Goal: Information Seeking & Learning: Learn about a topic

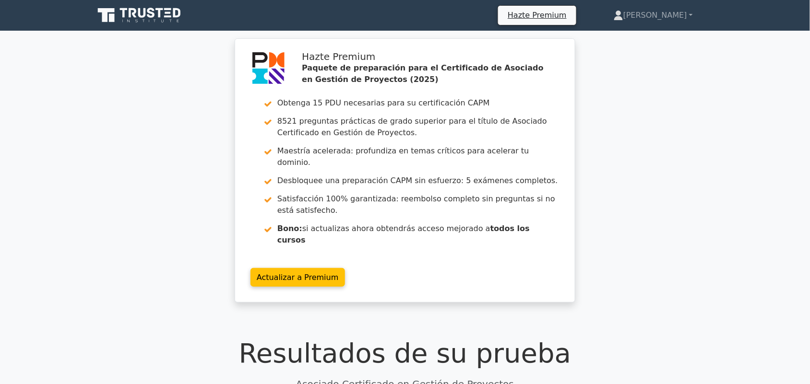
click at [744, 140] on div "Hazte Premium Paquete de preparación para el Certificado de Asociado en Gestión…" at bounding box center [405, 176] width 810 height 276
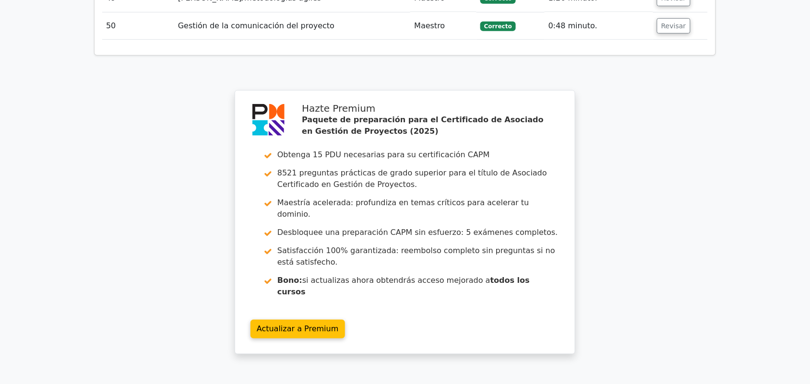
scroll to position [3502, 0]
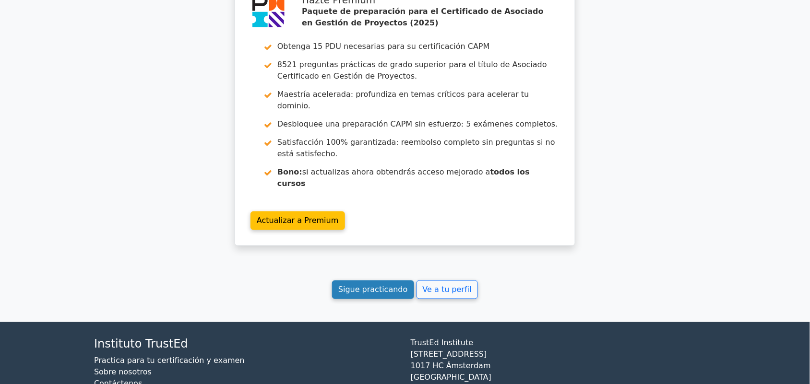
click at [383, 286] on font "Sigue practicando" at bounding box center [373, 290] width 70 height 9
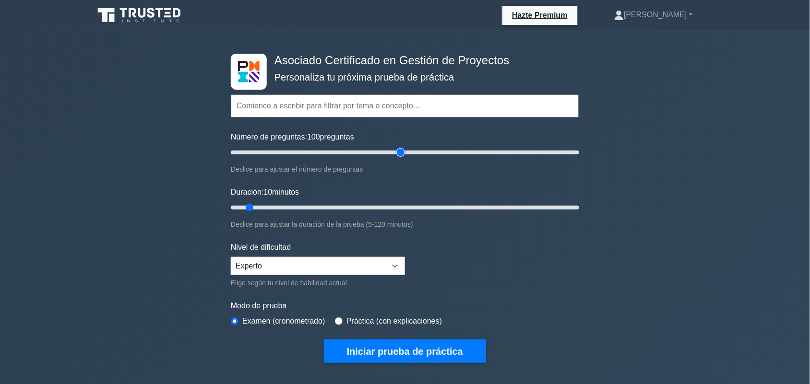
drag, startPoint x: 248, startPoint y: 151, endPoint x: 404, endPoint y: 152, distance: 156.5
type input "100"
click at [404, 152] on input "Número de preguntas: 100 preguntas" at bounding box center [405, 153] width 348 height 12
drag, startPoint x: 252, startPoint y: 209, endPoint x: 585, endPoint y: 202, distance: 332.7
type input "120"
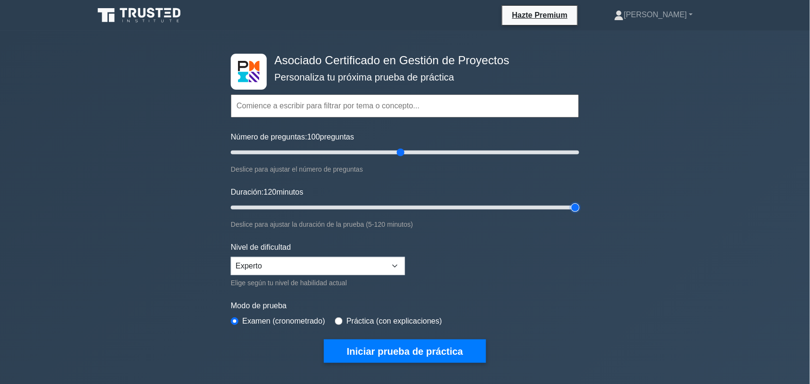
click at [579, 202] on input "Duración: 120 minutos" at bounding box center [405, 208] width 348 height 12
click at [341, 318] on input "radio" at bounding box center [339, 322] width 8 height 8
radio input "true"
click at [239, 319] on div "Examen (cronometrado)" at bounding box center [278, 322] width 95 height 12
click at [236, 320] on input "radio" at bounding box center [235, 322] width 8 height 8
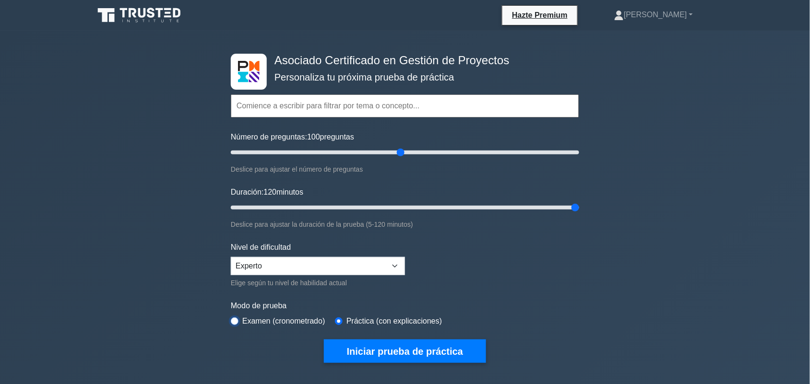
radio input "true"
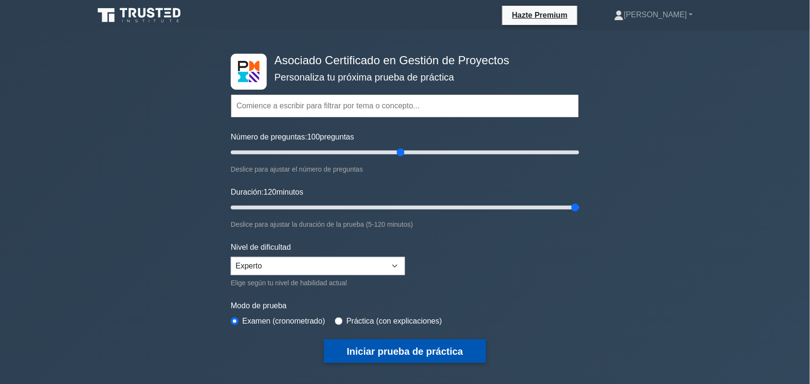
click at [415, 347] on font "Iniciar prueba de práctica" at bounding box center [405, 352] width 116 height 11
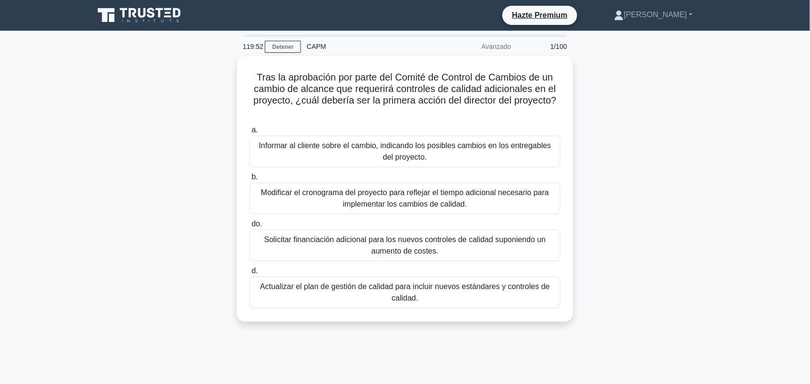
click at [677, 146] on div "Tras la aprobación por parte del Comité de Control de Cambios de un cambio de a…" at bounding box center [405, 194] width 634 height 277
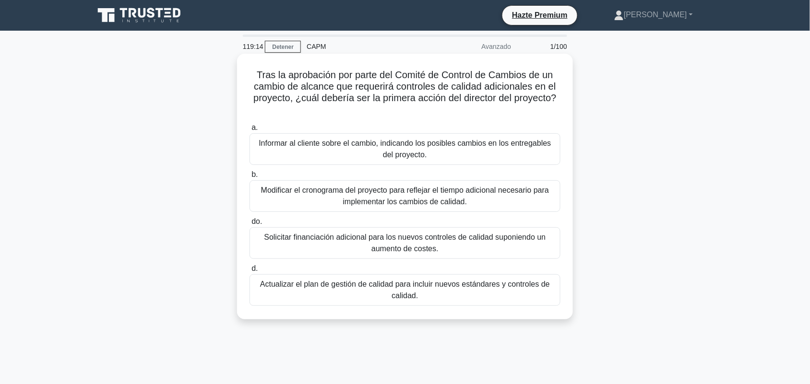
click at [407, 289] on font "Actualizar el plan de gestión de calidad para incluir nuevos estándares y contr…" at bounding box center [405, 290] width 290 height 20
click at [250, 272] on input "d. Actualizar el plan de gestión de calidad para incluir nuevos estándares y co…" at bounding box center [250, 269] width 0 height 6
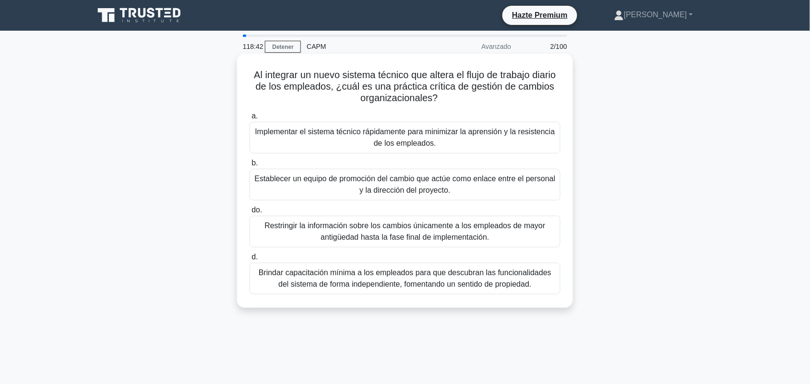
click at [300, 184] on font "Establecer un equipo de promoción del cambio que actúe como enlace entre el per…" at bounding box center [404, 185] width 301 height 20
click at [250, 167] on input "b. Establecer un equipo de promoción del cambio que actúe como enlace entre el …" at bounding box center [250, 163] width 0 height 6
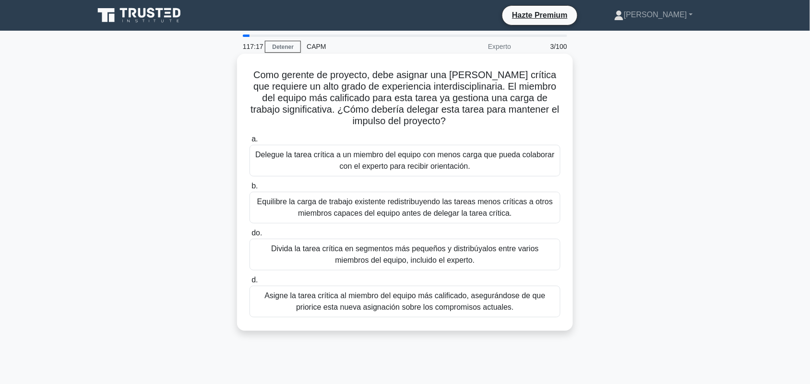
click at [449, 305] on font "Asigne la tarea crítica al miembro del equipo más calificado, asegurándose de q…" at bounding box center [404, 302] width 281 height 20
click at [250, 284] on input "d. Asigne la tarea crítica al miembro del equipo más calificado, asegurándose d…" at bounding box center [250, 280] width 0 height 6
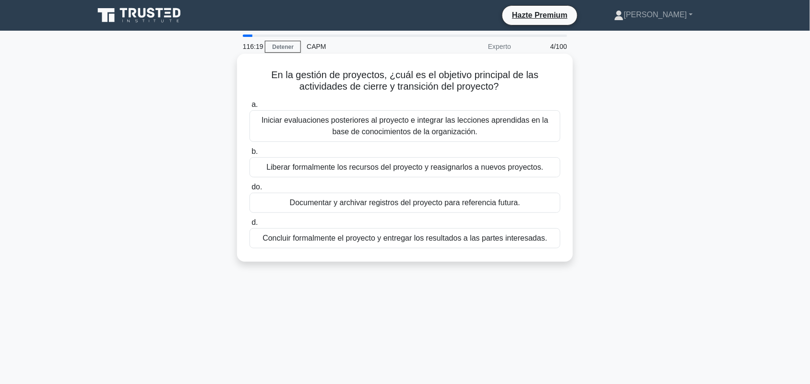
click at [457, 246] on div "Concluir formalmente el proyecto y entregar los resultados a las partes interes…" at bounding box center [405, 238] width 311 height 20
click at [250, 226] on input "d. Concluir formalmente el proyecto y entregar los resultados a las partes inte…" at bounding box center [250, 223] width 0 height 6
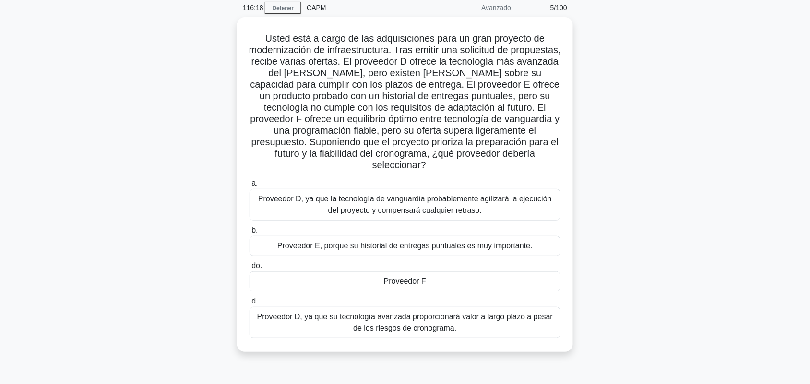
scroll to position [60, 0]
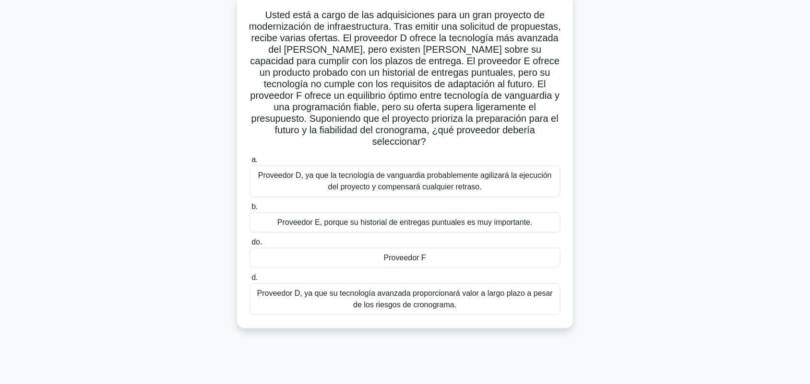
click at [476, 248] on div "Proveedor F" at bounding box center [405, 258] width 311 height 20
click at [250, 246] on input "do. Proveedor F" at bounding box center [250, 243] width 0 height 6
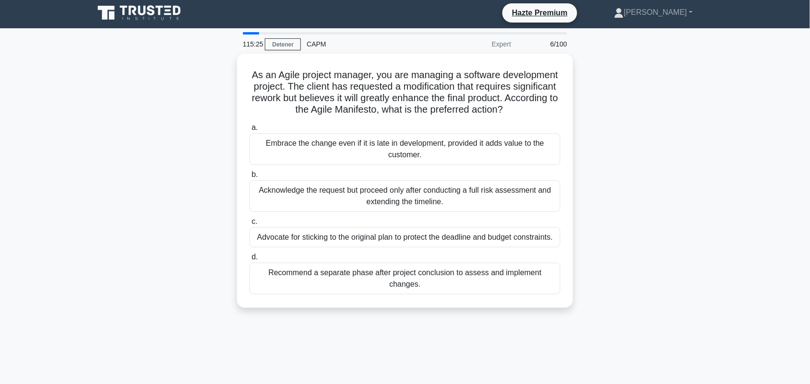
scroll to position [0, 0]
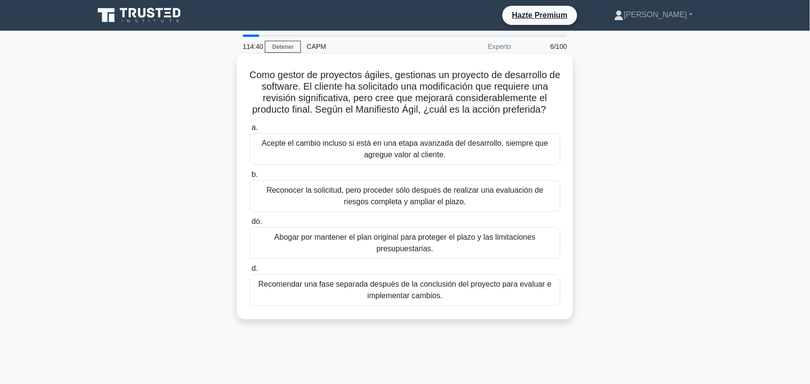
click at [438, 147] on font "Acepte el cambio incluso si está en una etapa avanzada del desarrollo, siempre …" at bounding box center [405, 149] width 287 height 20
click at [250, 131] on input "a. Acepte el cambio incluso si está en una etapa avanzada del desarrollo, siemp…" at bounding box center [250, 128] width 0 height 6
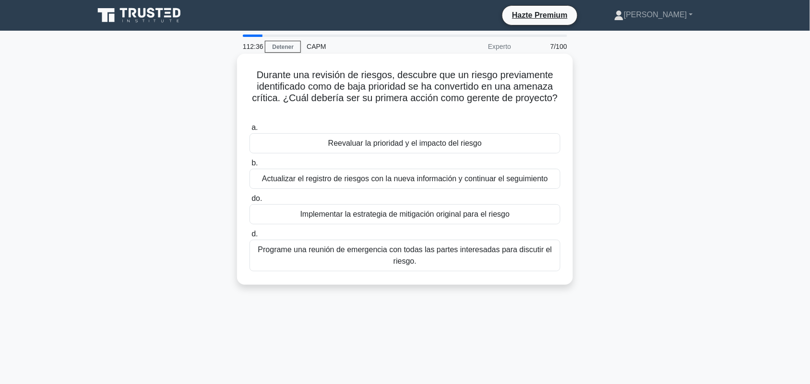
click at [471, 183] on font "Actualizar el registro de riesgos con la nueva información y continuar el segui…" at bounding box center [405, 179] width 286 height 8
click at [250, 167] on input "b. Actualizar el registro de riesgos con la nueva información y continuar el se…" at bounding box center [250, 163] width 0 height 6
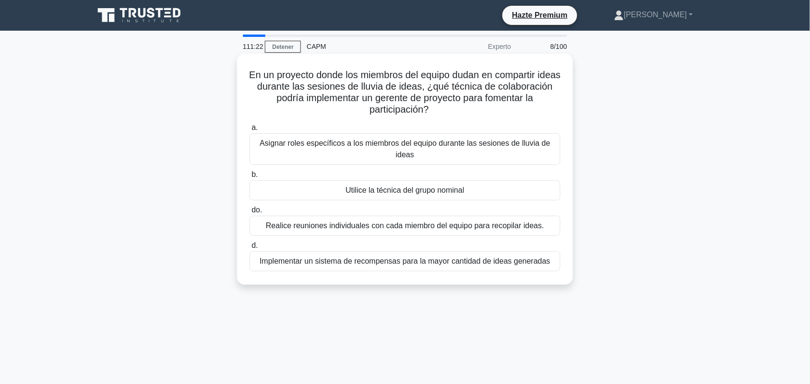
click at [371, 150] on font "Asignar roles específicos a los miembros del equipo durante las sesiones de llu…" at bounding box center [405, 149] width 302 height 23
click at [250, 131] on input "a. Asignar roles específicos a los miembros del equipo durante las sesiones de …" at bounding box center [250, 128] width 0 height 6
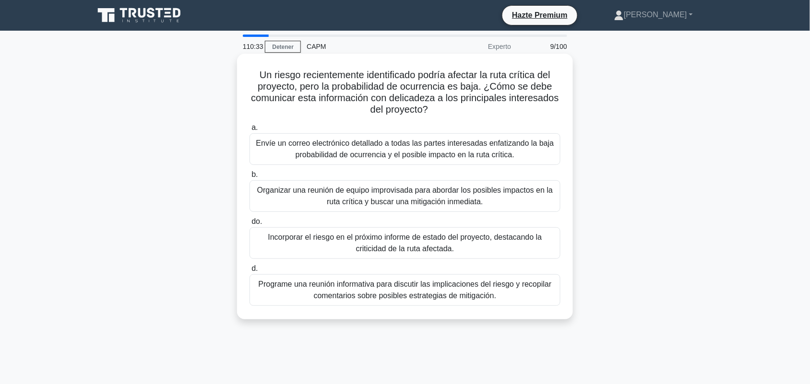
click at [411, 289] on font "Programe una reunión informativa para discutir las implicaciones del riesgo y r…" at bounding box center [405, 290] width 293 height 20
click at [250, 272] on input "d. Programe una reunión informativa para discutir las implicaciones del riesgo …" at bounding box center [250, 269] width 0 height 6
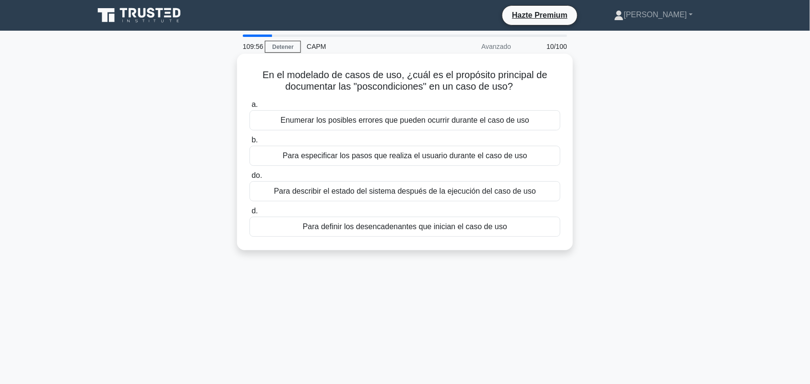
click at [534, 195] on div "Para describir el estado del sistema después de la ejecución del caso de uso" at bounding box center [405, 191] width 311 height 20
click at [250, 179] on input "do. Para describir el estado del sistema después de la ejecución del caso de uso" at bounding box center [250, 176] width 0 height 6
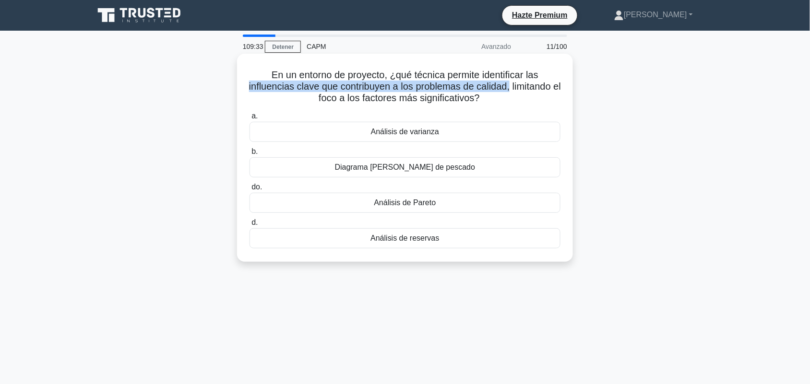
drag, startPoint x: 248, startPoint y: 90, endPoint x: 516, endPoint y: 88, distance: 267.8
click at [516, 88] on h5 "En un entorno de proyecto, ¿qué técnica permite identificar las influencias cla…" at bounding box center [405, 87] width 313 height 36
click at [445, 202] on div "Análisis de Pareto" at bounding box center [405, 203] width 311 height 20
click at [250, 191] on input "do. Análisis de Pareto" at bounding box center [250, 187] width 0 height 6
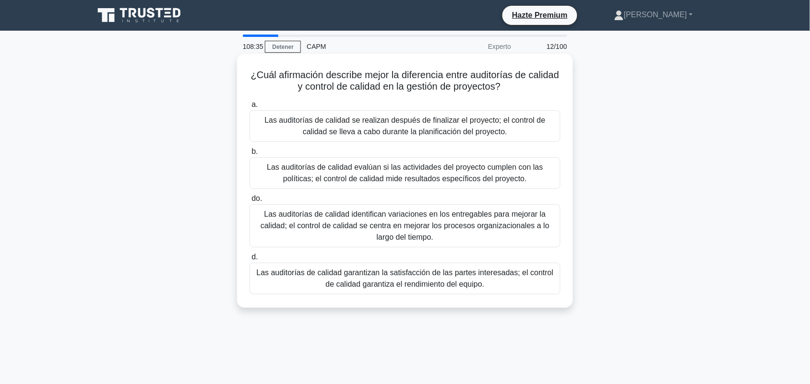
click at [309, 178] on font "Las auditorías de calidad evalúan si las actividades del proyecto cumplen con l…" at bounding box center [405, 173] width 276 height 20
click at [250, 155] on input "b. Las auditorías de calidad evalúan si las actividades del proyecto cumplen co…" at bounding box center [250, 152] width 0 height 6
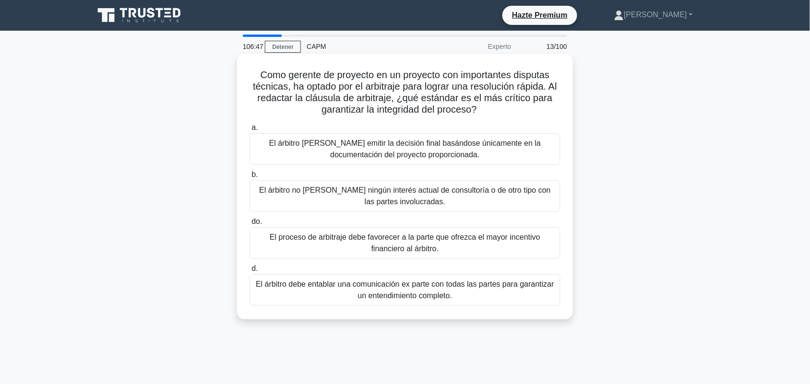
click at [451, 197] on font "El árbitro no debe tener ningún interés actual de consultoría o de otro tipo co…" at bounding box center [405, 196] width 302 height 23
click at [250, 178] on input "b. El árbitro no debe tener ningún interés actual de consultoría o de otro tipo…" at bounding box center [250, 175] width 0 height 6
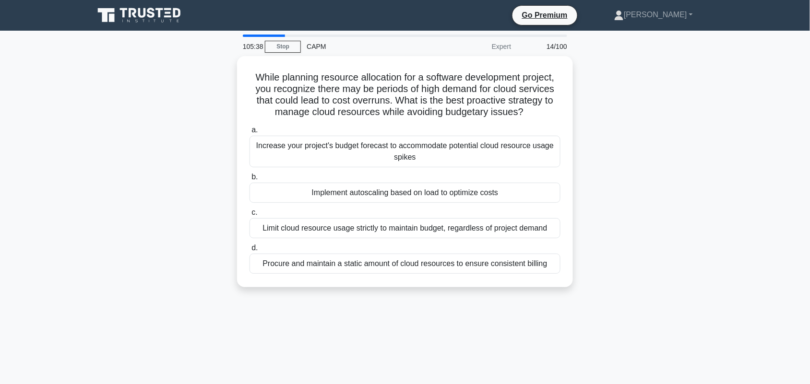
click at [722, 236] on main "105:38 Stop CAPM Expert 14/100 While planning resource allocation for a softwar…" at bounding box center [405, 275] width 810 height 488
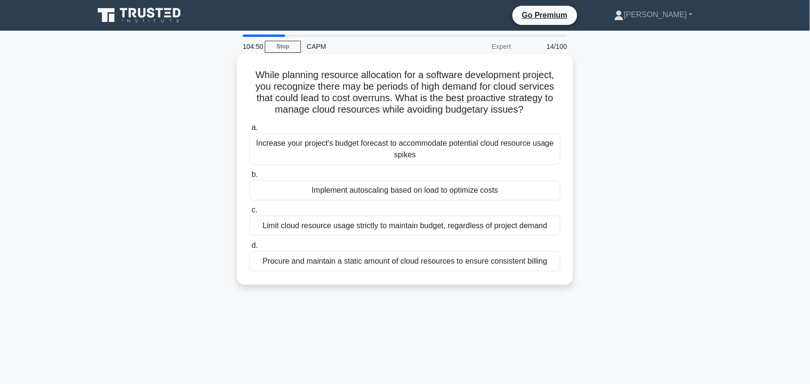
click at [342, 190] on div "Implement autoscaling based on load to optimize costs" at bounding box center [405, 190] width 311 height 20
click at [250, 178] on input "b. Implement autoscaling based on load to optimize costs" at bounding box center [250, 175] width 0 height 6
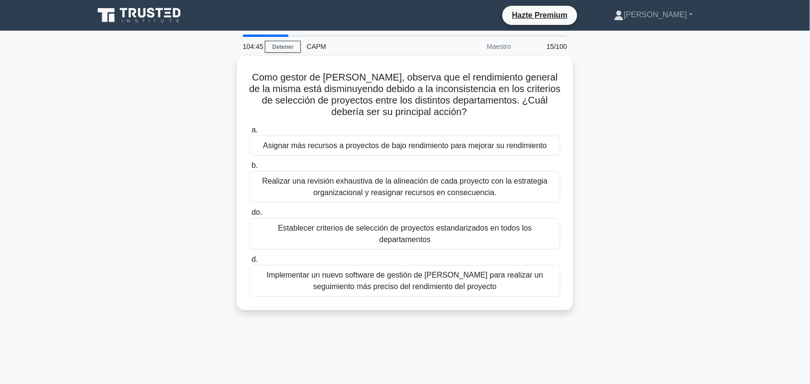
click at [766, 173] on main "104:45 Detener CAPM Maestro 15/100 Como gestor de cartera, observa que el rendi…" at bounding box center [405, 275] width 810 height 488
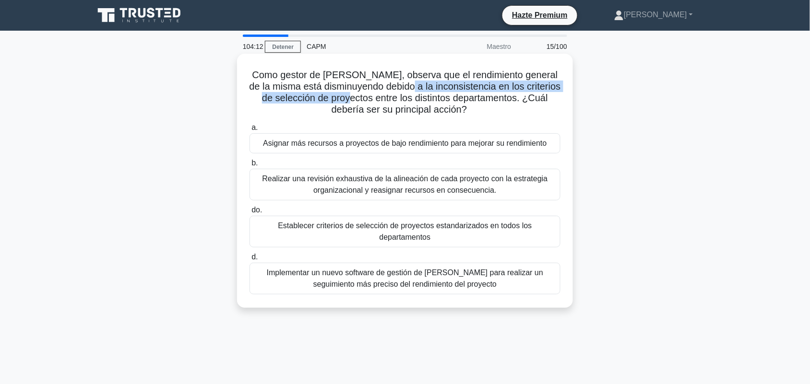
drag, startPoint x: 419, startPoint y: 86, endPoint x: 350, endPoint y: 99, distance: 69.8
click at [350, 99] on font "Como gestor de cartera, observa que el rendimiento general de la misma está dis…" at bounding box center [405, 92] width 312 height 45
click at [299, 237] on font "Establecer criterios de selección de proyectos estandarizados en todos los depa…" at bounding box center [405, 231] width 302 height 23
click at [250, 214] on input "do. Establecer criterios de selección de proyectos estandarizados en todos los …" at bounding box center [250, 210] width 0 height 6
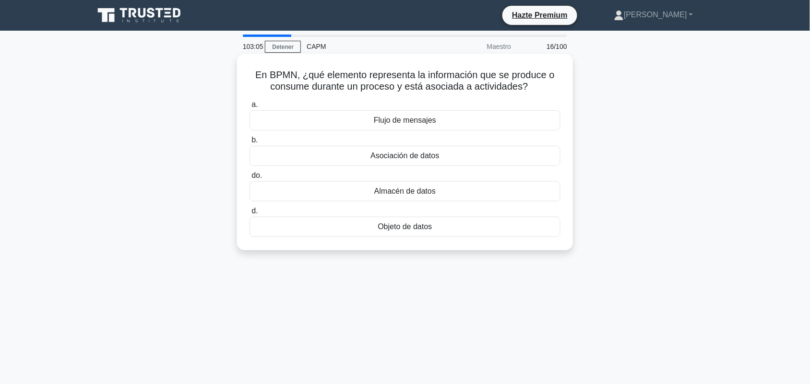
click at [432, 227] on font "Objeto de datos" at bounding box center [405, 227] width 54 height 8
click at [250, 215] on input "d. Objeto de datos" at bounding box center [250, 211] width 0 height 6
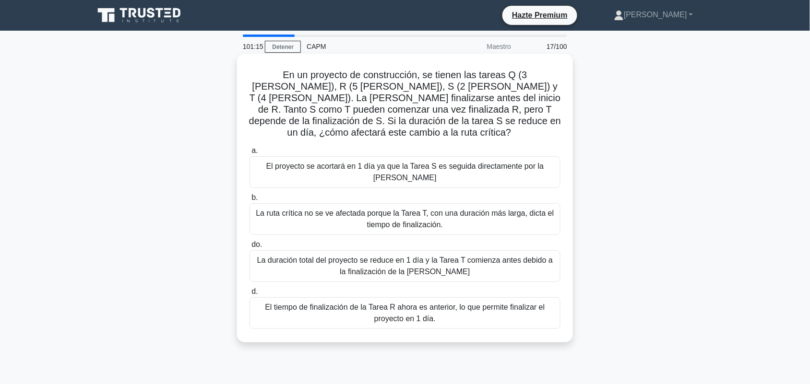
click at [498, 208] on font "La ruta crítica no se ve afectada porque la Tarea T, con una duración más larga…" at bounding box center [405, 219] width 302 height 23
click at [250, 200] on input "b. La ruta crítica no se ve afectada porque la Tarea T, con una duración más la…" at bounding box center [250, 198] width 0 height 6
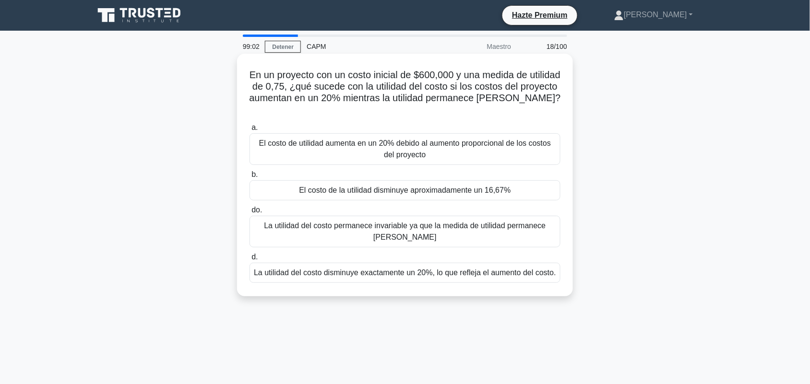
click at [500, 148] on font "El costo de utilidad aumenta en un 20% debido al aumento proporcional de los co…" at bounding box center [405, 149] width 292 height 20
click at [250, 131] on input "a. El costo de utilidad aumenta en un 20% debido al aumento proporcional de los…" at bounding box center [250, 128] width 0 height 6
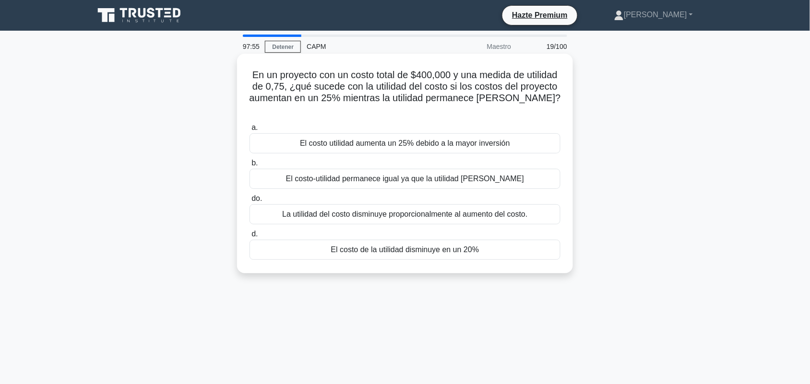
click at [386, 217] on font "La utilidad del costo disminuye proporcionalmente al aumento del costo." at bounding box center [404, 214] width 245 height 8
click at [250, 202] on input "do. La utilidad del costo disminuye proporcionalmente al aumento del costo." at bounding box center [250, 199] width 0 height 6
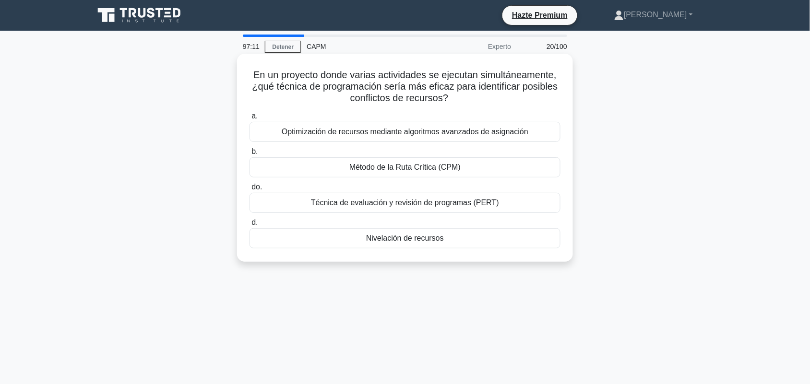
click at [347, 171] on div "Método de la Ruta Crítica (CPM)" at bounding box center [405, 167] width 311 height 20
click at [250, 155] on input "b. Método de la Ruta Crítica (CPM)" at bounding box center [250, 152] width 0 height 6
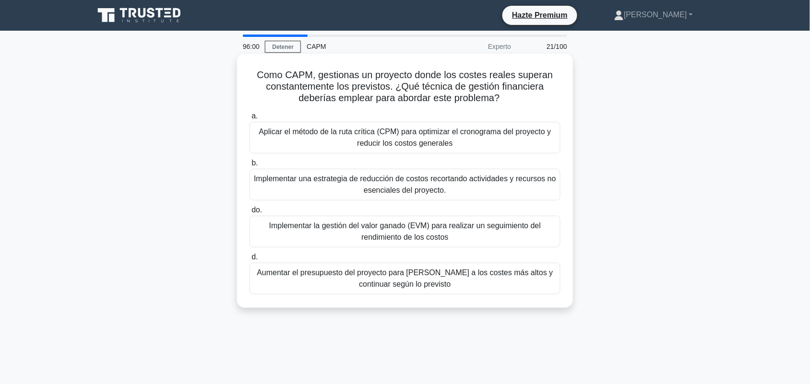
click at [315, 234] on font "Implementar la gestión del valor ganado (EVM) para realizar un seguimiento del …" at bounding box center [405, 231] width 302 height 23
click at [250, 214] on input "do. Implementar la gestión del valor ganado (EVM) para realizar un seguimiento …" at bounding box center [250, 210] width 0 height 6
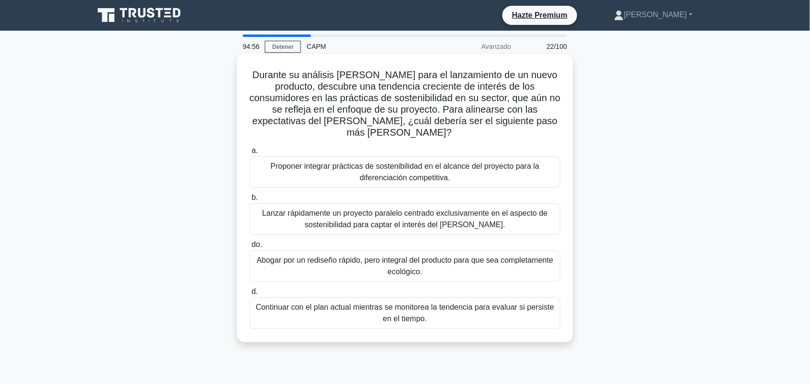
click at [288, 175] on font "Proponer integrar prácticas de sostenibilidad en el alcance del proyecto para l…" at bounding box center [405, 172] width 302 height 23
click at [250, 154] on input "a. Proponer integrar prácticas de sostenibilidad en el alcance del proyecto par…" at bounding box center [250, 151] width 0 height 6
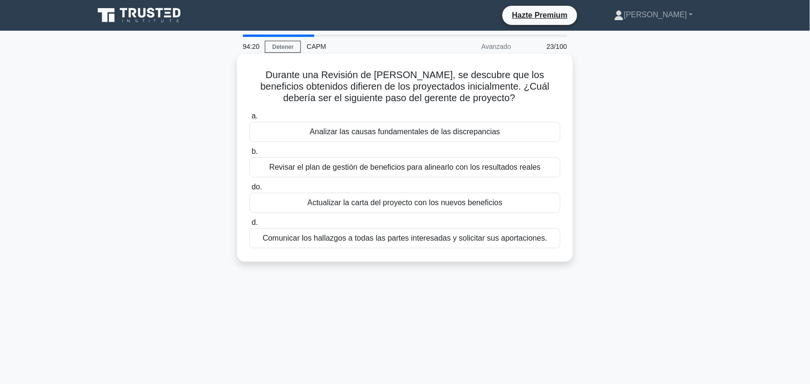
click at [305, 139] on div "Analizar las causas fundamentales de las discrepancias" at bounding box center [405, 132] width 311 height 20
click at [250, 120] on input "a. Analizar las causas fundamentales de las discrepancias" at bounding box center [250, 116] width 0 height 6
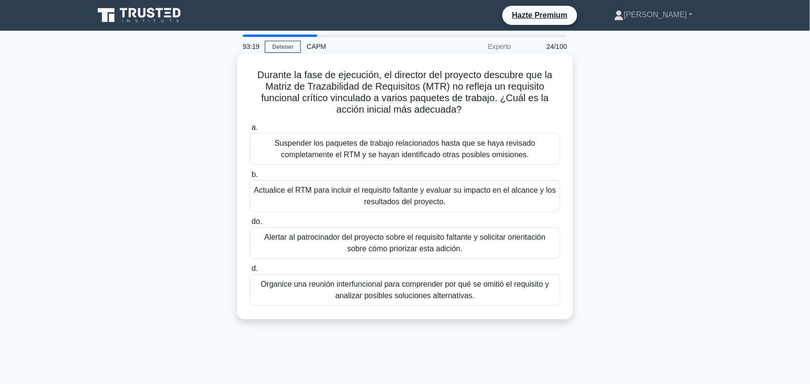
click at [380, 198] on font "Actualice el RTM para incluir el requisito faltante y evaluar su impacto en el …" at bounding box center [405, 196] width 302 height 20
click at [250, 178] on input "b. Actualice el RTM para incluir el requisito faltante y evaluar su impacto en …" at bounding box center [250, 175] width 0 height 6
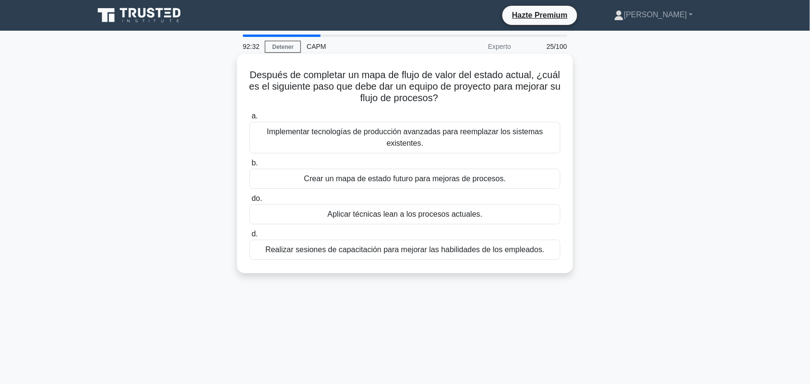
click at [327, 182] on font "Crear un mapa de estado futuro para mejoras de procesos." at bounding box center [405, 179] width 202 height 8
click at [250, 167] on input "b. Crear un mapa de estado futuro para mejoras de procesos." at bounding box center [250, 163] width 0 height 6
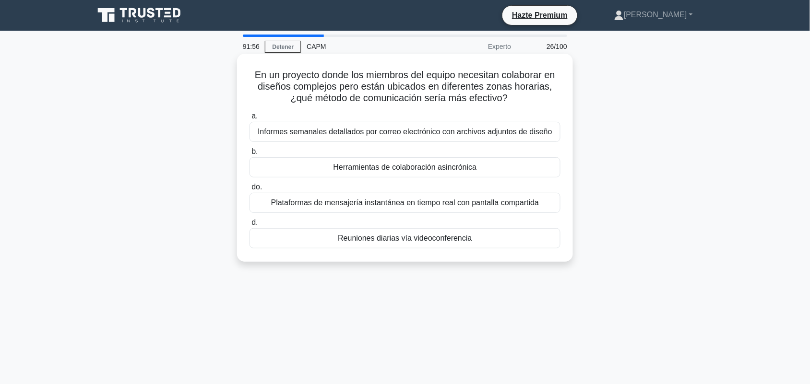
click at [345, 171] on font "Herramientas de colaboración asincrónica" at bounding box center [406, 167] width 144 height 8
click at [250, 155] on input "b. Herramientas de colaboración asincrónica" at bounding box center [250, 152] width 0 height 6
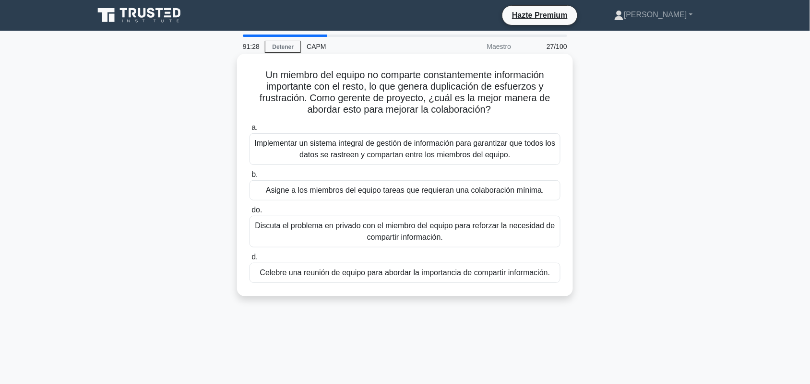
click at [465, 149] on font "Implementar un sistema integral de gestión de información para garantizar que t…" at bounding box center [405, 149] width 302 height 23
click at [250, 131] on input "a. Implementar un sistema integral de gestión de información para garantizar qu…" at bounding box center [250, 128] width 0 height 6
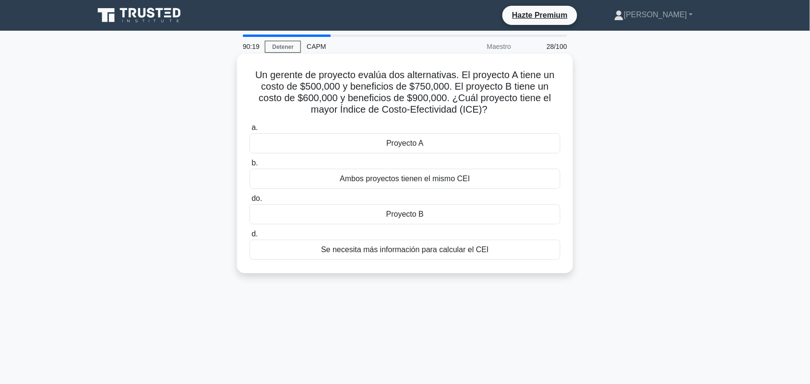
click at [476, 177] on div "Ambos proyectos tienen el mismo CEI" at bounding box center [405, 179] width 311 height 20
click at [250, 167] on input "b. Ambos proyectos tienen el mismo CEI" at bounding box center [250, 163] width 0 height 6
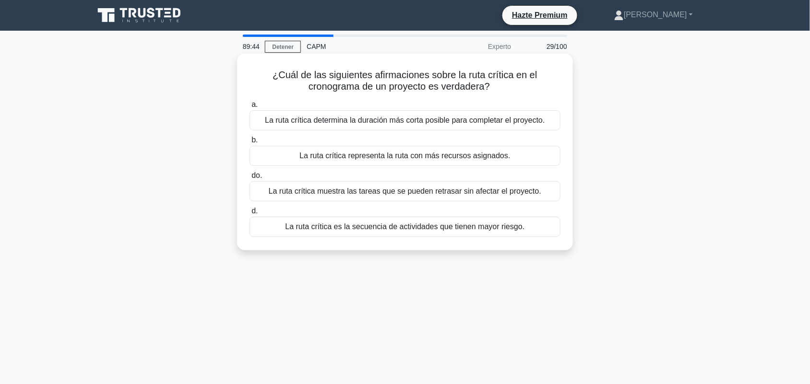
click at [533, 127] on div "La ruta crítica determina la duración más corta posible para completar el proye…" at bounding box center [405, 120] width 311 height 20
click at [250, 108] on input "a. La ruta crítica determina la duración más corta posible para completar el pr…" at bounding box center [250, 105] width 0 height 6
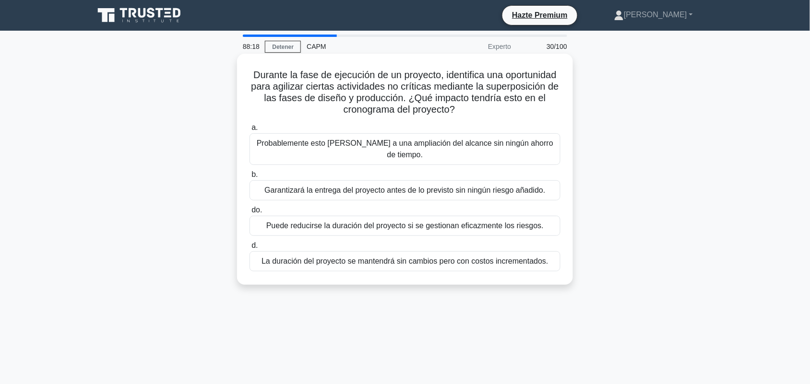
click at [419, 265] on font "La duración del proyecto se mantendrá sin cambios pero con costos incrementados." at bounding box center [405, 261] width 287 height 8
click at [250, 249] on input "d. La duración del proyecto se mantendrá sin cambios pero con costos incrementa…" at bounding box center [250, 246] width 0 height 6
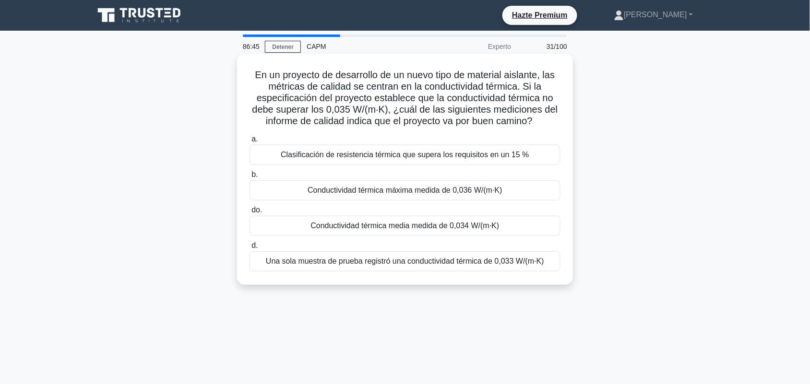
click at [534, 224] on div "Conductividad térmica media medida de 0,034 W/(m·K)" at bounding box center [405, 226] width 311 height 20
click at [250, 214] on input "do. Conductividad térmica media medida de 0,034 W/(m·K)" at bounding box center [250, 210] width 0 height 6
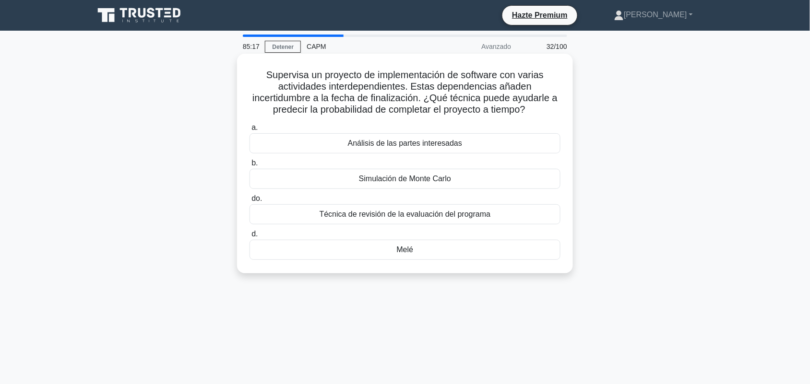
click at [390, 181] on font "Simulación de Monte Carlo" at bounding box center [405, 179] width 92 height 8
click at [250, 167] on input "b. Simulación de Monte Carlo" at bounding box center [250, 163] width 0 height 6
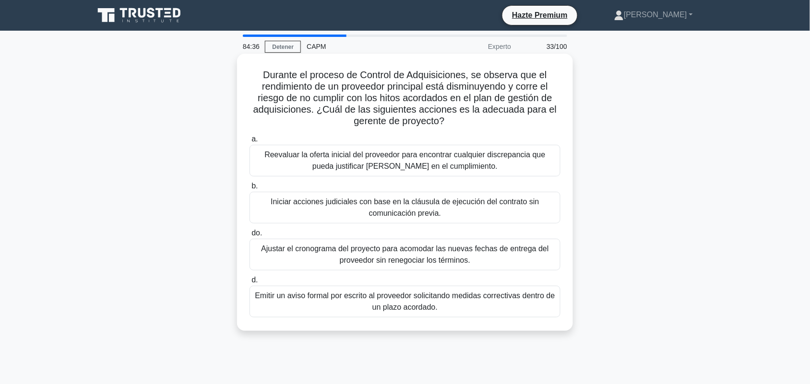
click at [534, 300] on font "Emitir un aviso formal por escrito al proveedor solicitando medidas correctivas…" at bounding box center [405, 302] width 300 height 20
click at [250, 284] on input "d. Emitir un aviso formal por escrito al proveedor solicitando medidas correcti…" at bounding box center [250, 280] width 0 height 6
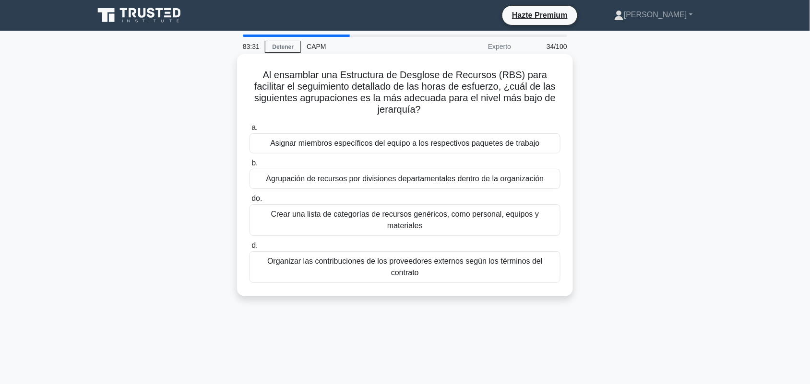
click at [504, 147] on font "Asignar miembros específicos del equipo a los respectivos paquetes de trabajo" at bounding box center [404, 143] width 269 height 8
click at [250, 131] on input "a. Asignar miembros específicos del equipo a los respectivos paquetes de trabajo" at bounding box center [250, 128] width 0 height 6
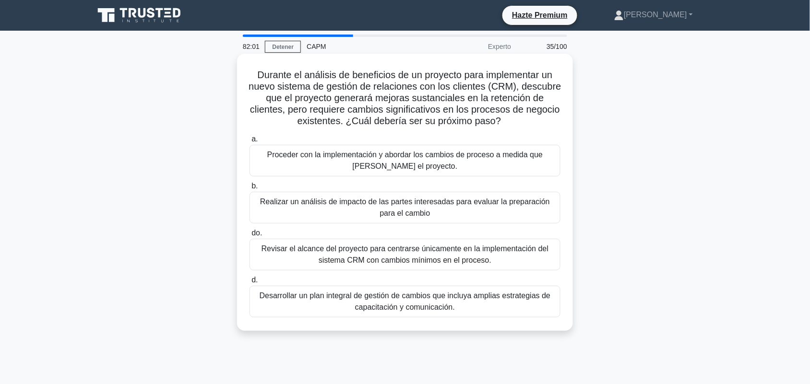
click at [549, 212] on font "Realizar un análisis de impacto de las partes interesadas para evaluar la prepa…" at bounding box center [405, 207] width 302 height 23
click at [250, 190] on input "b. Realizar un análisis de impacto de las partes interesadas para evaluar la pr…" at bounding box center [250, 186] width 0 height 6
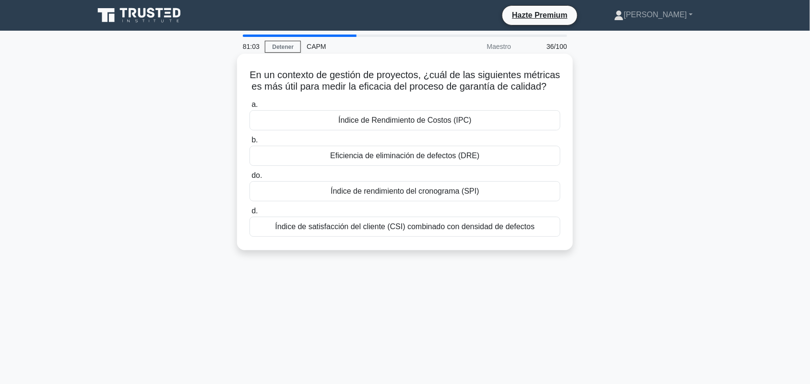
click at [426, 231] on font "Índice de satisfacción del cliente (CSI) combinado con densidad de defectos" at bounding box center [406, 227] width 260 height 8
click at [250, 215] on input "d. Índice de satisfacción del cliente (CSI) combinado con densidad de defectos" at bounding box center [250, 211] width 0 height 6
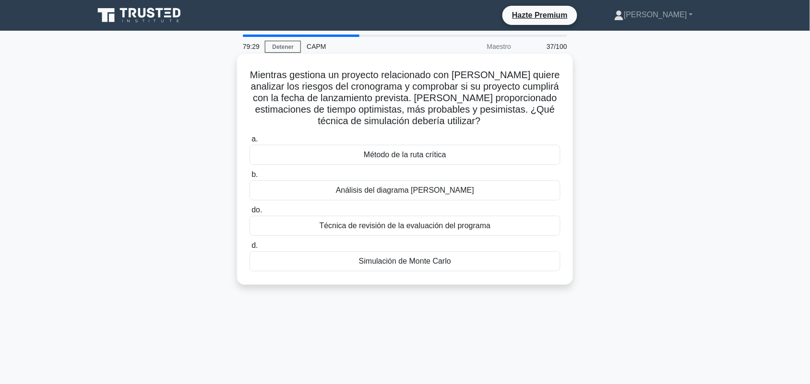
click at [466, 262] on div "Simulación de Monte Carlo" at bounding box center [405, 262] width 311 height 20
click at [250, 249] on input "d. Simulación de Monte Carlo" at bounding box center [250, 246] width 0 height 6
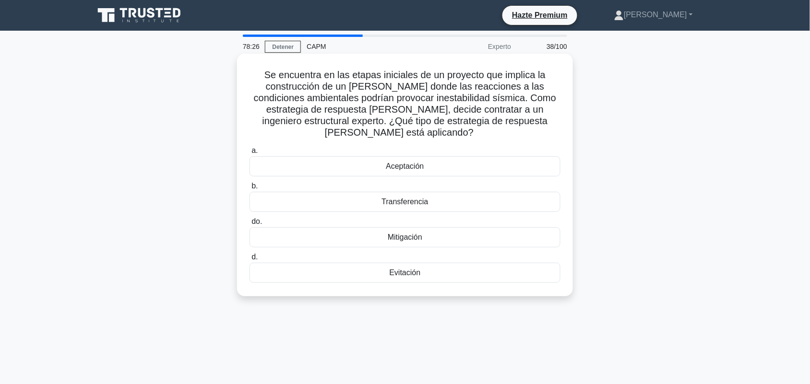
click at [365, 209] on div "Transferencia" at bounding box center [405, 202] width 311 height 20
click at [250, 190] on input "b. Transferencia" at bounding box center [250, 186] width 0 height 6
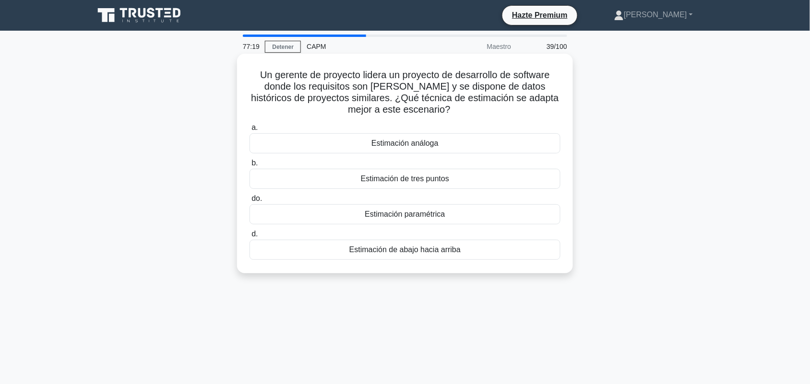
click at [462, 143] on div "Estimación análoga" at bounding box center [405, 143] width 311 height 20
click at [250, 131] on input "a. Estimación análoga" at bounding box center [250, 128] width 0 height 6
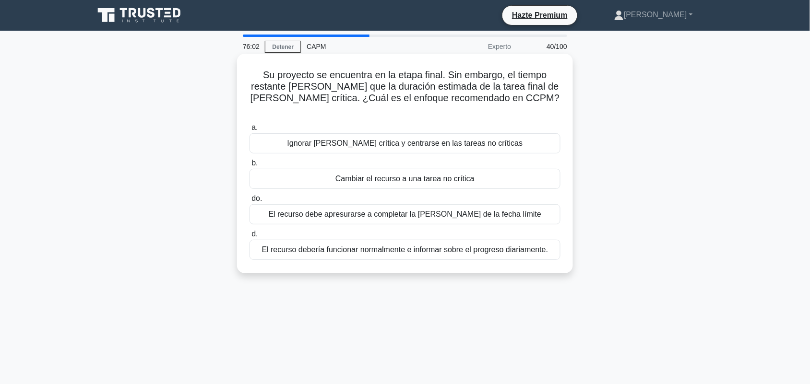
click at [438, 246] on font "El recurso debería funcionar normalmente e informar sobre el progreso diariamen…" at bounding box center [405, 250] width 287 height 8
click at [250, 238] on input "d. El recurso debería funcionar normalmente e informar sobre el progreso diaria…" at bounding box center [250, 234] width 0 height 6
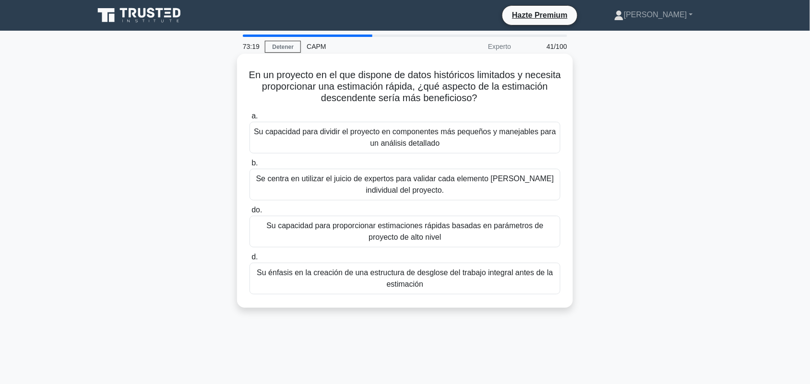
click at [486, 198] on div "Se centra en utilizar el juicio de expertos para validar cada elemento de coste…" at bounding box center [405, 185] width 311 height 32
click at [250, 167] on input "b. Se centra en utilizar el juicio de expertos para validar cada elemento de co…" at bounding box center [250, 163] width 0 height 6
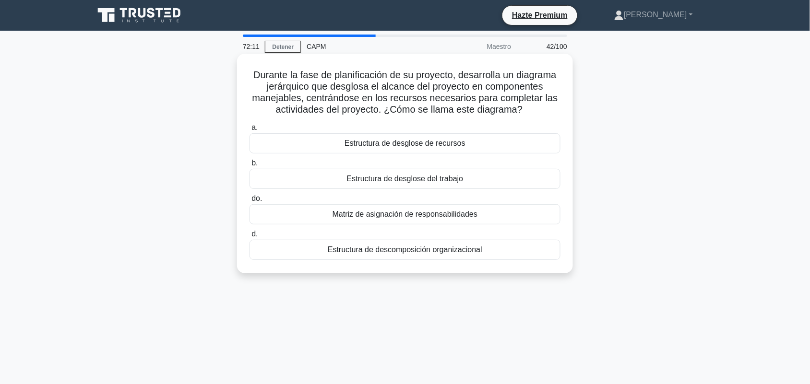
click at [470, 150] on div "Estructura de desglose de recursos" at bounding box center [405, 143] width 311 height 20
click at [250, 131] on input "a. Estructura de desglose de recursos" at bounding box center [250, 128] width 0 height 6
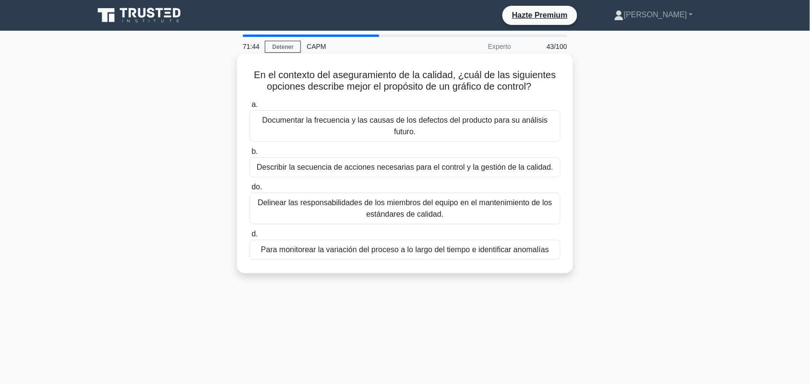
click at [416, 253] on font "Para monitorear la variación del proceso a lo largo del tiempo e identificar an…" at bounding box center [405, 250] width 288 height 8
click at [250, 238] on input "d. Para monitorear la variación del proceso a lo largo del tiempo e identificar…" at bounding box center [250, 234] width 0 height 6
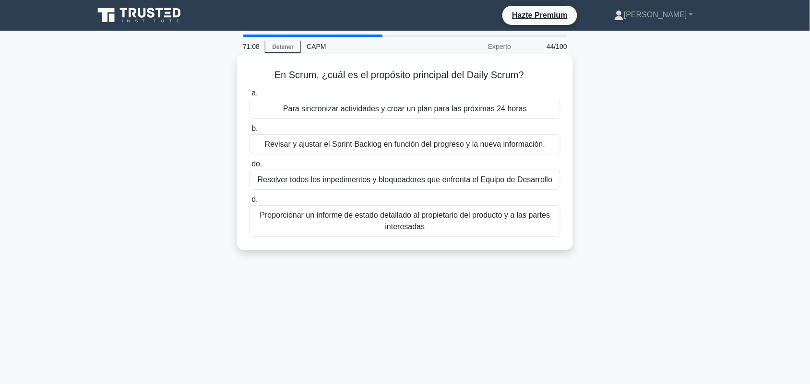
click at [534, 105] on div "Para sincronizar actividades y crear un plan para las próximas 24 horas" at bounding box center [405, 109] width 311 height 20
click at [250, 96] on input "a. Para sincronizar actividades y crear un plan para las próximas 24 horas" at bounding box center [250, 93] width 0 height 6
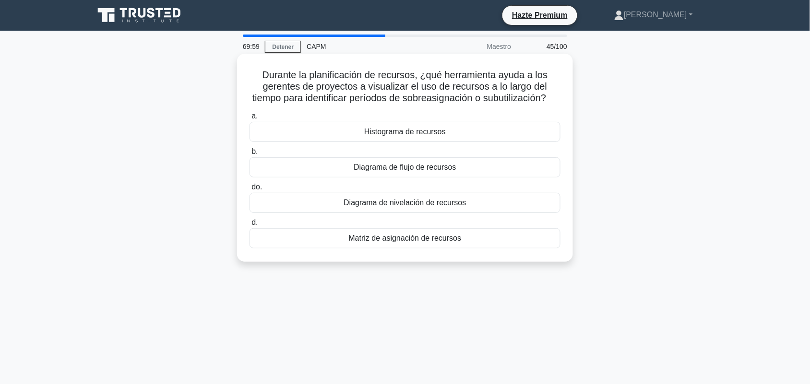
click at [365, 136] on font "Histograma de recursos" at bounding box center [405, 132] width 82 height 8
click at [250, 120] on input "a. Histograma de recursos" at bounding box center [250, 116] width 0 height 6
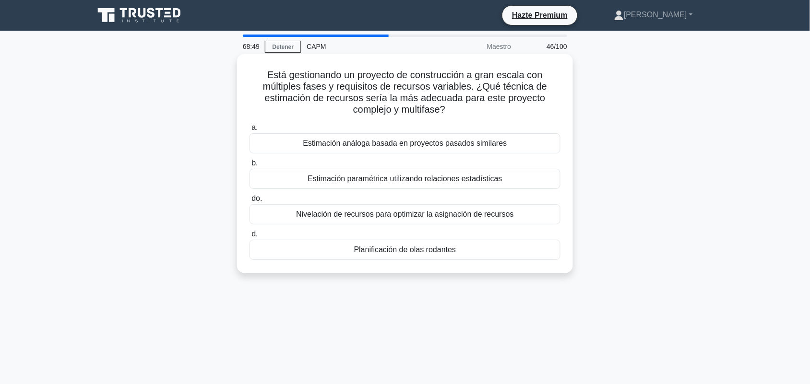
click at [421, 254] on font "Planificación de olas rodantes" at bounding box center [405, 250] width 102 height 8
click at [250, 238] on input "d. Planificación de olas rodantes" at bounding box center [250, 234] width 0 height 6
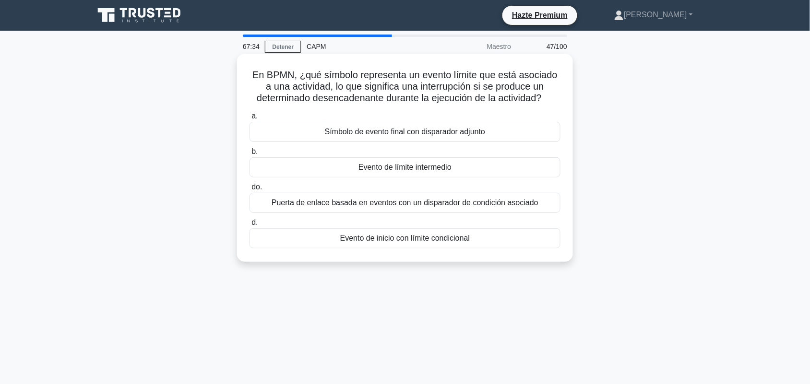
click at [527, 137] on div "Símbolo de evento final con disparador adjunto" at bounding box center [405, 132] width 311 height 20
click at [250, 120] on input "a. Símbolo de evento final con disparador adjunto" at bounding box center [250, 116] width 0 height 6
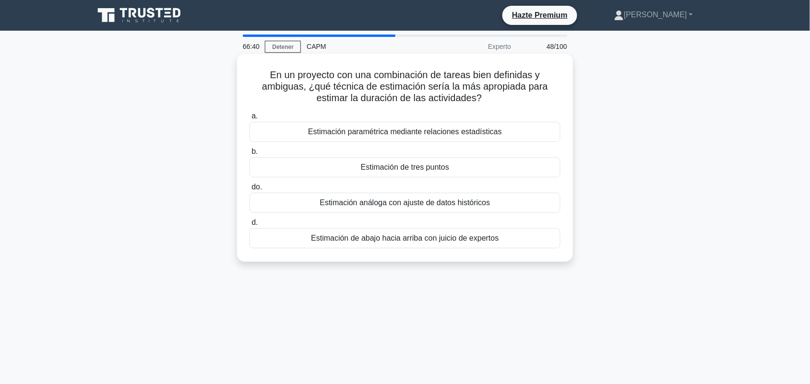
click at [431, 171] on font "Estimación de tres puntos" at bounding box center [405, 167] width 88 height 8
click at [250, 155] on input "b. Estimación de tres puntos" at bounding box center [250, 152] width 0 height 6
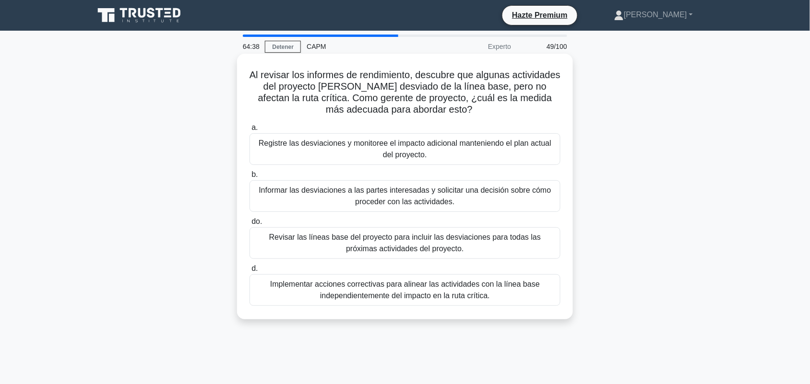
click at [456, 288] on font "Implementar acciones correctivas para alinear las actividades con la línea base…" at bounding box center [405, 290] width 270 height 20
click at [250, 272] on input "d. Implementar acciones correctivas para alinear las actividades con la línea b…" at bounding box center [250, 269] width 0 height 6
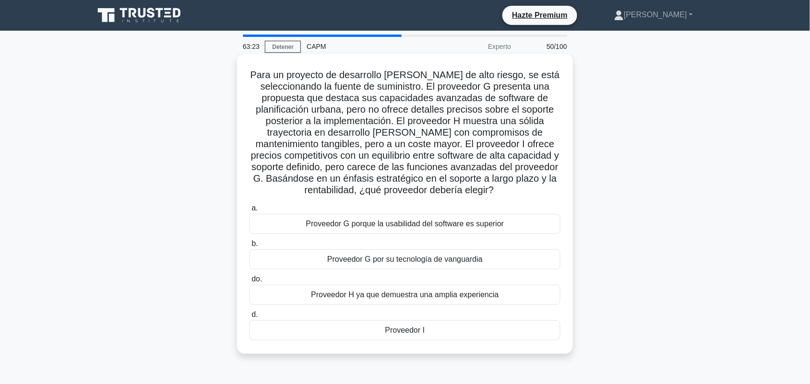
click at [414, 334] on font "Proveedor I" at bounding box center [405, 330] width 40 height 8
click at [250, 318] on input "d. Proveedor I" at bounding box center [250, 315] width 0 height 6
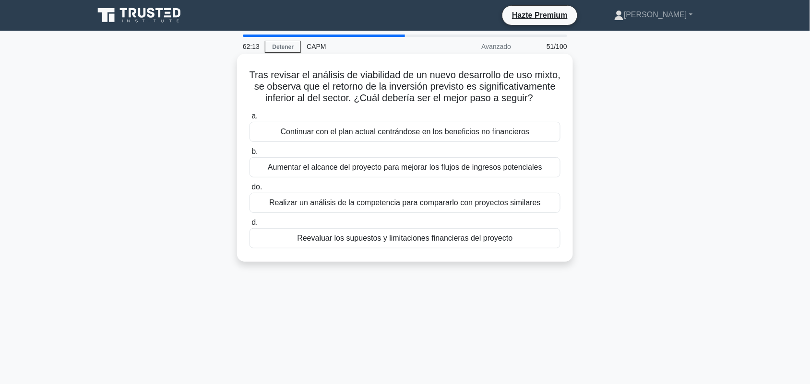
click at [506, 207] on font "Realizar un análisis de la competencia para compararlo con proyectos similares" at bounding box center [405, 203] width 272 height 8
click at [250, 191] on input "do. Realizar un análisis de la competencia para compararlo con proyectos simila…" at bounding box center [250, 187] width 0 height 6
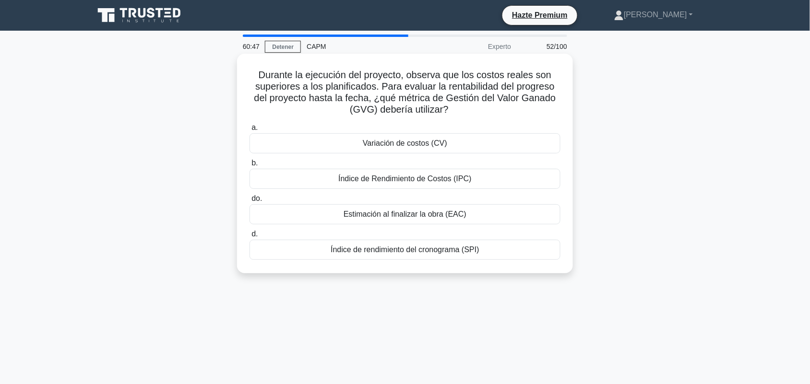
click at [492, 144] on div "Variación de costos (CV)" at bounding box center [405, 143] width 311 height 20
click at [250, 131] on input "a. Variación de costos (CV)" at bounding box center [250, 128] width 0 height 6
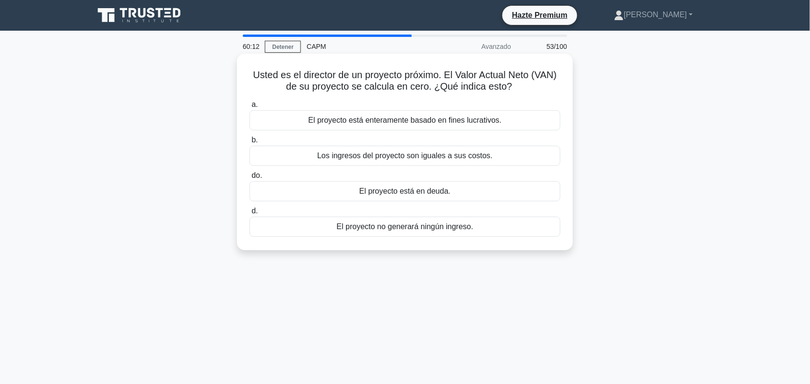
click at [466, 163] on div "Los ingresos del proyecto son iguales a sus costos." at bounding box center [405, 156] width 311 height 20
click at [250, 144] on input "b. Los ingresos del proyecto son iguales a sus costos." at bounding box center [250, 140] width 0 height 6
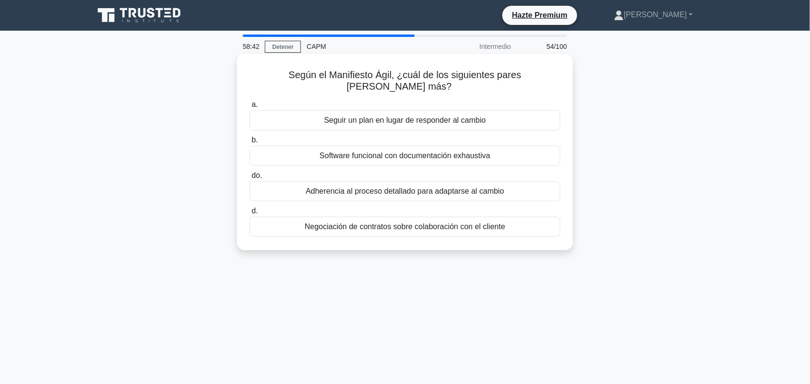
click at [519, 160] on div "Software funcional con documentación exhaustiva" at bounding box center [405, 156] width 311 height 20
click at [250, 144] on input "b. Software funcional con documentación exhaustiva" at bounding box center [250, 140] width 0 height 6
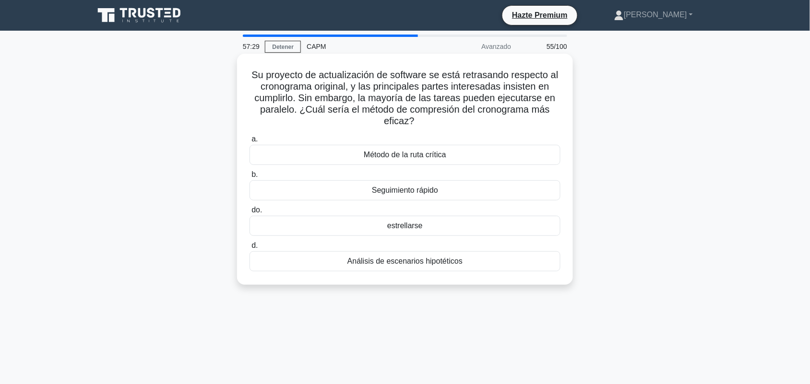
click at [456, 193] on div "Seguimiento rápido" at bounding box center [405, 190] width 311 height 20
click at [250, 178] on input "b. Seguimiento rápido" at bounding box center [250, 175] width 0 height 6
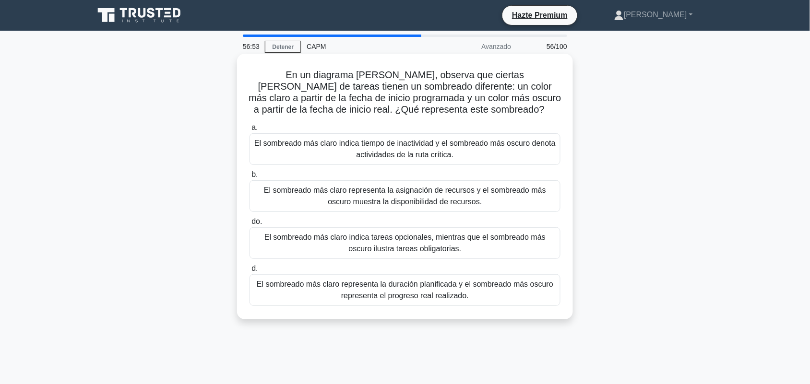
click at [516, 295] on font "El sombreado más claro representa la duración planificada y el sombreado más os…" at bounding box center [405, 290] width 302 height 23
click at [250, 272] on input "d. El sombreado más claro representa la duración planificada y el sombreado más…" at bounding box center [250, 269] width 0 height 6
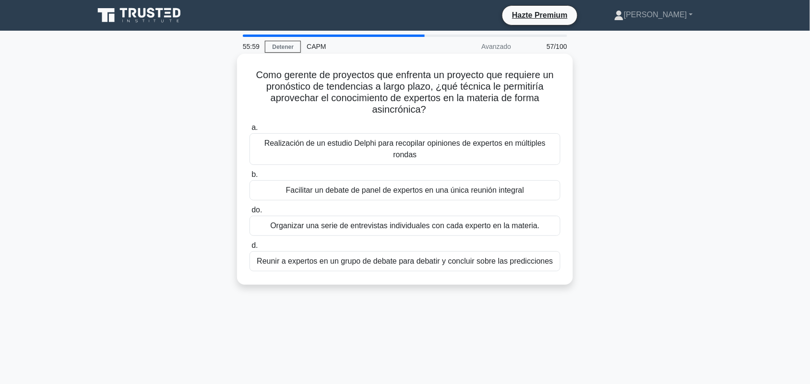
click at [469, 227] on font "Organizar una serie de entrevistas individuales con cada experto en la materia." at bounding box center [404, 226] width 269 height 8
click at [250, 214] on input "do. Organizar una serie de entrevistas individuales con cada experto en la mate…" at bounding box center [250, 210] width 0 height 6
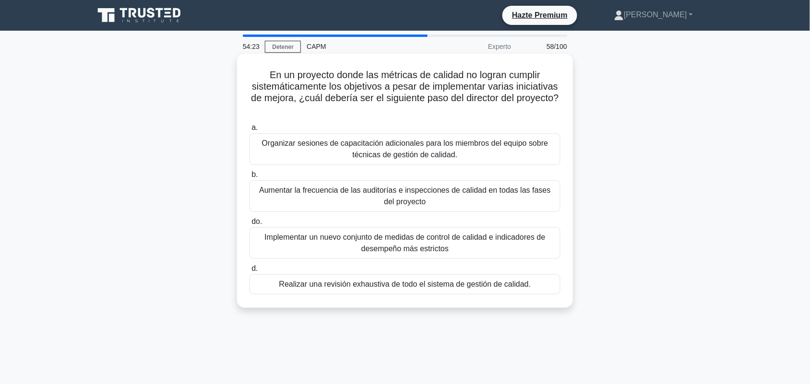
click at [323, 144] on font "Organizar sesiones de capacitación adicionales para los miembros del equipo sob…" at bounding box center [405, 149] width 287 height 20
click at [250, 131] on input "a. Organizar sesiones de capacitación adicionales para los miembros del equipo …" at bounding box center [250, 128] width 0 height 6
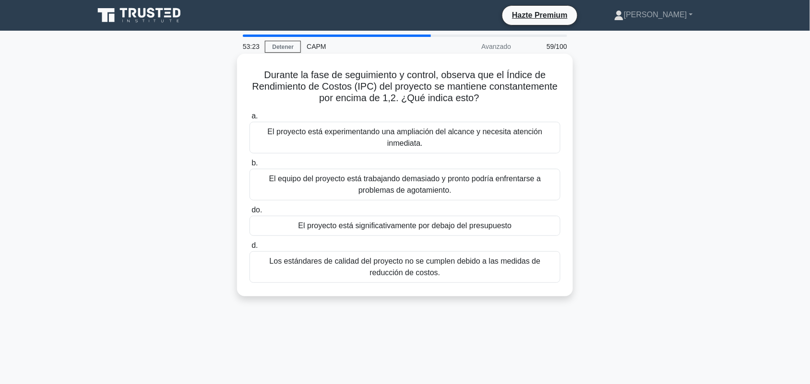
click at [334, 230] on font "El proyecto está significativamente por debajo del presupuesto" at bounding box center [406, 226] width 214 height 8
click at [250, 214] on input "do. El proyecto está significativamente por debajo del presupuesto" at bounding box center [250, 210] width 0 height 6
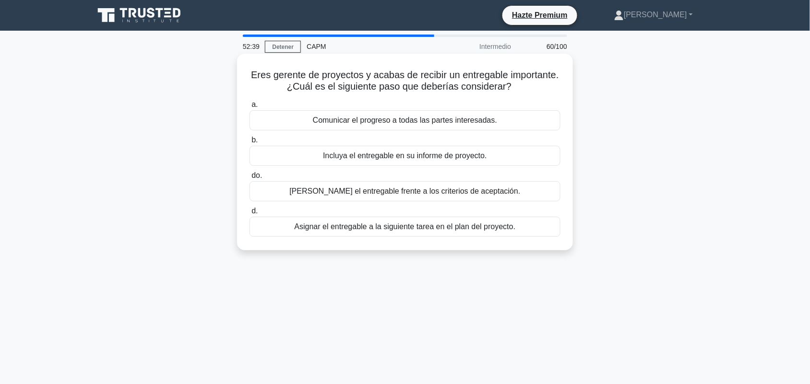
click at [494, 192] on font "Validar el entregable frente a los criterios de aceptación." at bounding box center [404, 191] width 231 height 8
click at [250, 179] on input "do. Validar el entregable frente a los criterios de aceptación." at bounding box center [250, 176] width 0 height 6
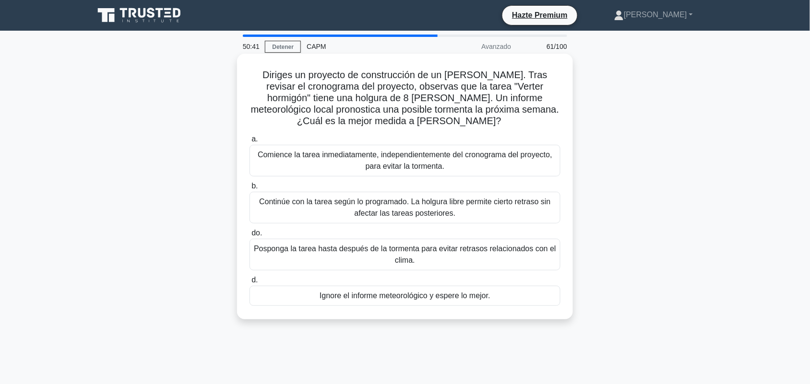
click at [452, 257] on font "Posponga la tarea hasta después de la tormenta para evitar retrasos relacionado…" at bounding box center [405, 254] width 302 height 23
click at [250, 237] on input "do. Posponga la tarea hasta después de la tormenta para evitar retrasos relacio…" at bounding box center [250, 233] width 0 height 6
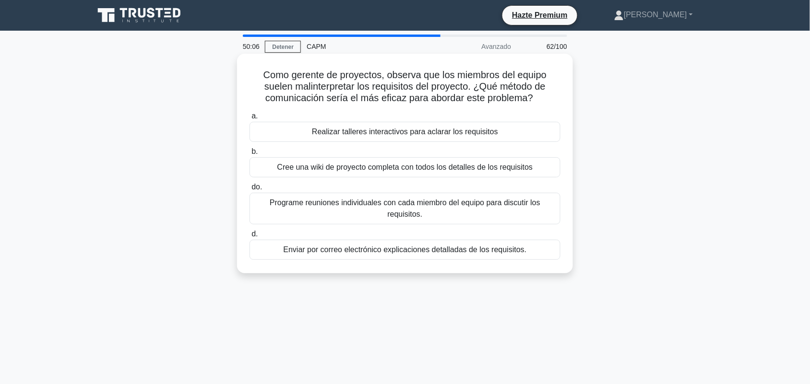
click at [433, 136] on font "Realizar talleres interactivos para aclarar los requisitos" at bounding box center [405, 132] width 186 height 8
click at [250, 120] on input "a. Realizar talleres interactivos para aclarar los requisitos" at bounding box center [250, 116] width 0 height 6
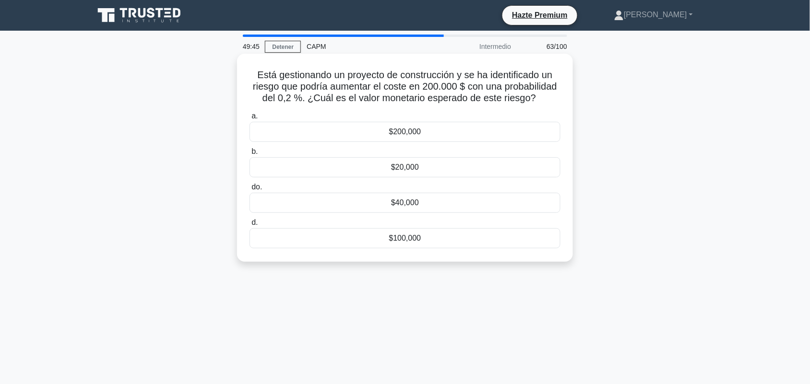
click at [438, 205] on div "$40,000" at bounding box center [405, 203] width 311 height 20
click at [250, 191] on input "do. $40,000" at bounding box center [250, 187] width 0 height 6
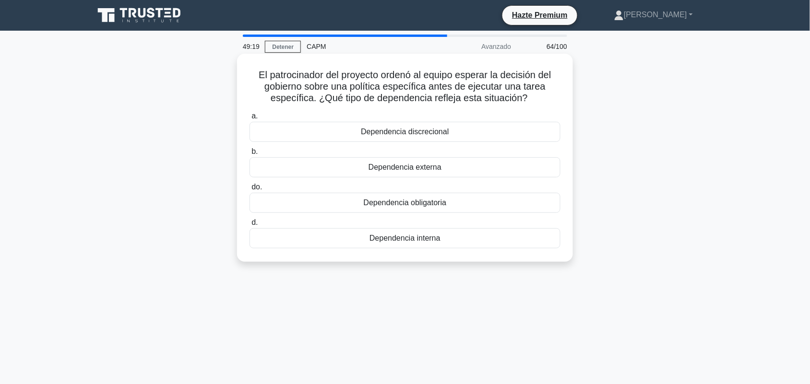
click at [404, 167] on font "Dependencia externa" at bounding box center [405, 167] width 73 height 8
click at [250, 155] on input "b. Dependencia externa" at bounding box center [250, 152] width 0 height 6
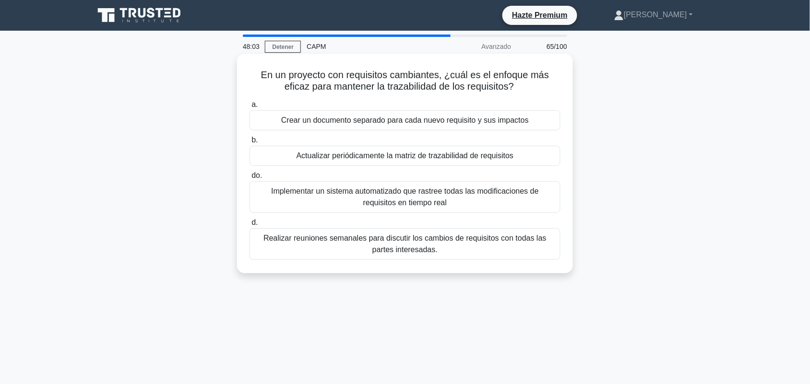
click at [534, 198] on font "Implementar un sistema automatizado que rastree todas las modificaciones de req…" at bounding box center [405, 197] width 302 height 23
click at [250, 179] on input "do. Implementar un sistema automatizado que rastree todas las modificaciones de…" at bounding box center [250, 176] width 0 height 6
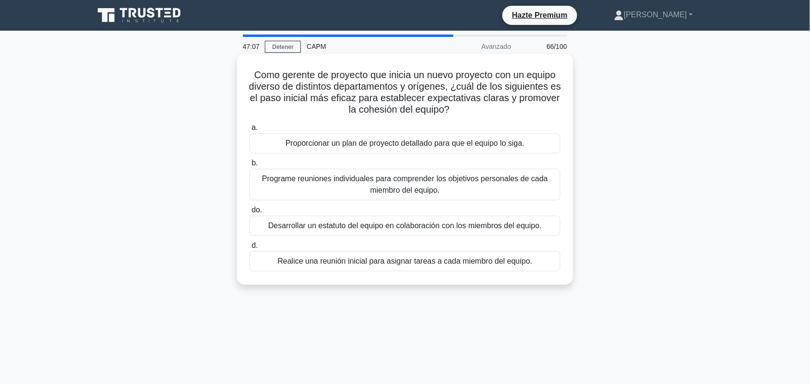
click at [519, 230] on font "Desarrollar un estatuto del equipo en colaboración con los miembros del equipo." at bounding box center [405, 226] width 274 height 8
click at [250, 214] on input "do. Desarrollar un estatuto del equipo en colaboración con los miembros del equ…" at bounding box center [250, 210] width 0 height 6
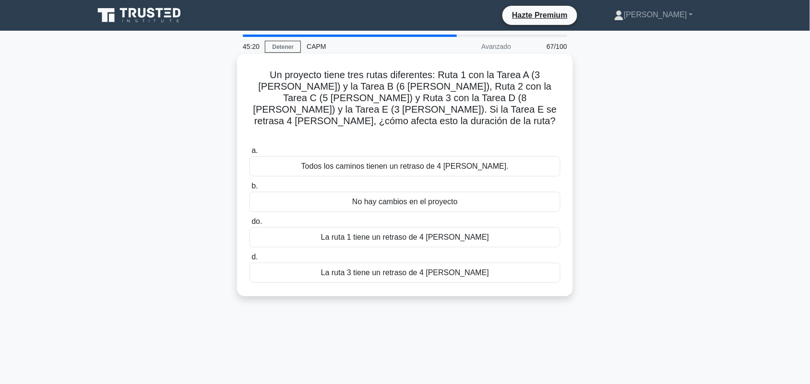
click at [450, 269] on font "La ruta 3 tiene un retraso de 4 días" at bounding box center [405, 273] width 168 height 8
click at [250, 254] on input "d. La ruta 3 tiene un retraso de 4 días" at bounding box center [250, 257] width 0 height 6
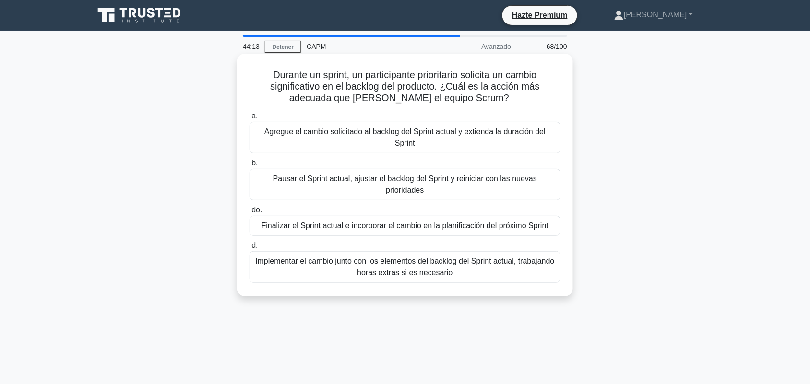
click at [515, 222] on font "Finalizar el Sprint actual e incorporar el cambio en la planificación del próxi…" at bounding box center [406, 226] width 288 height 8
click at [250, 214] on input "do. Finalizar el Sprint actual e incorporar el cambio en la planificación del p…" at bounding box center [250, 210] width 0 height 6
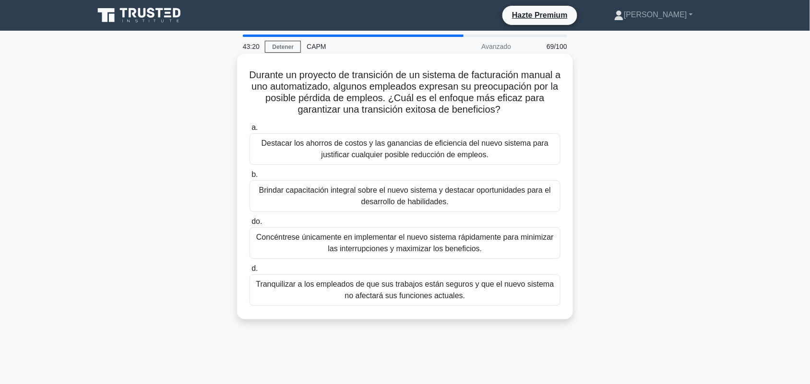
click at [525, 193] on font "Brindar capacitación integral sobre el nuevo sistema y destacar oportunidades p…" at bounding box center [405, 196] width 292 height 20
click at [250, 178] on input "b. Brindar capacitación integral sobre el nuevo sistema y destacar oportunidade…" at bounding box center [250, 175] width 0 height 6
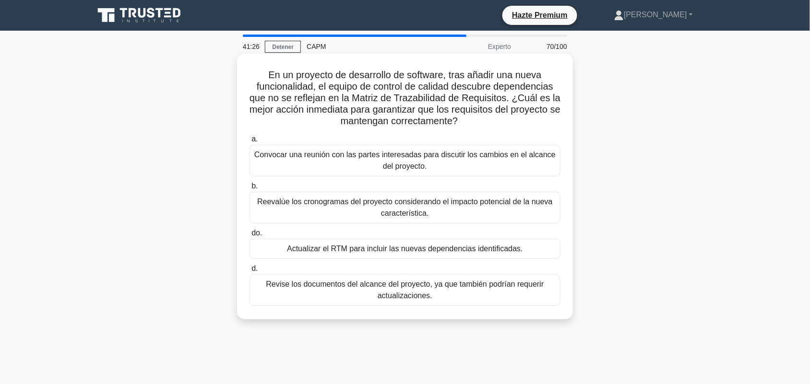
click at [492, 296] on font "Revise los documentos del alcance del proyecto, ya que también podrían requerir…" at bounding box center [405, 290] width 302 height 23
click at [250, 272] on input "d. Revise los documentos del alcance del proyecto, ya que también podrían reque…" at bounding box center [250, 269] width 0 height 6
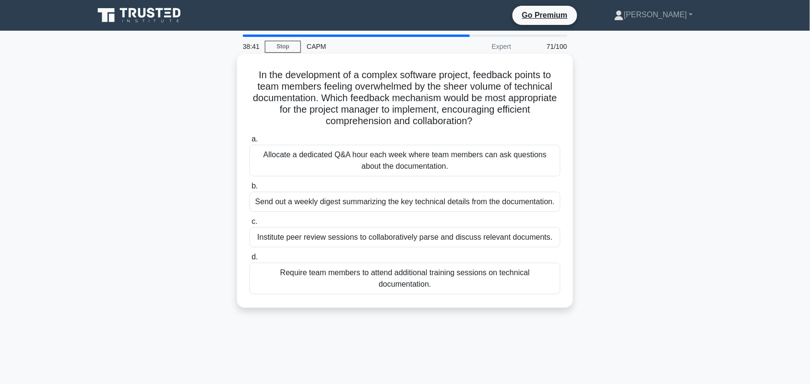
click at [507, 238] on div "Institute peer review sessions to collaboratively parse and discuss relevant do…" at bounding box center [405, 238] width 311 height 20
click at [250, 225] on input "c. Institute peer review sessions to collaboratively parse and discuss relevant…" at bounding box center [250, 222] width 0 height 6
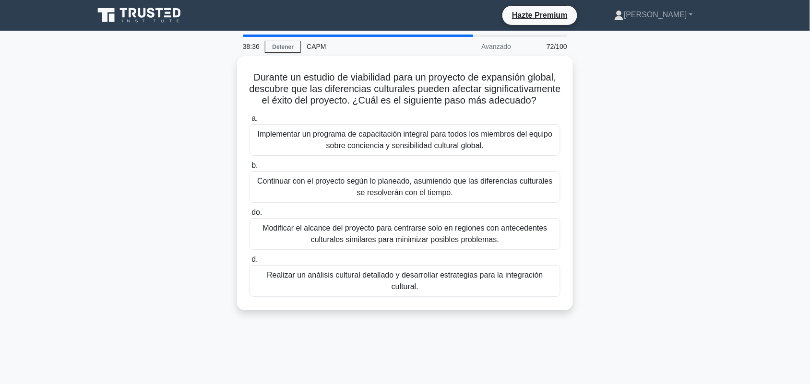
click at [712, 169] on div "Durante un estudio de viabilidad para un proyecto de expansión global, descubre…" at bounding box center [405, 189] width 634 height 266
click at [435, 289] on font "Realizar un análisis cultural detallado y desarrollar estrategias para la integ…" at bounding box center [405, 281] width 276 height 20
click at [250, 263] on input "d. Realizar un análisis cultural detallado y desarrollar estrategias para la in…" at bounding box center [250, 260] width 0 height 6
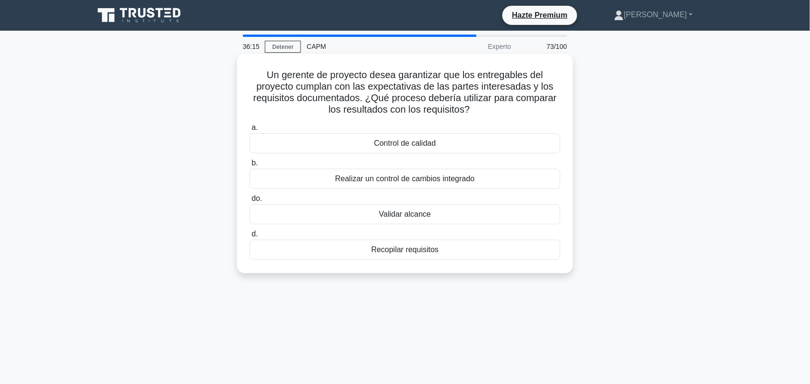
click at [464, 224] on div "Validar alcance" at bounding box center [405, 214] width 311 height 20
click at [250, 202] on input "do. Validar alcance" at bounding box center [250, 199] width 0 height 6
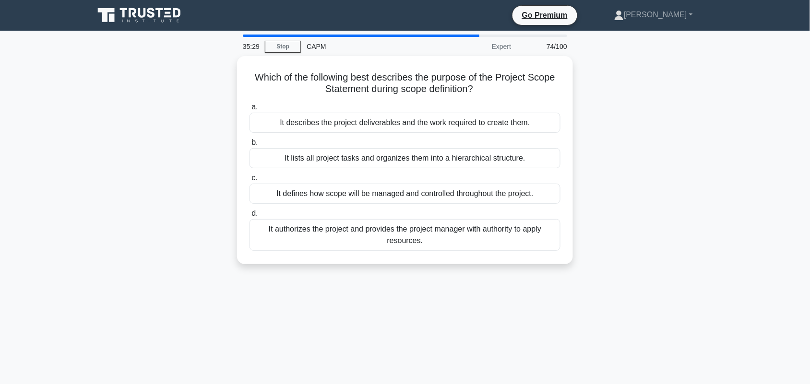
click at [667, 180] on div "Which of the following best describes the purpose of the Project Scope Statemen…" at bounding box center [405, 166] width 634 height 220
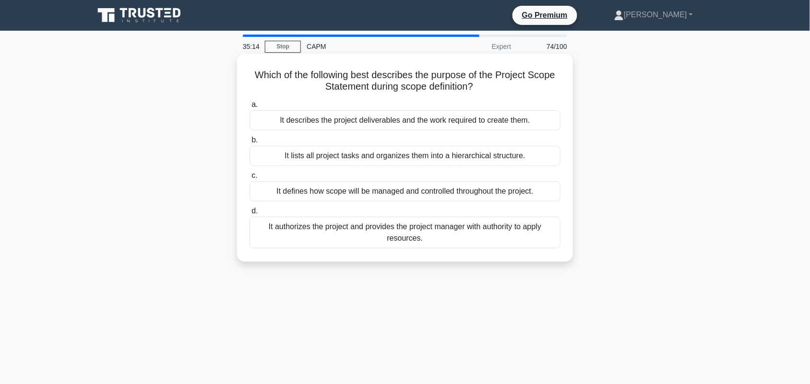
click at [322, 124] on div "It describes the project deliverables and the work required to create them." at bounding box center [405, 120] width 311 height 20
click at [250, 108] on input "a. It describes the project deliverables and the work required to create them." at bounding box center [250, 105] width 0 height 6
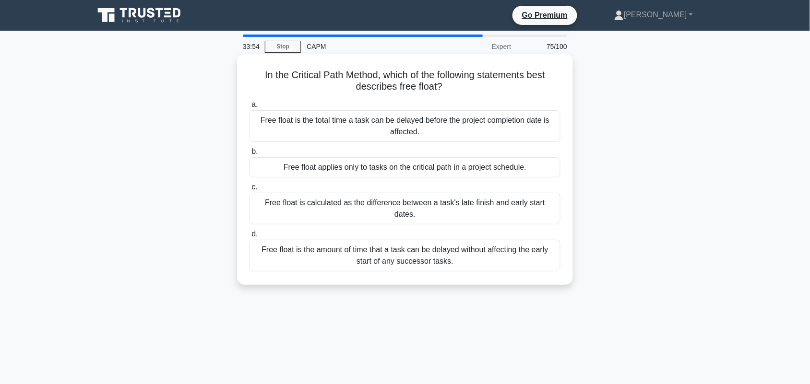
click at [481, 128] on div "Free float is the total time a task can be delayed before the project completio…" at bounding box center [405, 126] width 311 height 32
click at [250, 108] on input "a. Free float is the total time a task can be delayed before the project comple…" at bounding box center [250, 105] width 0 height 6
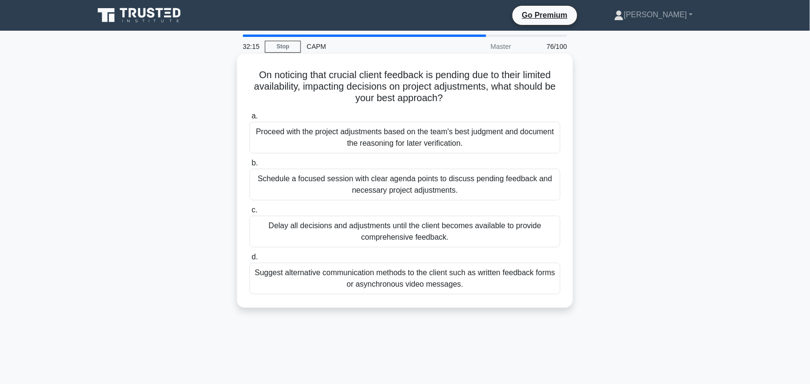
click at [418, 287] on div "Suggest alternative communication methods to the client such as written feedbac…" at bounding box center [405, 279] width 311 height 32
click at [250, 261] on input "d. Suggest alternative communication methods to the client such as written feed…" at bounding box center [250, 257] width 0 height 6
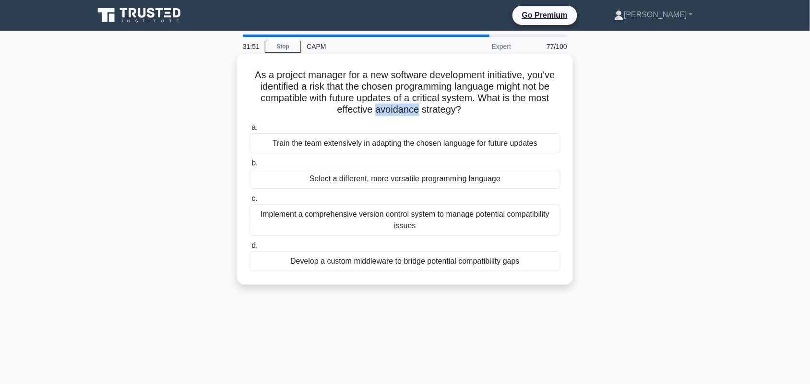
drag, startPoint x: 377, startPoint y: 111, endPoint x: 420, endPoint y: 110, distance: 42.7
click at [420, 110] on h5 "As a project manager for a new software development initiative, you've identifi…" at bounding box center [405, 92] width 313 height 47
click at [280, 179] on div "Select a different, more versatile programming language" at bounding box center [405, 179] width 311 height 20
click at [250, 167] on input "b. Select a different, more versatile programming language" at bounding box center [250, 163] width 0 height 6
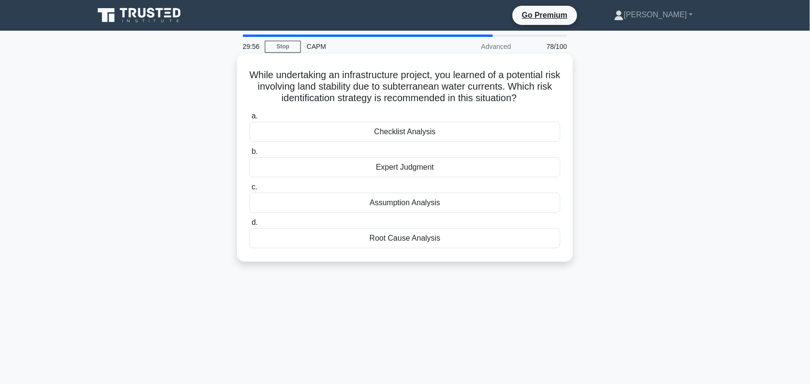
click at [413, 171] on div "Expert Judgment" at bounding box center [405, 167] width 311 height 20
click at [250, 155] on input "b. Expert Judgment" at bounding box center [250, 152] width 0 height 6
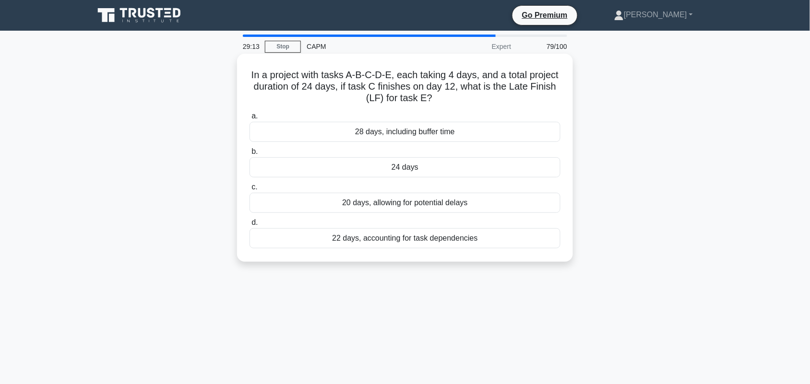
click at [417, 169] on div "24 days" at bounding box center [405, 167] width 311 height 20
click at [250, 155] on input "b. 24 days" at bounding box center [250, 152] width 0 height 6
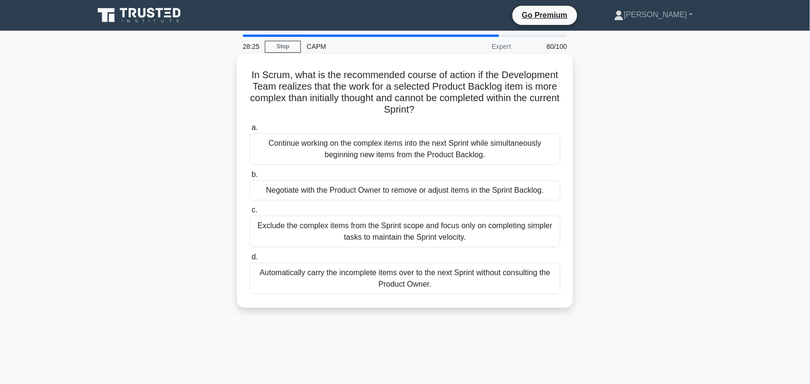
click at [407, 192] on div "Negotiate with the Product Owner to remove or adjust items in the Sprint Backlo…" at bounding box center [405, 190] width 311 height 20
click at [250, 178] on input "b. Negotiate with the Product Owner to remove or adjust items in the Sprint Bac…" at bounding box center [250, 175] width 0 height 6
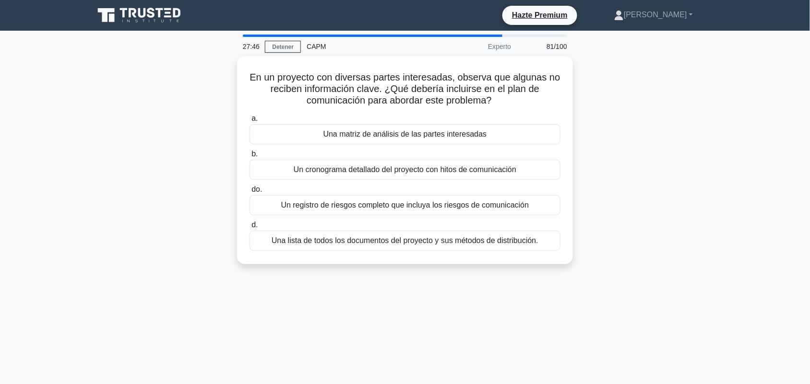
click at [778, 152] on main "27:46 Detener CAPM Experto 81/100 En un proyecto con diversas partes interesada…" at bounding box center [405, 275] width 810 height 488
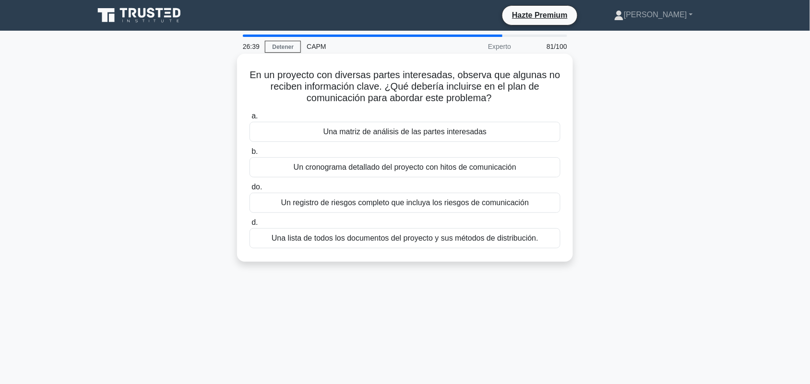
click at [378, 240] on font "Una lista de todos los documentos del proyecto y sus métodos de distribución." at bounding box center [405, 238] width 267 height 8
click at [250, 226] on input "d. Una lista de todos los documentos del proyecto y sus métodos de distribución." at bounding box center [250, 223] width 0 height 6
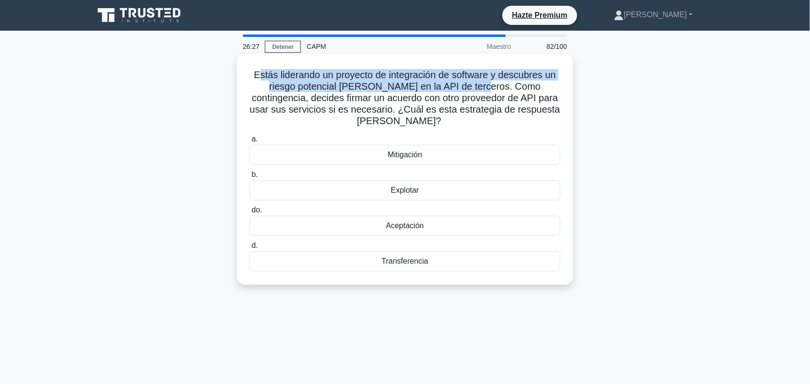
drag, startPoint x: 254, startPoint y: 76, endPoint x: 460, endPoint y: 89, distance: 205.8
click at [460, 89] on font "Estás liderando un proyecto de integración de software y descubres un riesgo po…" at bounding box center [405, 98] width 311 height 57
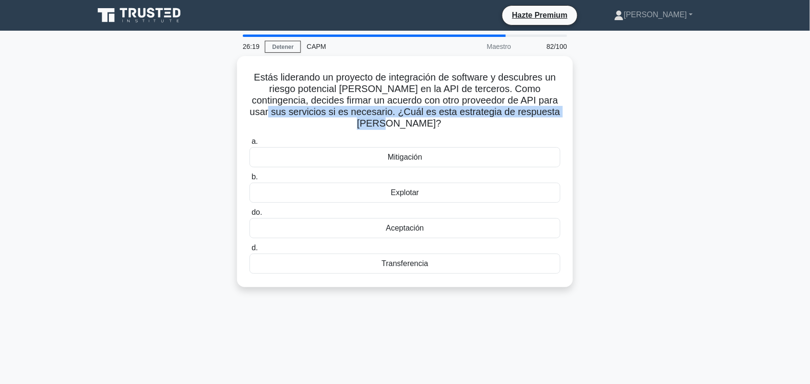
drag, startPoint x: 246, startPoint y: 113, endPoint x: 575, endPoint y: 114, distance: 328.3
click at [575, 114] on div "Estás liderando un proyecto de integración de software y descubres un riesgo po…" at bounding box center [405, 177] width 634 height 243
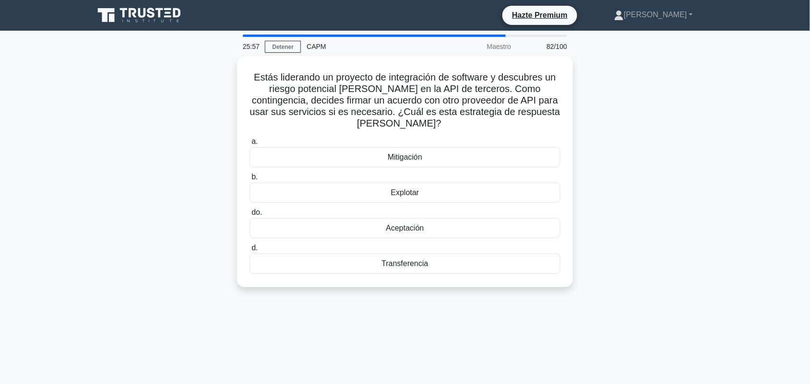
click at [640, 188] on div "Estás liderando un proyecto de integración de software y descubres un riesgo po…" at bounding box center [405, 177] width 634 height 243
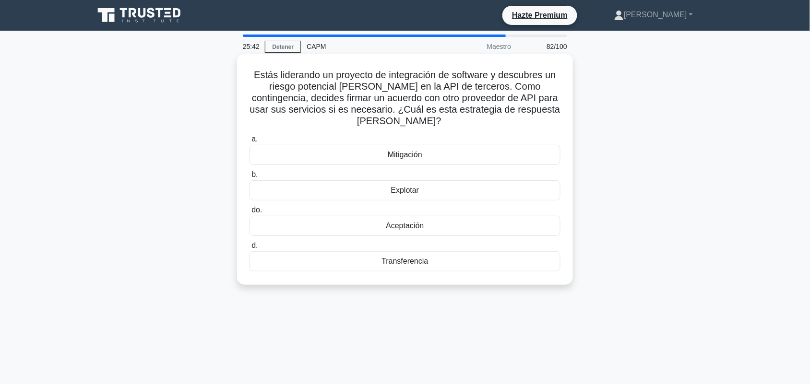
click at [395, 159] on font "Mitigación" at bounding box center [405, 155] width 35 height 8
click at [250, 143] on input "a. Mitigación" at bounding box center [250, 139] width 0 height 6
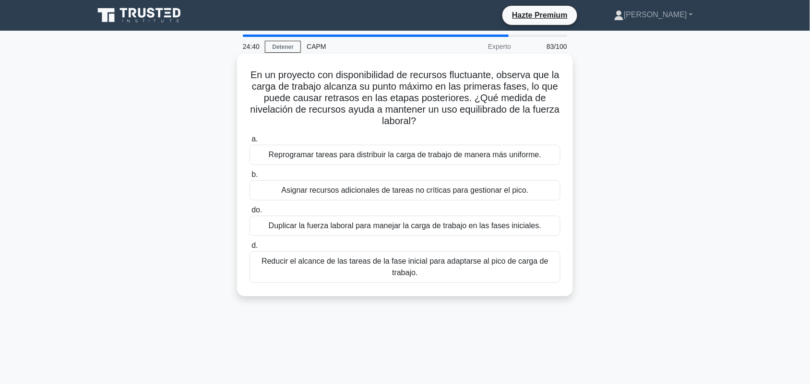
click at [394, 157] on font "Reprogramar tareas para distribuir la carga de trabajo de manera más uniforme." at bounding box center [405, 155] width 273 height 8
click at [250, 143] on input "a. Reprogramar tareas para distribuir la carga de trabajo de manera más uniform…" at bounding box center [250, 139] width 0 height 6
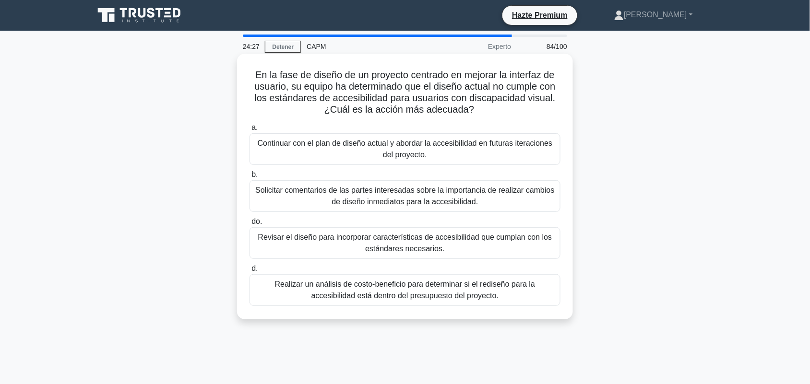
drag, startPoint x: 251, startPoint y: 74, endPoint x: 555, endPoint y: 108, distance: 306.7
click at [555, 108] on h5 "En la fase de diseño de un proyecto centrado en mejorar la interfaz de usuario,…" at bounding box center [405, 92] width 313 height 47
click at [343, 205] on font "Solicitar comentarios de las partes interesadas sobre la importancia de realiza…" at bounding box center [404, 196] width 299 height 20
click at [250, 178] on input "b. Solicitar comentarios de las partes interesadas sobre la importancia de real…" at bounding box center [250, 175] width 0 height 6
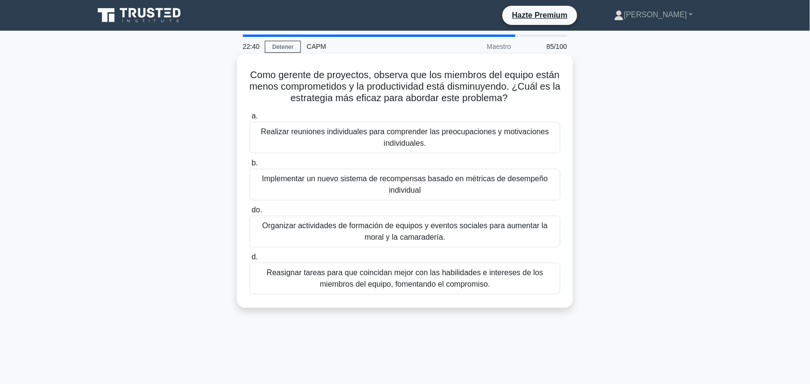
click at [315, 145] on font "Realizar reuniones individuales para comprender las preocupaciones y motivacion…" at bounding box center [405, 137] width 302 height 23
click at [250, 120] on input "a. Realizar reuniones individuales para comprender las preocupaciones y motivac…" at bounding box center [250, 116] width 0 height 6
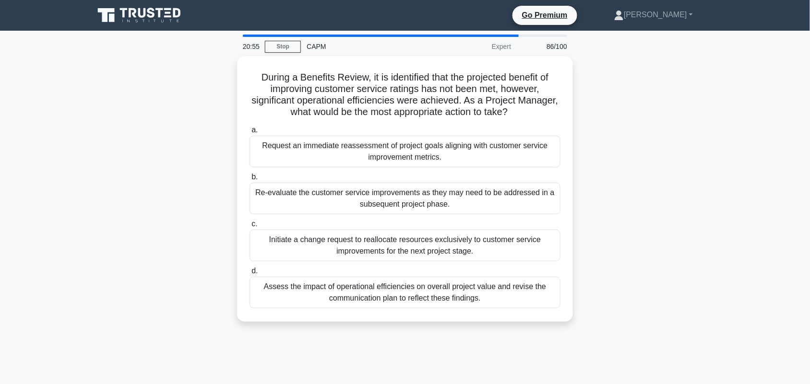
click at [676, 152] on div "During a Benefits Review, it is identified that the projected benefit of improv…" at bounding box center [405, 194] width 634 height 277
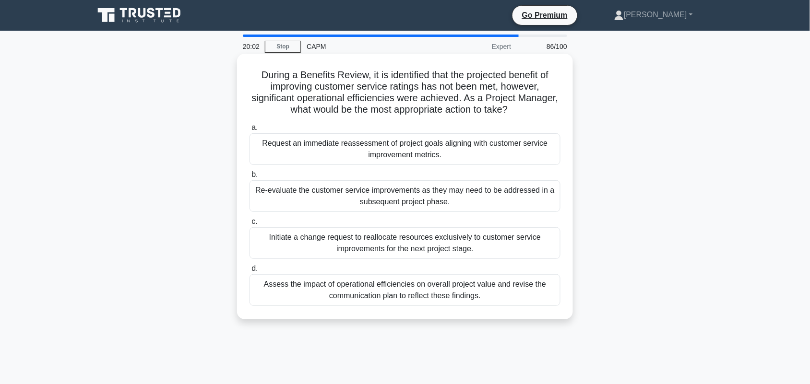
click at [363, 198] on div "Re-evaluate the customer service improvements as they may need to be addressed …" at bounding box center [405, 196] width 311 height 32
click at [250, 178] on input "b. Re-evaluate the customer service improvements as they may need to be address…" at bounding box center [250, 175] width 0 height 6
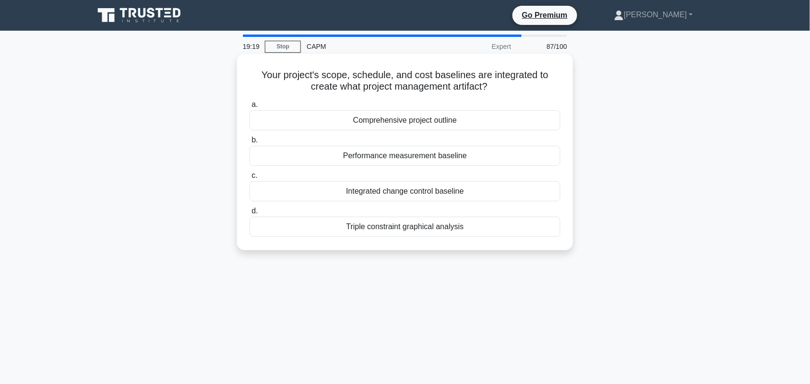
click at [456, 159] on div "Performance measurement baseline" at bounding box center [405, 156] width 311 height 20
click at [250, 144] on input "b. Performance measurement baseline" at bounding box center [250, 140] width 0 height 6
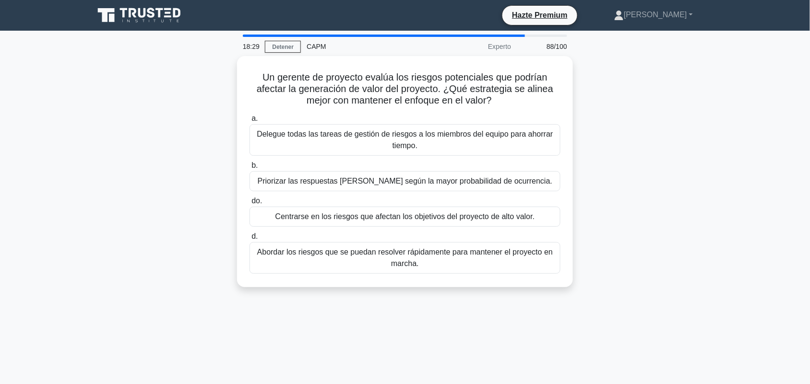
click at [672, 176] on div "Un gerente de proyecto evalúa los riesgos potenciales que podrían afectar la ge…" at bounding box center [405, 177] width 634 height 243
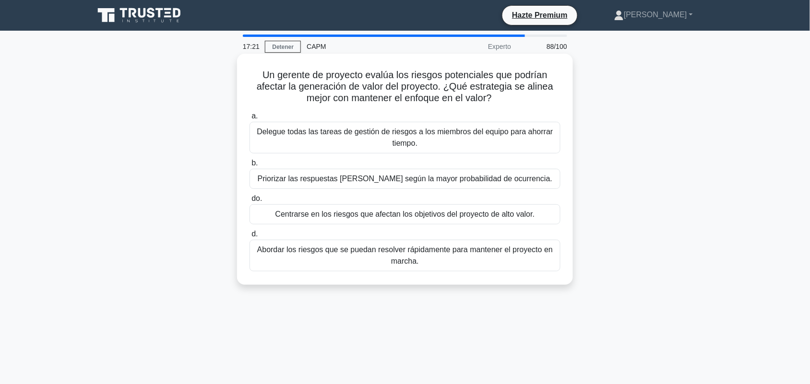
click at [469, 220] on font "Centrarse en los riesgos que afectan los objetivos del proyecto de alto valor." at bounding box center [406, 215] width 260 height 12
click at [250, 202] on input "do. Centrarse en los riesgos que afectan los objetivos del proyecto de alto val…" at bounding box center [250, 199] width 0 height 6
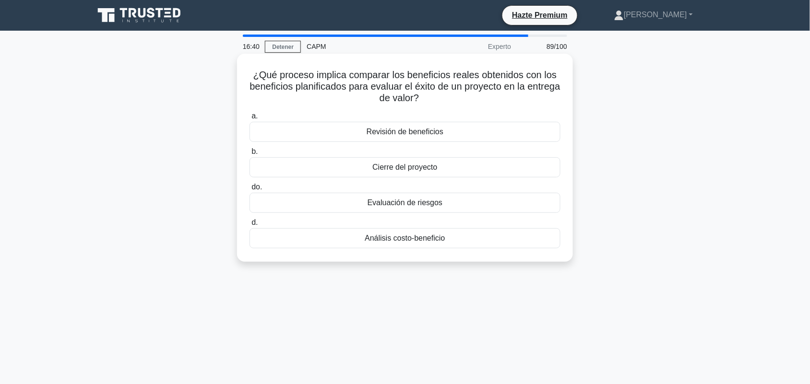
click at [426, 133] on font "Revisión de beneficios" at bounding box center [405, 132] width 77 height 8
click at [250, 120] on input "a. Revisión de beneficios" at bounding box center [250, 116] width 0 height 6
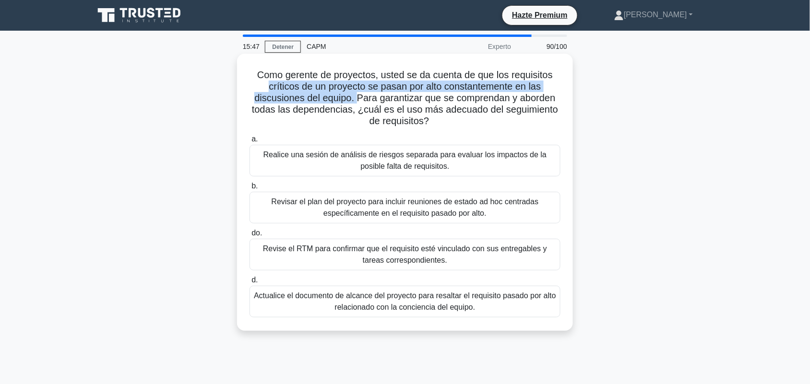
drag, startPoint x: 263, startPoint y: 84, endPoint x: 358, endPoint y: 99, distance: 95.6
click at [358, 99] on h5 "Como gerente de proyectos, usted se da cuenta de que los requisitos críticos de…" at bounding box center [405, 98] width 313 height 59
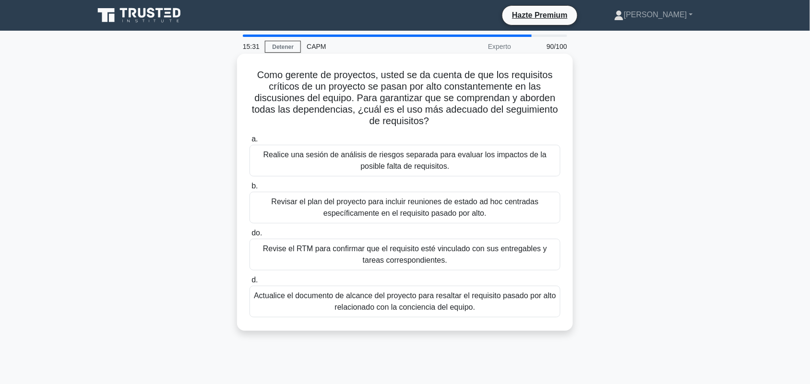
click at [480, 258] on font "Revise el RTM para confirmar que el requisito esté vinculado con sus entregable…" at bounding box center [405, 254] width 302 height 23
click at [250, 237] on input "do. Revise el RTM para confirmar que el requisito esté vinculado con sus entreg…" at bounding box center [250, 233] width 0 height 6
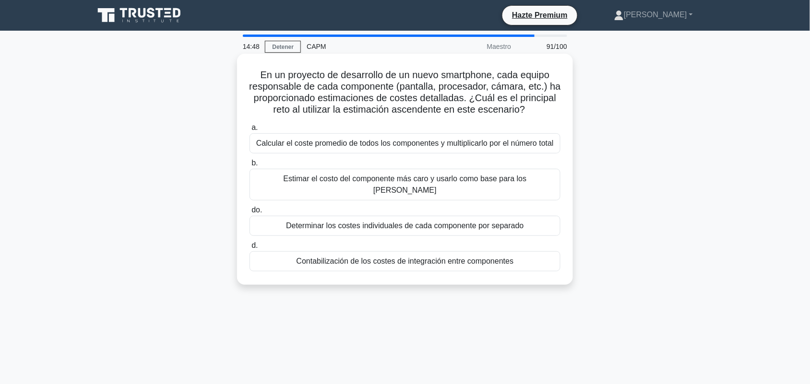
click at [469, 257] on font "Contabilización de los costes de integración entre componentes" at bounding box center [405, 261] width 217 height 8
click at [250, 249] on input "d. Contabilización de los costes de integración entre componentes" at bounding box center [250, 246] width 0 height 6
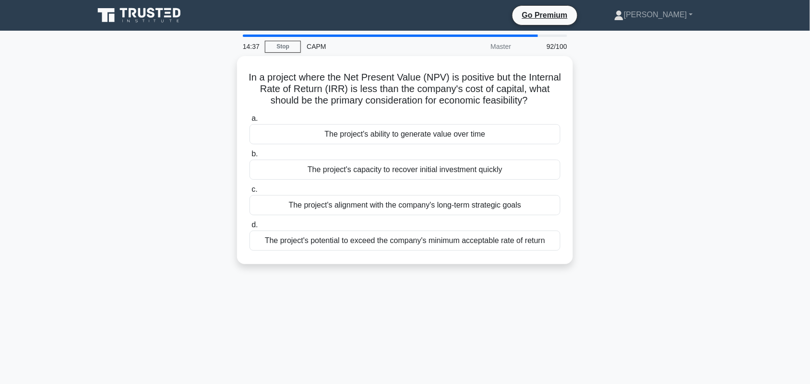
click at [658, 156] on div "In a project where the Net Present Value (NPV) is positive but the Internal Rat…" at bounding box center [405, 166] width 634 height 220
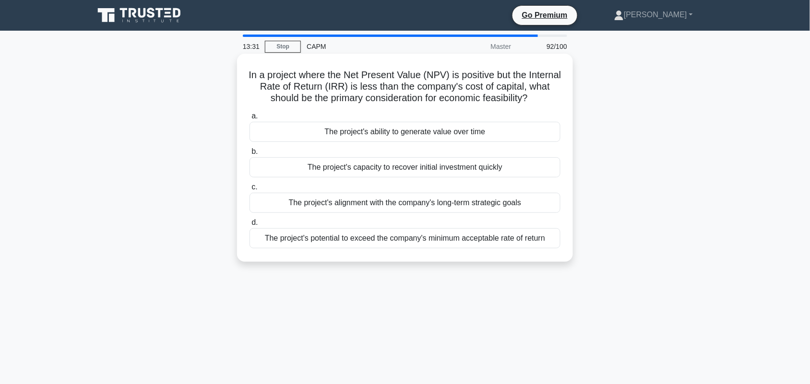
click at [476, 136] on div "The project's ability to generate value over time" at bounding box center [405, 132] width 311 height 20
click at [250, 120] on input "a. The project's ability to generate value over time" at bounding box center [250, 116] width 0 height 6
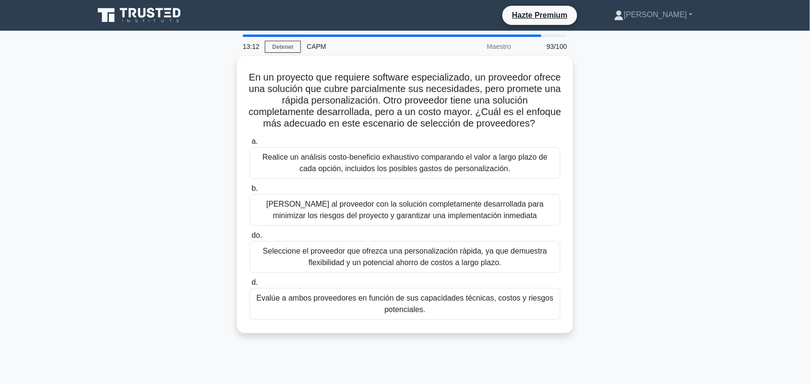
click at [724, 194] on main "13:12 Detener CAPM Maestro 93/100 En un proyecto que requiere software especial…" at bounding box center [405, 275] width 810 height 488
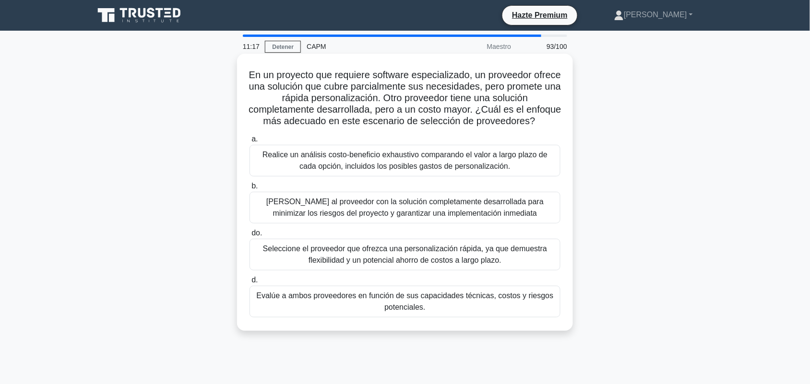
click at [363, 312] on font "Evalúe a ambos proveedores en función de sus capacidades técnicas, costos y rie…" at bounding box center [404, 302] width 297 height 20
click at [250, 284] on input "d. Evalúe a ambos proveedores en función de sus capacidades técnicas, costos y …" at bounding box center [250, 280] width 0 height 6
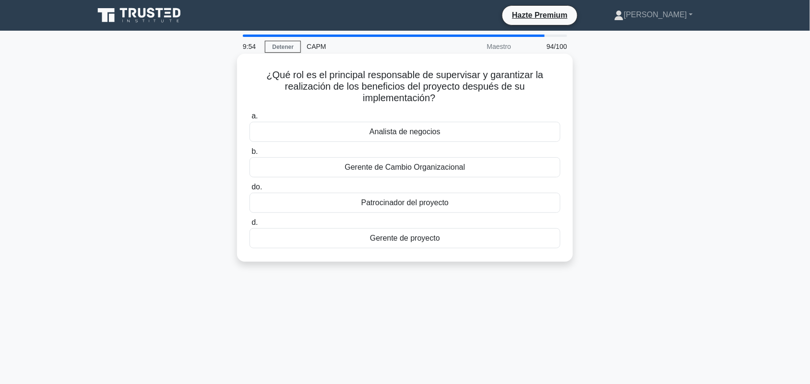
click at [438, 207] on font "Patrocinador del proyecto" at bounding box center [404, 203] width 87 height 8
click at [250, 191] on input "do. Patrocinador del proyecto" at bounding box center [250, 187] width 0 height 6
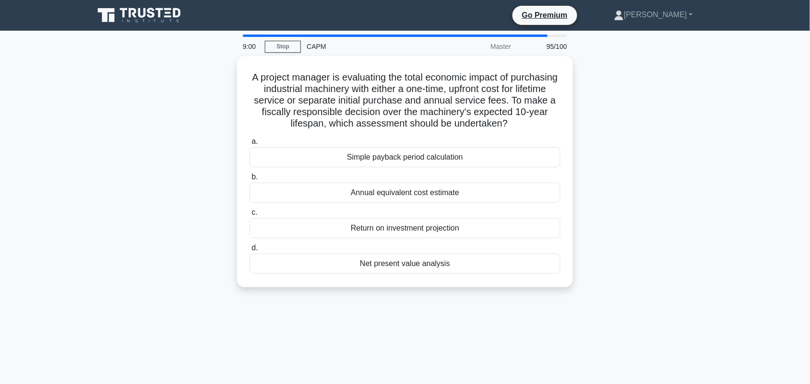
click at [670, 191] on div "A project manager is evaluating the total economic impact of purchasing industr…" at bounding box center [405, 177] width 634 height 243
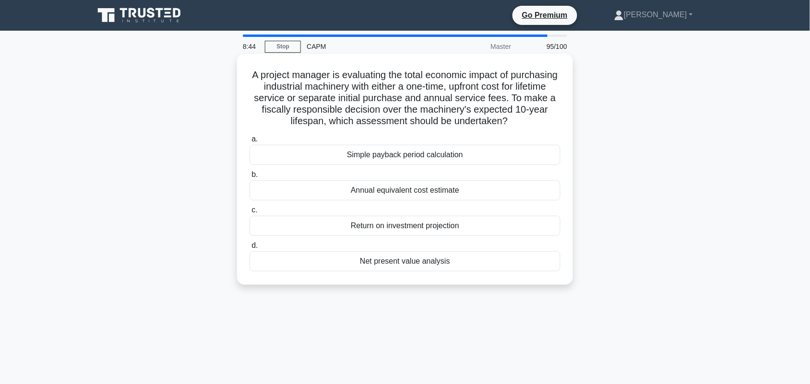
click at [413, 263] on div "Net present value analysis" at bounding box center [405, 262] width 311 height 20
click at [250, 249] on input "d. Net present value analysis" at bounding box center [250, 246] width 0 height 6
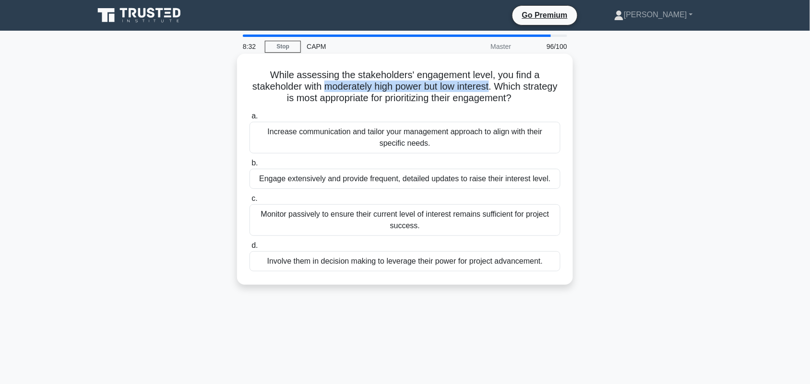
drag, startPoint x: 344, startPoint y: 87, endPoint x: 513, endPoint y: 87, distance: 169.0
click at [513, 87] on h5 "While assessing the stakeholders' engagement level, you find a stakeholder with…" at bounding box center [405, 87] width 313 height 36
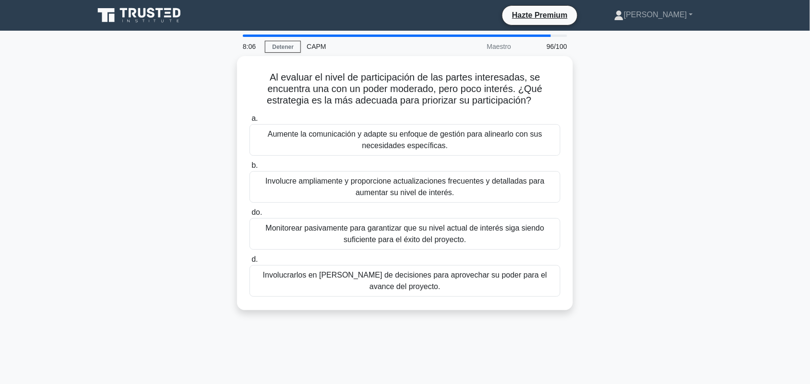
click at [658, 212] on div "Al evaluar el nivel de participación de las partes interesadas, se encuentra un…" at bounding box center [405, 189] width 634 height 266
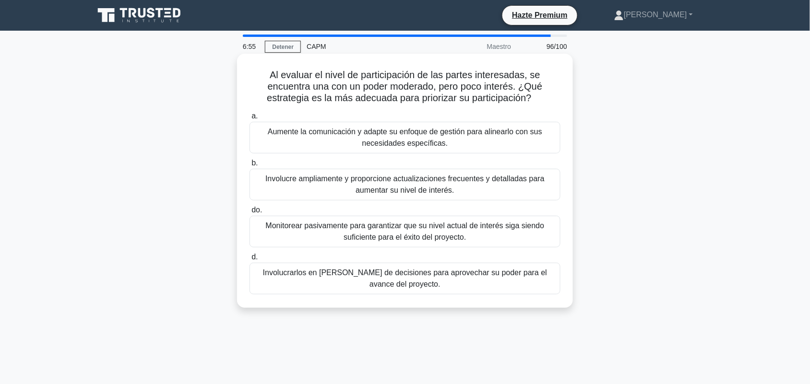
click at [442, 145] on font "Aumente la comunicación y adapte su enfoque de gestión para alinearlo con sus n…" at bounding box center [405, 138] width 275 height 20
click at [250, 120] on input "a. Aumente la comunicación y adapte su enfoque de gestión para alinearlo con su…" at bounding box center [250, 116] width 0 height 6
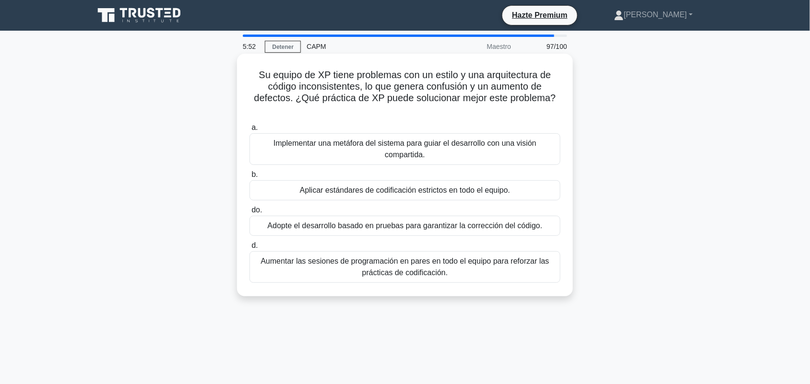
click at [408, 161] on font "Implementar una metáfora del sistema para guiar el desarrollo con una visión co…" at bounding box center [405, 149] width 302 height 23
click at [250, 131] on input "a. Implementar una metáfora del sistema para guiar el desarrollo con una visión…" at bounding box center [250, 128] width 0 height 6
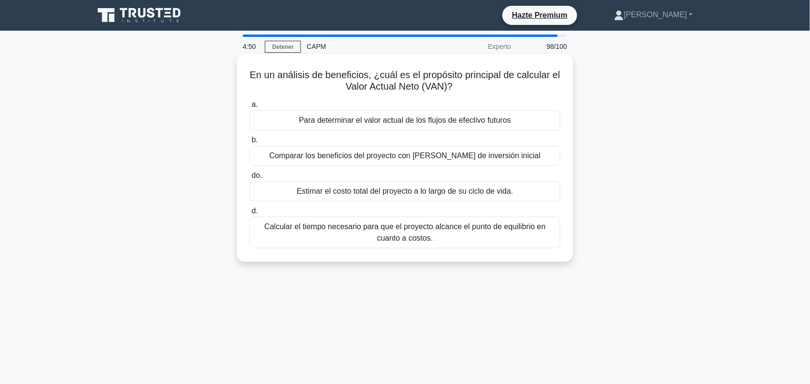
click at [534, 121] on div "Para determinar el valor actual de los flujos de efectivo futuros" at bounding box center [405, 120] width 311 height 20
click at [250, 108] on input "a. Para determinar el valor actual de los flujos de efectivo futuros" at bounding box center [250, 105] width 0 height 6
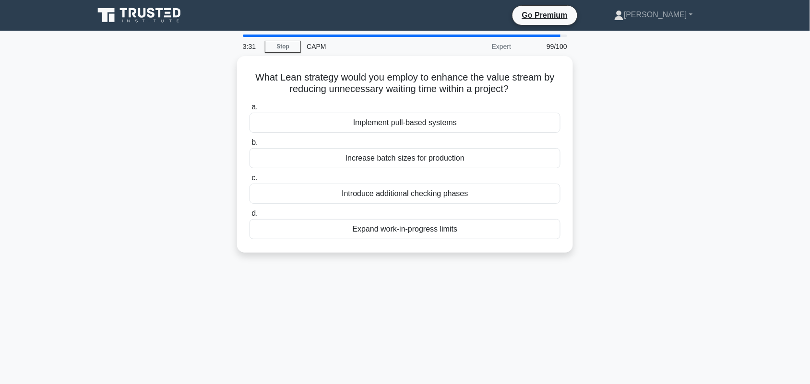
click at [628, 190] on div "What Lean strategy would you employ to enhance the value stream by reducing unn…" at bounding box center [405, 160] width 634 height 208
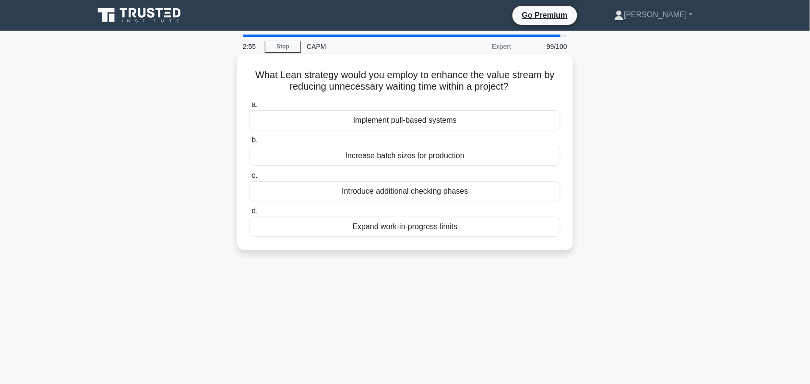
click at [409, 161] on div "Increase batch sizes for production" at bounding box center [405, 156] width 311 height 20
click at [250, 144] on input "b. Increase batch sizes for production" at bounding box center [250, 140] width 0 height 6
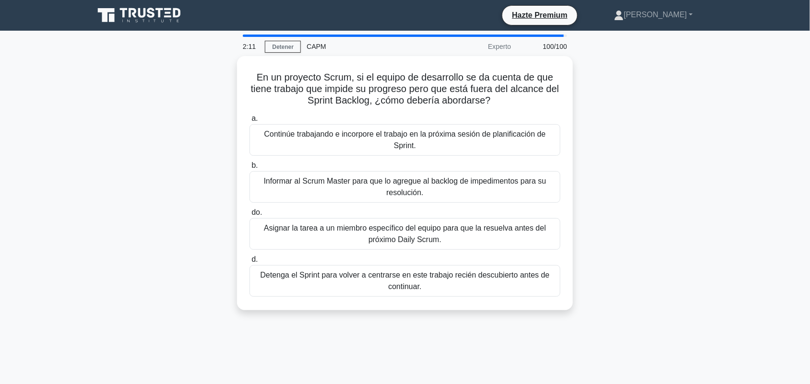
drag, startPoint x: 713, startPoint y: 243, endPoint x: 708, endPoint y: 240, distance: 6.3
click at [709, 241] on div "En un proyecto Scrum, si el equipo de desarrollo se da cuenta de que tiene trab…" at bounding box center [405, 189] width 634 height 266
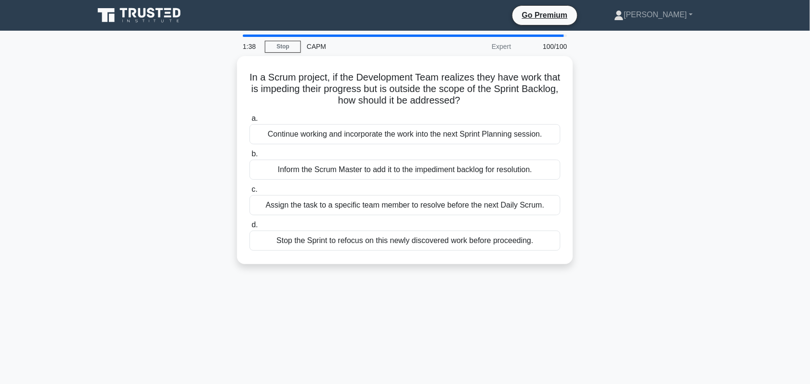
drag, startPoint x: 675, startPoint y: 222, endPoint x: 668, endPoint y: 225, distance: 7.8
click at [675, 223] on div "In a Scrum project, if the Development Team realizes they have work that is imp…" at bounding box center [405, 166] width 634 height 220
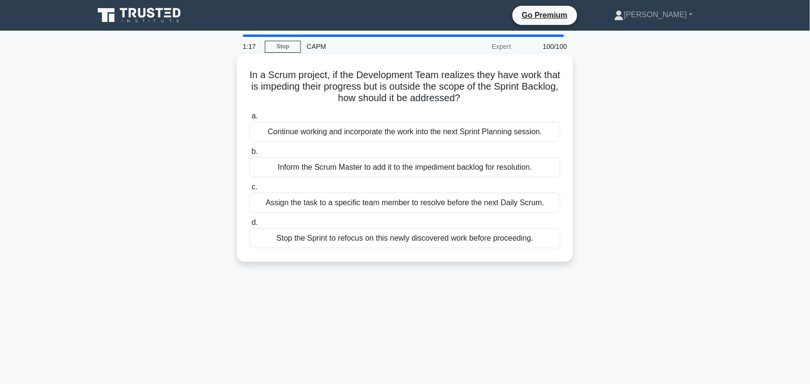
click at [487, 173] on div "Inform the Scrum Master to add it to the impediment backlog for resolution." at bounding box center [405, 167] width 311 height 20
click at [250, 155] on input "b. Inform the Scrum Master to add it to the impediment backlog for resolution." at bounding box center [250, 152] width 0 height 6
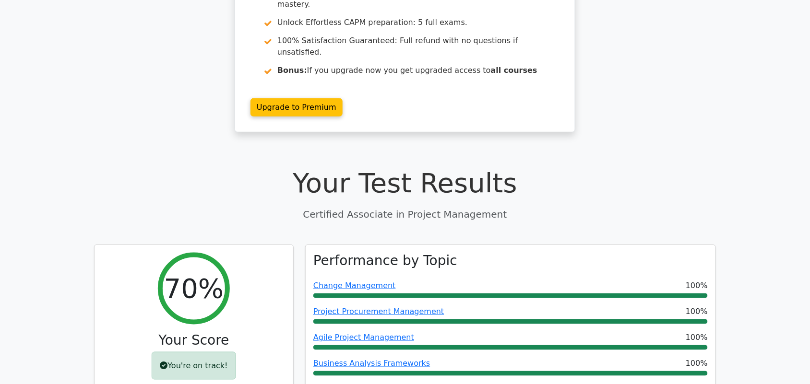
scroll to position [180, 0]
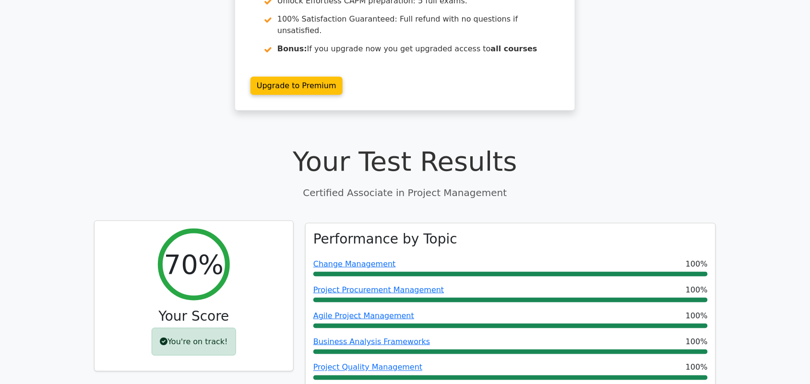
click at [196, 328] on div "You're on track!" at bounding box center [194, 342] width 84 height 28
click at [170, 328] on div "You're on track!" at bounding box center [194, 342] width 84 height 28
click at [168, 338] on icon at bounding box center [164, 342] width 8 height 8
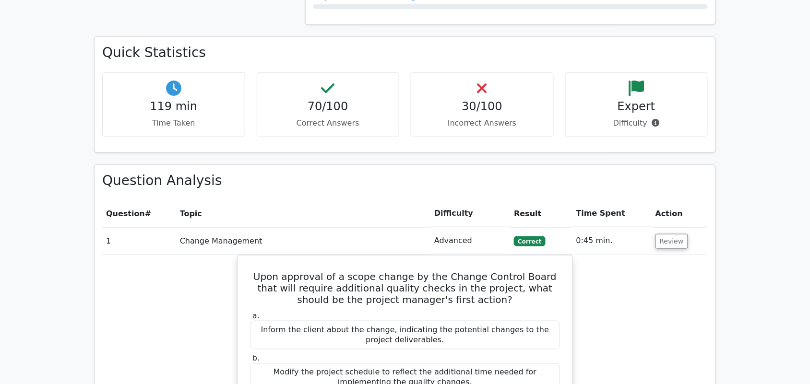
scroll to position [1260, 0]
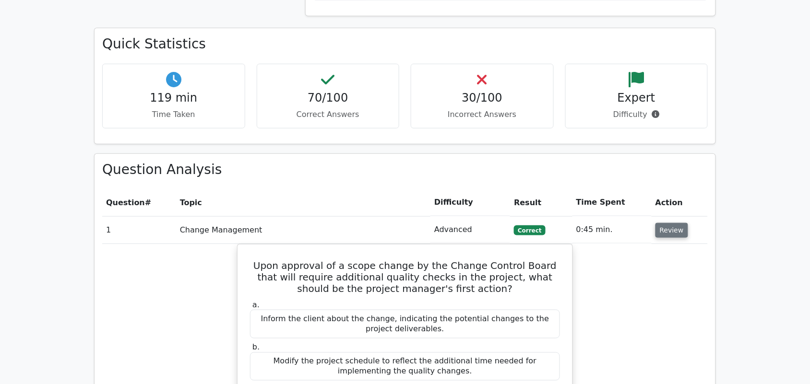
click at [661, 223] on button "Review" at bounding box center [672, 230] width 33 height 15
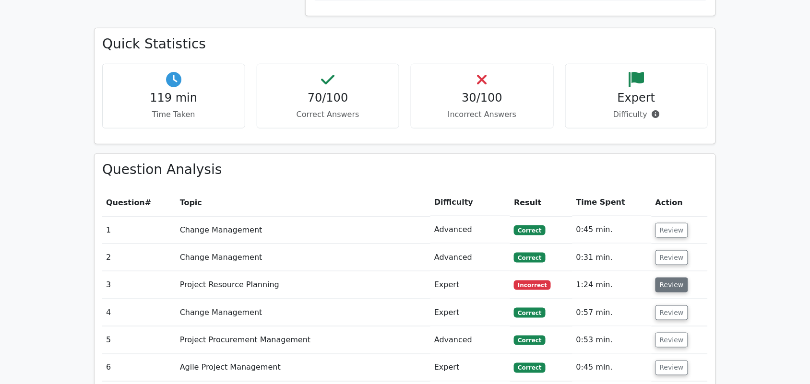
click at [660, 278] on button "Review" at bounding box center [672, 285] width 33 height 15
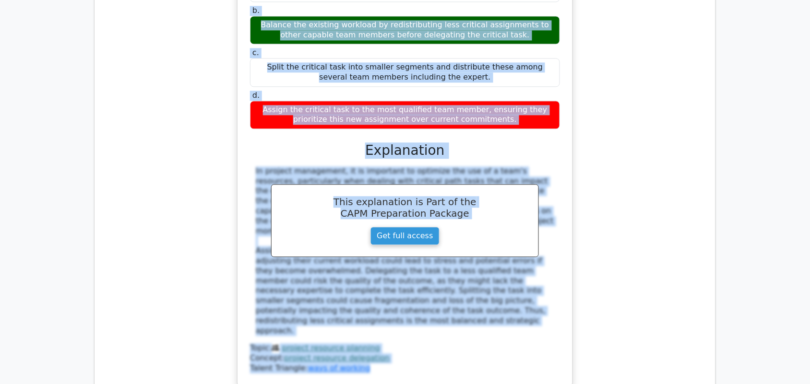
scroll to position [1680, 0]
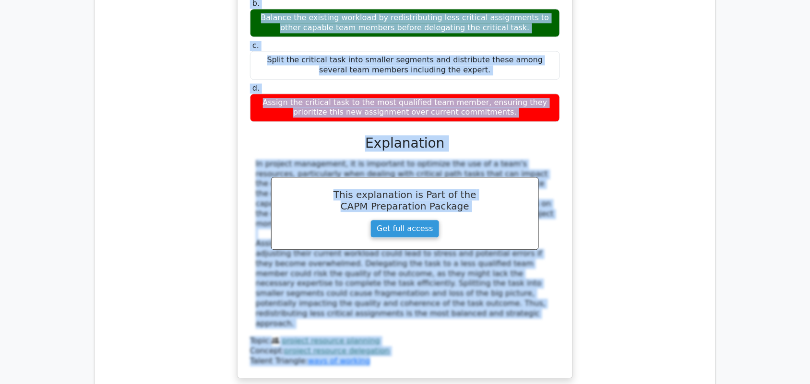
drag, startPoint x: 262, startPoint y: 163, endPoint x: 454, endPoint y: 298, distance: 234.0
click at [454, 298] on div "As a project manager, you need to assign a critical path task that requires a h…" at bounding box center [404, 127] width 327 height 493
copy div "As a project manager, you need to assign a critical path task that requires a h…"
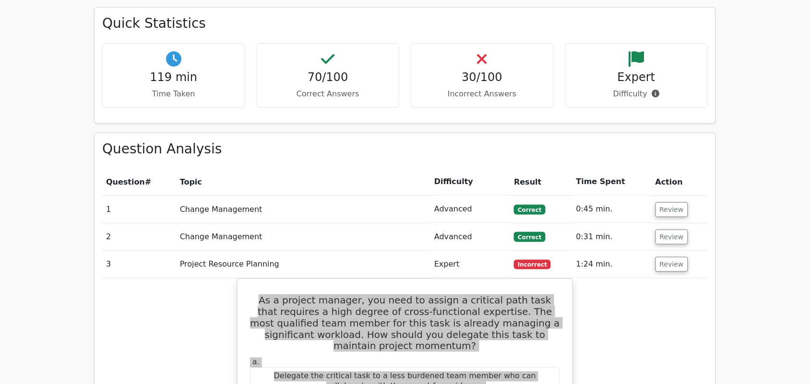
scroll to position [1260, 0]
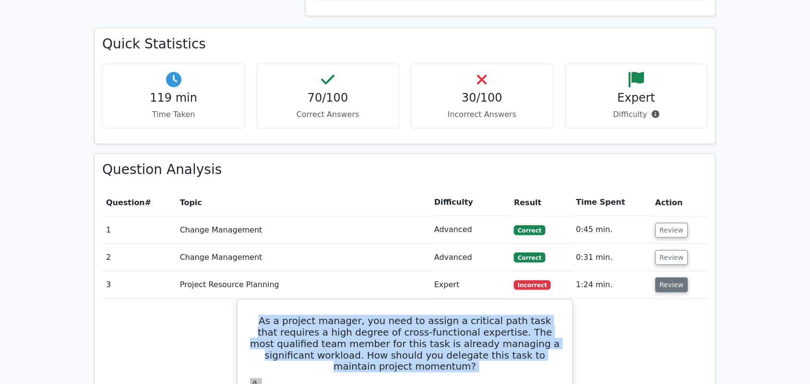
click at [665, 278] on button "Review" at bounding box center [672, 285] width 33 height 15
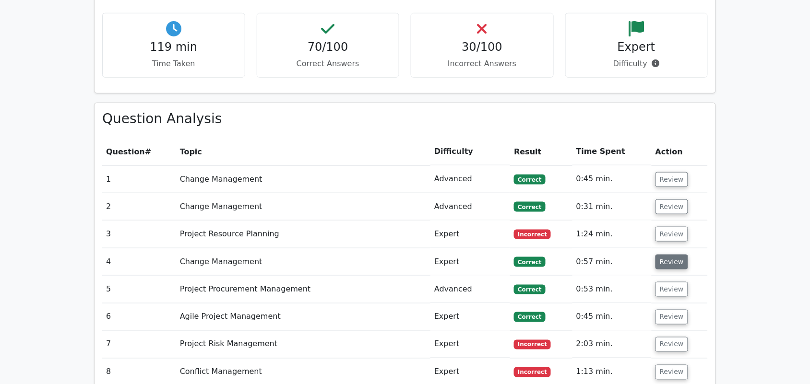
scroll to position [1380, 0]
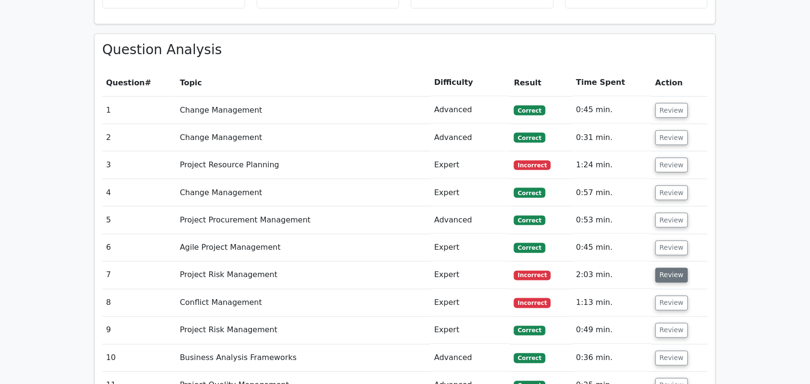
click at [662, 268] on button "Review" at bounding box center [672, 275] width 33 height 15
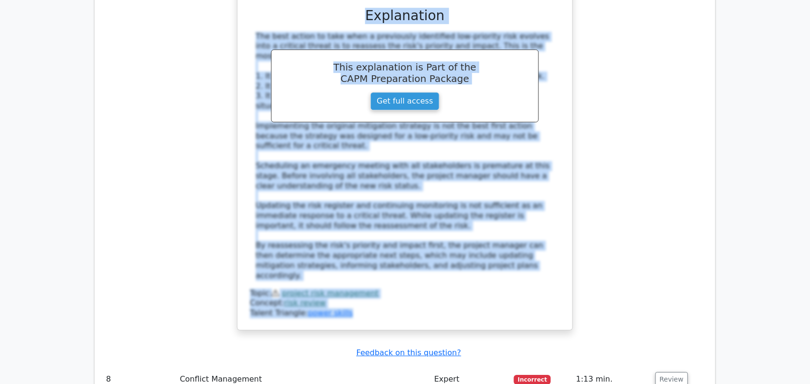
scroll to position [1860, 0]
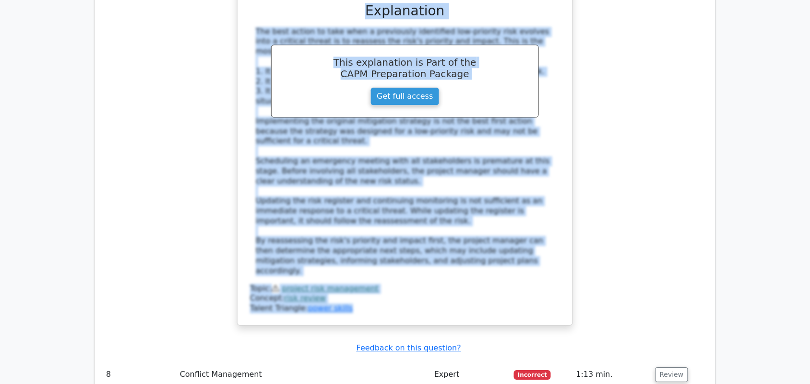
drag, startPoint x: 256, startPoint y: 94, endPoint x: 478, endPoint y: 261, distance: 278.0
click at [478, 261] on div "During a risk review, you discover that a previously identified low-priority ri…" at bounding box center [404, 67] width 327 height 510
copy div "During a risk review, you discover that a previously identified low-priority ri…"
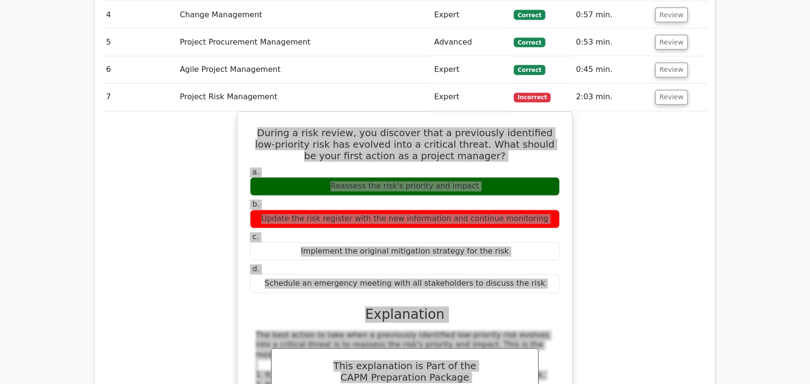
scroll to position [1500, 0]
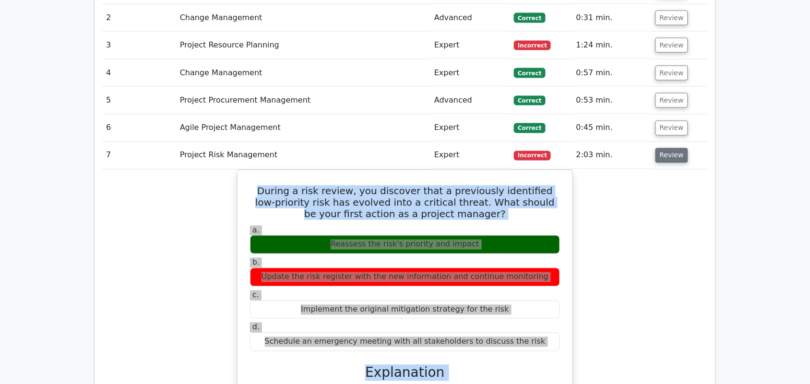
click at [673, 148] on button "Review" at bounding box center [672, 155] width 33 height 15
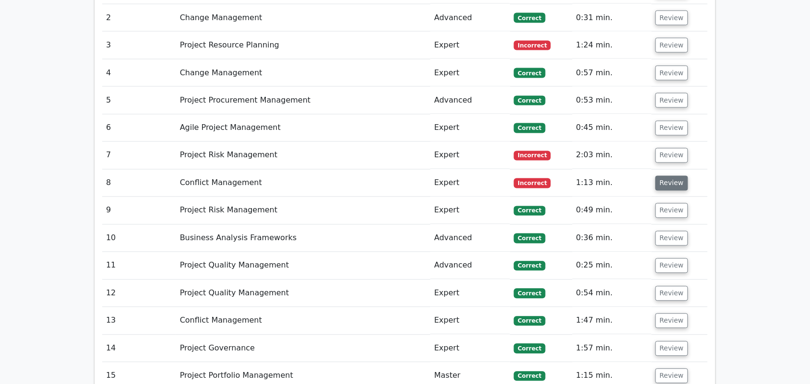
click at [676, 176] on button "Review" at bounding box center [672, 183] width 33 height 15
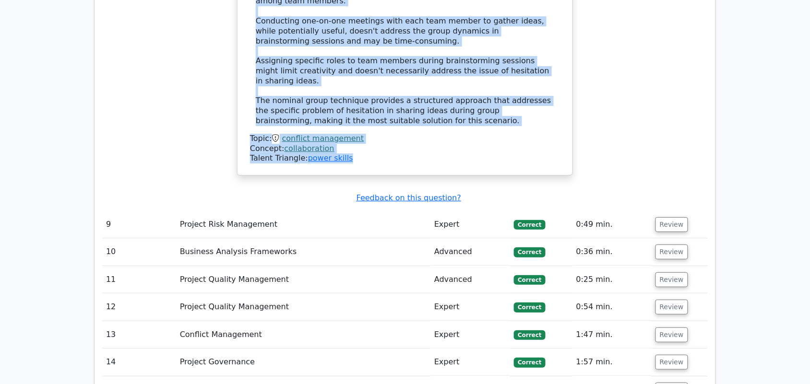
scroll to position [2078, 0]
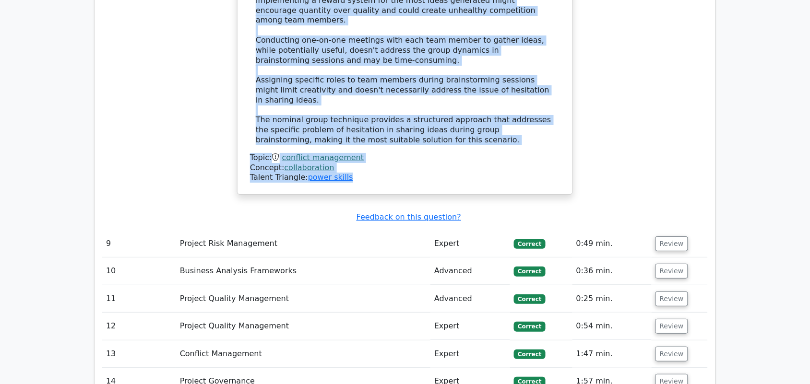
drag, startPoint x: 258, startPoint y: 183, endPoint x: 455, endPoint y: 123, distance: 205.6
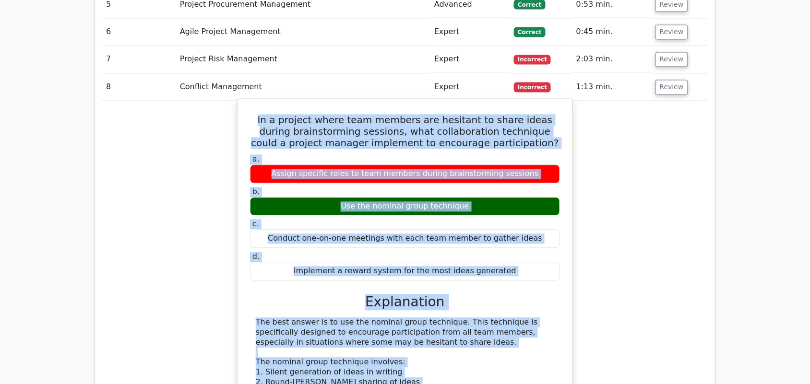
scroll to position [1538, 0]
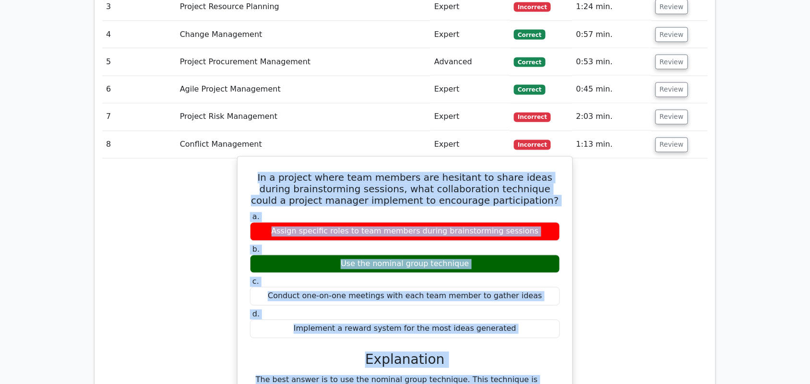
copy div "In a project where team members are hesitant to share ideas during brainstormin…"
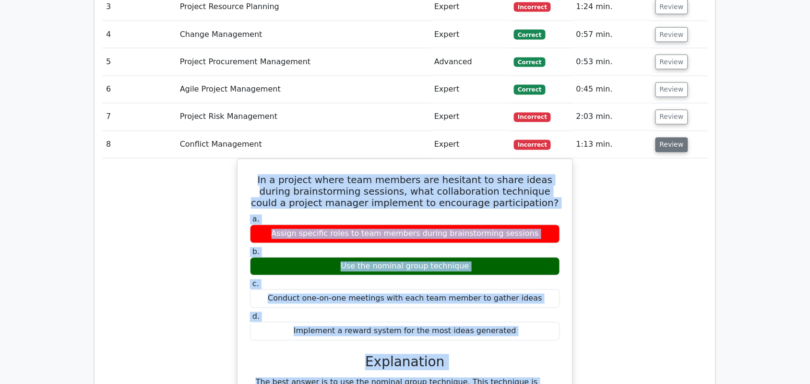
click at [663, 138] on button "Review" at bounding box center [672, 145] width 33 height 15
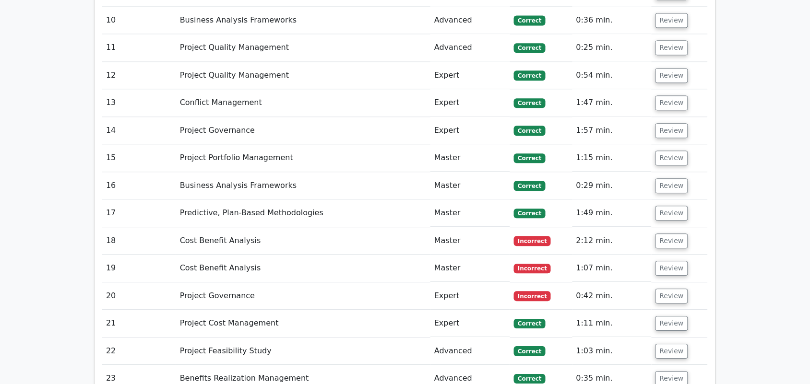
scroll to position [1778, 0]
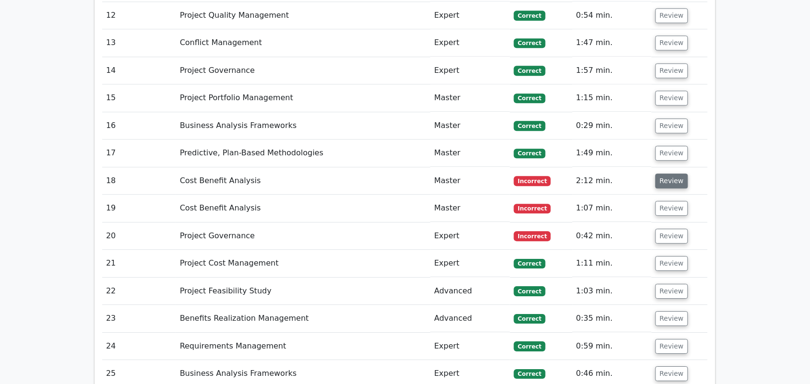
click at [671, 174] on button "Review" at bounding box center [672, 181] width 33 height 15
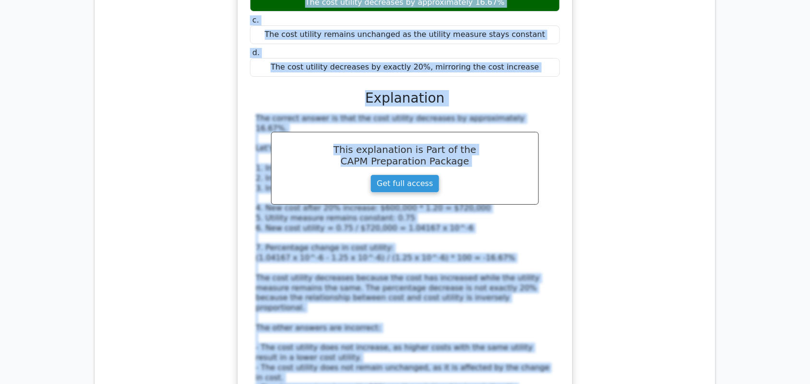
scroll to position [2078, 0]
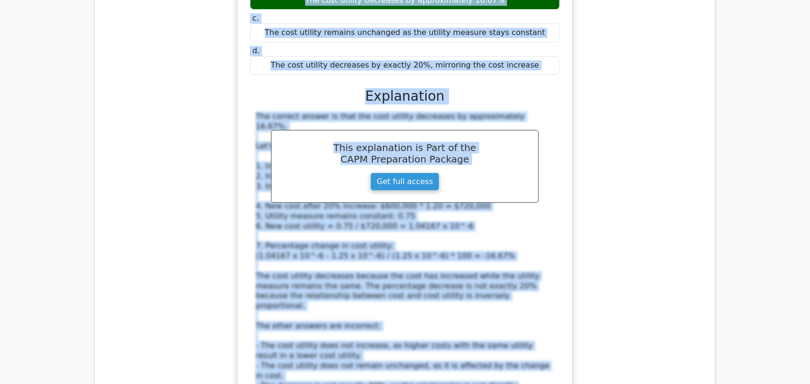
drag, startPoint x: 260, startPoint y: 182, endPoint x: 540, endPoint y: 324, distance: 313.6
click at [540, 324] on div "In a project with an initial cost of $600,000 and a utility measure of 0.75, wh…" at bounding box center [404, 172] width 327 height 550
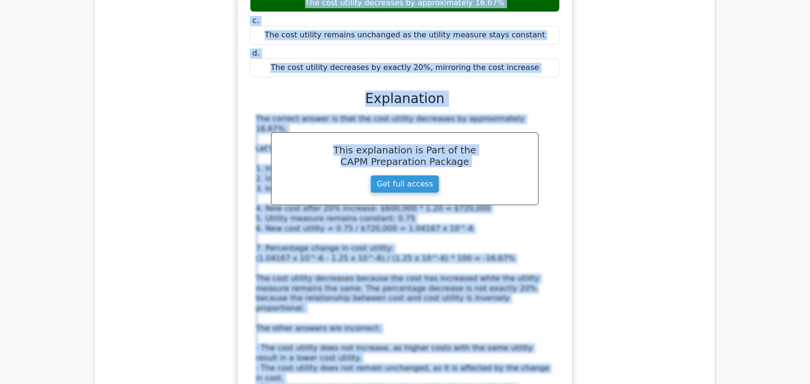
copy div "In a project with an initial cost of $600,000 and a utility measure of 0.75, wh…"
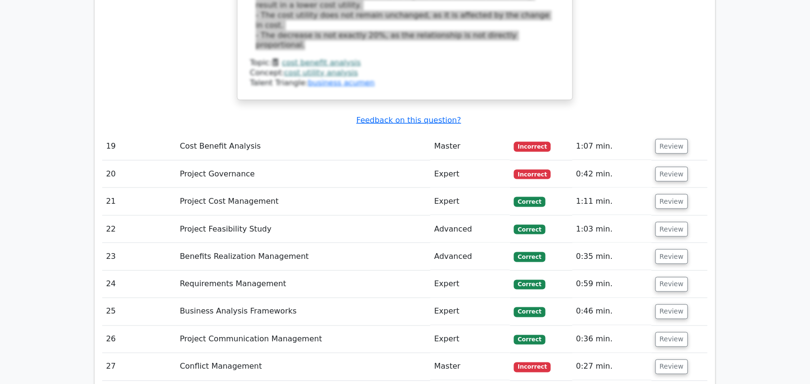
scroll to position [2438, 0]
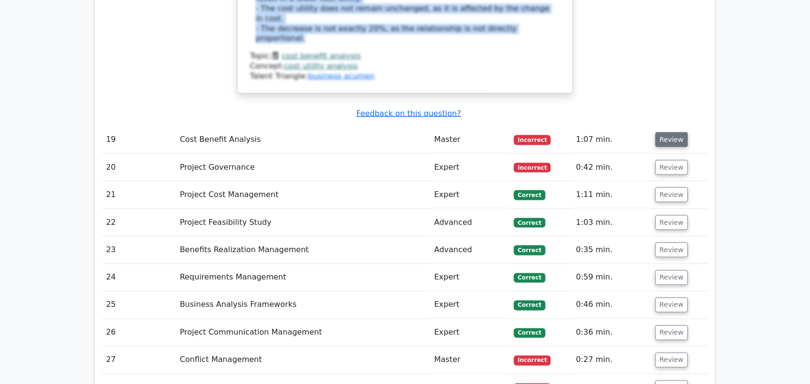
click at [661, 132] on button "Review" at bounding box center [672, 139] width 33 height 15
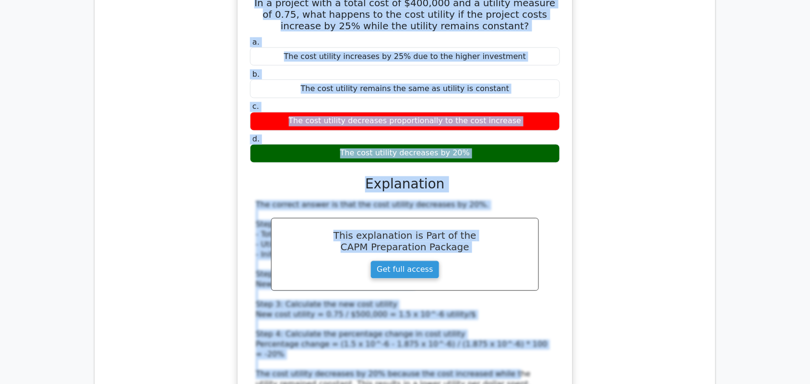
scroll to position [2678, 0]
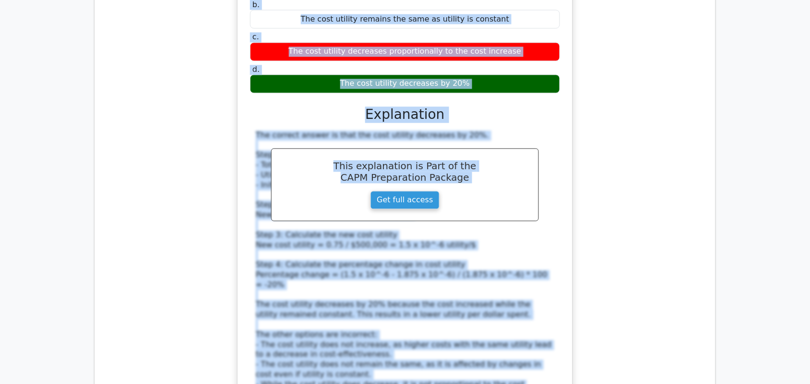
drag, startPoint x: 253, startPoint y: 103, endPoint x: 480, endPoint y: 320, distance: 313.7
click at [480, 320] on div "In a project with a total cost of $400,000 and a utility measure of 0.75, what …" at bounding box center [404, 181] width 327 height 530
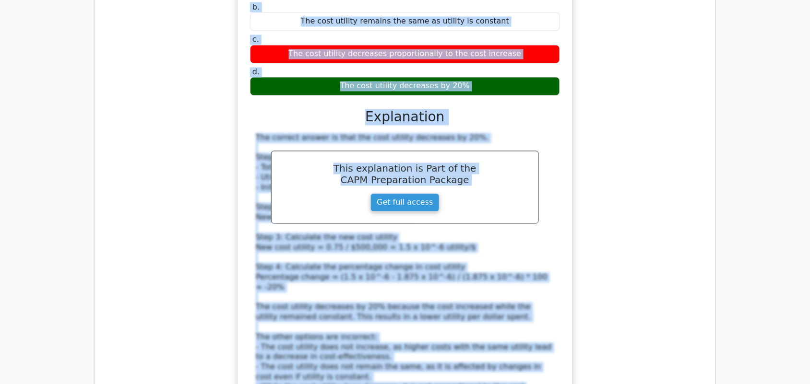
copy div "In a project with a total cost of $400,000 and a utility measure of 0.75, what …"
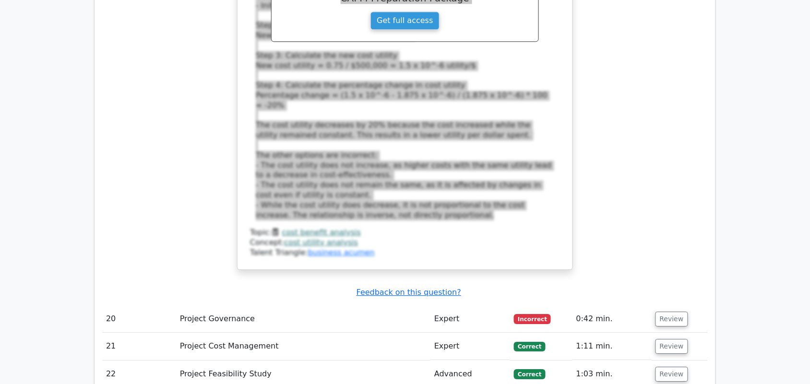
scroll to position [3038, 0]
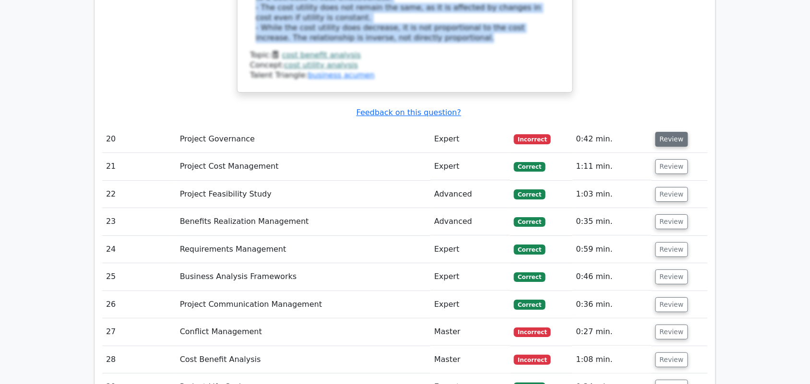
click at [671, 132] on button "Review" at bounding box center [672, 139] width 33 height 15
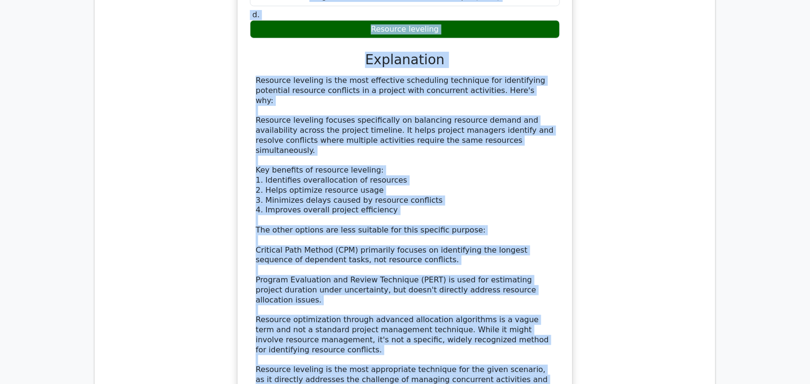
scroll to position [3338, 0]
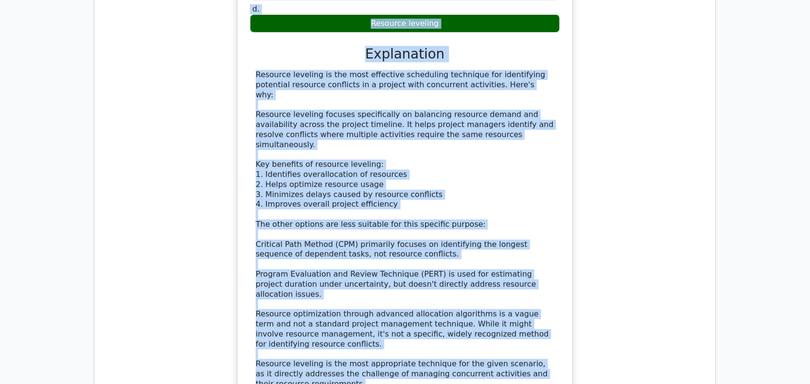
drag, startPoint x: 257, startPoint y: 92, endPoint x: 548, endPoint y: 277, distance: 345.3
click at [548, 277] on div "In a project where several activities are running concurrently, which schedulin…" at bounding box center [404, 145] width 327 height 580
copy div "In a project where several activities are running concurrently, which schedulin…"
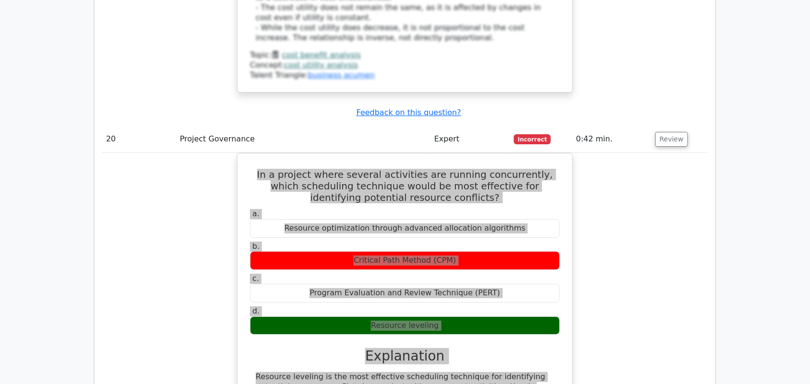
scroll to position [2918, 0]
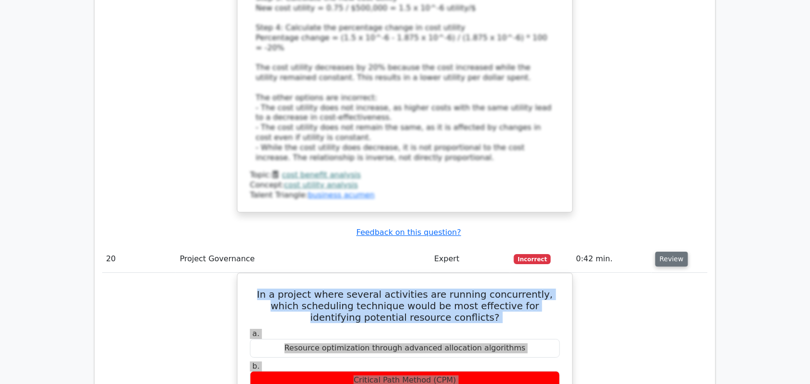
click at [672, 252] on button "Review" at bounding box center [672, 259] width 33 height 15
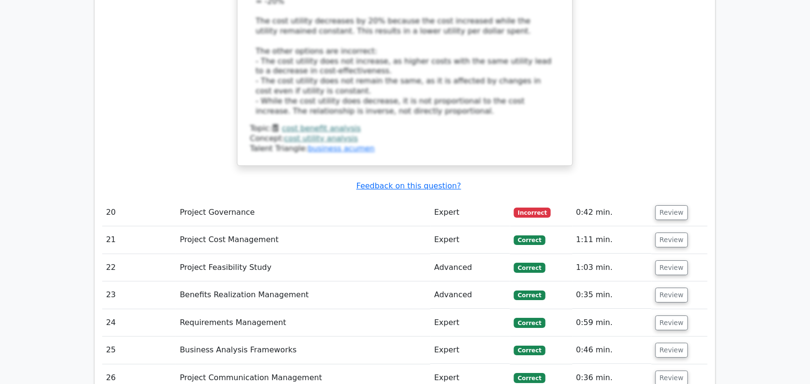
scroll to position [3038, 0]
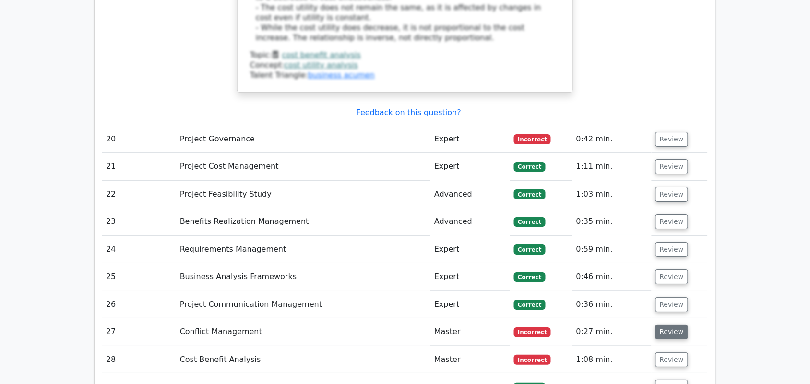
click at [676, 325] on button "Review" at bounding box center [672, 332] width 33 height 15
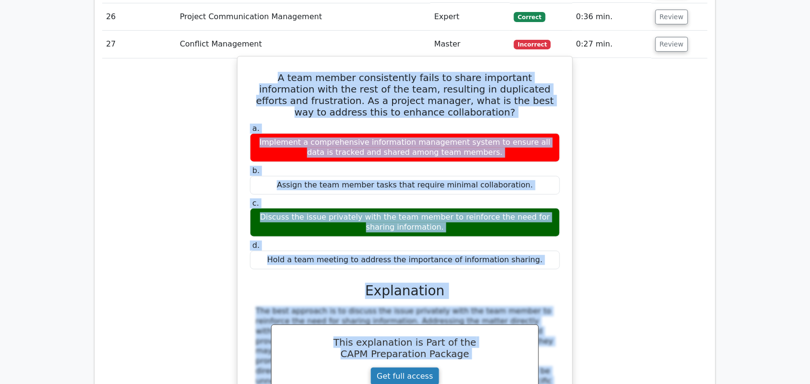
scroll to position [3398, 0]
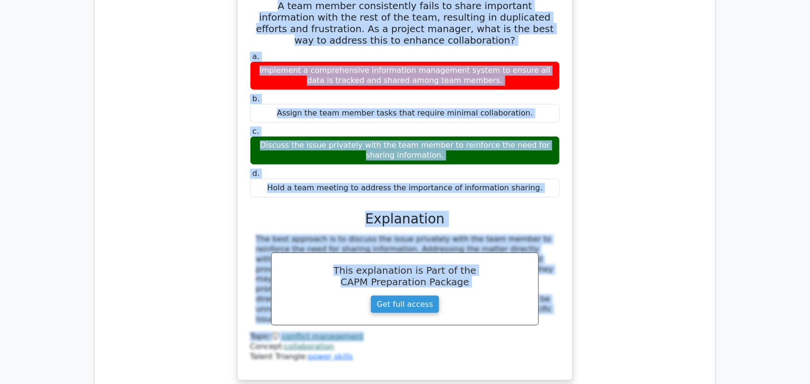
drag, startPoint x: 250, startPoint y: 169, endPoint x: 568, endPoint y: 233, distance: 324.2
click at [568, 233] on div "A team member consistently fails to share important information with the rest o…" at bounding box center [404, 182] width 327 height 389
copy div "A team member consistently fails to share important information with the rest o…"
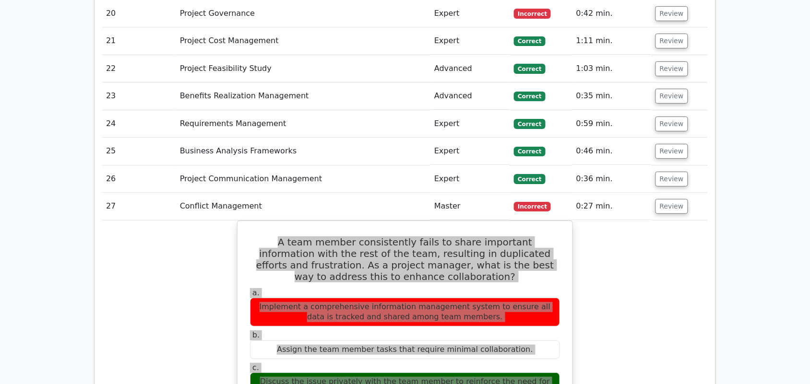
scroll to position [3158, 0]
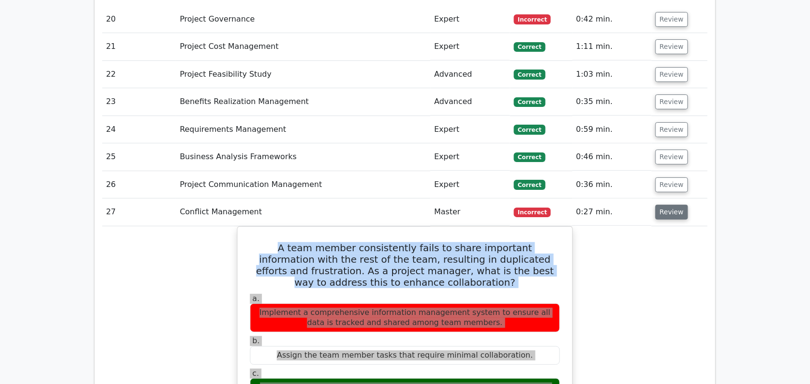
click at [676, 205] on button "Review" at bounding box center [672, 212] width 33 height 15
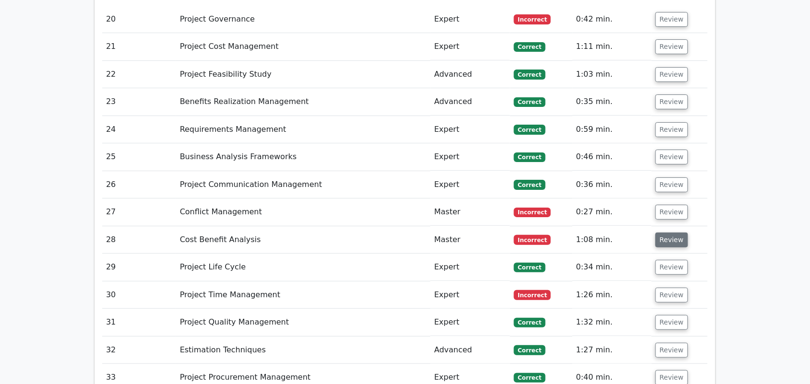
click at [665, 233] on button "Review" at bounding box center [672, 240] width 33 height 15
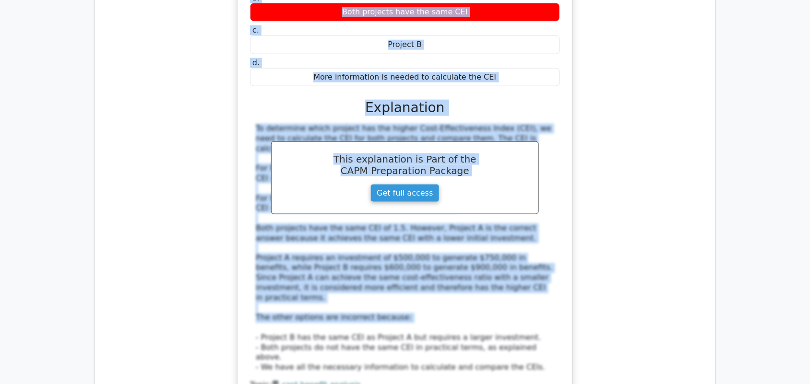
scroll to position [3518, 0]
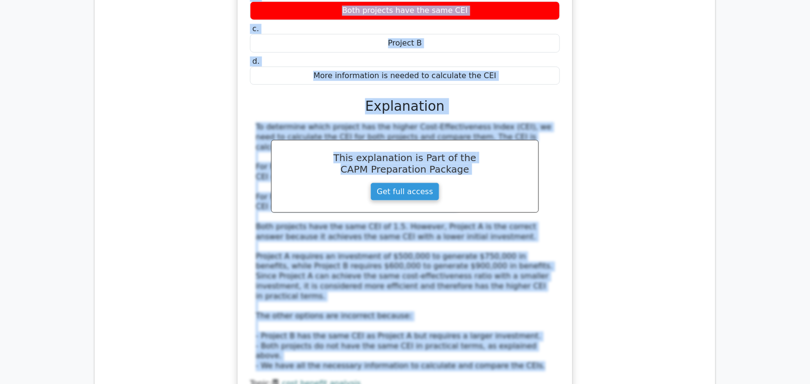
drag, startPoint x: 252, startPoint y: 75, endPoint x: 526, endPoint y: 271, distance: 336.8
click at [526, 271] on div "A project manager is evaluating two project alternatives. Project A has a cost …" at bounding box center [404, 156] width 327 height 521
copy div "A project manager is evaluating two project alternatives. Project A has a cost …"
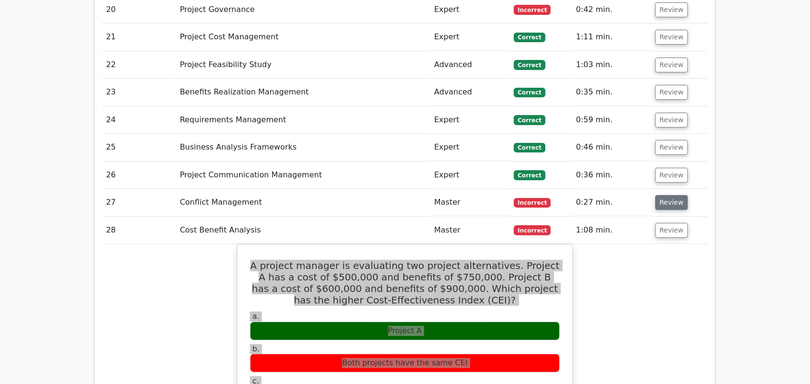
scroll to position [3158, 0]
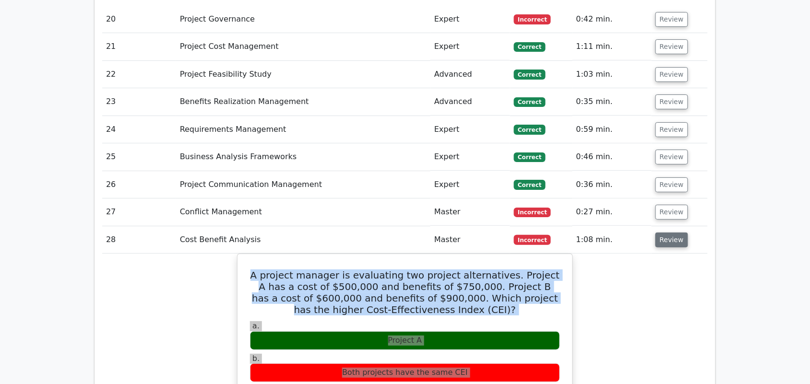
click at [671, 233] on button "Review" at bounding box center [672, 240] width 33 height 15
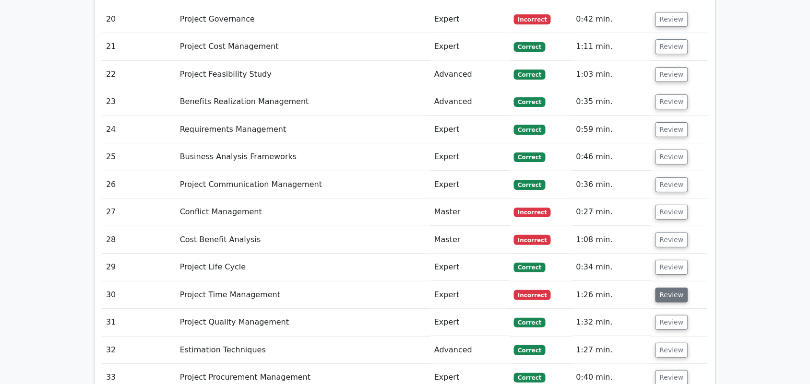
click at [666, 288] on button "Review" at bounding box center [672, 295] width 33 height 15
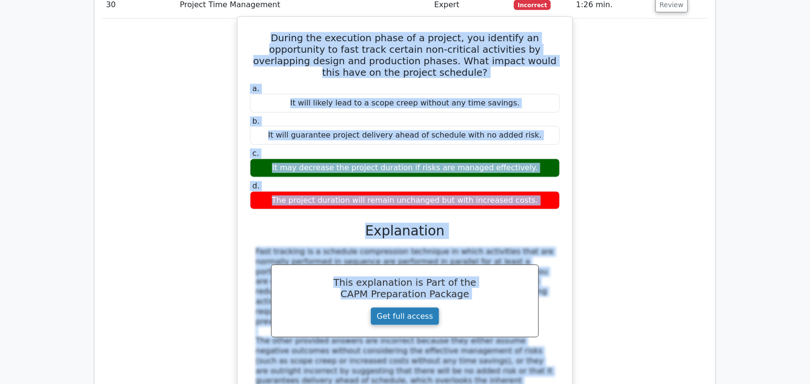
scroll to position [3518, 0]
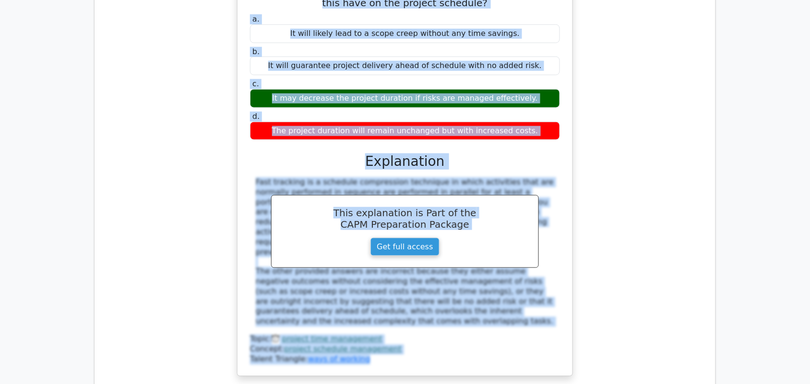
drag, startPoint x: 275, startPoint y: 140, endPoint x: 496, endPoint y: 274, distance: 258.6
click at [496, 274] on div "During the execution phase of a project, you identify an opportunity to fast tr…" at bounding box center [404, 161] width 327 height 421
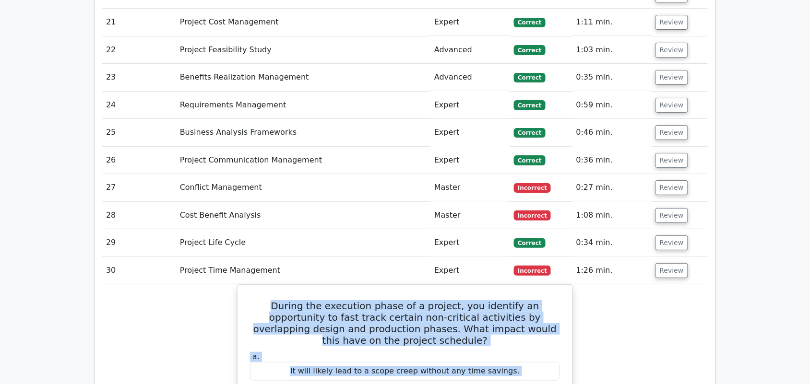
scroll to position [3158, 0]
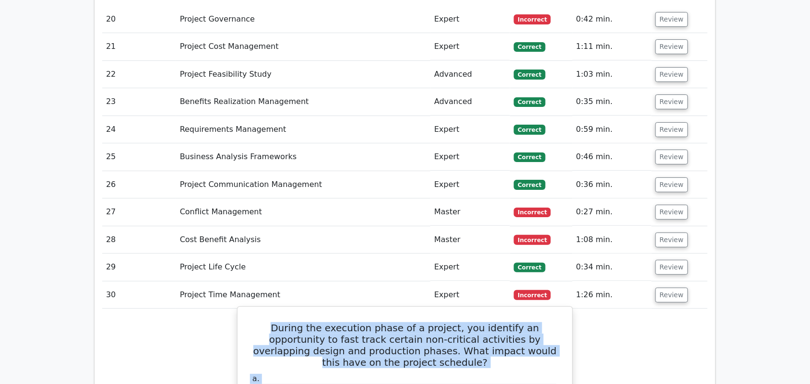
click at [255, 323] on h5 "During the execution phase of a project, you identify an opportunity to fast tr…" at bounding box center [405, 346] width 312 height 46
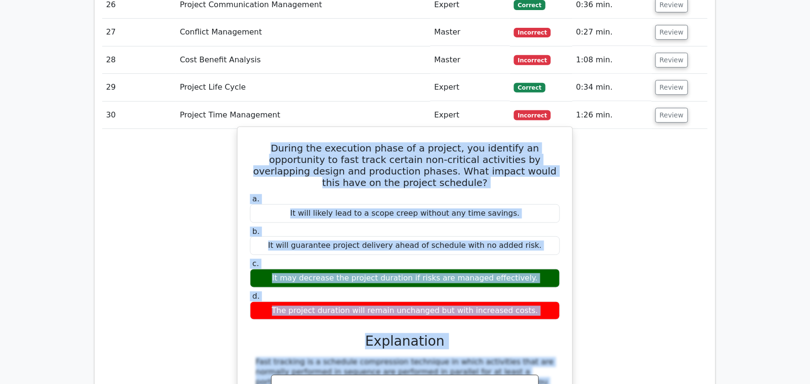
scroll to position [3398, 0]
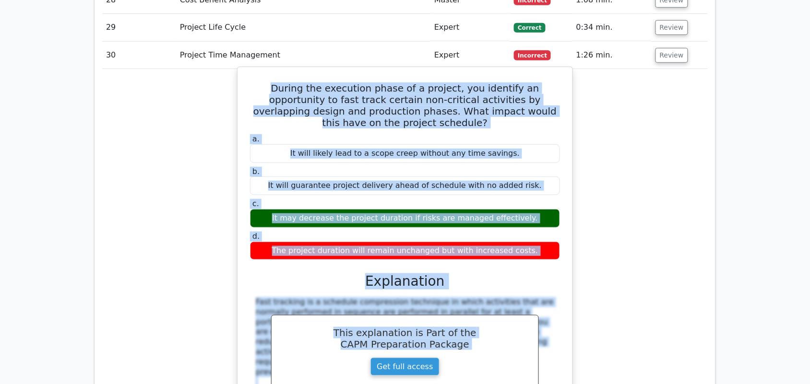
drag, startPoint x: 251, startPoint y: 248, endPoint x: 545, endPoint y: 354, distance: 312.8
click at [545, 354] on div "During the execution phase of a project, you identify an opportunity to fast tr…" at bounding box center [404, 281] width 327 height 421
copy div "During the execution phase of a project, you identify an opportunity to fast tr…"
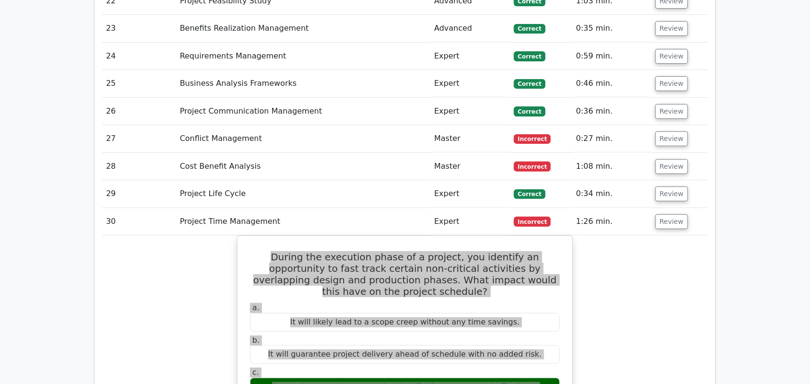
scroll to position [3218, 0]
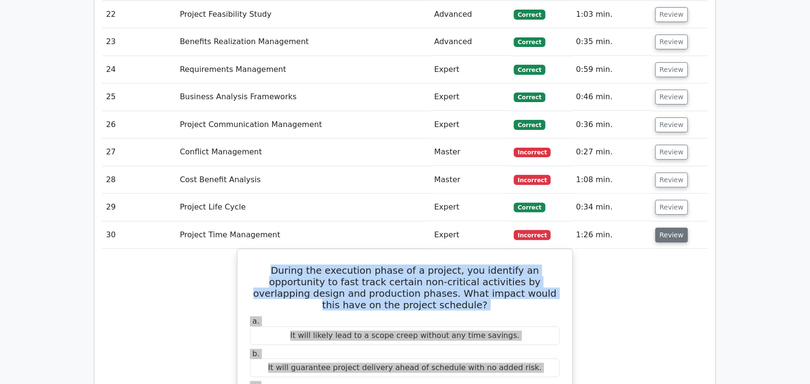
click at [665, 228] on button "Review" at bounding box center [672, 235] width 33 height 15
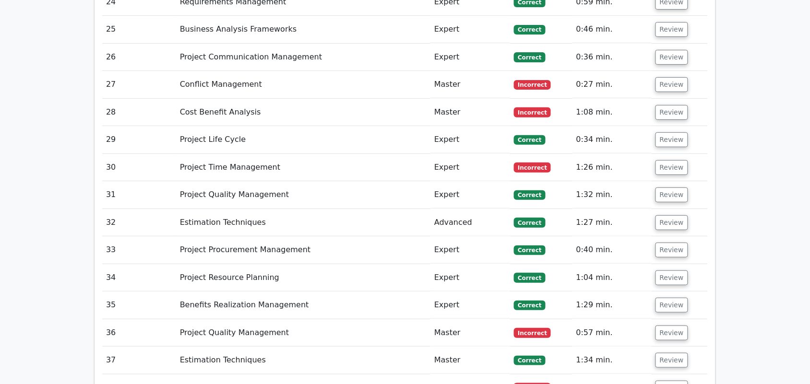
scroll to position [3398, 0]
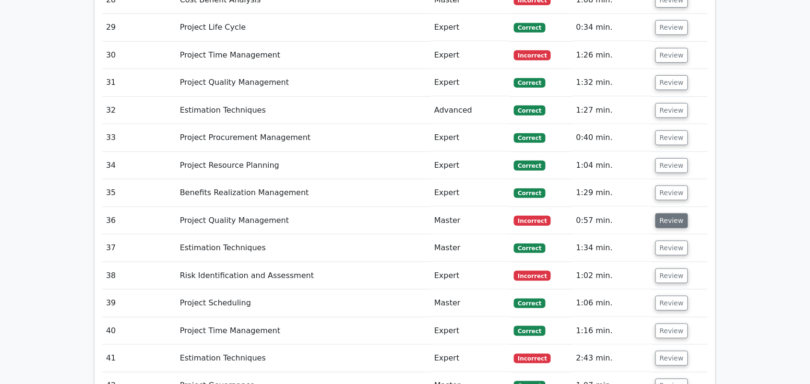
click at [671, 214] on button "Review" at bounding box center [672, 221] width 33 height 15
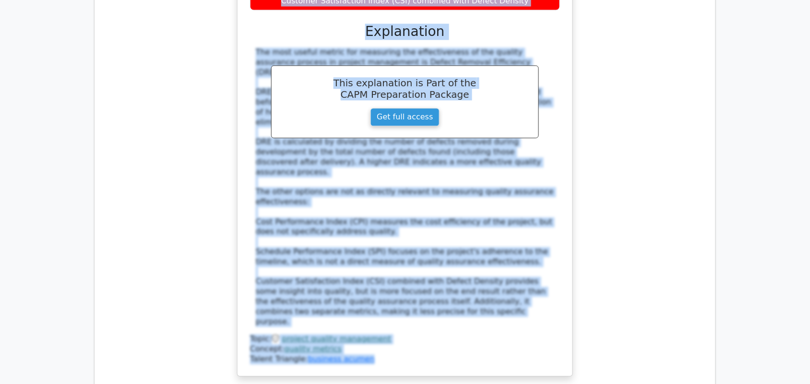
scroll to position [3818, 0]
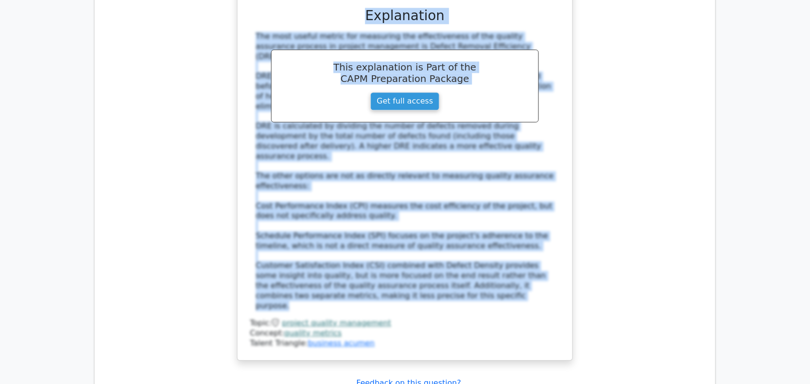
drag, startPoint x: 261, startPoint y: 176, endPoint x: 519, endPoint y: 203, distance: 260.1
click at [519, 203] on div "In a project management context, which of the following metrics is most useful …" at bounding box center [404, 87] width 327 height 540
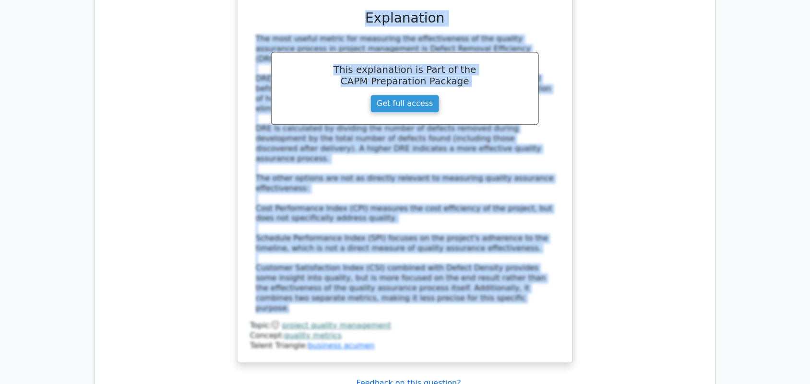
copy div "In a project management context, which of the following metrics is most useful …"
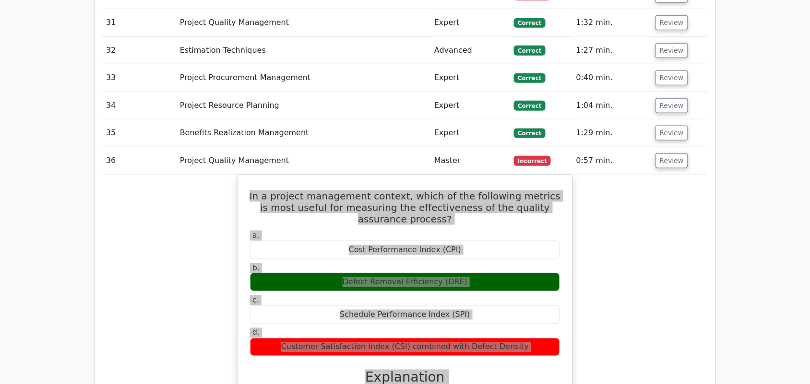
scroll to position [3398, 0]
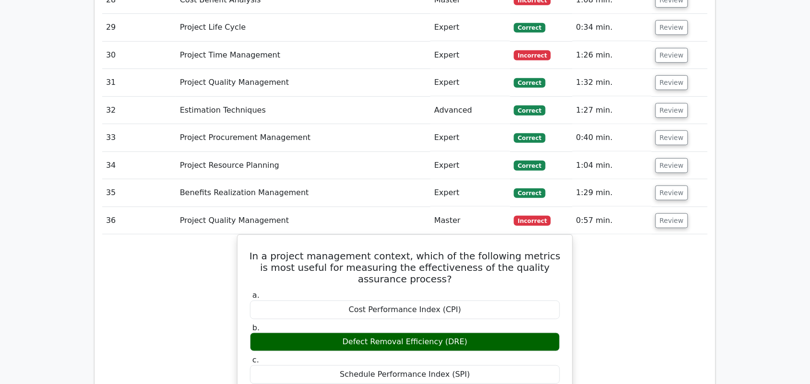
click at [667, 207] on td "Review" at bounding box center [680, 220] width 56 height 27
click at [669, 214] on button "Review" at bounding box center [672, 221] width 33 height 15
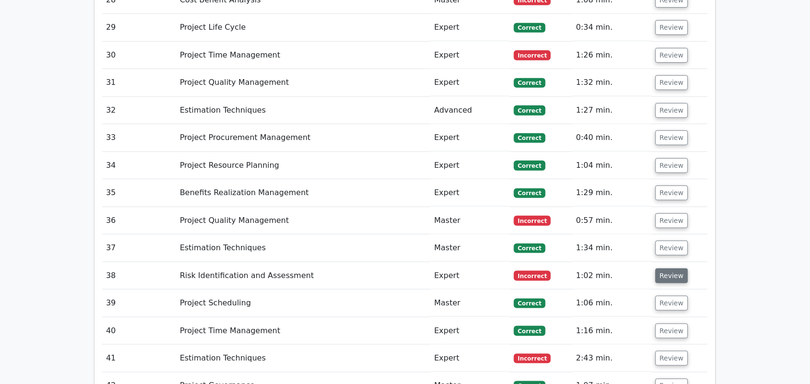
click at [674, 269] on button "Review" at bounding box center [672, 276] width 33 height 15
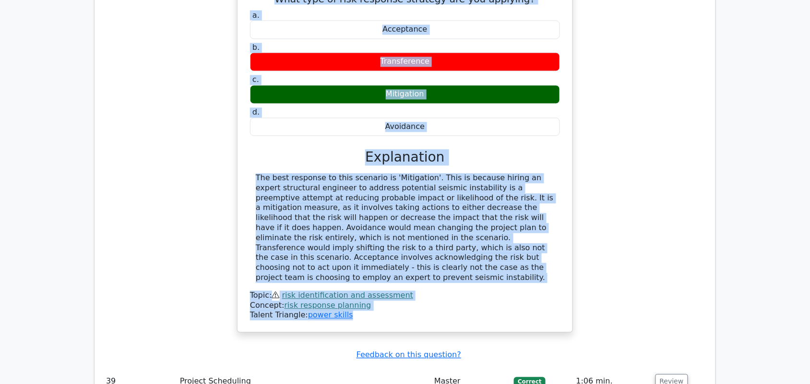
scroll to position [3758, 0]
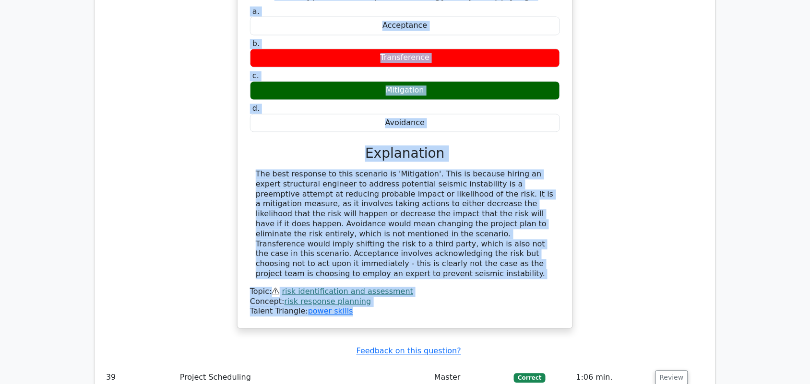
drag, startPoint x: 260, startPoint y: 176, endPoint x: 468, endPoint y: 193, distance: 209.0
click at [468, 193] on div "You are at the initial stages of a project that involves constructing a bridge …" at bounding box center [404, 128] width 327 height 393
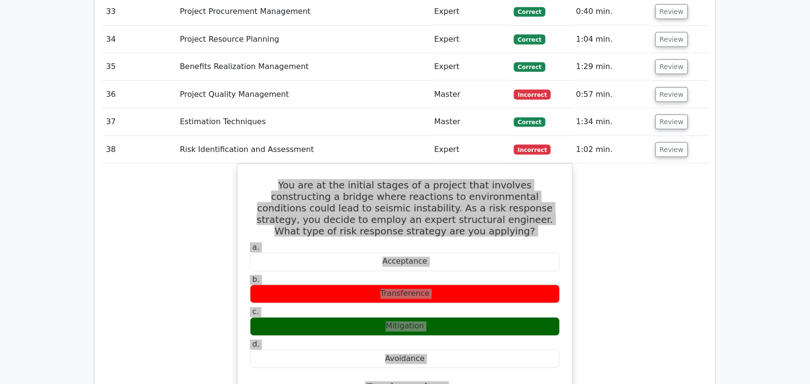
scroll to position [3518, 0]
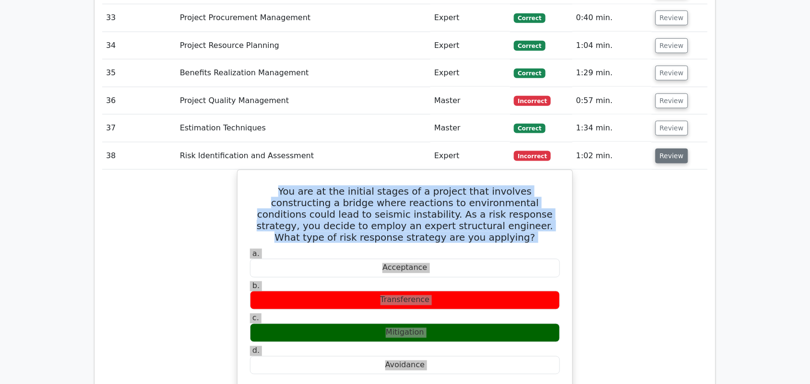
click at [664, 149] on button "Review" at bounding box center [672, 156] width 33 height 15
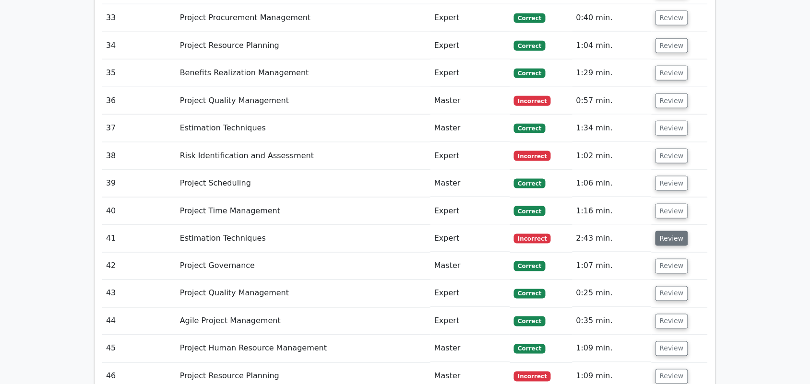
click at [670, 231] on button "Review" at bounding box center [672, 238] width 33 height 15
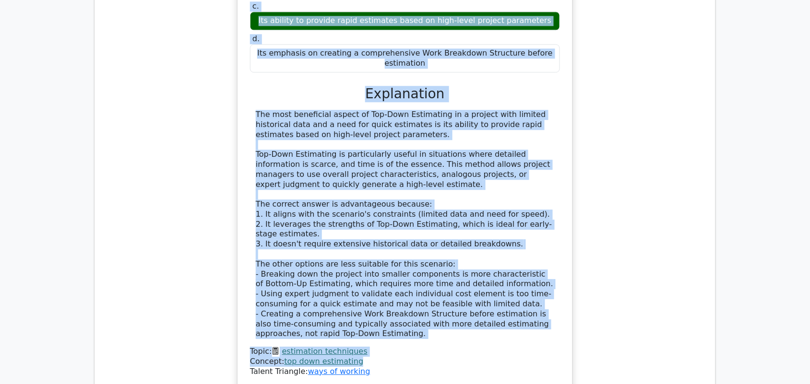
scroll to position [3938, 0]
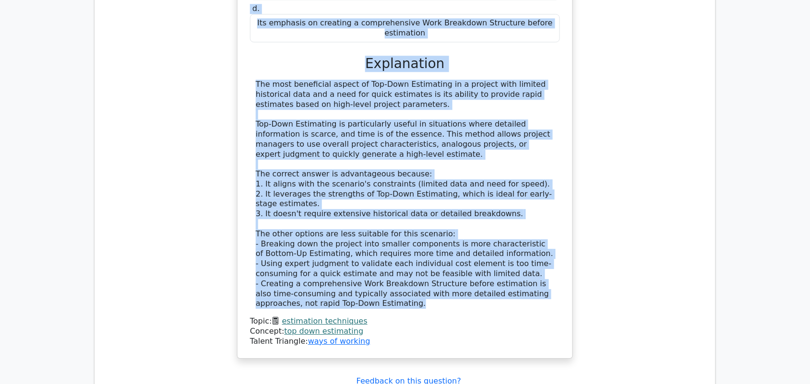
drag, startPoint x: 252, startPoint y: 195, endPoint x: 514, endPoint y: 219, distance: 262.7
click at [514, 219] on div "In a project where you have limited historical data and need to provide a quick…" at bounding box center [404, 95] width 327 height 520
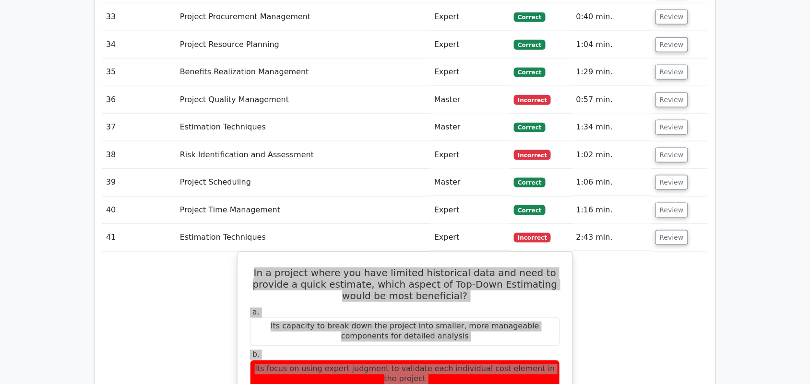
scroll to position [3518, 0]
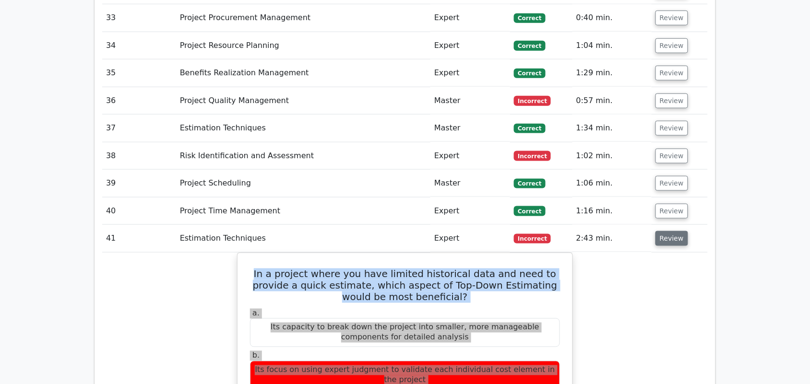
click at [669, 231] on button "Review" at bounding box center [672, 238] width 33 height 15
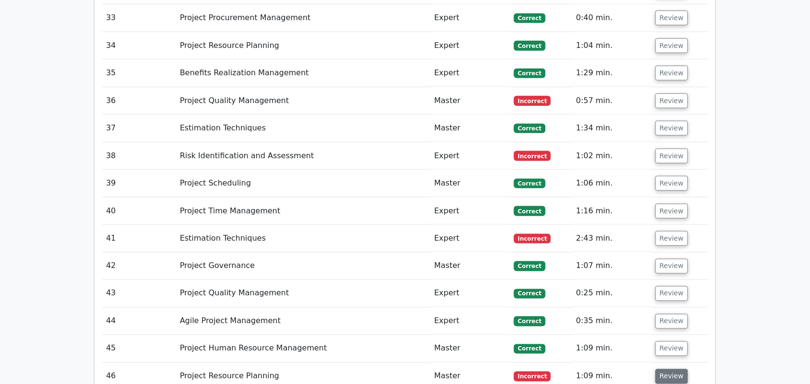
click at [674, 370] on button "Review" at bounding box center [672, 377] width 33 height 15
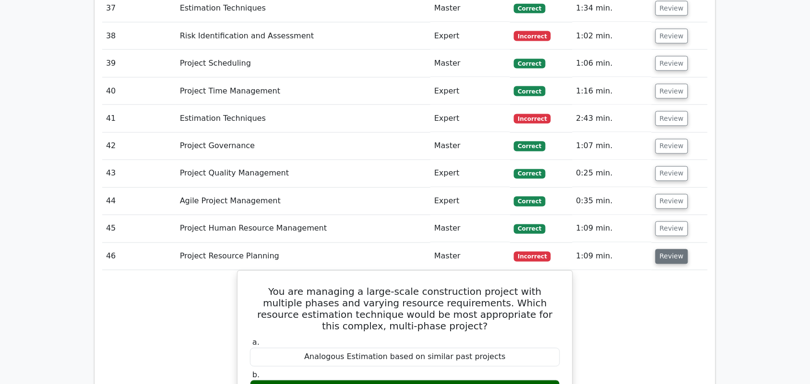
scroll to position [3698, 0]
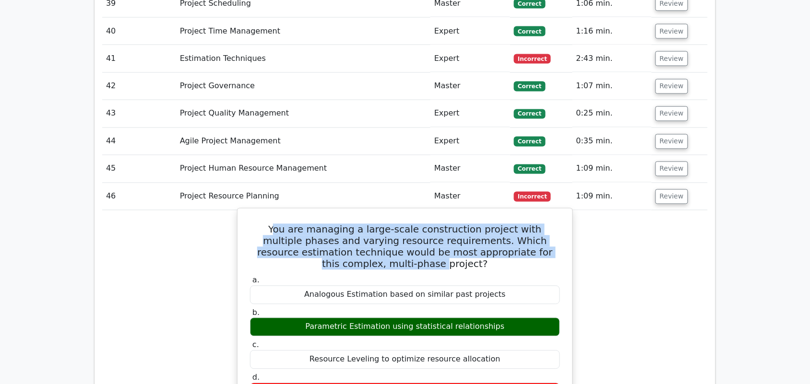
drag, startPoint x: 265, startPoint y: 158, endPoint x: 287, endPoint y: 155, distance: 21.9
click at [341, 224] on h5 "You are managing a large-scale construction project with multiple phases and va…" at bounding box center [405, 247] width 312 height 46
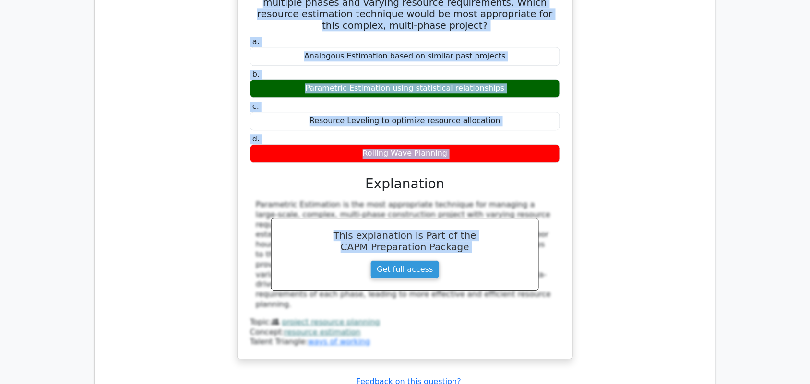
scroll to position [3938, 0]
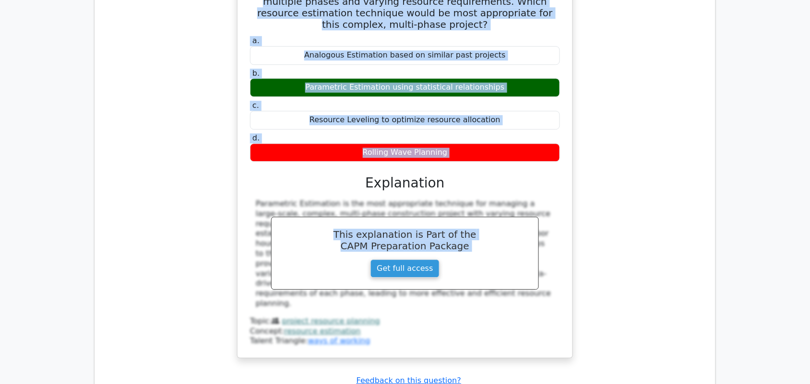
drag, startPoint x: 291, startPoint y: 157, endPoint x: 548, endPoint y: 207, distance: 261.0
click at [548, 207] on div "You are managing a large-scale construction project with multiple phases and va…" at bounding box center [404, 164] width 327 height 382
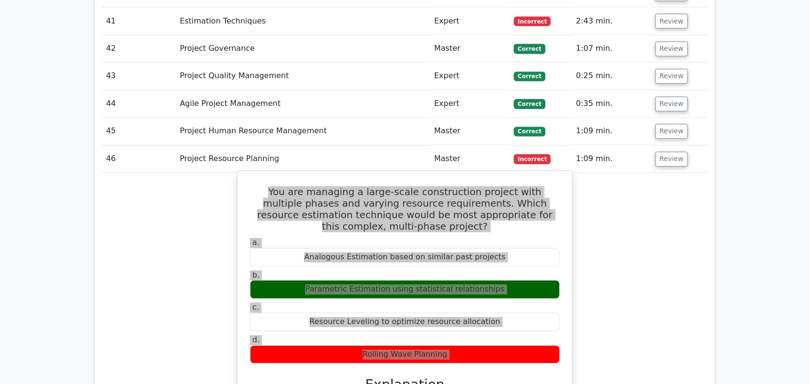
scroll to position [3698, 0]
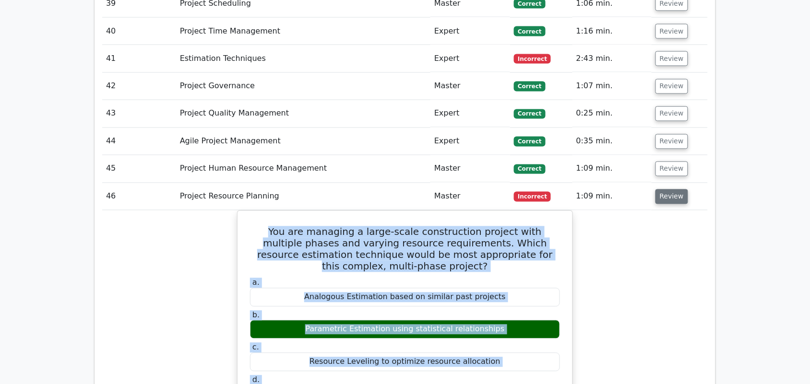
click at [665, 190] on button "Review" at bounding box center [672, 197] width 33 height 15
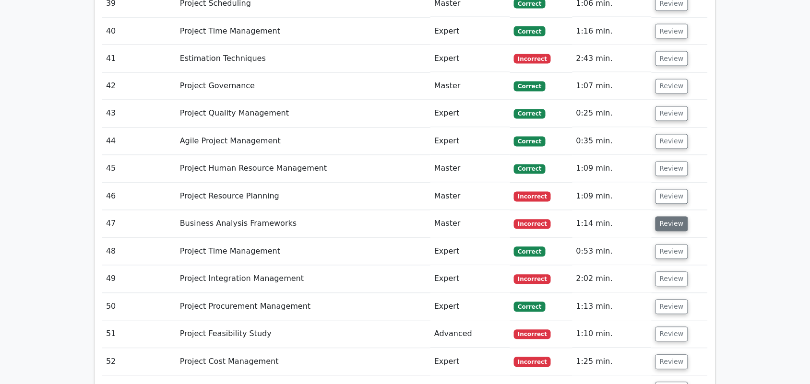
click at [666, 217] on button "Review" at bounding box center [672, 224] width 33 height 15
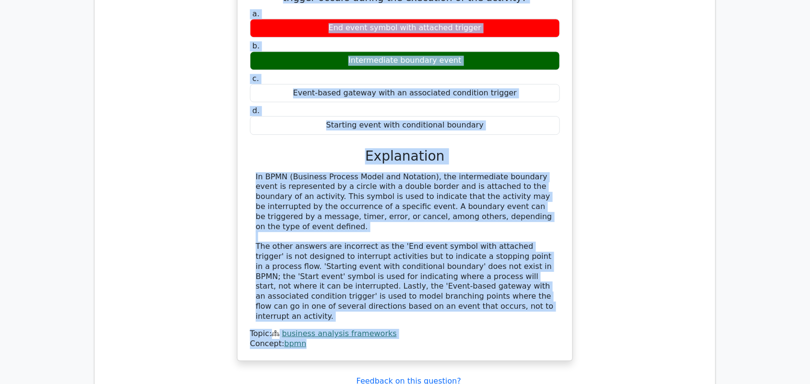
scroll to position [3998, 0]
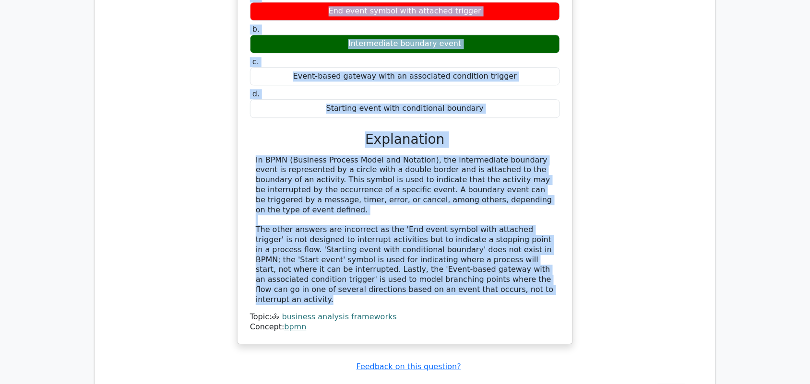
drag, startPoint x: 259, startPoint y: 184, endPoint x: 464, endPoint y: 208, distance: 205.9
click at [464, 208] on div "In BPMN, which symbol represents a boundary event that is attached to an activi…" at bounding box center [404, 140] width 327 height 400
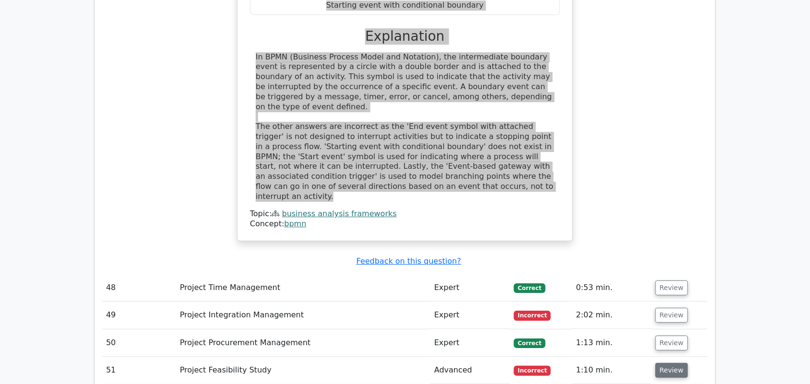
scroll to position [4118, 0]
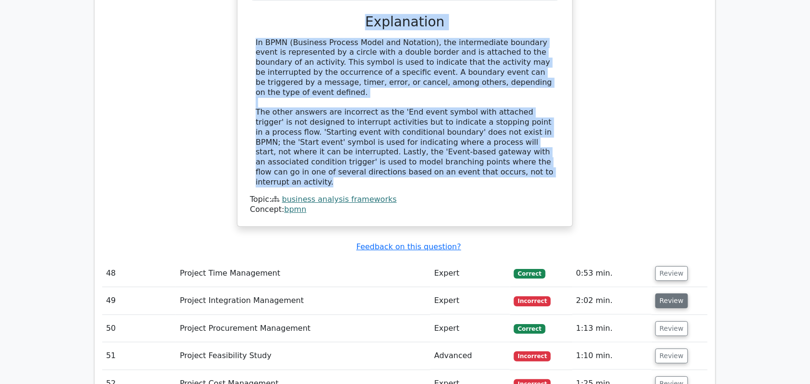
click at [673, 294] on button "Review" at bounding box center [672, 301] width 33 height 15
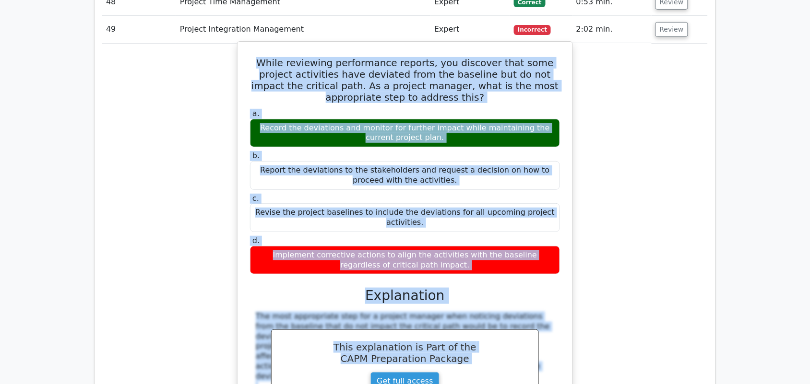
scroll to position [4478, 0]
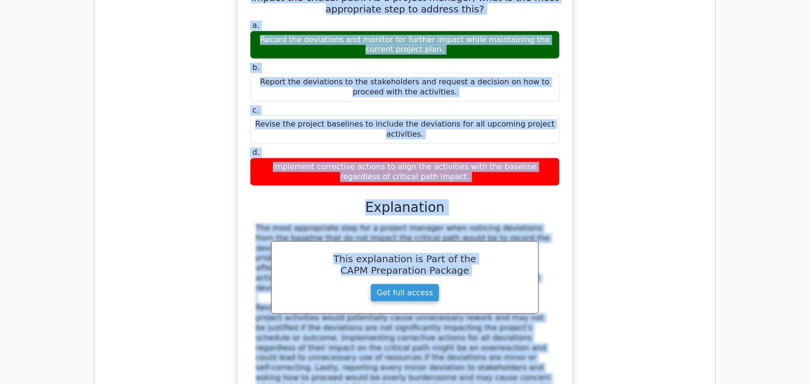
drag, startPoint x: 254, startPoint y: 182, endPoint x: 521, endPoint y: 279, distance: 283.5
click at [521, 279] on div "While reviewing performance reports, you discover that some project activities …" at bounding box center [404, 208] width 327 height 502
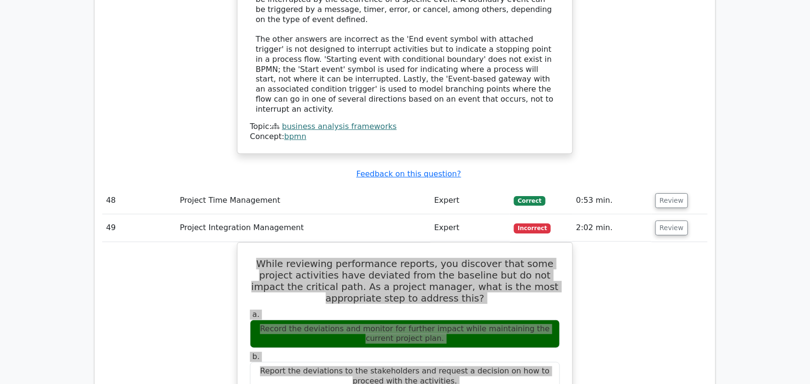
scroll to position [4178, 0]
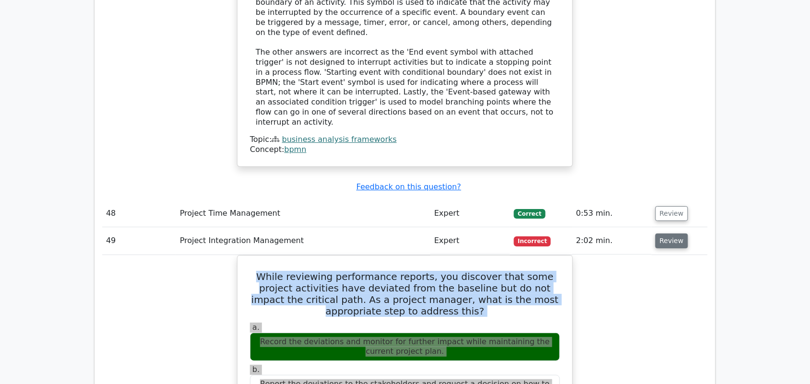
click at [666, 234] on button "Review" at bounding box center [672, 241] width 33 height 15
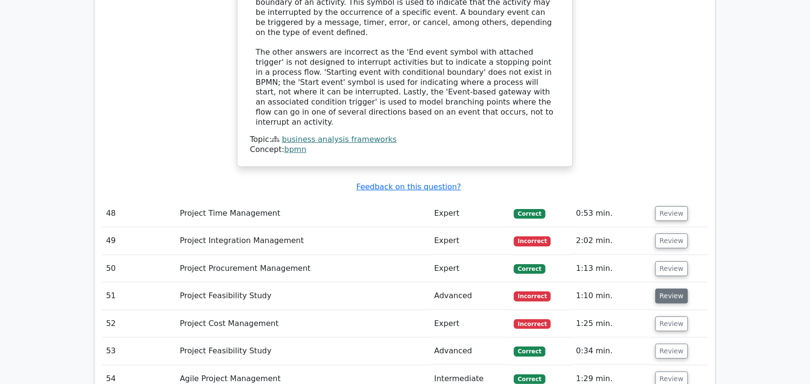
click at [671, 289] on button "Review" at bounding box center [672, 296] width 33 height 15
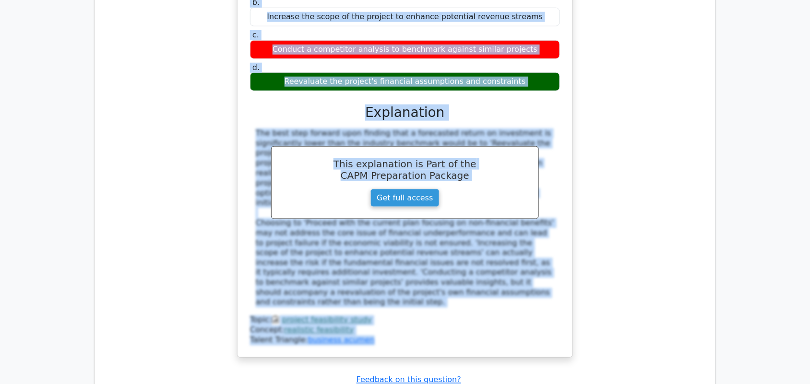
scroll to position [4598, 0]
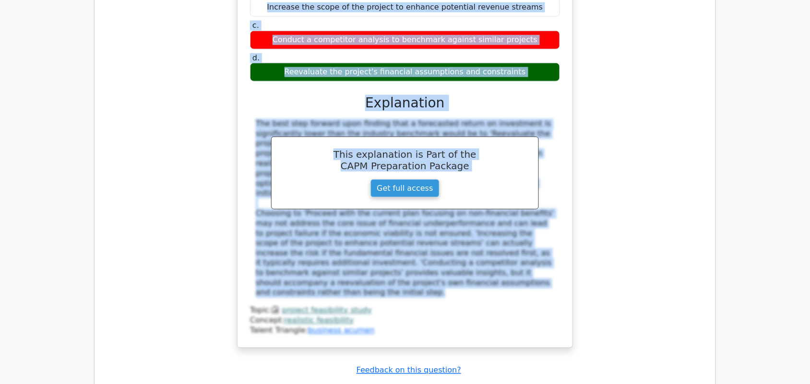
drag, startPoint x: 277, startPoint y: 117, endPoint x: 496, endPoint y: 183, distance: 228.8
click at [496, 183] on div "Upon reviewing the feasibility analysis for a new mixed-use development, it is …" at bounding box center [404, 118] width 327 height 452
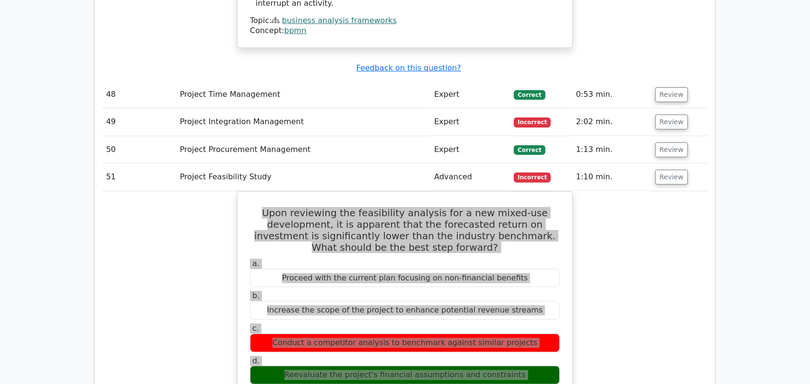
scroll to position [4238, 0]
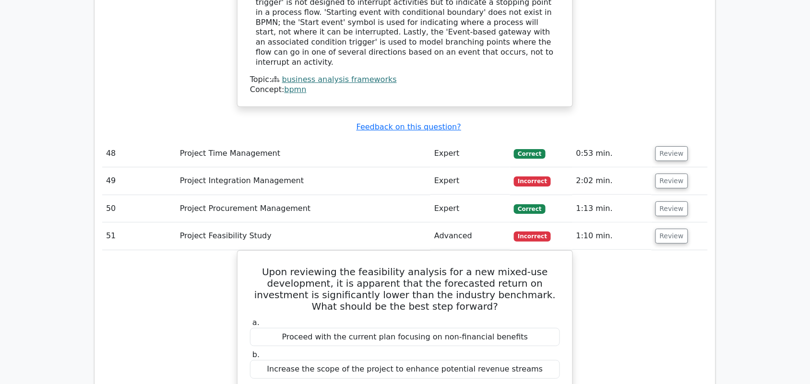
click at [652, 223] on td "Review" at bounding box center [680, 236] width 56 height 27
click at [665, 229] on button "Review" at bounding box center [672, 236] width 33 height 15
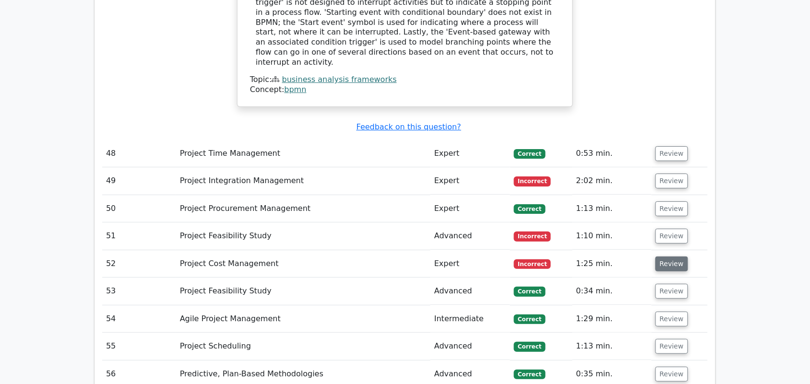
click at [682, 257] on button "Review" at bounding box center [672, 264] width 33 height 15
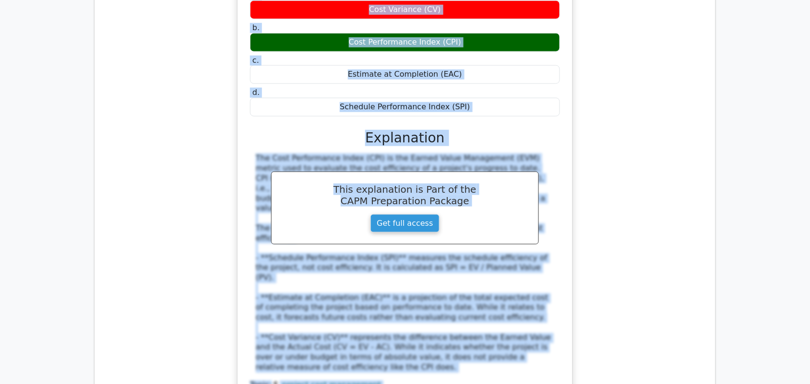
scroll to position [4598, 0]
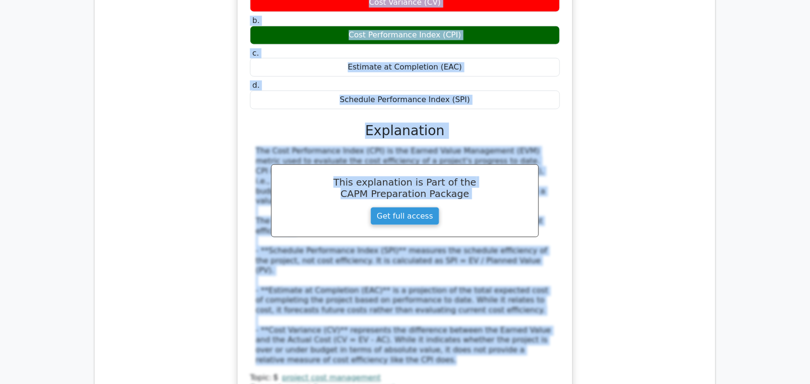
drag, startPoint x: 252, startPoint y: 205, endPoint x: 435, endPoint y: 250, distance: 188.2
click at [435, 250] on div "During project execution, you notice that the project's actual costs are higher…" at bounding box center [404, 165] width 327 height 491
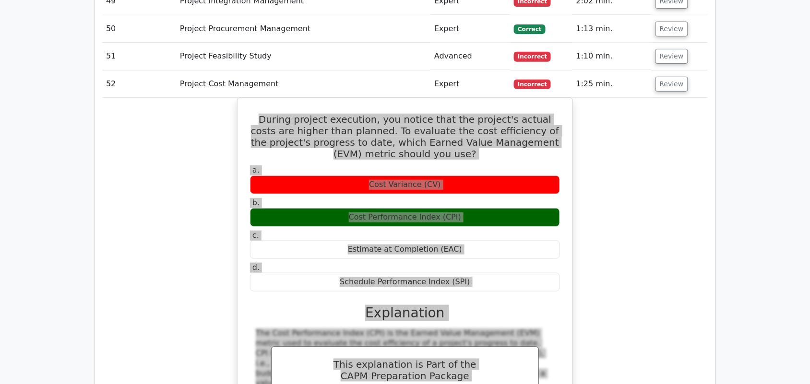
scroll to position [4298, 0]
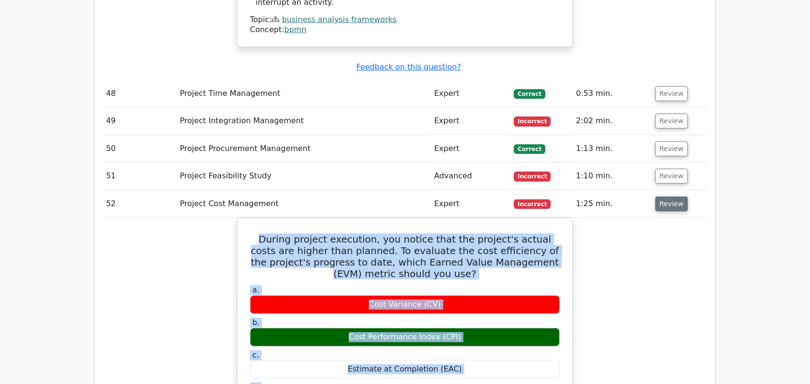
click at [666, 197] on button "Review" at bounding box center [672, 204] width 33 height 15
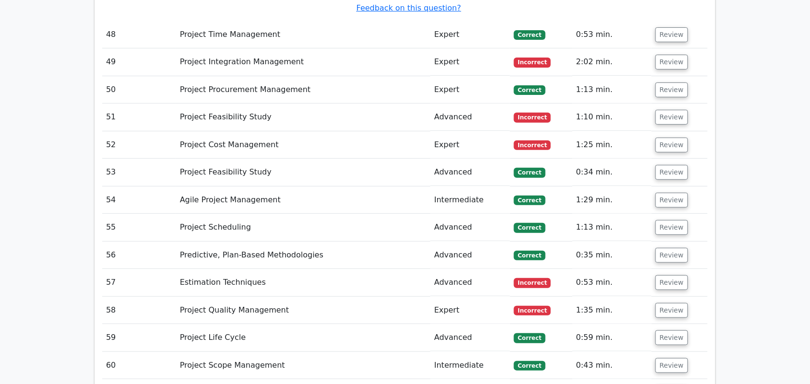
scroll to position [4358, 0]
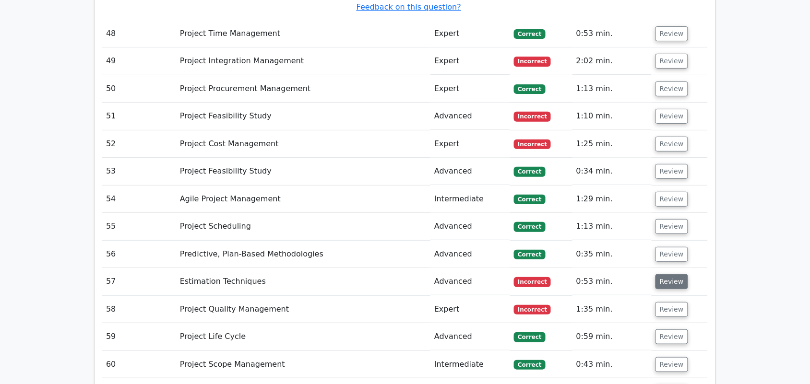
click at [661, 275] on button "Review" at bounding box center [672, 282] width 33 height 15
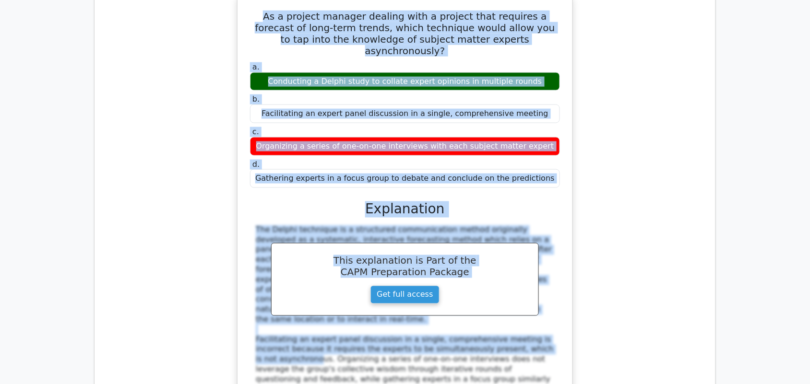
scroll to position [4658, 0]
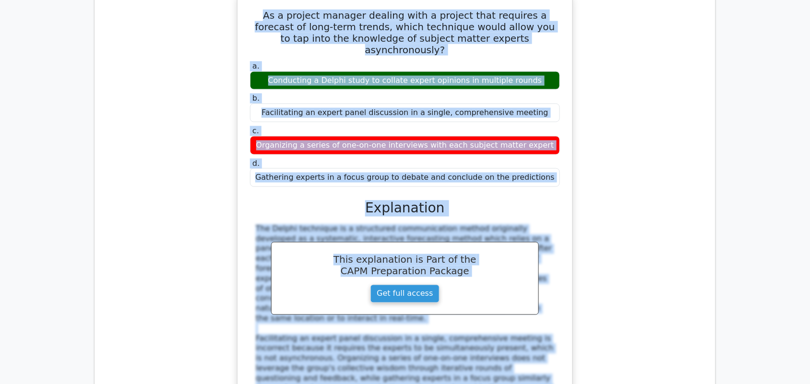
drag, startPoint x: 254, startPoint y: 103, endPoint x: 536, endPoint y: 276, distance: 330.1
click at [536, 276] on div "As a project manager dealing with a project that requires a forecast of long-te…" at bounding box center [404, 224] width 327 height 452
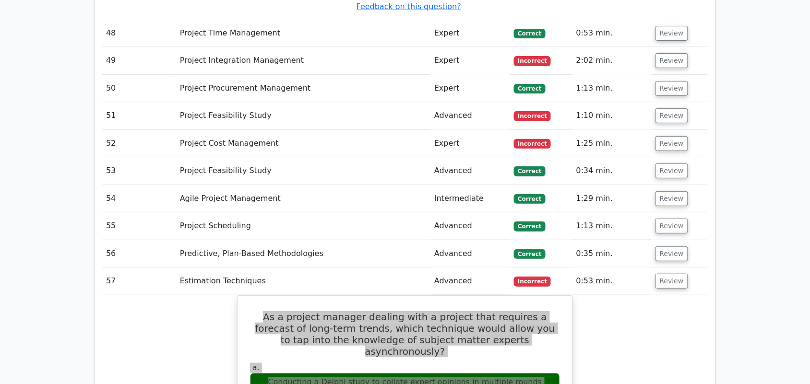
scroll to position [4358, 0]
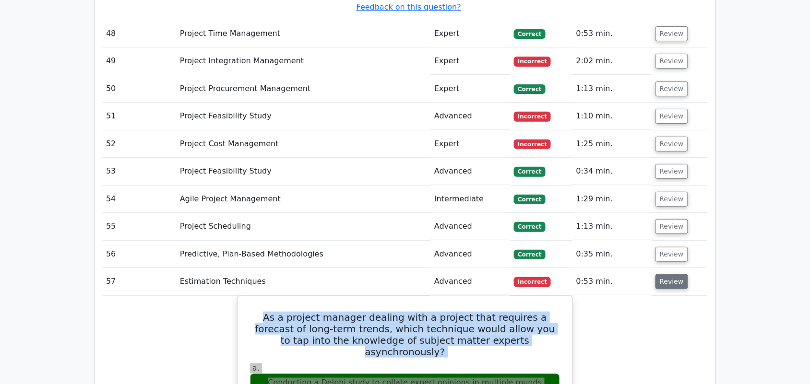
click at [676, 275] on button "Review" at bounding box center [672, 282] width 33 height 15
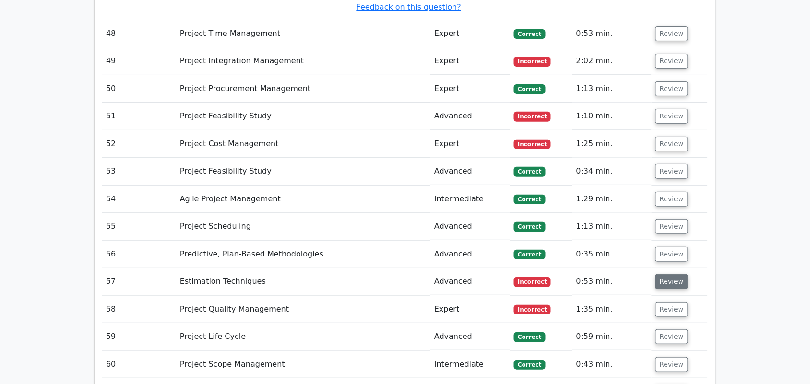
scroll to position [4418, 0]
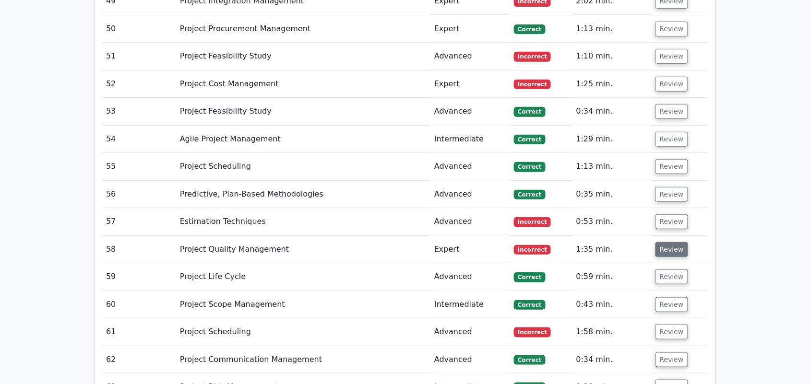
click at [665, 242] on button "Review" at bounding box center [672, 249] width 33 height 15
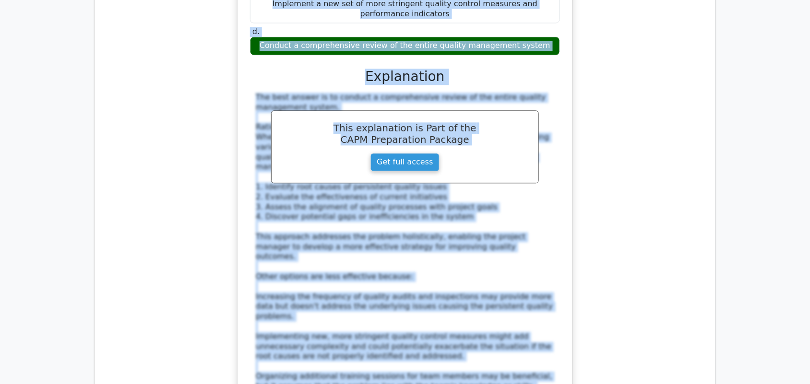
scroll to position [4838, 0]
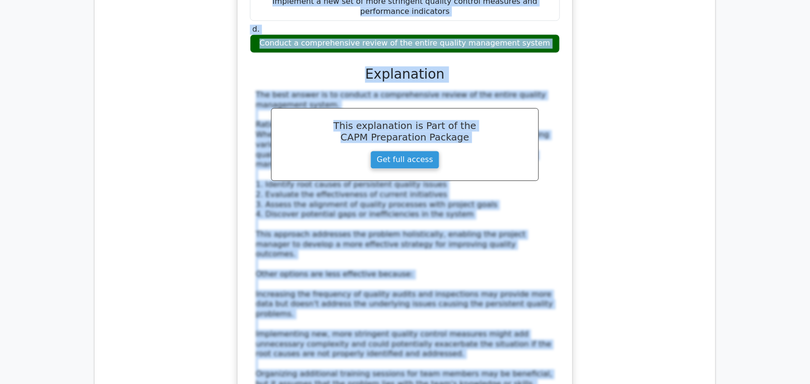
drag, startPoint x: 264, startPoint y: 191, endPoint x: 504, endPoint y: 300, distance: 264.2
click at [504, 300] on div "In a project where quality metrics consistently fail to meet targets despite im…" at bounding box center [404, 169] width 327 height 649
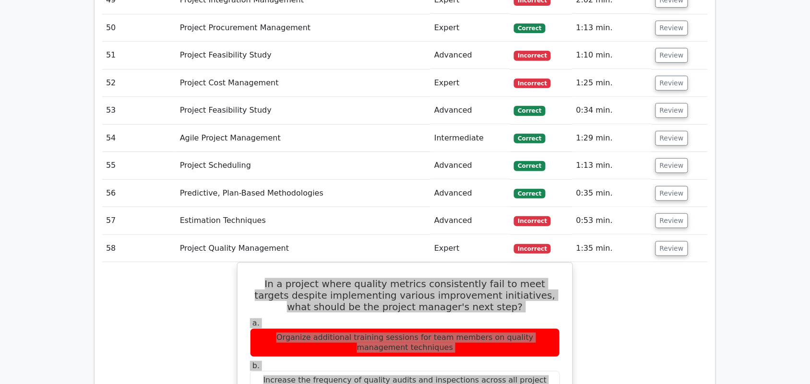
scroll to position [4418, 0]
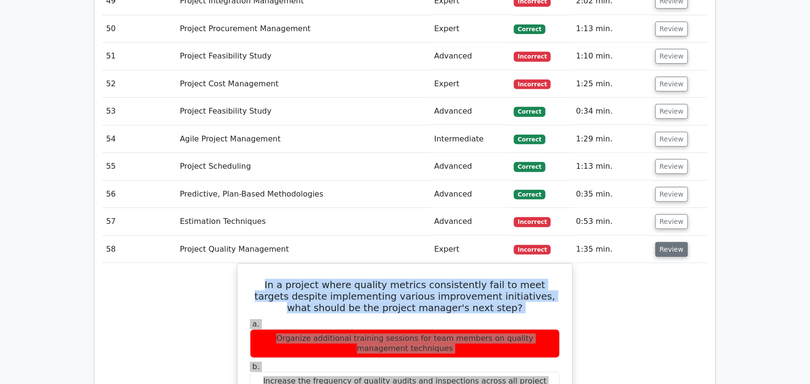
click at [665, 242] on button "Review" at bounding box center [672, 249] width 33 height 15
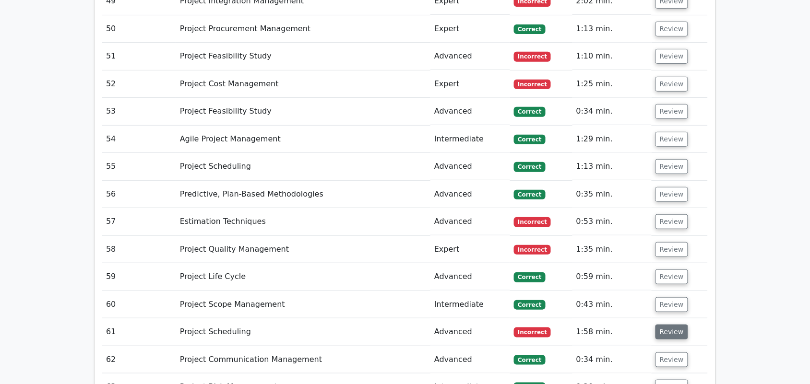
click at [671, 325] on button "Review" at bounding box center [672, 332] width 33 height 15
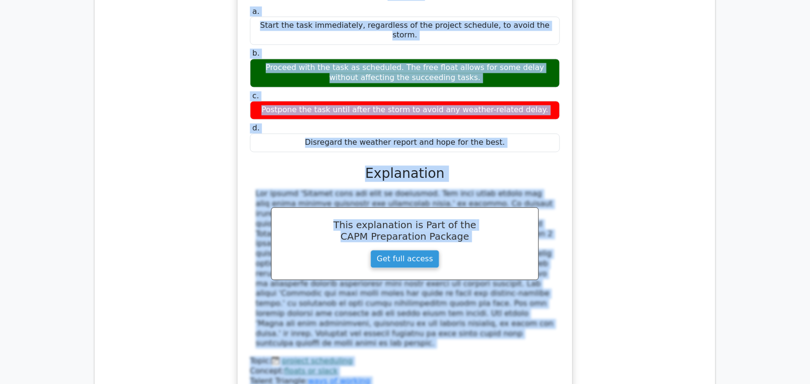
scroll to position [4838, 0]
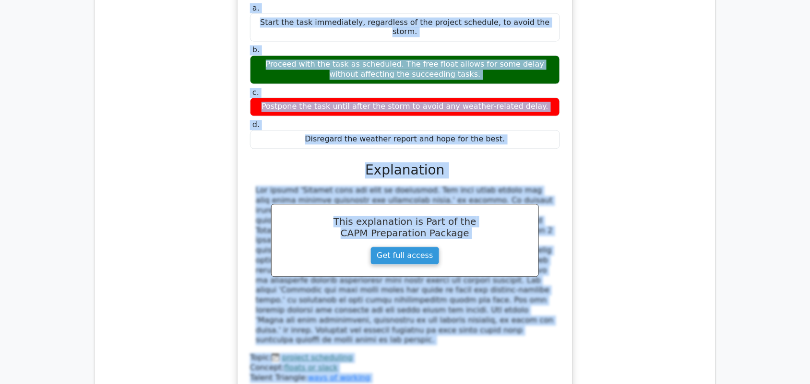
drag, startPoint x: 262, startPoint y: 95, endPoint x: 485, endPoint y: 214, distance: 252.9
click at [485, 214] on div "You are leading a bridge construction project. After reviewing the project sche…" at bounding box center [404, 159] width 327 height 463
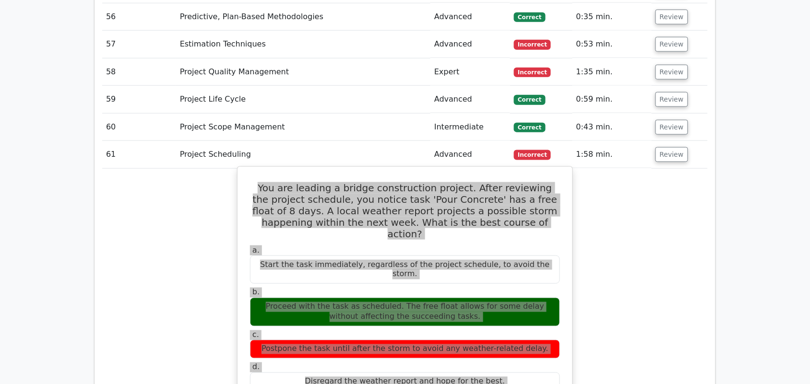
scroll to position [4538, 0]
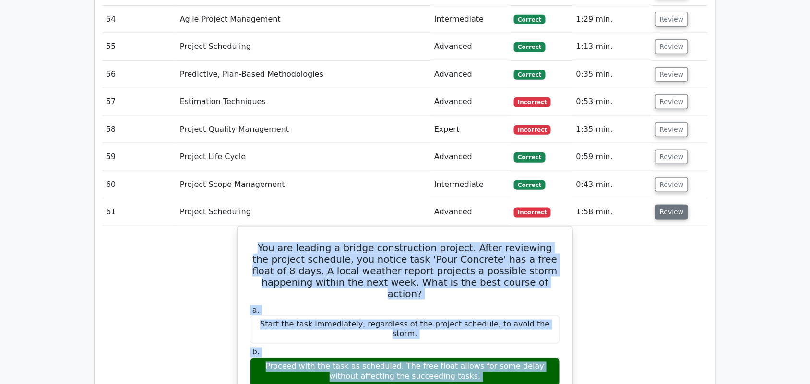
click at [666, 205] on button "Review" at bounding box center [672, 212] width 33 height 15
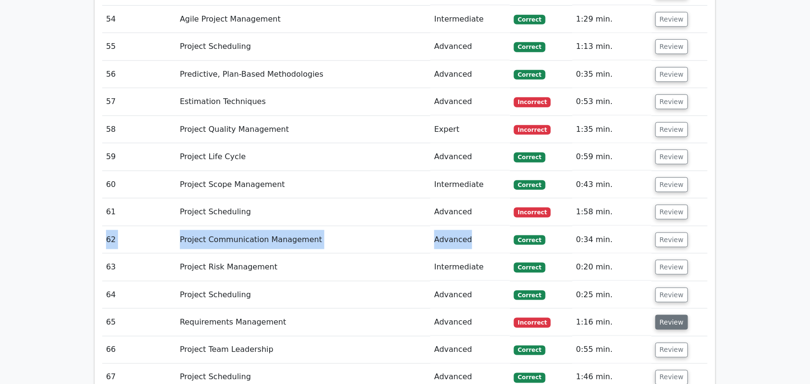
click at [668, 315] on button "Review" at bounding box center [672, 322] width 33 height 15
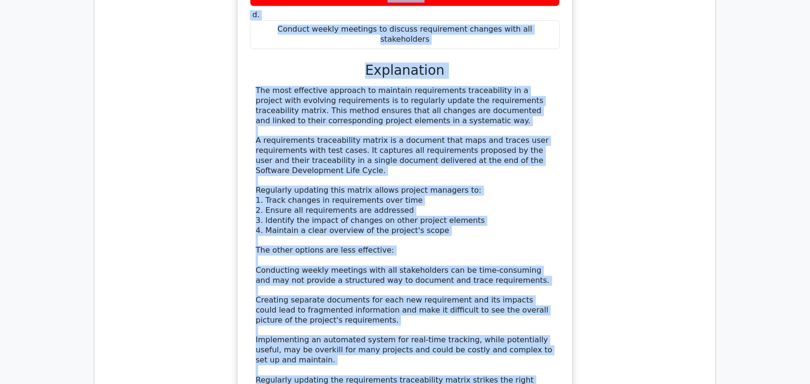
scroll to position [5018, 0]
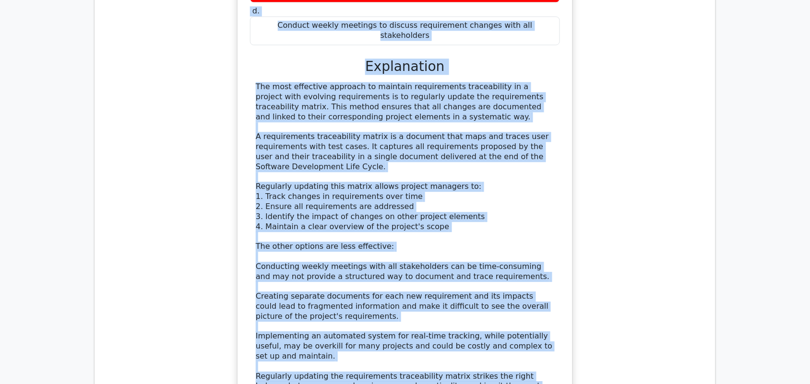
drag, startPoint x: 262, startPoint y: 147, endPoint x: 517, endPoint y: 277, distance: 286.8
click at [517, 277] on div "In a project with evolving requirements, what is the most effective approach to…" at bounding box center [404, 158] width 327 height 598
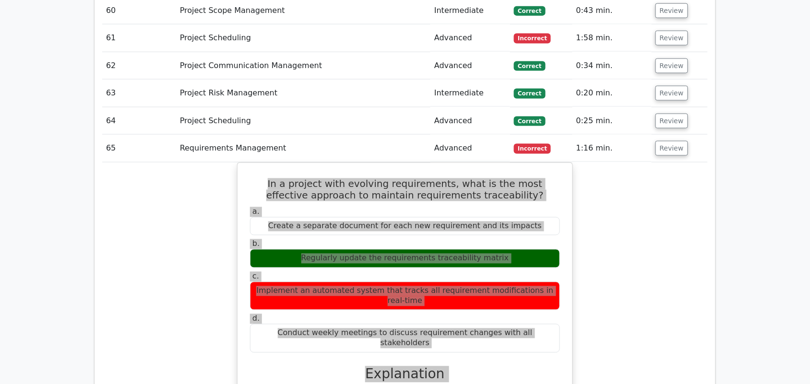
scroll to position [4658, 0]
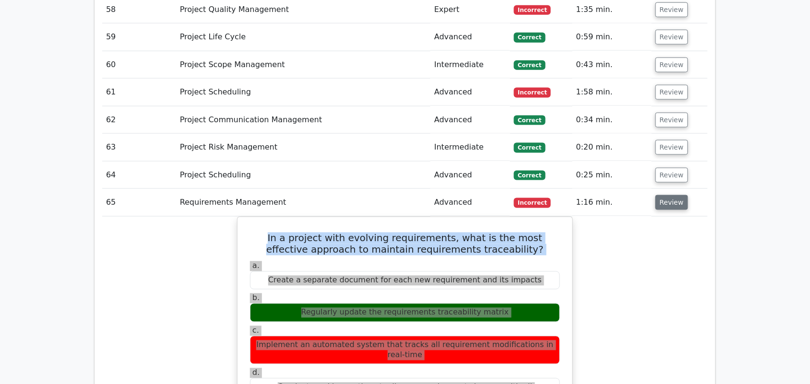
click at [668, 195] on button "Review" at bounding box center [672, 202] width 33 height 15
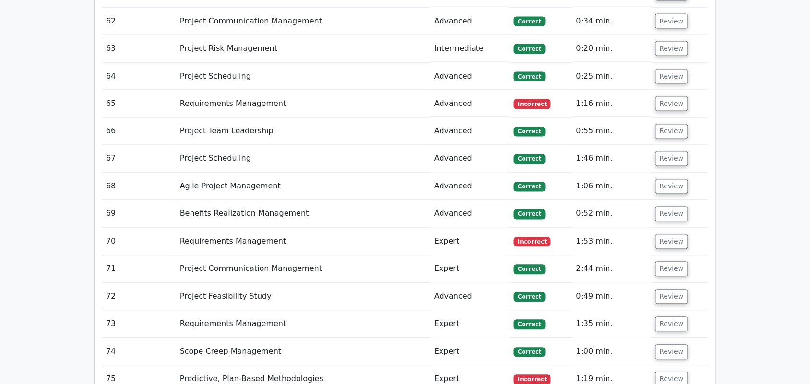
scroll to position [4838, 0]
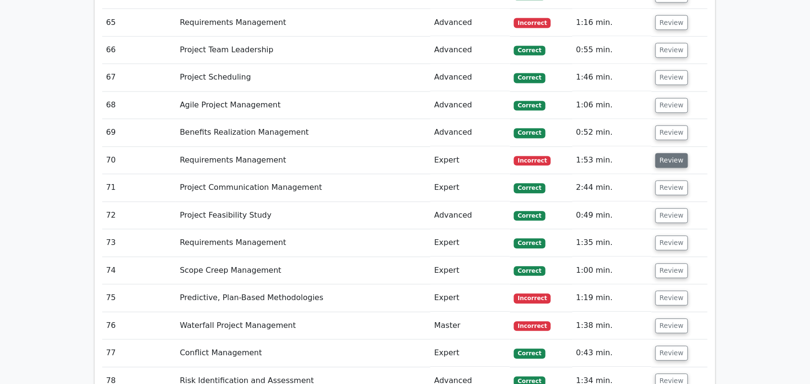
click at [671, 154] on button "Review" at bounding box center [672, 161] width 33 height 15
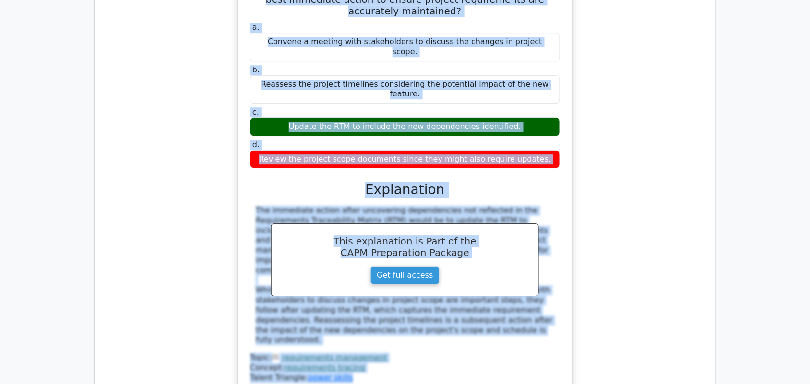
scroll to position [5078, 0]
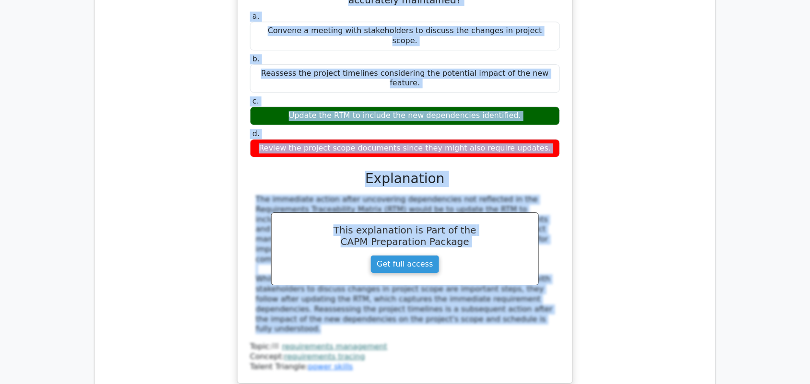
drag, startPoint x: 262, startPoint y: 105, endPoint x: 531, endPoint y: 192, distance: 283.7
click at [531, 192] on div "In a software development project, after adding a new feature, the quality assu…" at bounding box center [404, 158] width 327 height 443
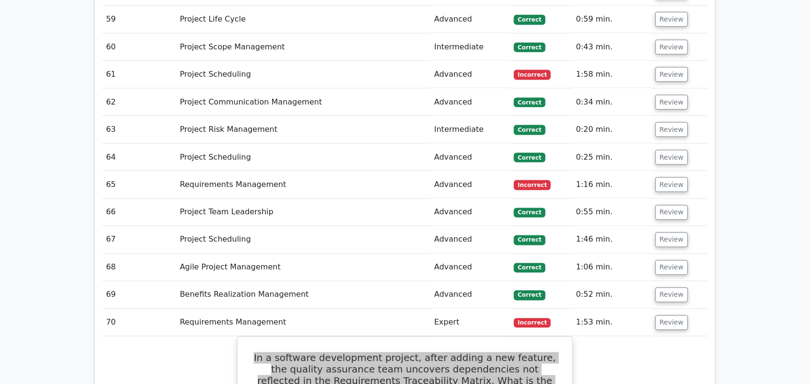
scroll to position [4658, 0]
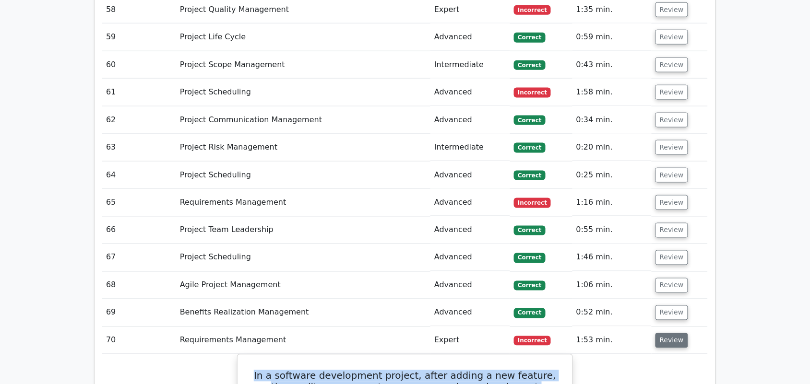
click at [673, 334] on button "Review" at bounding box center [672, 341] width 33 height 15
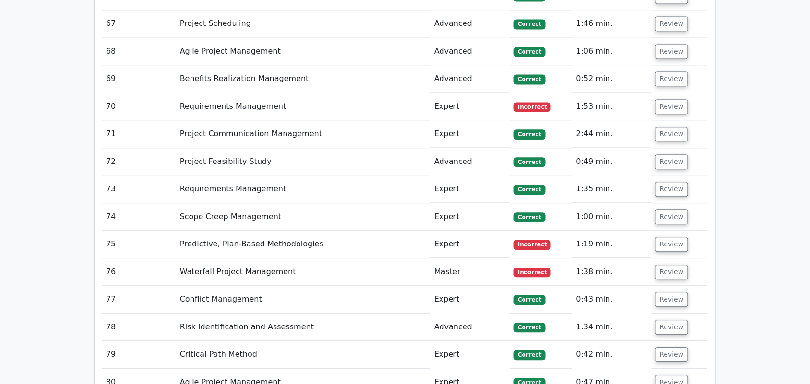
scroll to position [4898, 0]
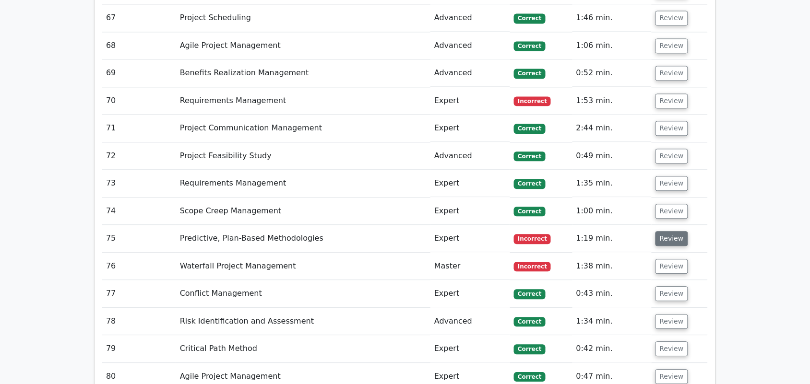
click at [665, 231] on button "Review" at bounding box center [672, 238] width 33 height 15
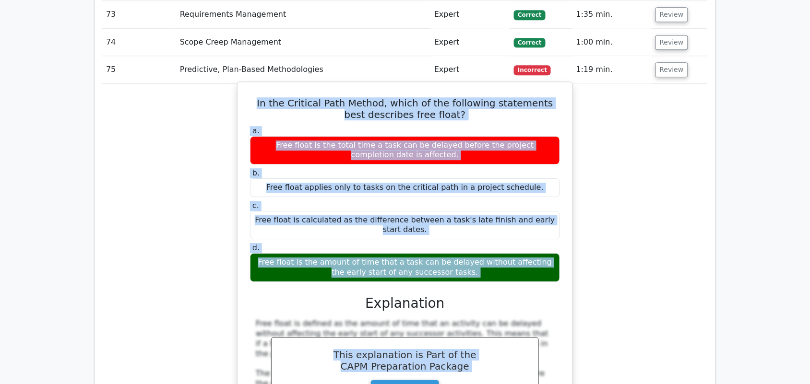
scroll to position [5138, 0]
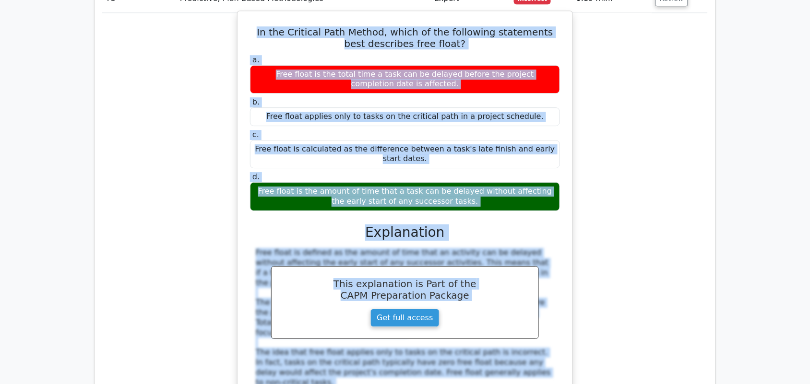
drag, startPoint x: 259, startPoint y: 181, endPoint x: 493, endPoint y: 303, distance: 263.8
click at [493, 303] on div "In the Critical Path Method, which of the following statements best describes f…" at bounding box center [404, 249] width 327 height 468
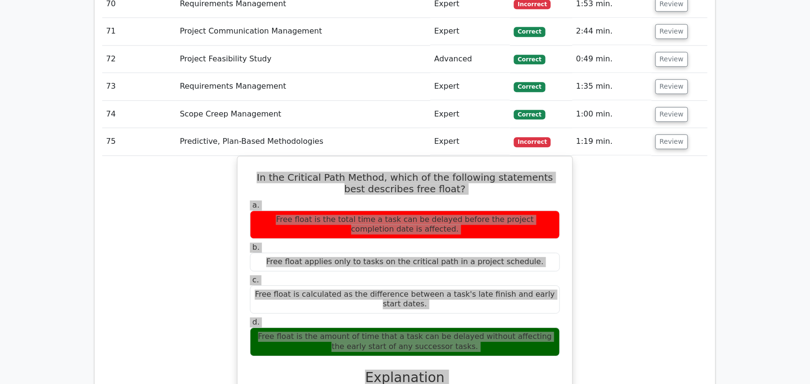
scroll to position [4958, 0]
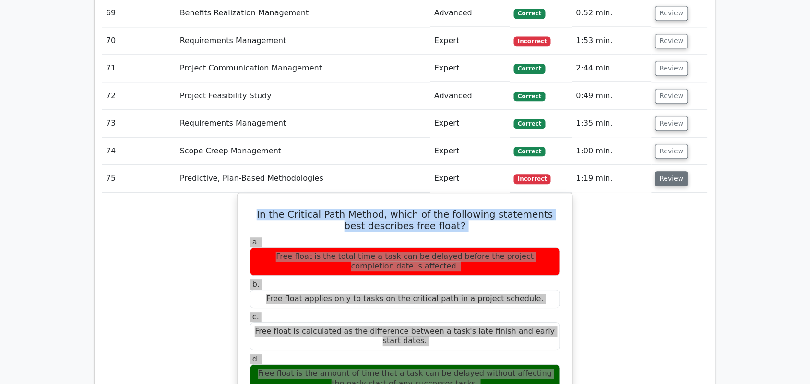
click at [671, 171] on button "Review" at bounding box center [672, 178] width 33 height 15
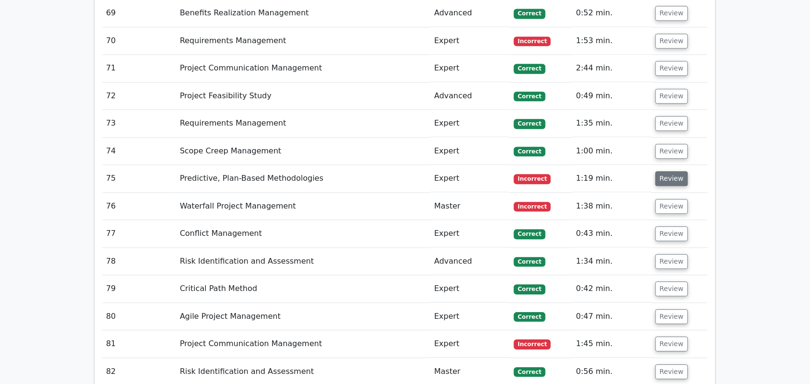
click at [665, 171] on button "Review" at bounding box center [672, 178] width 33 height 15
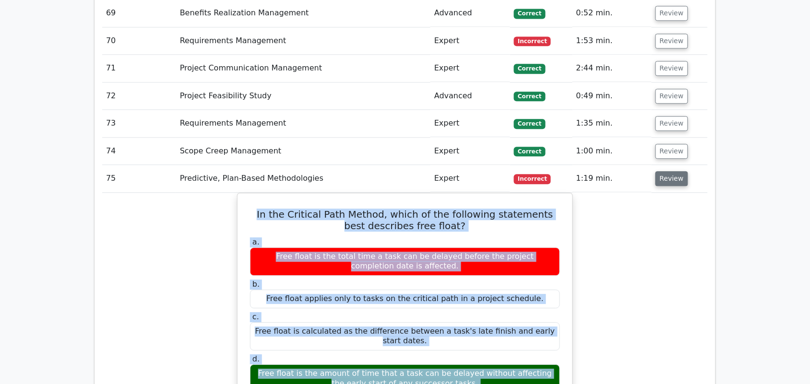
click at [665, 171] on button "Review" at bounding box center [672, 178] width 33 height 15
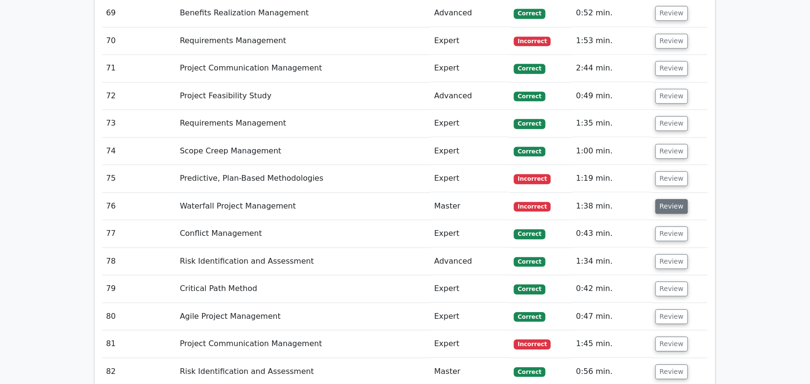
click at [673, 199] on button "Review" at bounding box center [672, 206] width 33 height 15
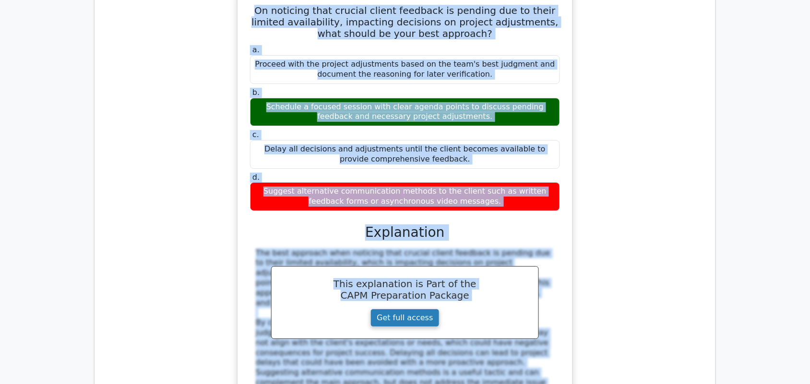
scroll to position [5198, 0]
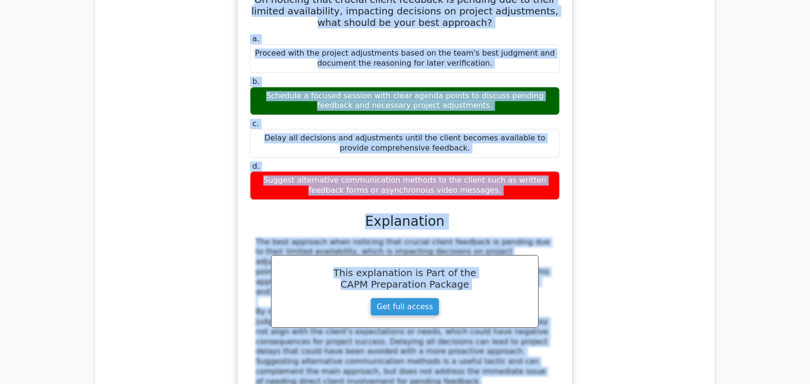
drag, startPoint x: 254, startPoint y: 152, endPoint x: 529, endPoint y: 278, distance: 302.6
click at [529, 278] on div "On noticing that crucial client feedback is pending due to their limited availa…" at bounding box center [404, 207] width 327 height 450
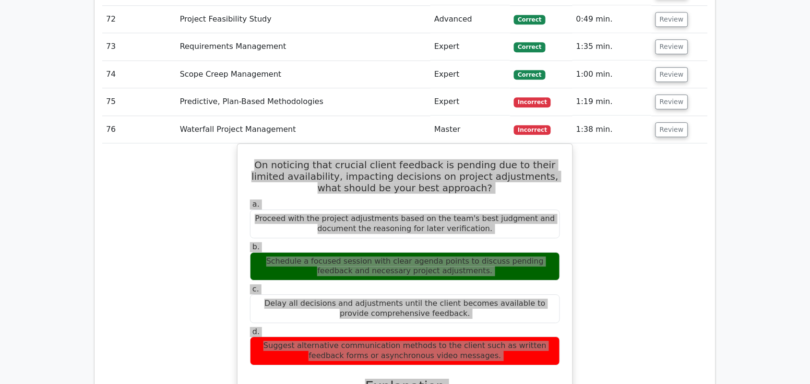
scroll to position [4958, 0]
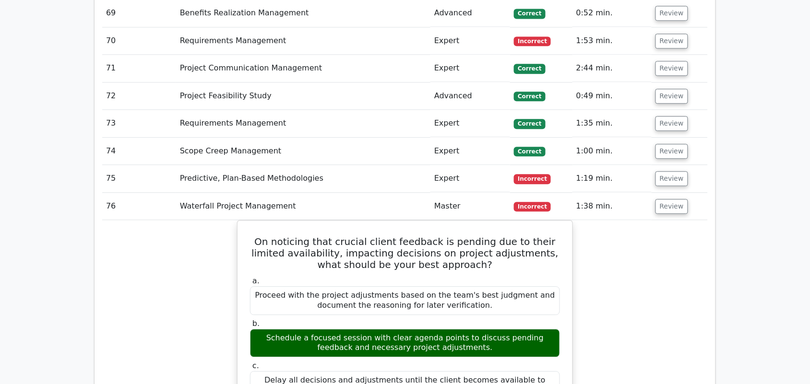
click at [664, 193] on td "Review" at bounding box center [680, 206] width 56 height 27
click at [663, 199] on button "Review" at bounding box center [672, 206] width 33 height 15
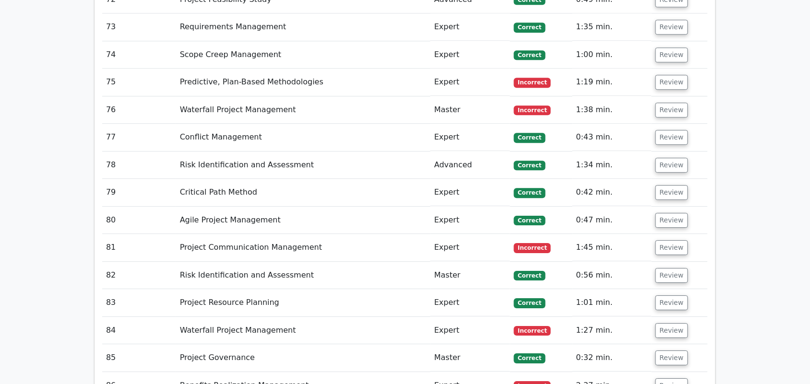
scroll to position [5078, 0]
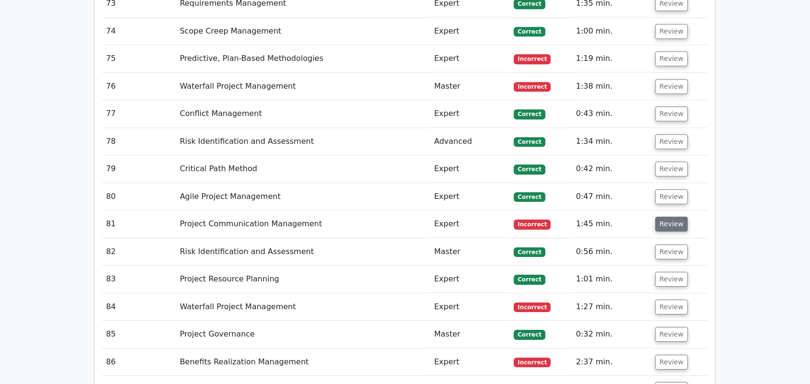
click at [675, 217] on button "Review" at bounding box center [672, 224] width 33 height 15
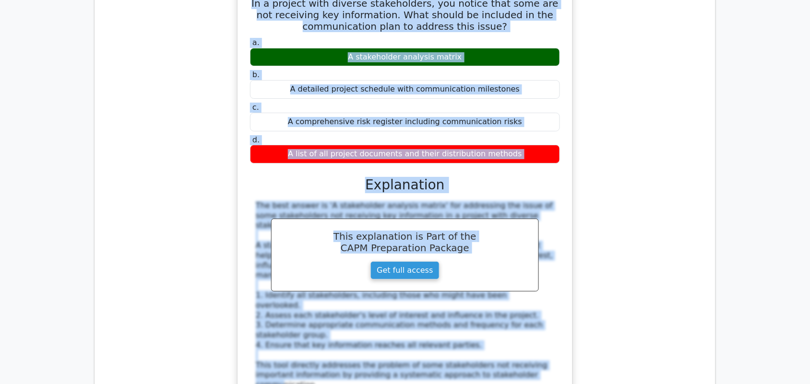
scroll to position [5438, 0]
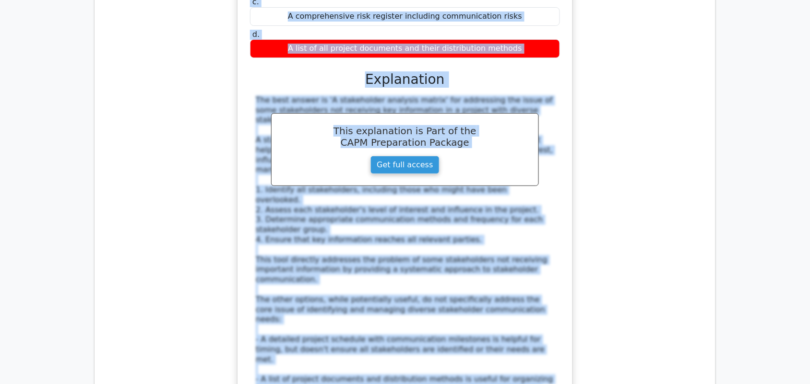
drag, startPoint x: 260, startPoint y: 168, endPoint x: 544, endPoint y: 319, distance: 321.9
click at [544, 319] on div "In a project with diverse stakeholders, you notice that some are not receiving …" at bounding box center [404, 204] width 327 height 649
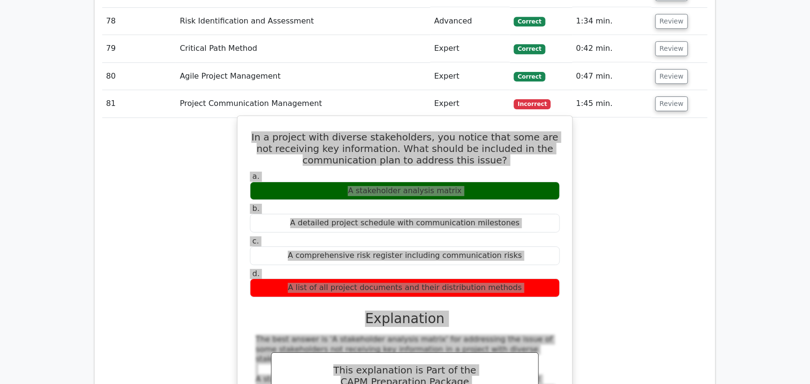
scroll to position [5198, 0]
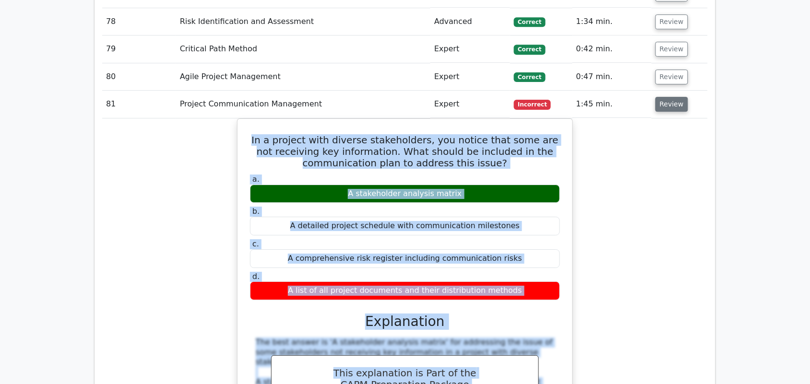
click at [666, 97] on button "Review" at bounding box center [672, 104] width 33 height 15
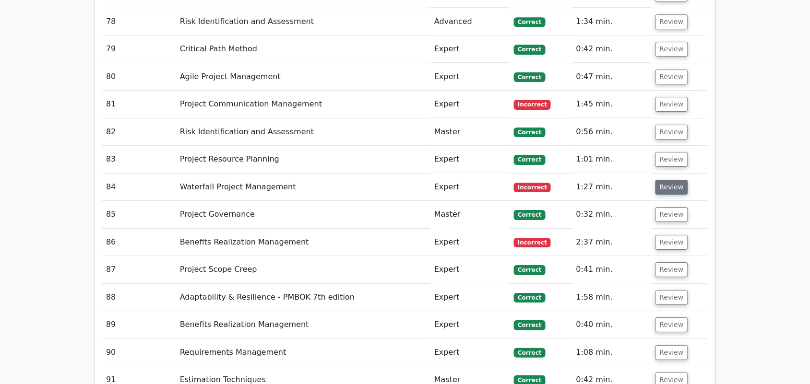
click at [671, 180] on button "Review" at bounding box center [672, 187] width 33 height 15
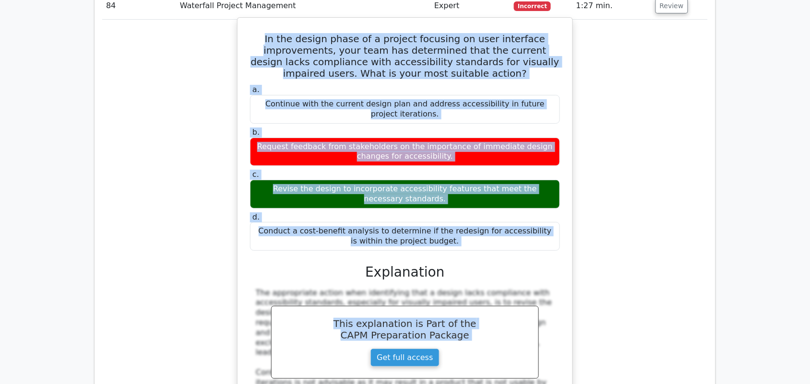
scroll to position [5438, 0]
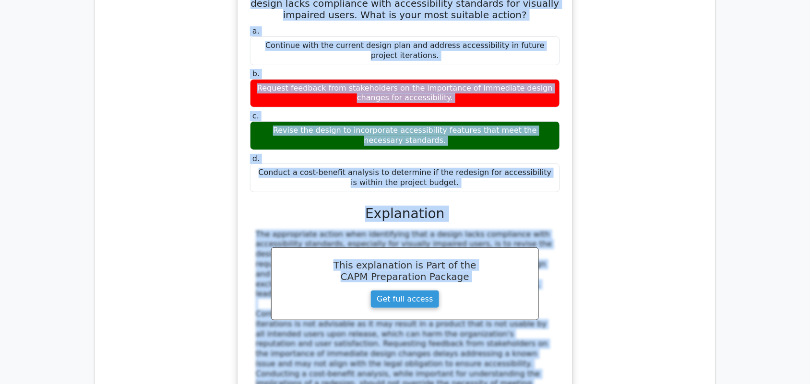
drag, startPoint x: 279, startPoint y: 134, endPoint x: 513, endPoint y: 289, distance: 280.2
click at [513, 289] on div "In the design phase of a project focusing on user interface improvements, your …" at bounding box center [404, 208] width 327 height 491
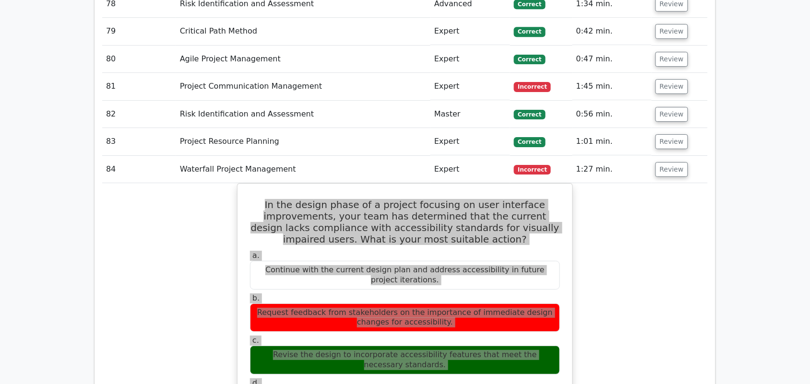
scroll to position [5198, 0]
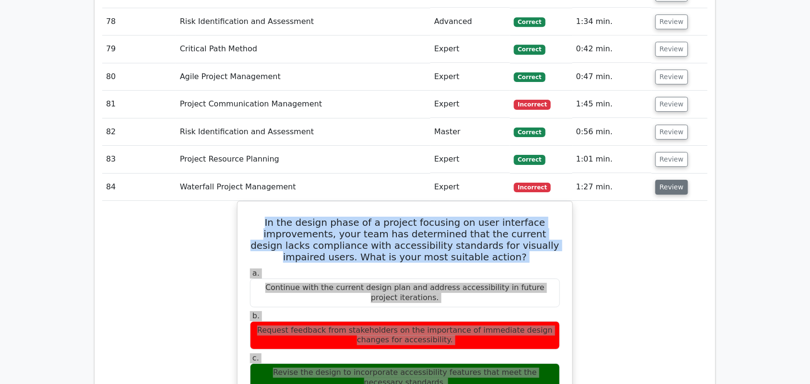
click at [662, 180] on button "Review" at bounding box center [672, 187] width 33 height 15
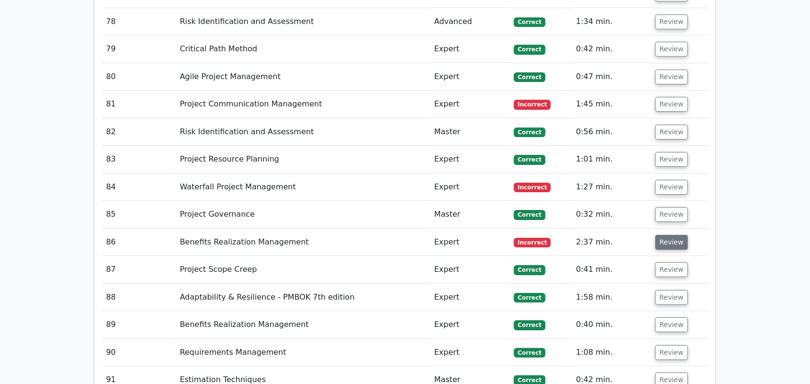
click at [681, 235] on button "Review" at bounding box center [672, 242] width 33 height 15
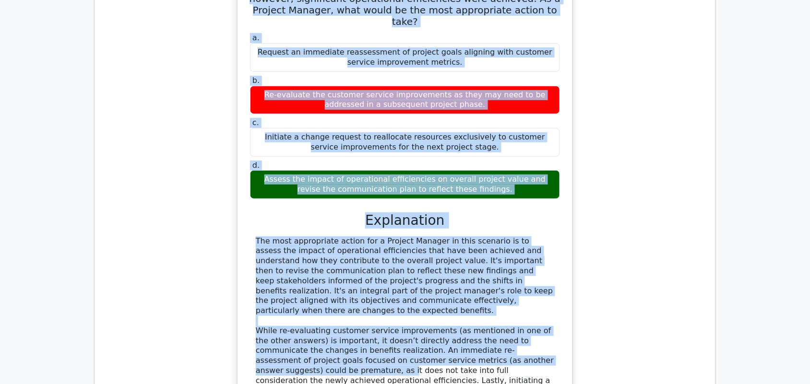
scroll to position [5558, 0]
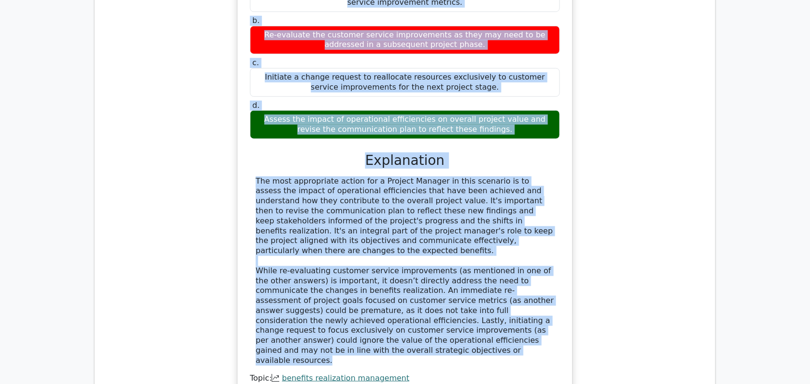
drag, startPoint x: 255, startPoint y: 68, endPoint x: 543, endPoint y: 237, distance: 333.5
click at [543, 237] on div "During a Benefits Review, it is identified that the projected benefit of improv…" at bounding box center [404, 154] width 327 height 513
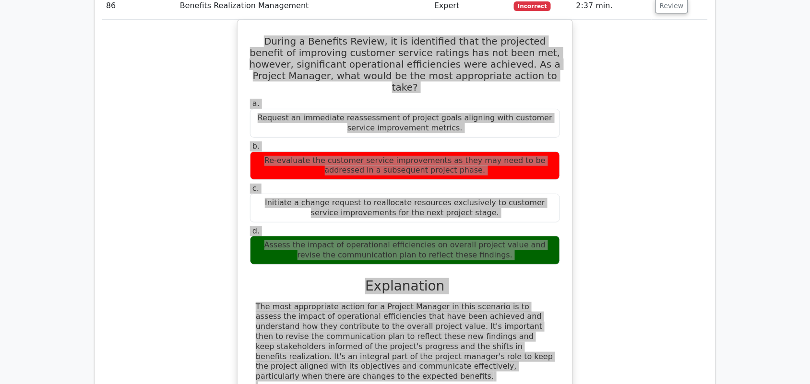
scroll to position [5318, 0]
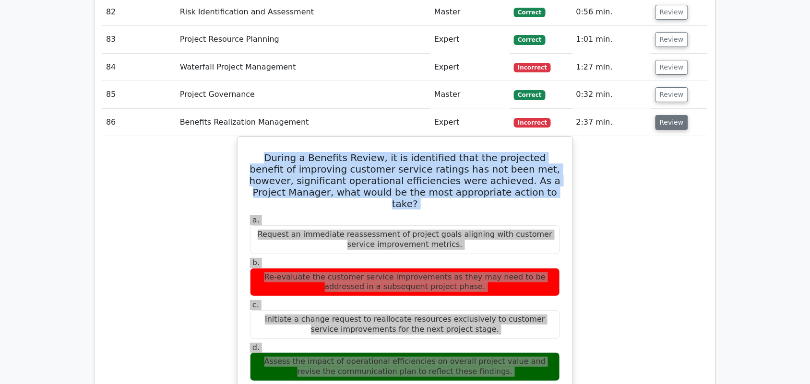
click at [667, 115] on button "Review" at bounding box center [672, 122] width 33 height 15
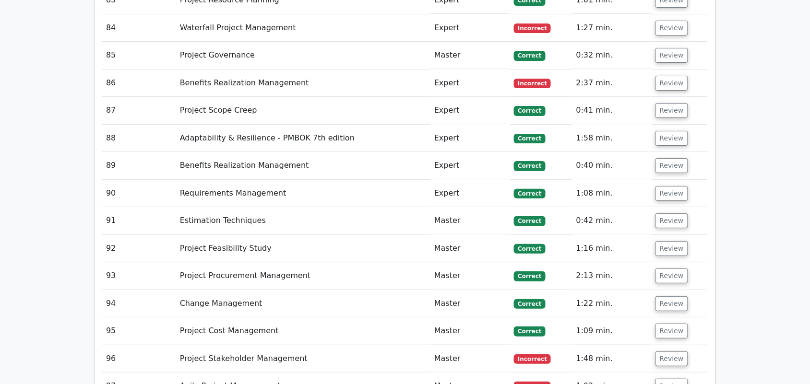
scroll to position [5438, 0]
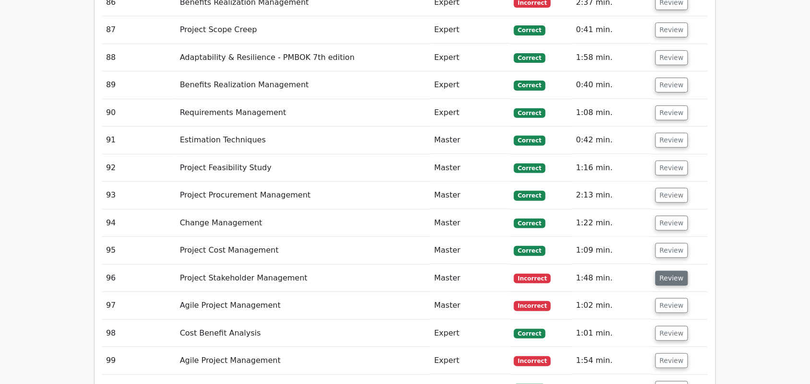
click at [670, 271] on button "Review" at bounding box center [672, 278] width 33 height 15
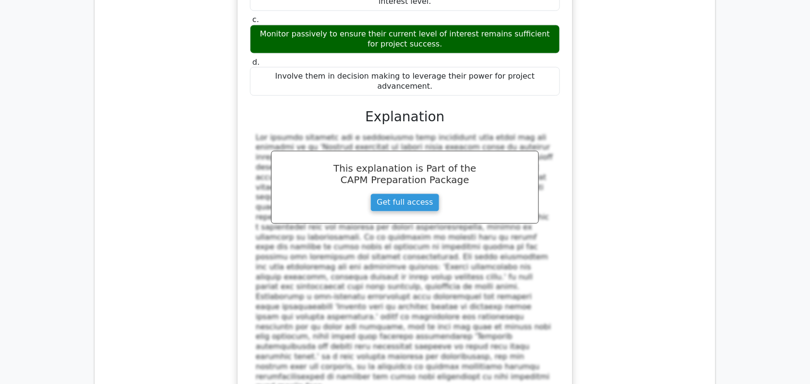
scroll to position [5858, 0]
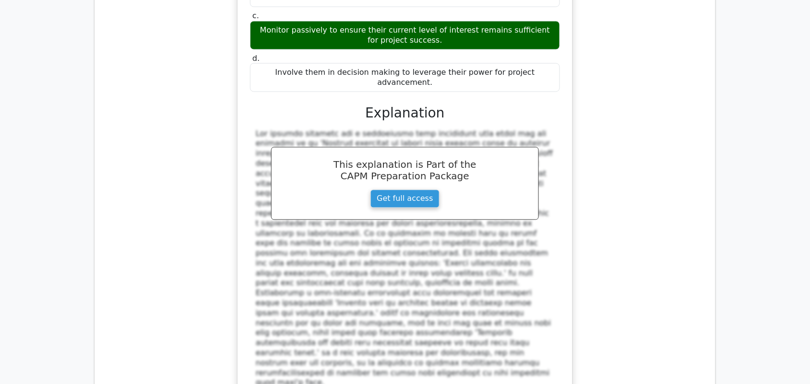
drag, startPoint x: 269, startPoint y: 106, endPoint x: 527, endPoint y: 245, distance: 292.9
click at [527, 245] on div "While assessing the stakeholders' engagement level, you find a stakeholder with…" at bounding box center [404, 154] width 327 height 560
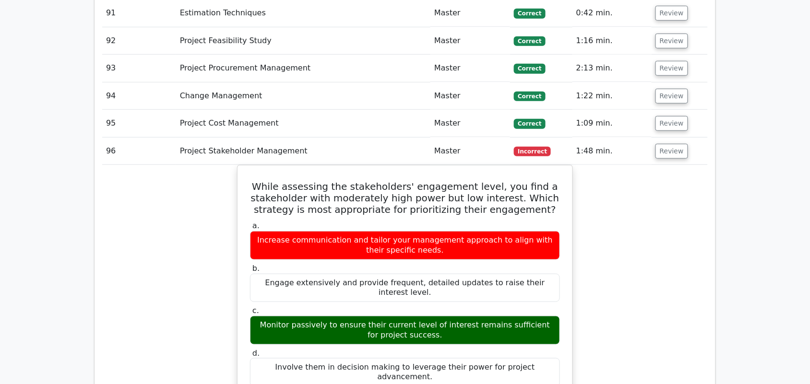
scroll to position [5558, 0]
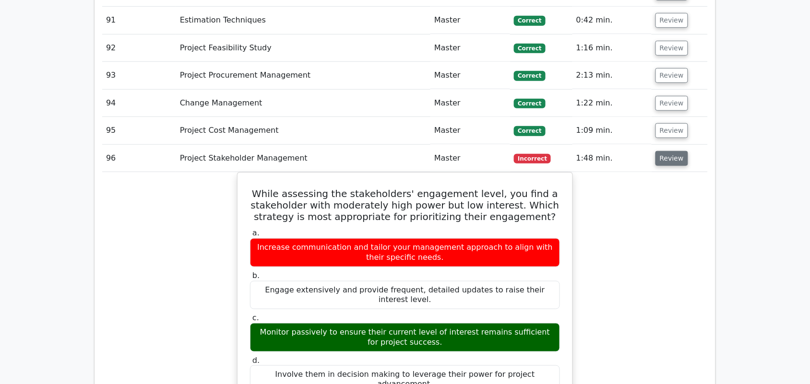
click at [668, 151] on button "Review" at bounding box center [672, 158] width 33 height 15
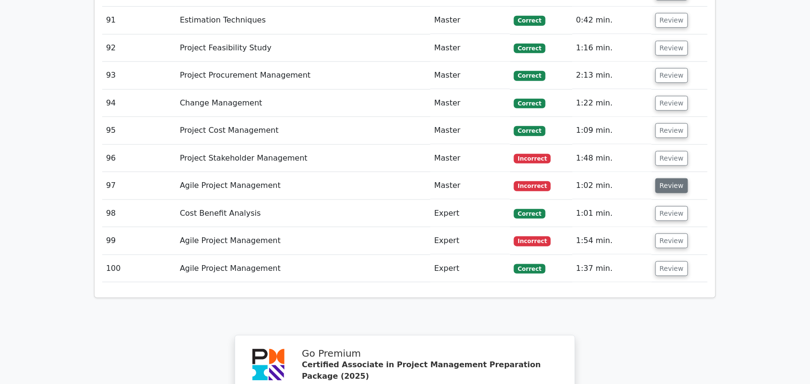
click at [668, 179] on button "Review" at bounding box center [672, 186] width 33 height 15
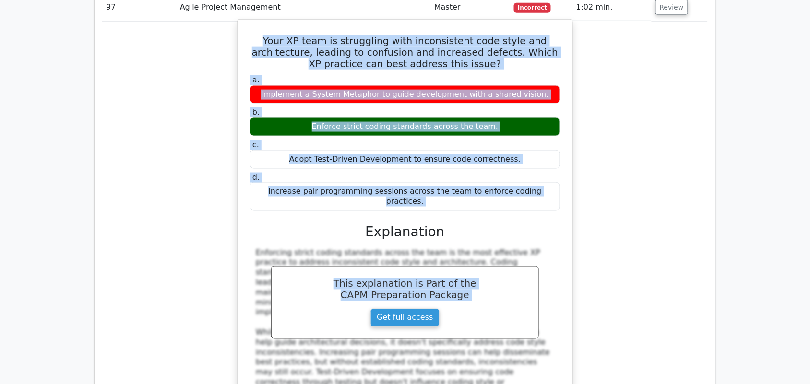
scroll to position [5738, 0]
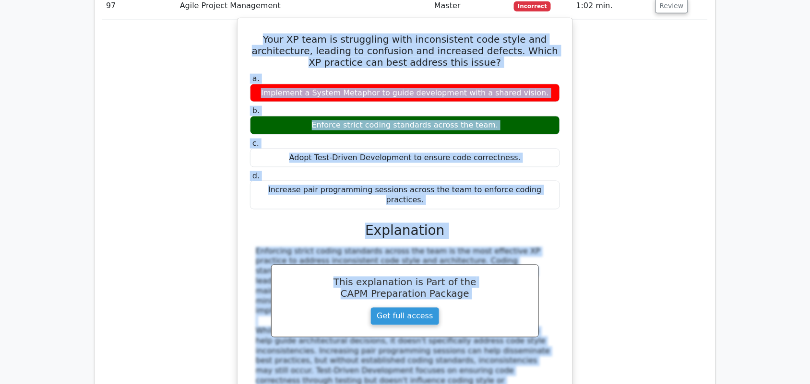
drag, startPoint x: 276, startPoint y: 133, endPoint x: 444, endPoint y: 279, distance: 222.2
click at [444, 279] on div "Your XP team is struggling with inconsistent code style and architecture, leadi…" at bounding box center [404, 232] width 327 height 420
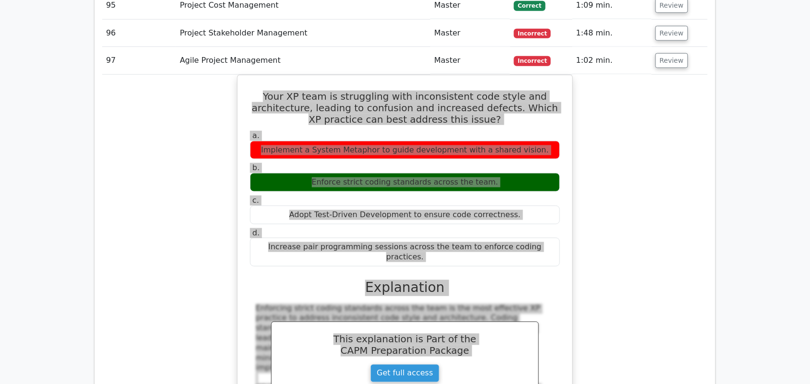
scroll to position [5618, 0]
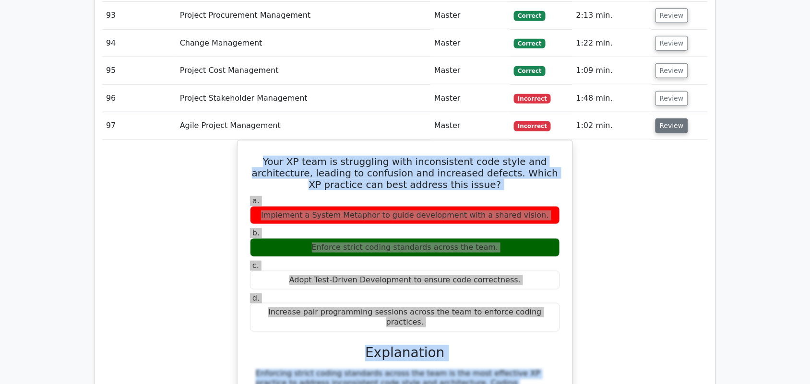
click at [671, 119] on button "Review" at bounding box center [672, 126] width 33 height 15
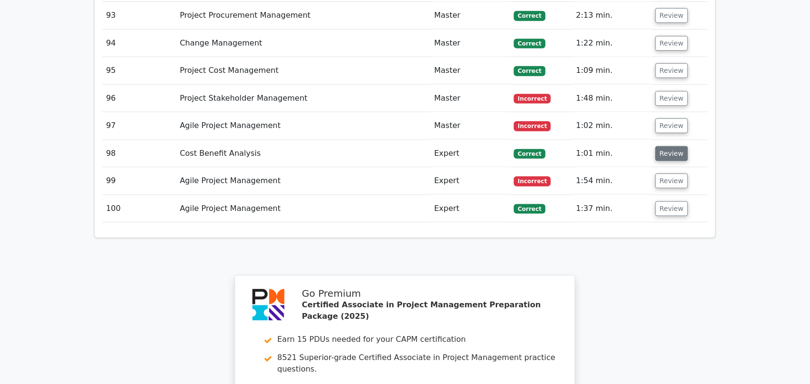
click at [668, 146] on button "Review" at bounding box center [672, 153] width 33 height 15
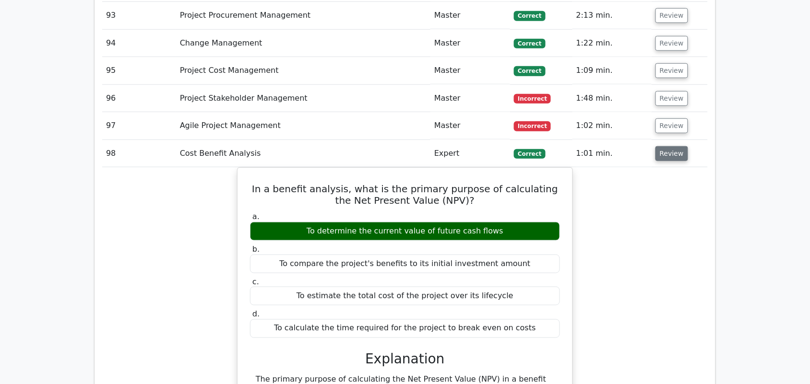
click at [668, 146] on button "Review" at bounding box center [672, 153] width 33 height 15
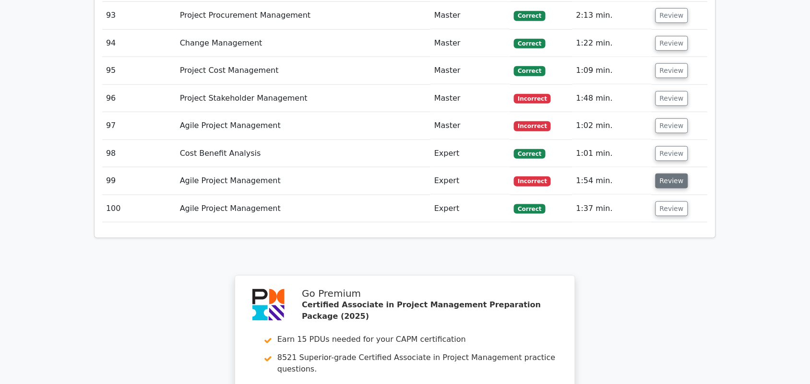
click at [668, 174] on button "Review" at bounding box center [672, 181] width 33 height 15
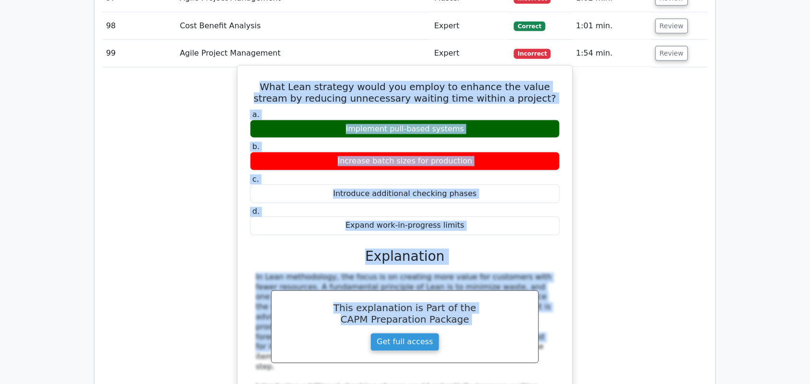
scroll to position [5798, 0]
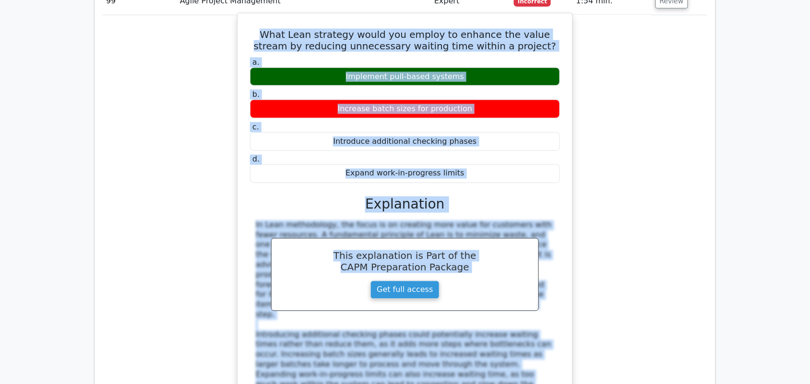
drag, startPoint x: 252, startPoint y: 128, endPoint x: 512, endPoint y: 291, distance: 306.4
click at [512, 291] on div "What Lean strategy would you employ to enhance the value stream by reducing unn…" at bounding box center [404, 236] width 327 height 439
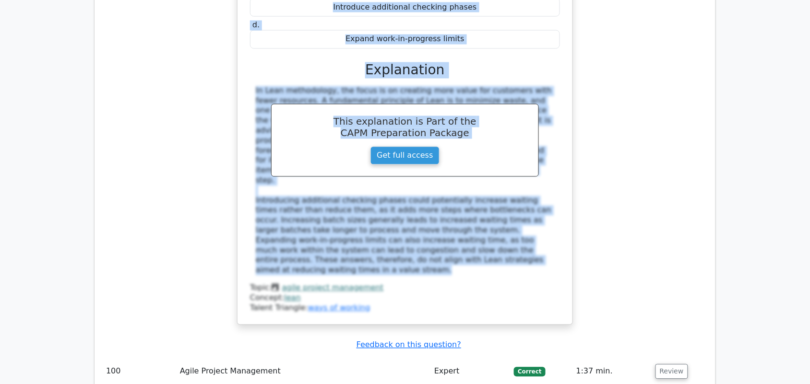
scroll to position [5934, 0]
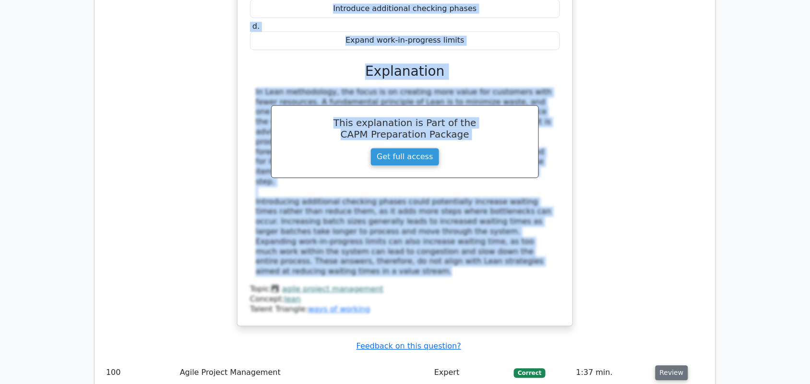
click at [673, 366] on button "Review" at bounding box center [672, 373] width 33 height 15
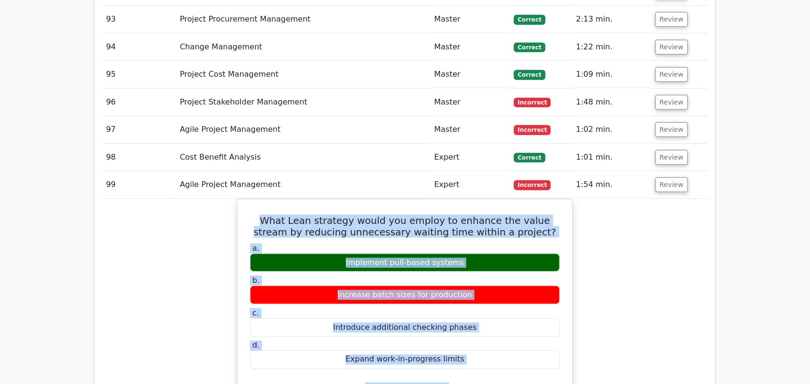
scroll to position [5574, 0]
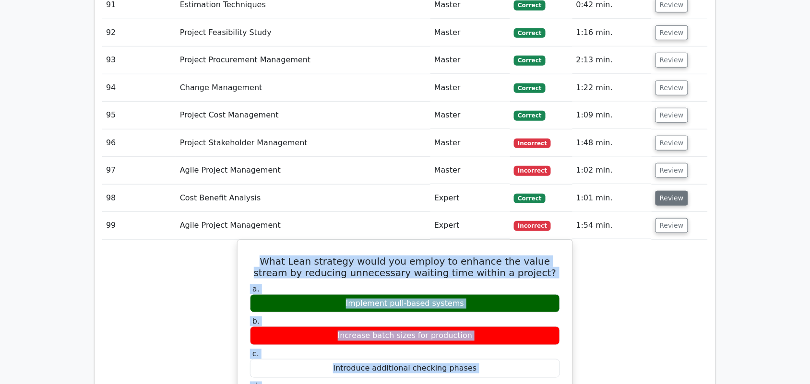
click at [664, 191] on button "Review" at bounding box center [672, 198] width 33 height 15
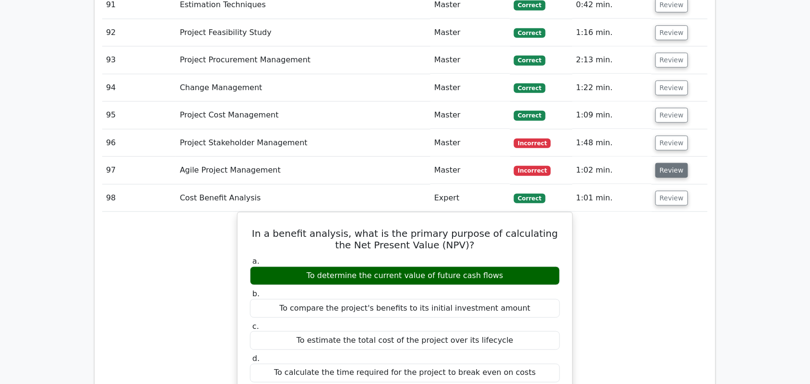
click at [664, 163] on button "Review" at bounding box center [672, 170] width 33 height 15
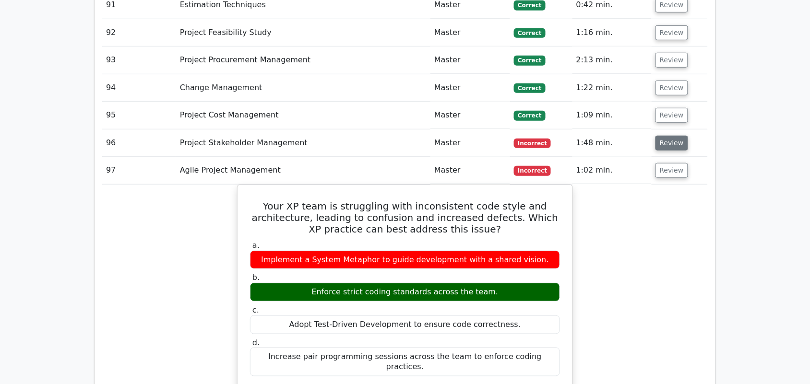
click at [663, 136] on button "Review" at bounding box center [672, 143] width 33 height 15
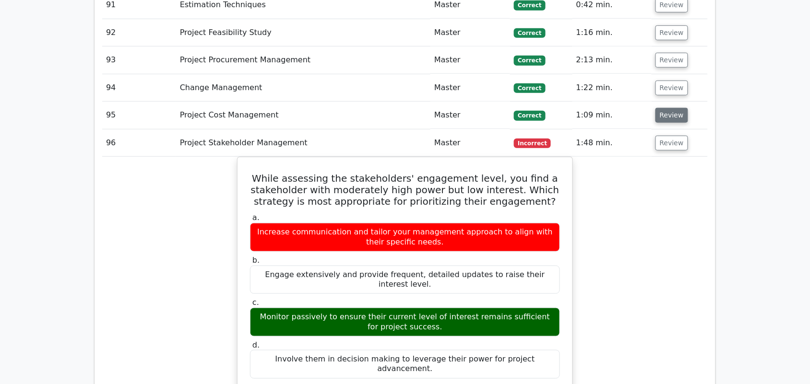
click at [664, 108] on button "Review" at bounding box center [672, 115] width 33 height 15
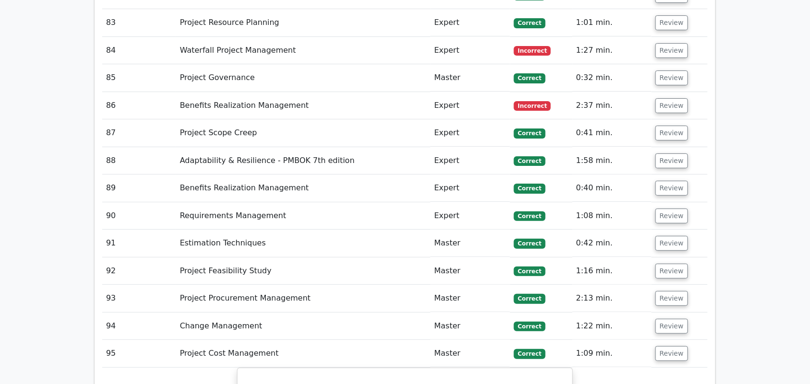
scroll to position [5334, 0]
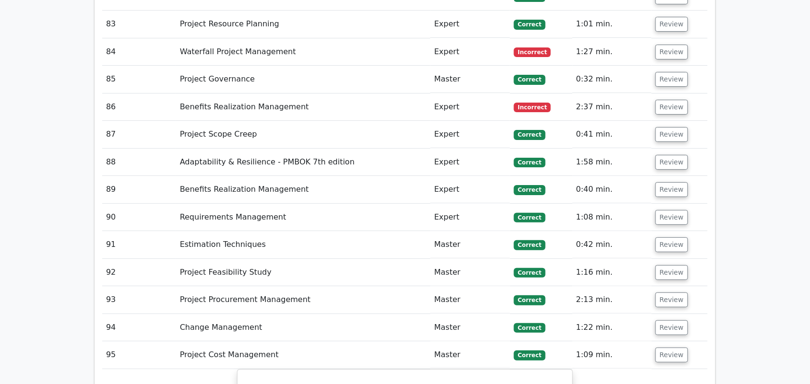
drag, startPoint x: 664, startPoint y: 251, endPoint x: 664, endPoint y: 229, distance: 21.6
click at [664, 321] on button "Review" at bounding box center [672, 328] width 33 height 15
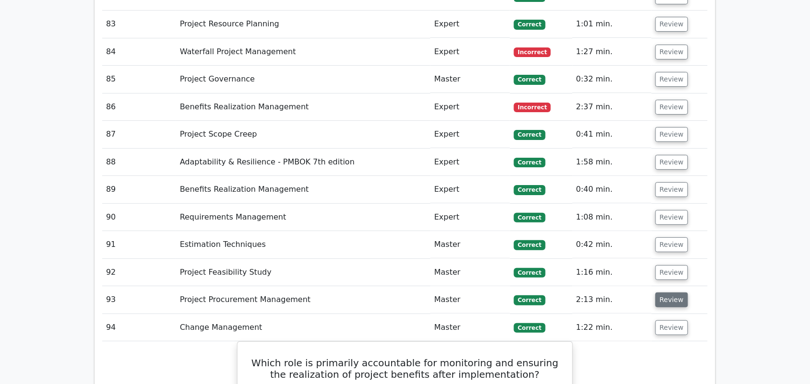
click at [664, 293] on button "Review" at bounding box center [672, 300] width 33 height 15
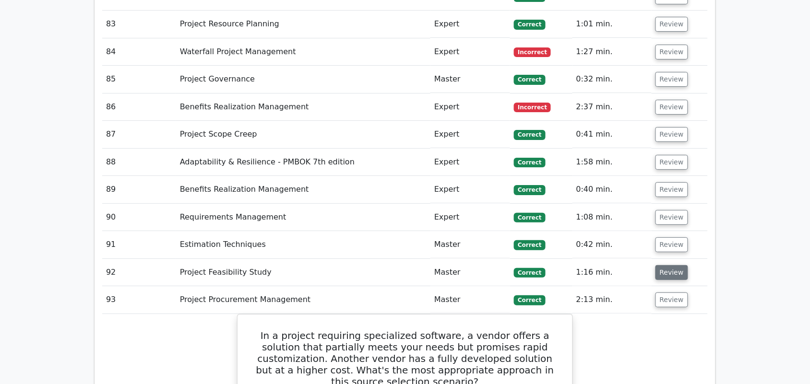
click at [666, 265] on button "Review" at bounding box center [672, 272] width 33 height 15
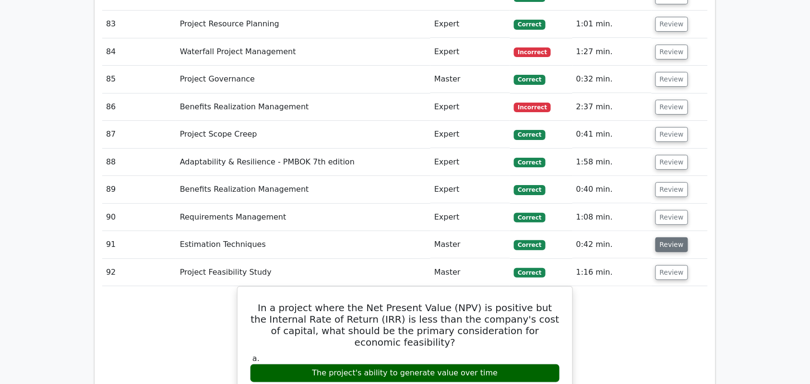
click at [666, 238] on button "Review" at bounding box center [672, 245] width 33 height 15
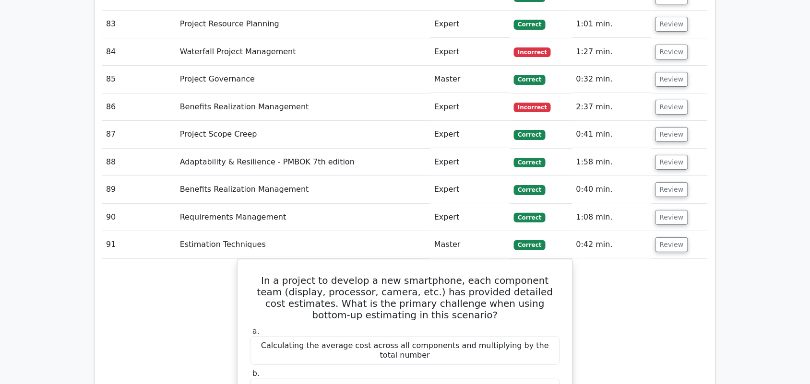
drag, startPoint x: 669, startPoint y: 133, endPoint x: 667, endPoint y: 121, distance: 12.1
click at [669, 210] on button "Review" at bounding box center [672, 217] width 33 height 15
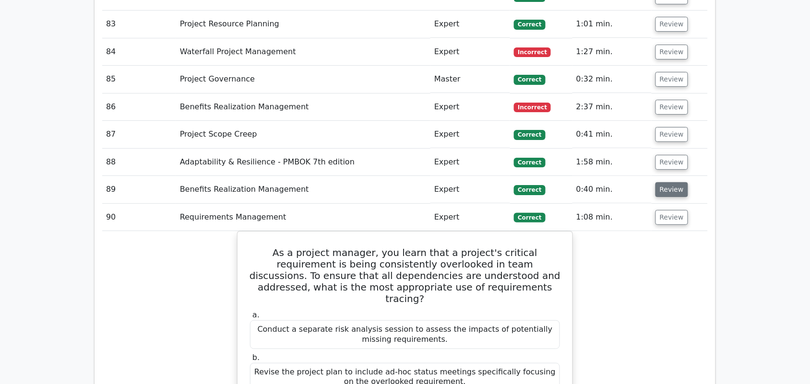
click at [667, 182] on button "Review" at bounding box center [672, 189] width 33 height 15
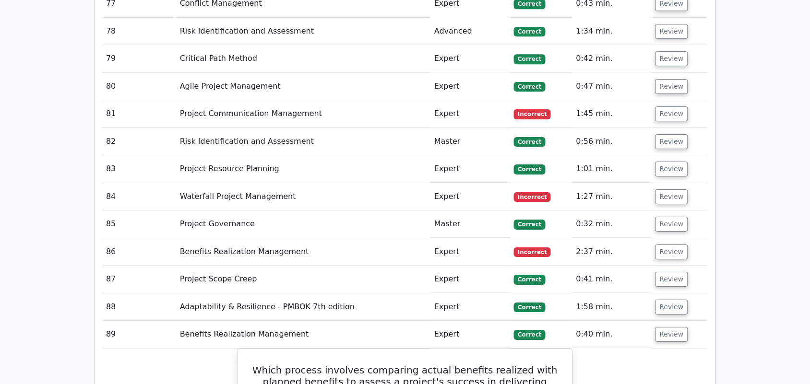
scroll to position [5154, 0]
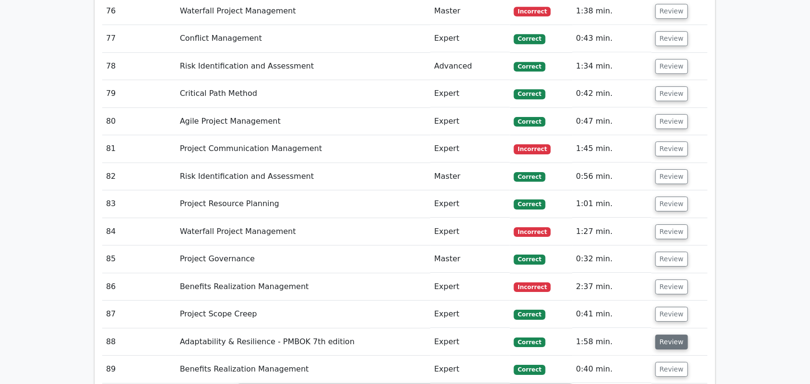
click at [672, 335] on button "Review" at bounding box center [672, 342] width 33 height 15
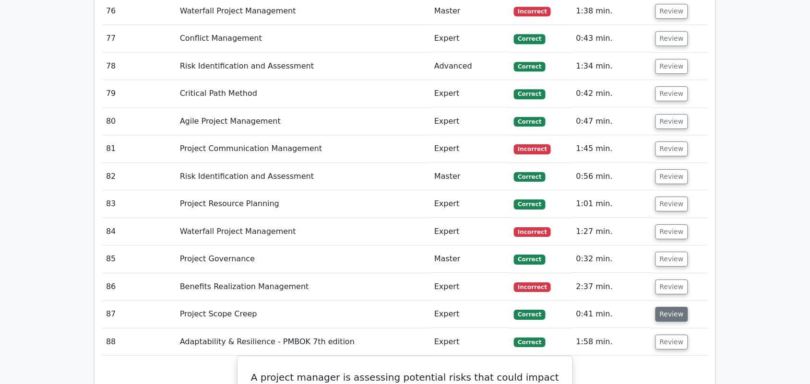
click at [668, 307] on button "Review" at bounding box center [672, 314] width 33 height 15
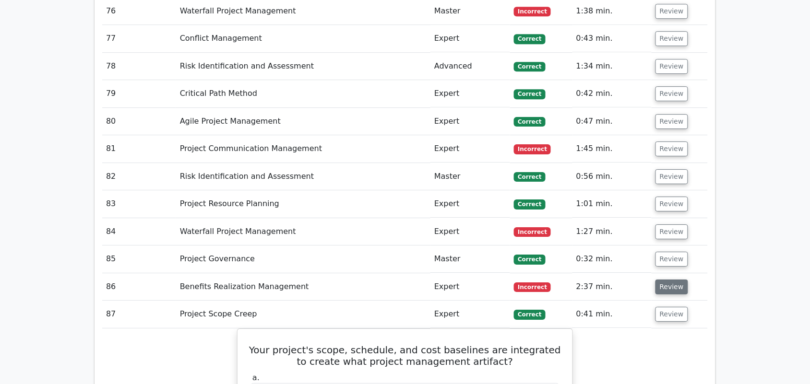
click at [663, 280] on button "Review" at bounding box center [672, 287] width 33 height 15
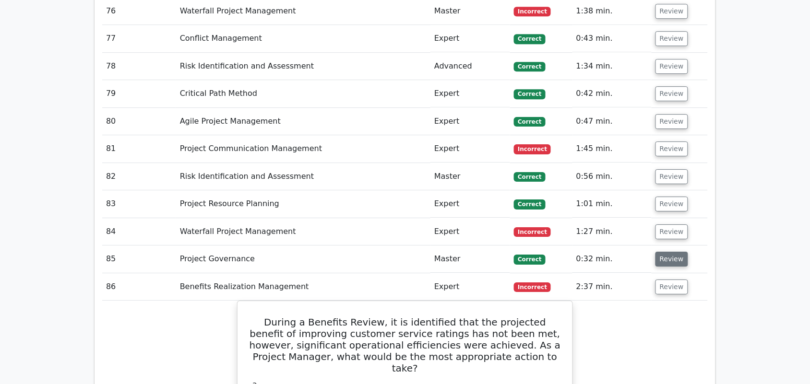
click at [661, 252] on button "Review" at bounding box center [672, 259] width 33 height 15
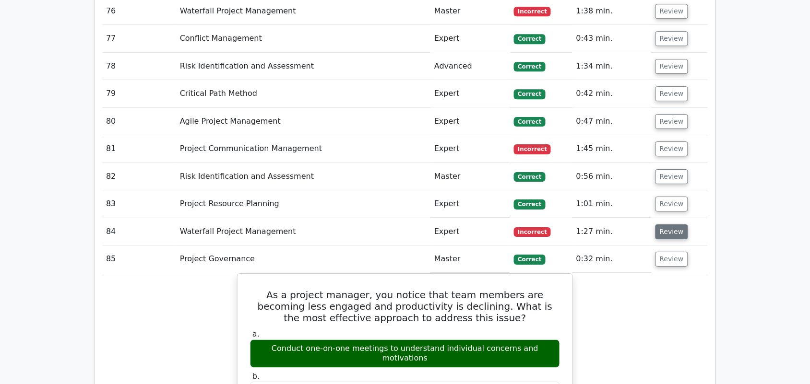
click at [662, 225] on button "Review" at bounding box center [672, 232] width 33 height 15
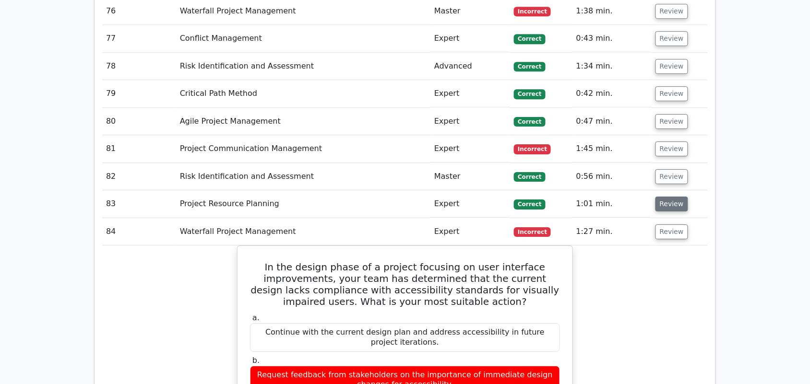
click at [665, 197] on button "Review" at bounding box center [672, 204] width 33 height 15
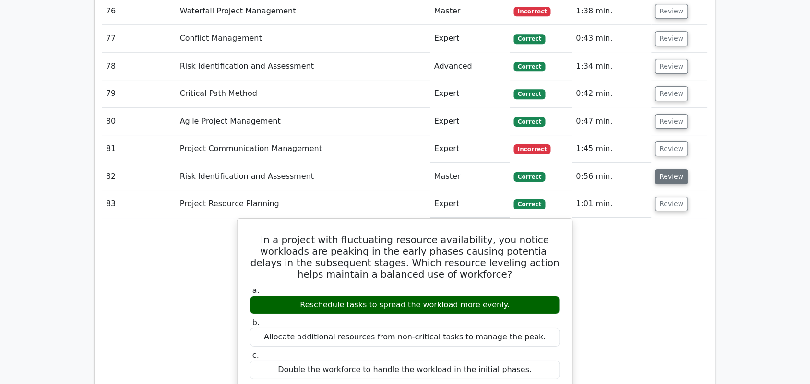
click at [664, 169] on button "Review" at bounding box center [672, 176] width 33 height 15
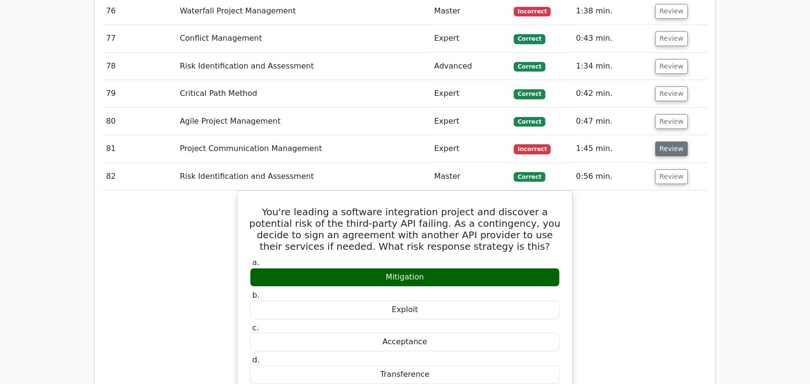
click at [670, 142] on button "Review" at bounding box center [672, 149] width 33 height 15
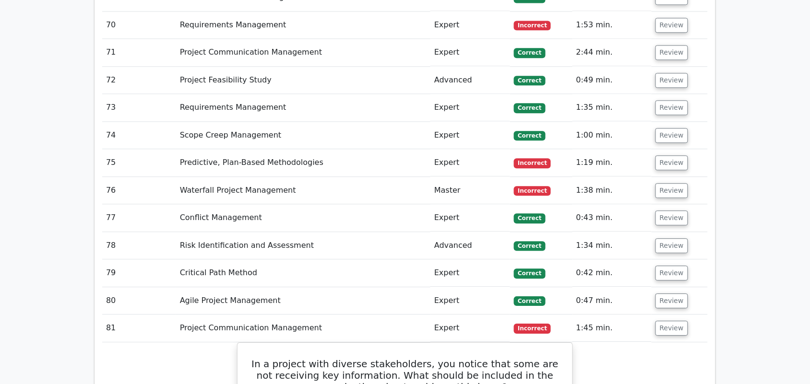
scroll to position [4974, 0]
click at [667, 294] on button "Review" at bounding box center [672, 301] width 33 height 15
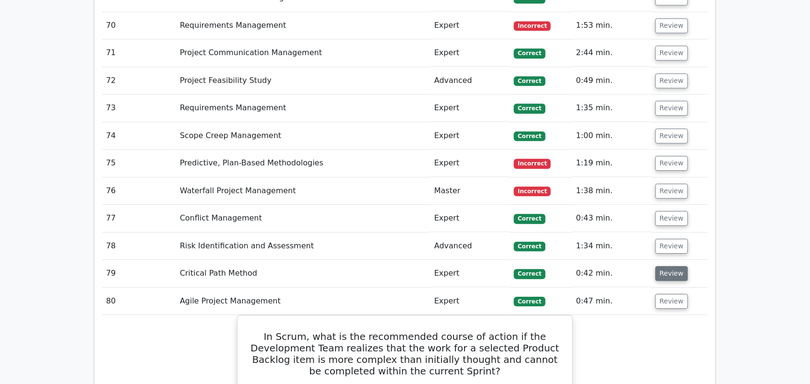
click at [668, 266] on button "Review" at bounding box center [672, 273] width 33 height 15
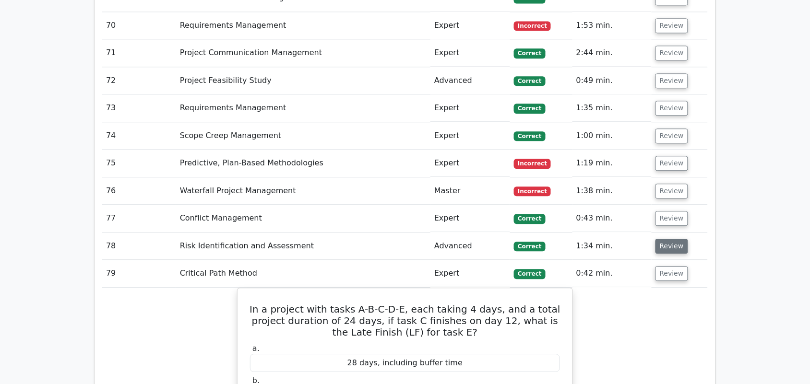
click at [675, 239] on button "Review" at bounding box center [672, 246] width 33 height 15
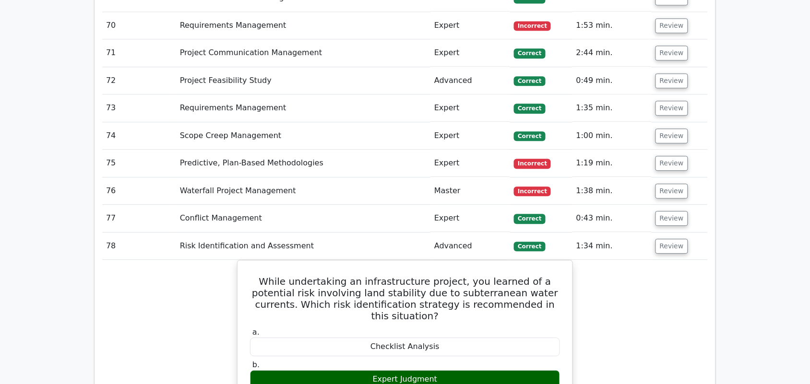
drag, startPoint x: 673, startPoint y: 132, endPoint x: 670, endPoint y: 121, distance: 11.4
click at [672, 211] on button "Review" at bounding box center [672, 218] width 33 height 15
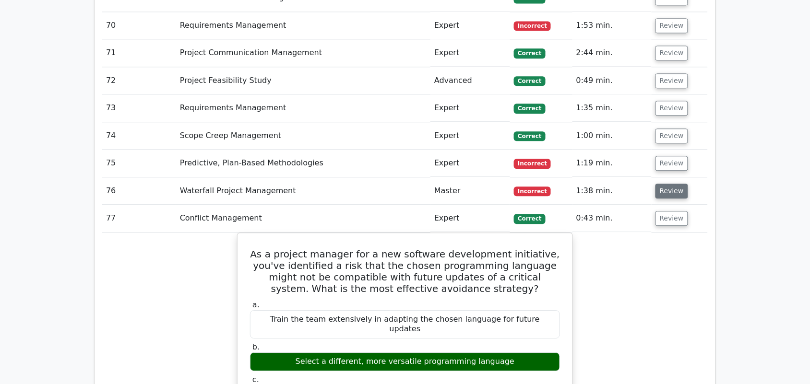
click at [668, 184] on button "Review" at bounding box center [672, 191] width 33 height 15
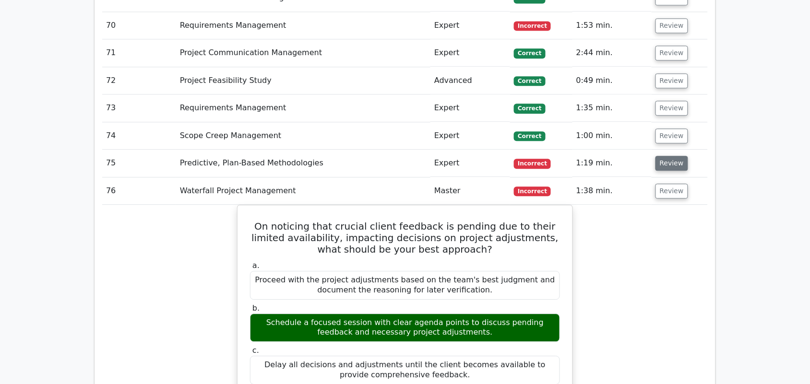
click at [671, 156] on button "Review" at bounding box center [672, 163] width 33 height 15
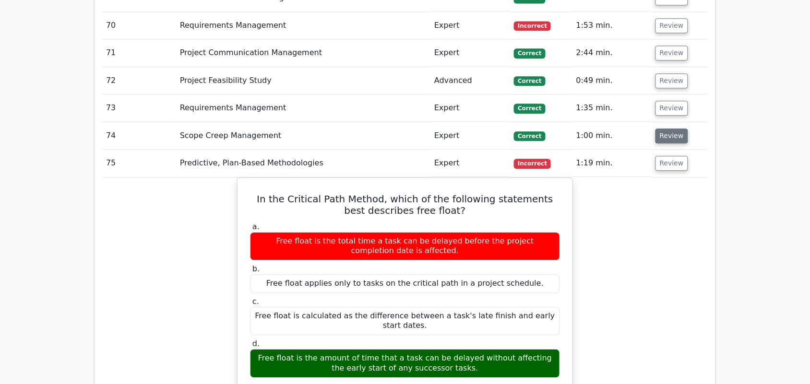
click at [671, 129] on button "Review" at bounding box center [672, 136] width 33 height 15
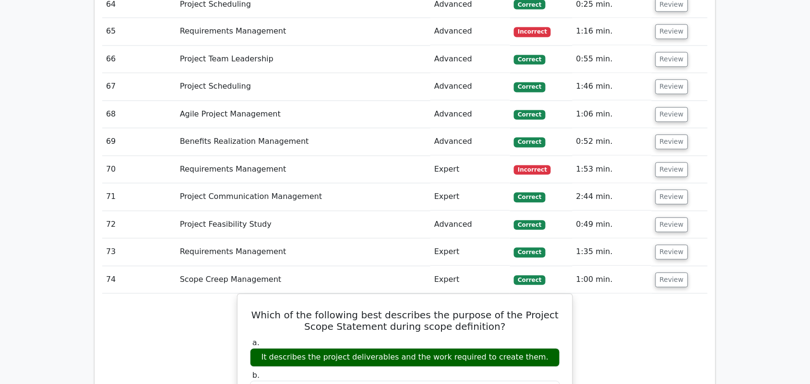
scroll to position [4794, 0]
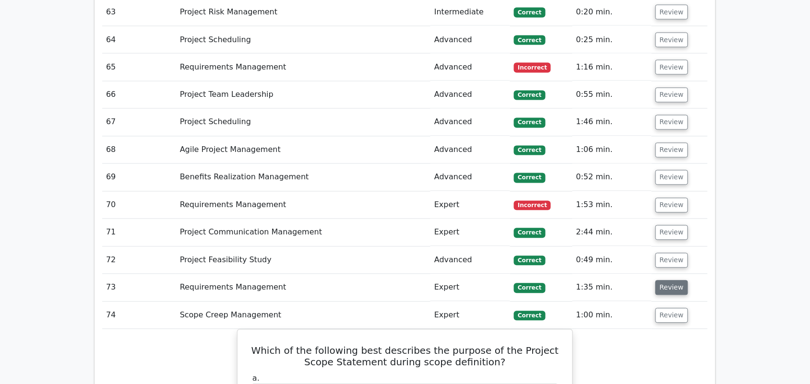
click at [670, 281] on button "Review" at bounding box center [672, 288] width 33 height 15
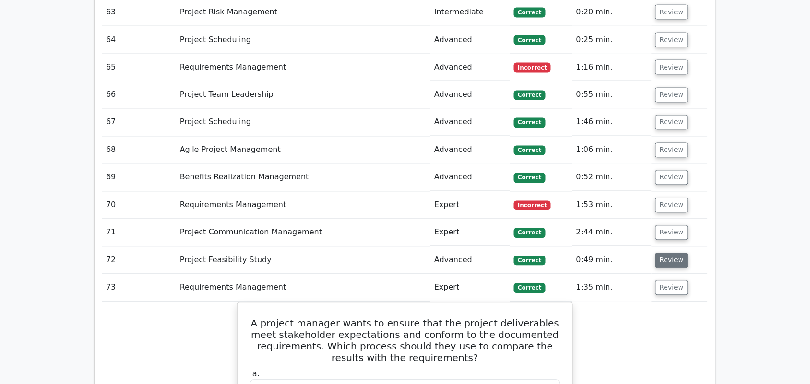
click at [670, 253] on button "Review" at bounding box center [672, 260] width 33 height 15
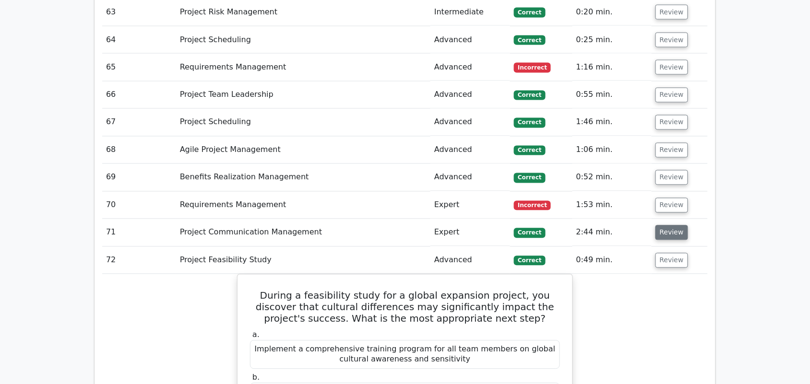
click at [667, 226] on button "Review" at bounding box center [672, 233] width 33 height 15
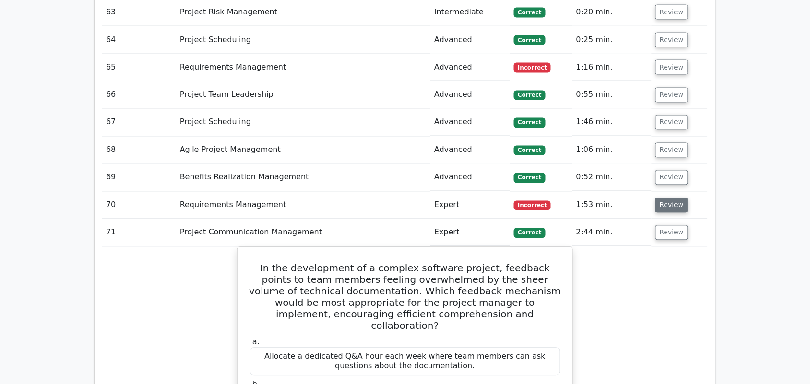
click at [667, 198] on button "Review" at bounding box center [672, 205] width 33 height 15
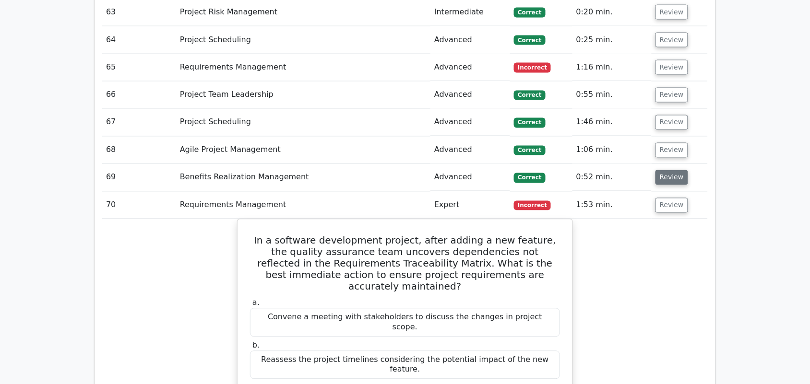
click at [669, 170] on button "Review" at bounding box center [672, 177] width 33 height 15
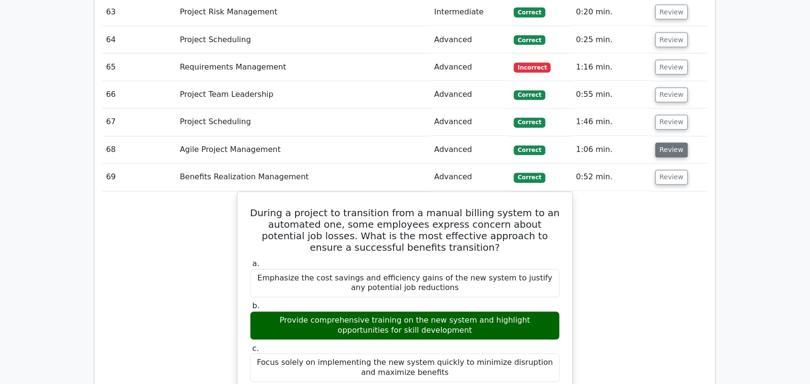
click at [668, 143] on button "Review" at bounding box center [672, 150] width 33 height 15
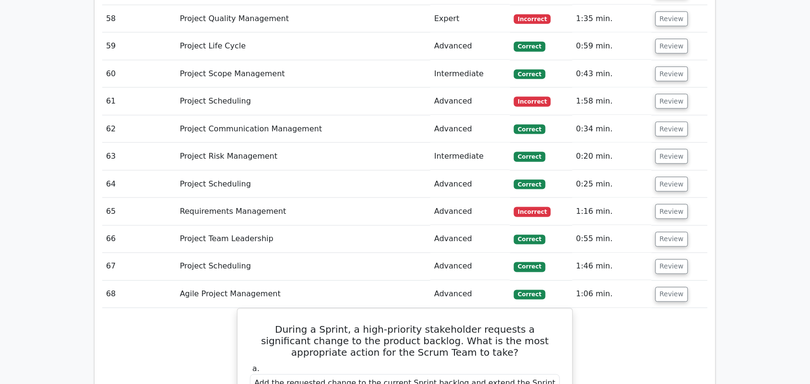
scroll to position [4614, 0]
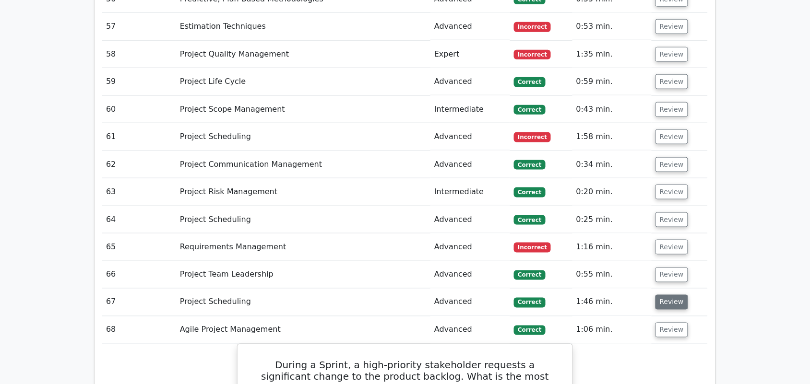
click at [668, 295] on button "Review" at bounding box center [672, 302] width 33 height 15
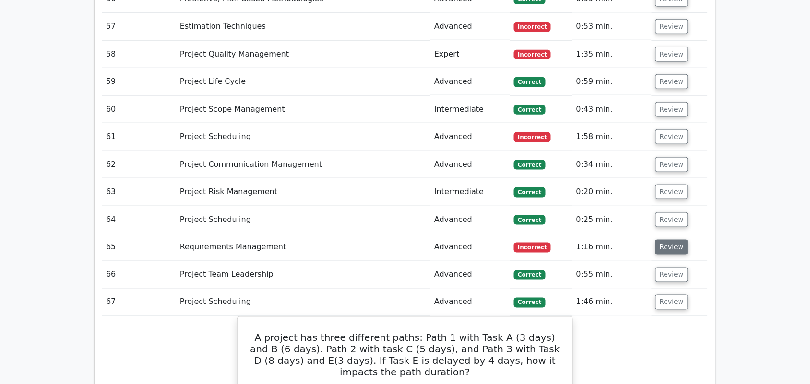
drag, startPoint x: 665, startPoint y: 185, endPoint x: 665, endPoint y: 156, distance: 28.8
click at [665, 268] on button "Review" at bounding box center [672, 275] width 33 height 15
click at [665, 240] on button "Review" at bounding box center [672, 247] width 33 height 15
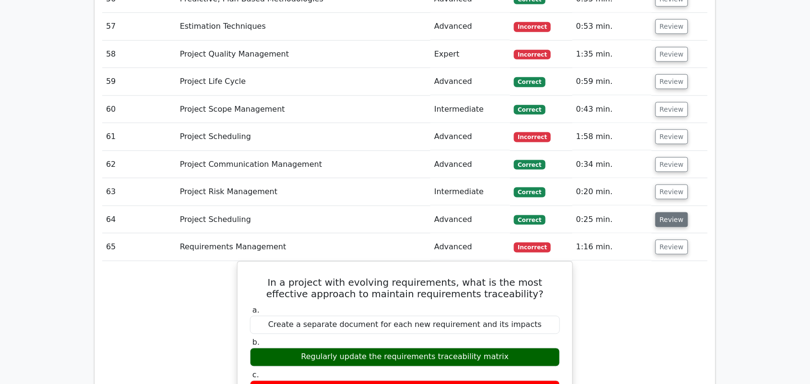
click at [665, 213] on button "Review" at bounding box center [672, 220] width 33 height 15
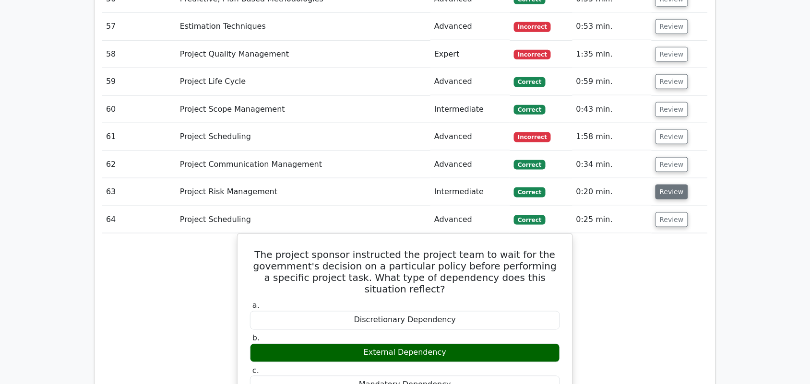
click at [665, 185] on button "Review" at bounding box center [672, 192] width 33 height 15
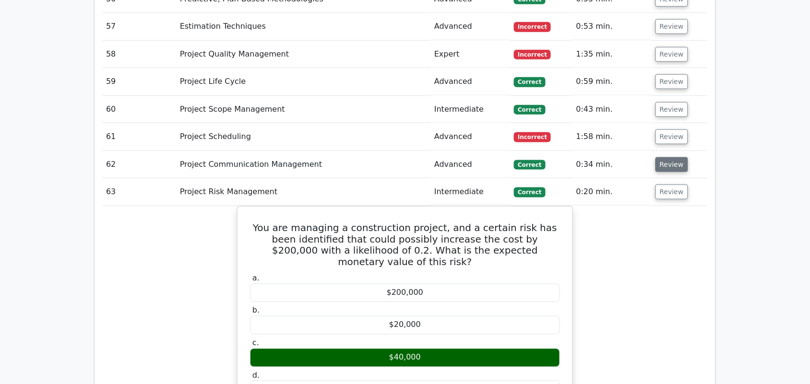
click at [660, 157] on button "Review" at bounding box center [672, 164] width 33 height 15
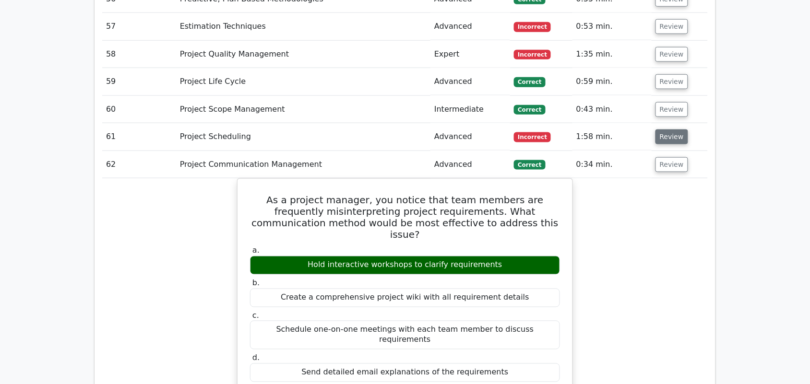
click at [663, 130] on button "Review" at bounding box center [672, 137] width 33 height 15
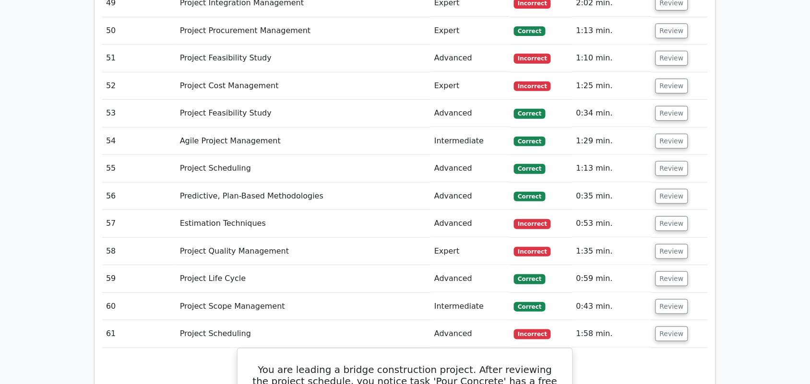
scroll to position [4374, 0]
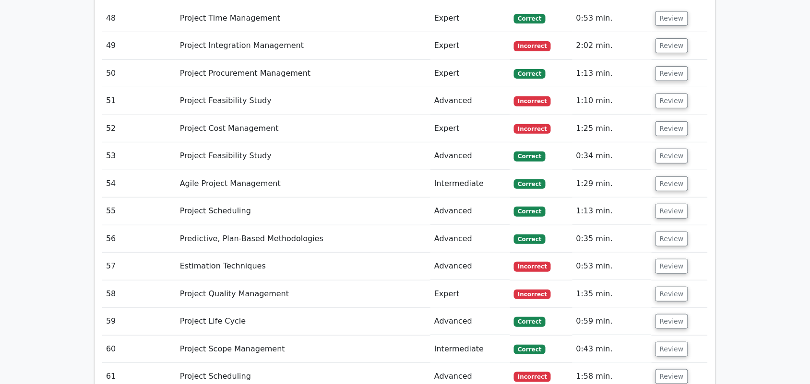
drag, startPoint x: 680, startPoint y: 262, endPoint x: 671, endPoint y: 246, distance: 18.5
click at [679, 342] on button "Review" at bounding box center [672, 349] width 33 height 15
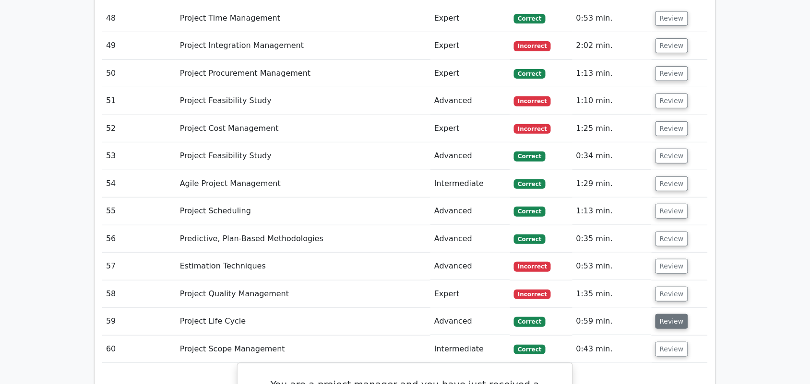
click at [665, 314] on button "Review" at bounding box center [672, 321] width 33 height 15
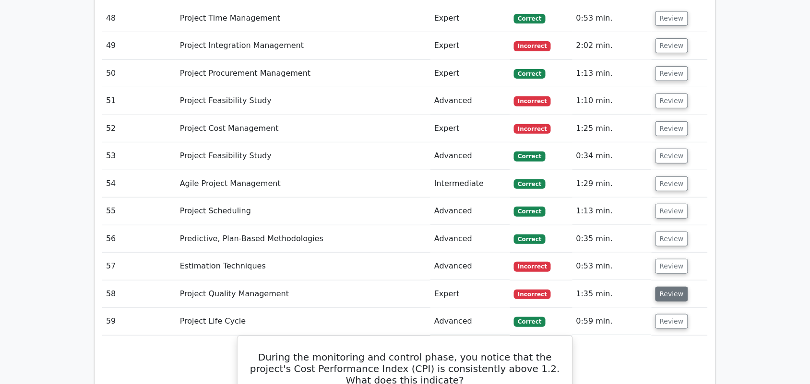
click at [656, 287] on button "Review" at bounding box center [672, 294] width 33 height 15
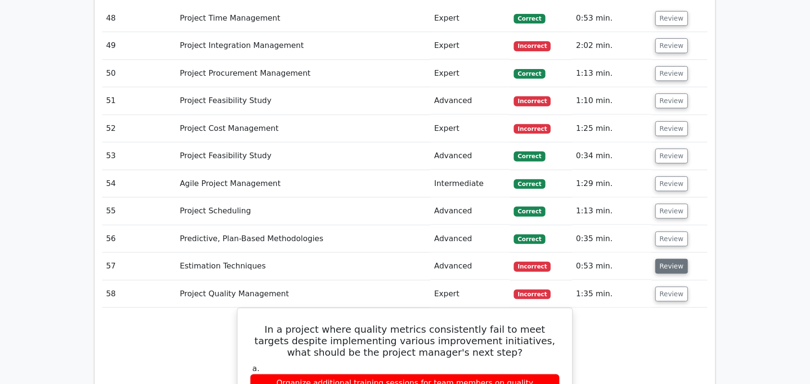
click at [658, 259] on button "Review" at bounding box center [672, 266] width 33 height 15
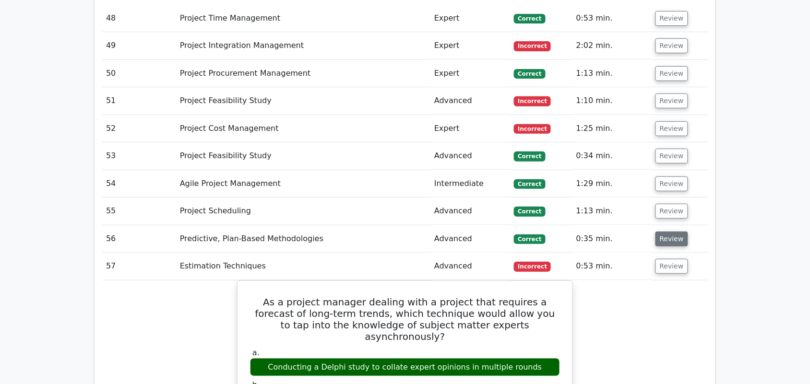
click at [665, 232] on button "Review" at bounding box center [672, 239] width 33 height 15
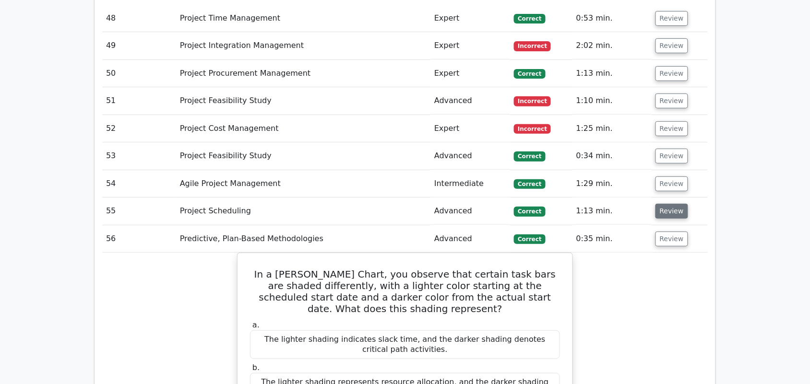
click at [665, 204] on button "Review" at bounding box center [672, 211] width 33 height 15
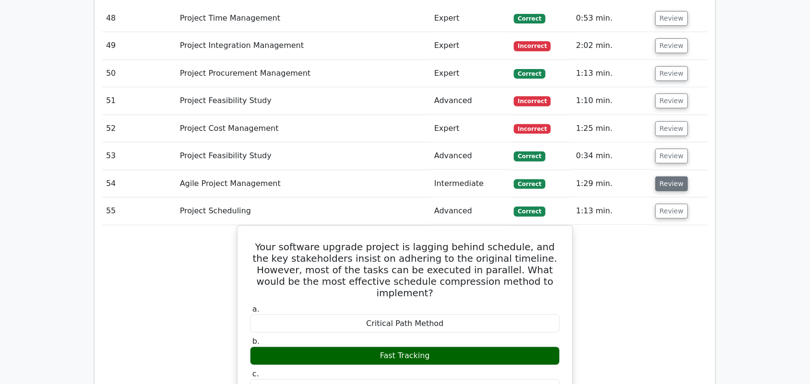
click at [668, 177] on button "Review" at bounding box center [672, 184] width 33 height 15
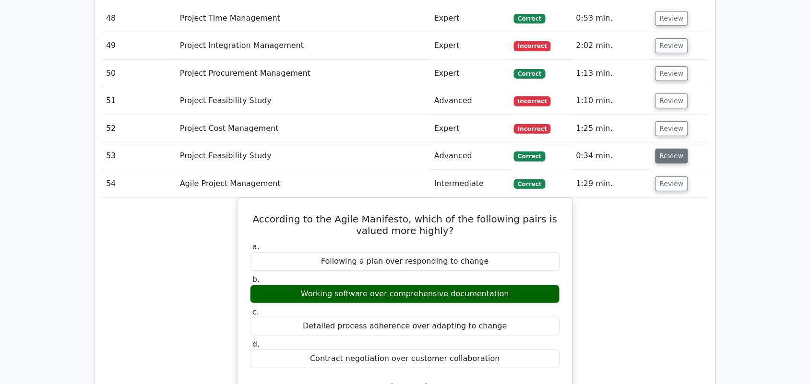
click at [670, 149] on button "Review" at bounding box center [672, 156] width 33 height 15
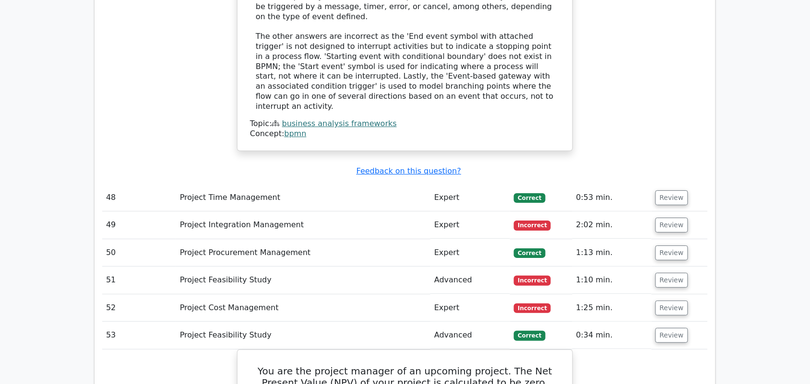
scroll to position [4194, 0]
click at [674, 301] on button "Review" at bounding box center [672, 308] width 33 height 15
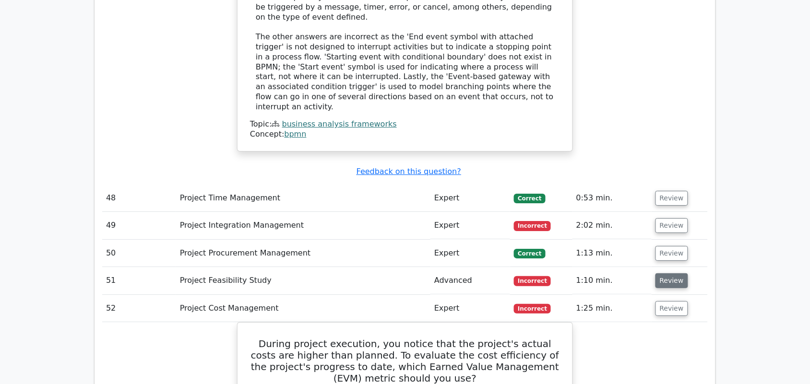
click at [665, 274] on button "Review" at bounding box center [672, 281] width 33 height 15
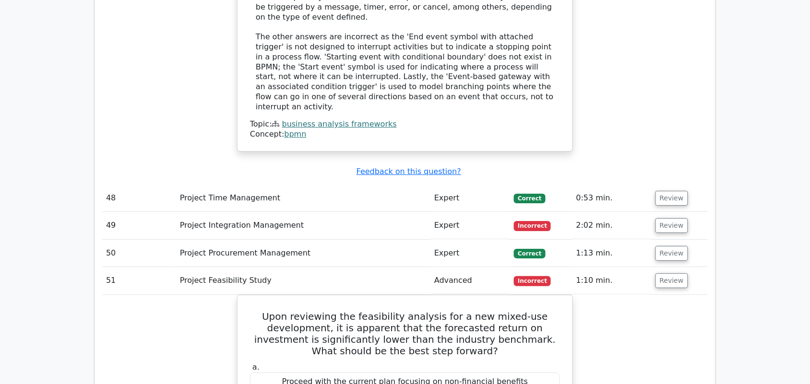
drag, startPoint x: 665, startPoint y: 164, endPoint x: 666, endPoint y: 142, distance: 21.6
click at [666, 246] on button "Review" at bounding box center [672, 253] width 33 height 15
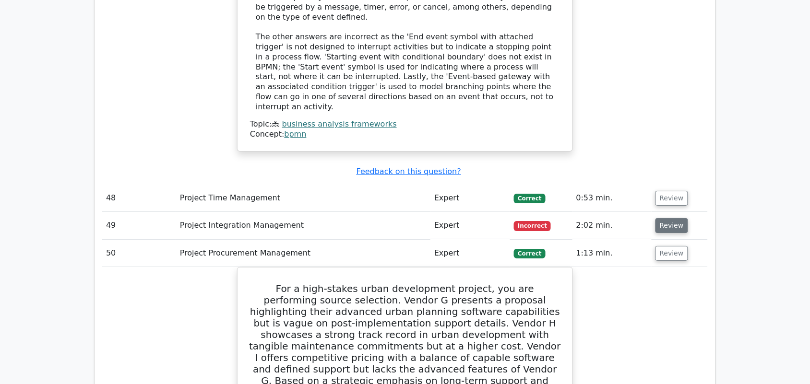
click at [671, 218] on button "Review" at bounding box center [672, 225] width 33 height 15
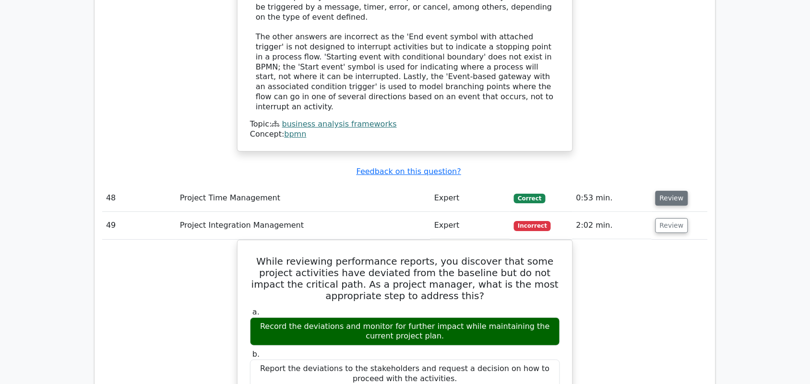
click at [671, 191] on button "Review" at bounding box center [672, 198] width 33 height 15
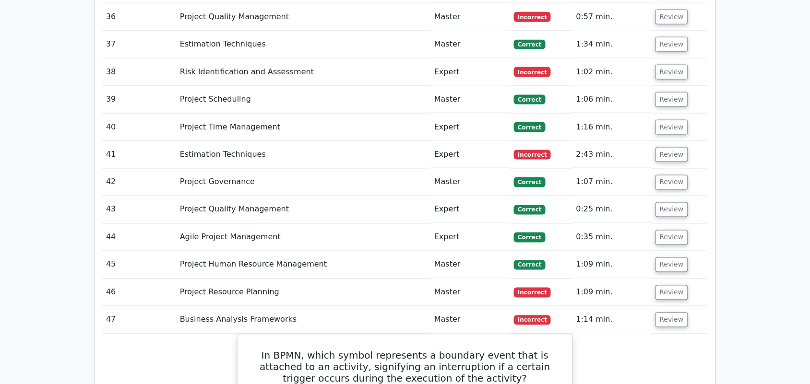
scroll to position [3474, 0]
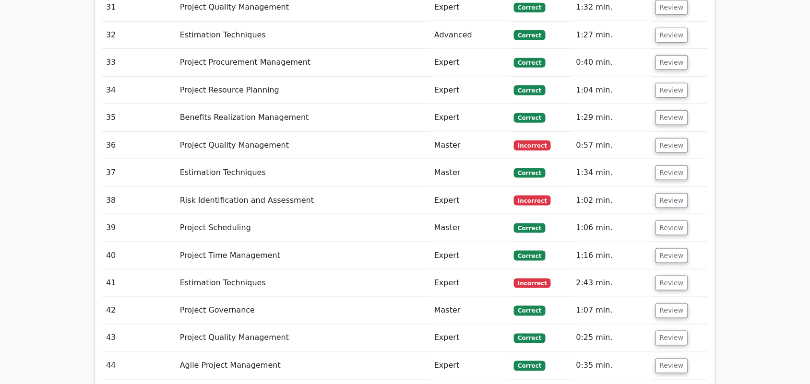
drag, startPoint x: 672, startPoint y: 351, endPoint x: 661, endPoint y: 324, distance: 29.3
click at [664, 359] on button "Review" at bounding box center [672, 366] width 33 height 15
click at [669, 331] on button "Review" at bounding box center [672, 338] width 33 height 15
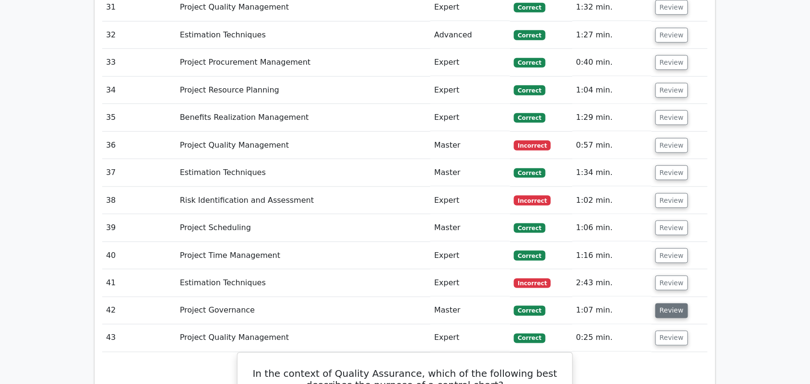
click at [664, 304] on button "Review" at bounding box center [672, 311] width 33 height 15
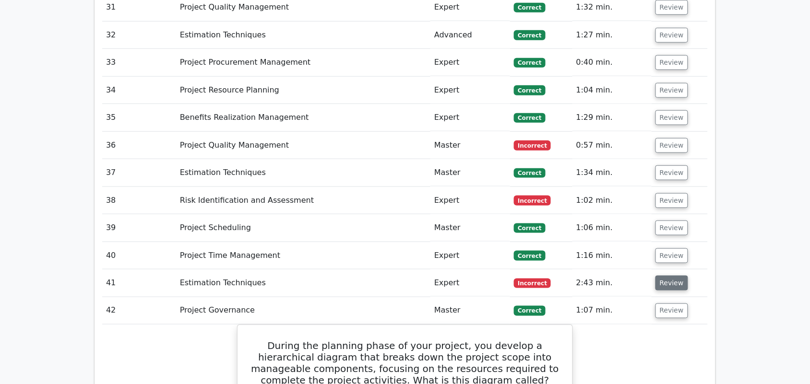
click at [656, 276] on button "Review" at bounding box center [672, 283] width 33 height 15
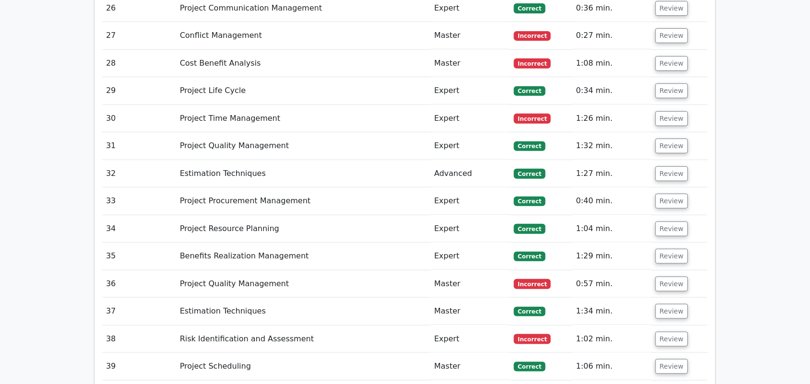
scroll to position [3354, 0]
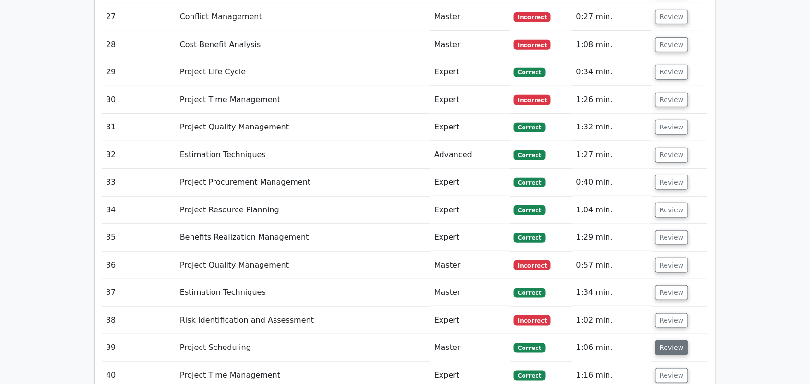
drag, startPoint x: 668, startPoint y: 303, endPoint x: 665, endPoint y: 281, distance: 22.2
click at [666, 369] on button "Review" at bounding box center [672, 376] width 33 height 15
click at [665, 341] on button "Review" at bounding box center [672, 348] width 33 height 15
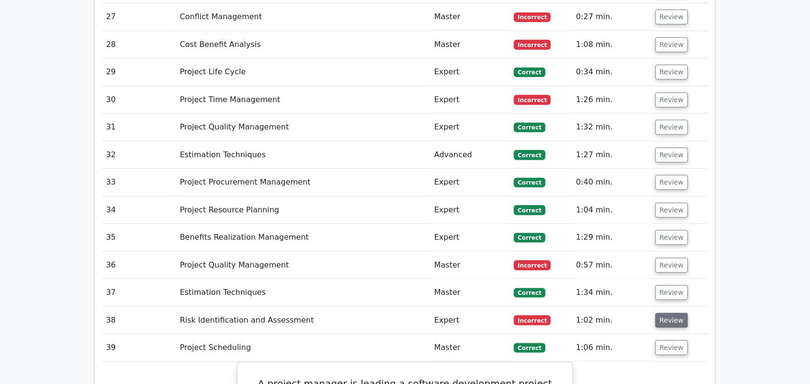
click at [665, 313] on button "Review" at bounding box center [672, 320] width 33 height 15
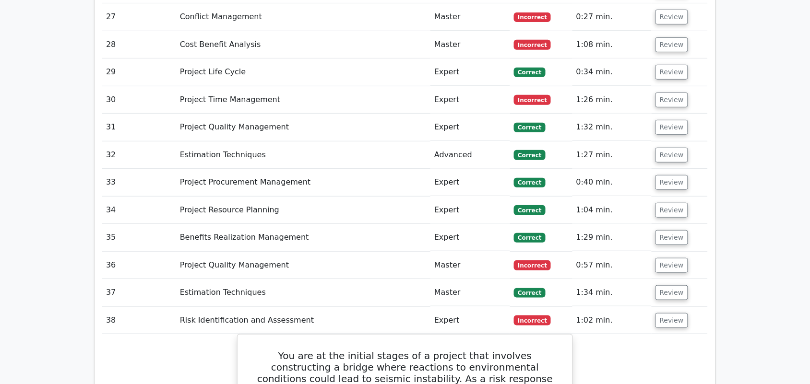
drag, startPoint x: 667, startPoint y: 216, endPoint x: 660, endPoint y: 198, distance: 19.0
click at [666, 286] on button "Review" at bounding box center [672, 293] width 33 height 15
click at [659, 258] on button "Review" at bounding box center [672, 265] width 33 height 15
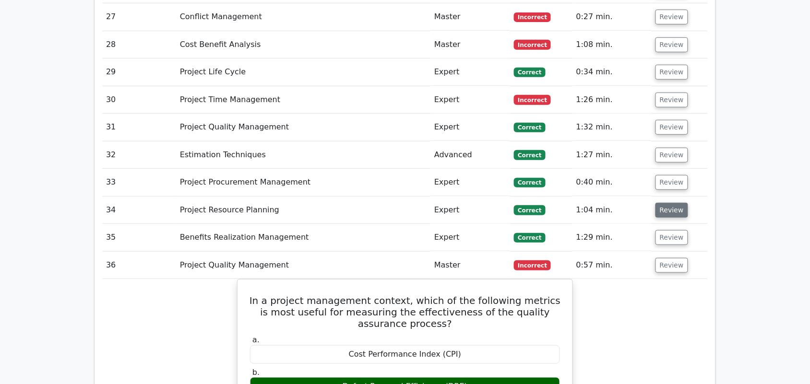
drag, startPoint x: 663, startPoint y: 158, endPoint x: 661, endPoint y: 133, distance: 25.0
click at [663, 230] on button "Review" at bounding box center [672, 237] width 33 height 15
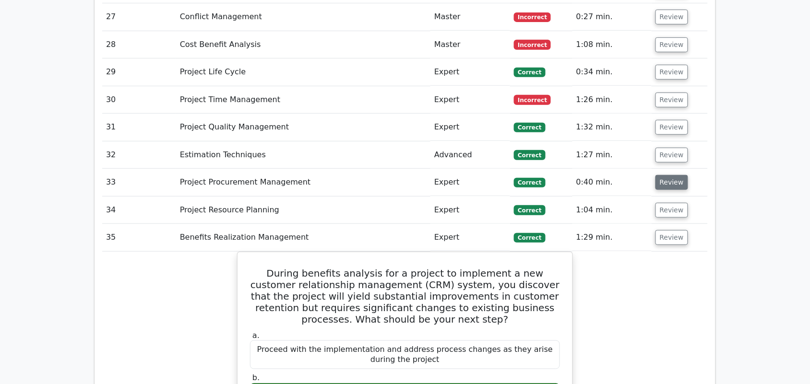
drag, startPoint x: 661, startPoint y: 128, endPoint x: 661, endPoint y: 109, distance: 18.7
click at [661, 197] on td "Review" at bounding box center [680, 210] width 56 height 27
drag, startPoint x: 661, startPoint y: 108, endPoint x: 661, endPoint y: 88, distance: 20.6
click at [661, 175] on button "Review" at bounding box center [672, 182] width 33 height 15
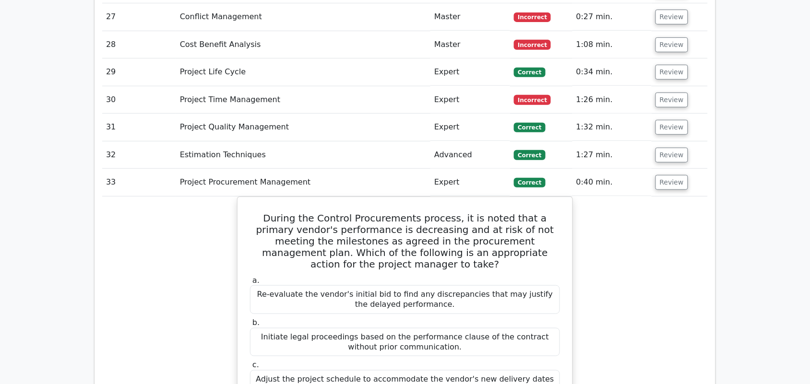
drag, startPoint x: 661, startPoint y: 82, endPoint x: 664, endPoint y: 63, distance: 18.9
click at [661, 148] on button "Review" at bounding box center [672, 155] width 33 height 15
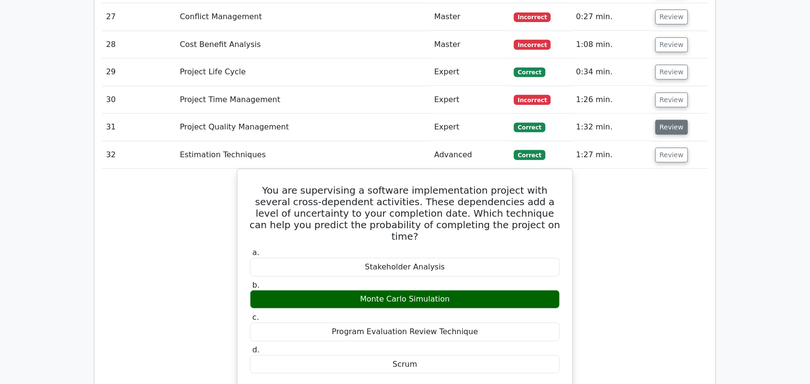
click at [664, 120] on button "Review" at bounding box center [672, 127] width 33 height 15
click at [661, 93] on button "Review" at bounding box center [672, 100] width 33 height 15
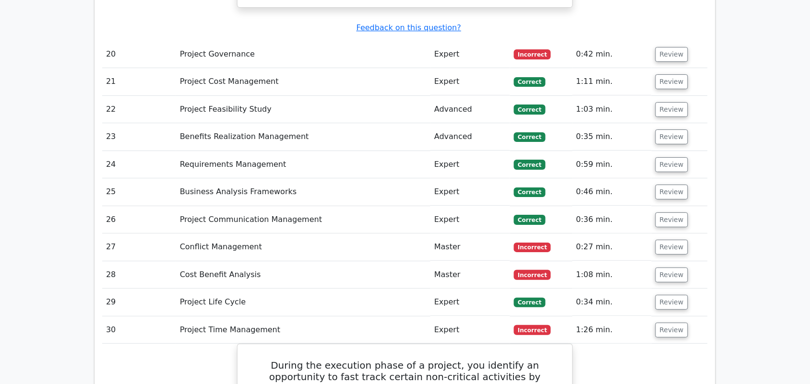
scroll to position [3054, 0]
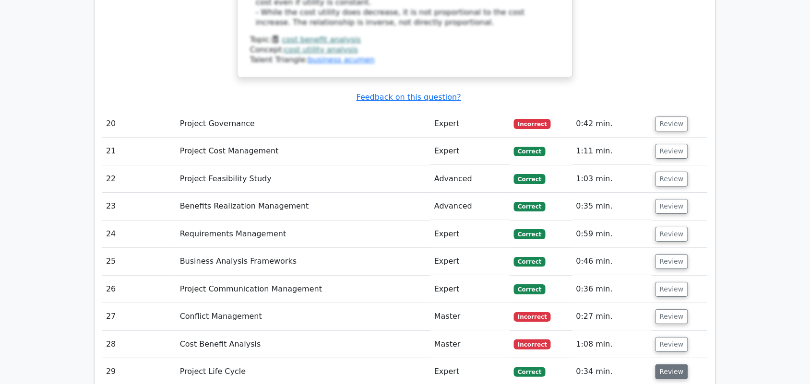
click at [661, 365] on button "Review" at bounding box center [672, 372] width 33 height 15
click at [663, 337] on button "Review" at bounding box center [672, 344] width 33 height 15
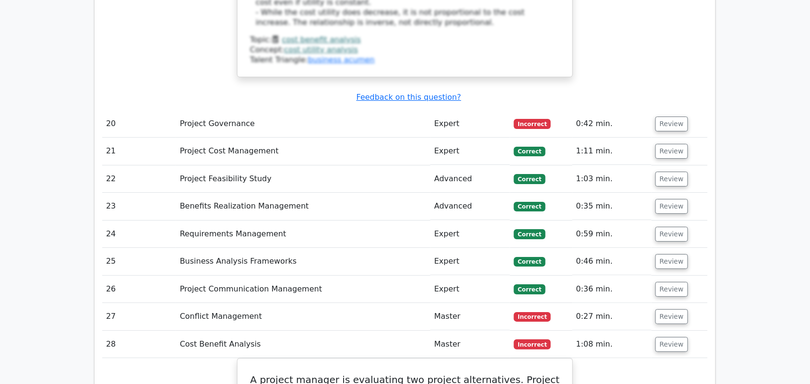
click at [663, 303] on td "Review" at bounding box center [680, 316] width 56 height 27
click at [663, 282] on button "Review" at bounding box center [672, 289] width 33 height 15
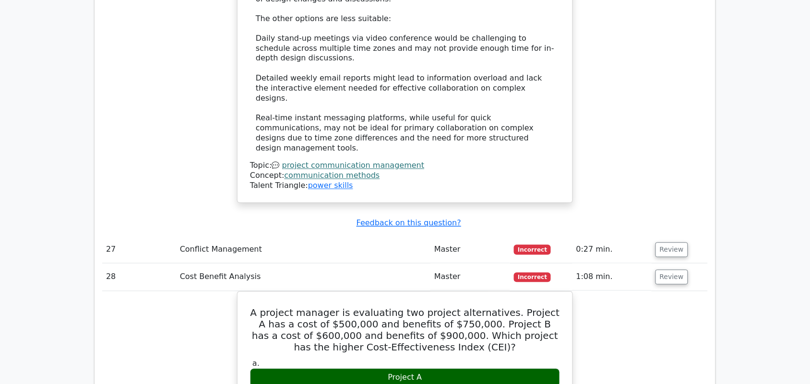
scroll to position [3714, 0]
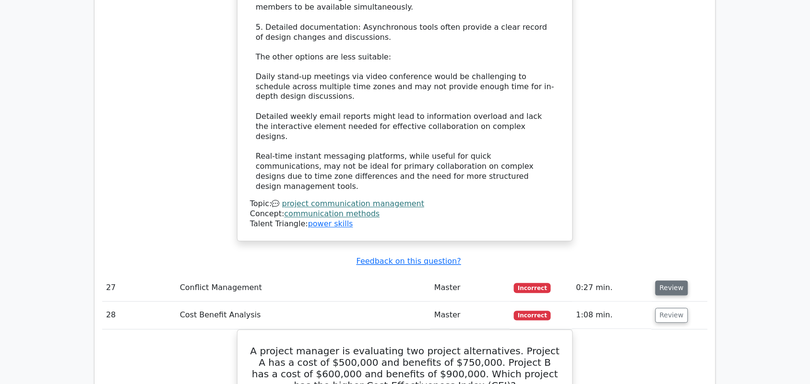
click at [667, 281] on button "Review" at bounding box center [672, 288] width 33 height 15
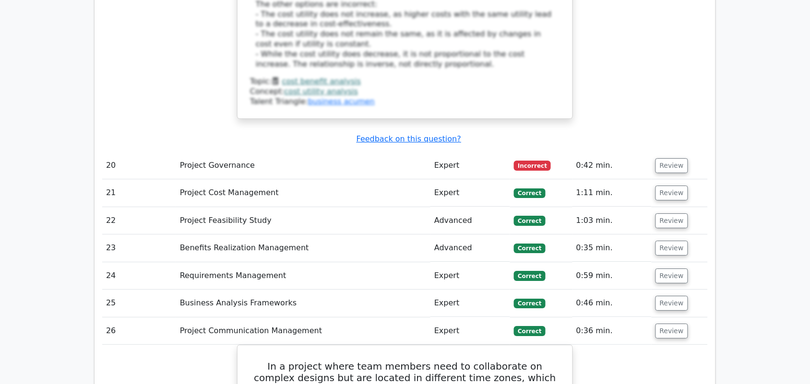
scroll to position [2994, 0]
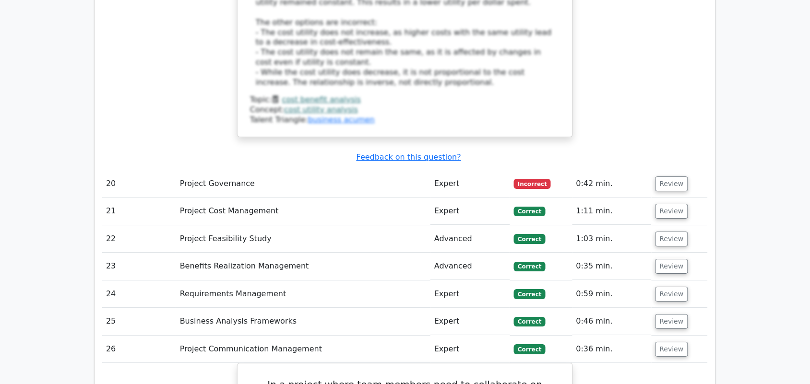
drag, startPoint x: 671, startPoint y: 250, endPoint x: 666, endPoint y: 232, distance: 19.0
click at [671, 314] on button "Review" at bounding box center [672, 321] width 33 height 15
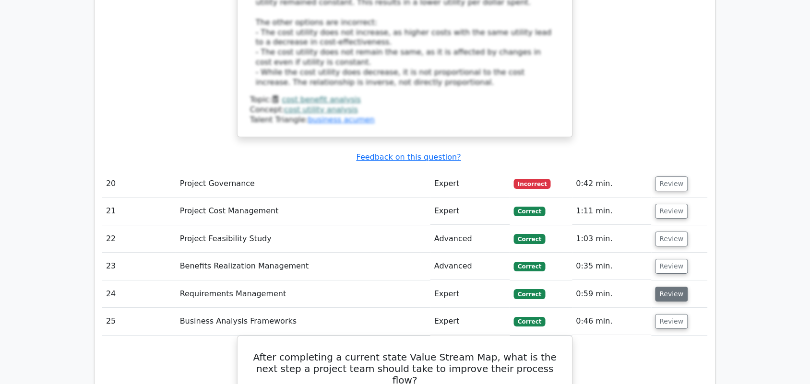
click at [665, 287] on button "Review" at bounding box center [672, 294] width 33 height 15
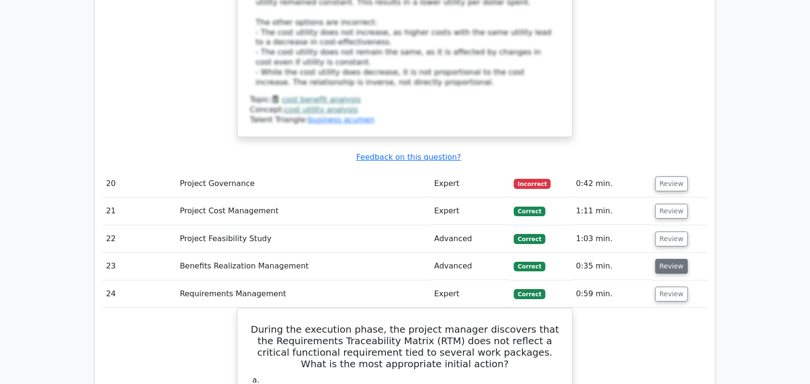
click at [670, 259] on button "Review" at bounding box center [672, 266] width 33 height 15
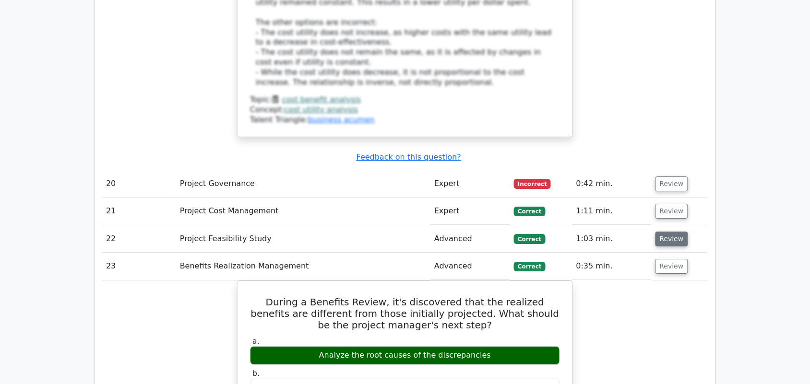
click at [670, 232] on button "Review" at bounding box center [672, 239] width 33 height 15
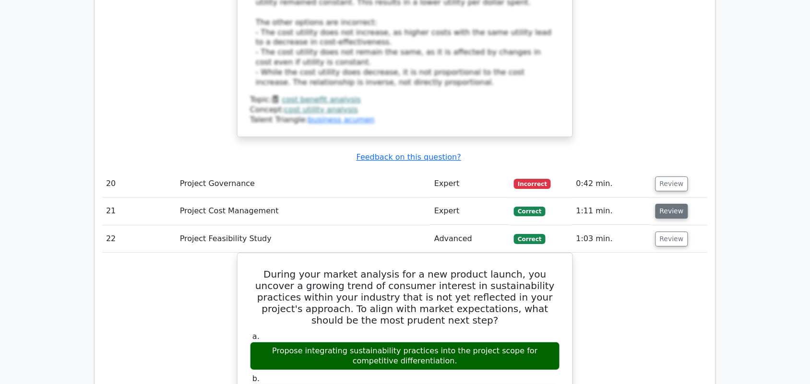
click at [668, 204] on button "Review" at bounding box center [672, 211] width 33 height 15
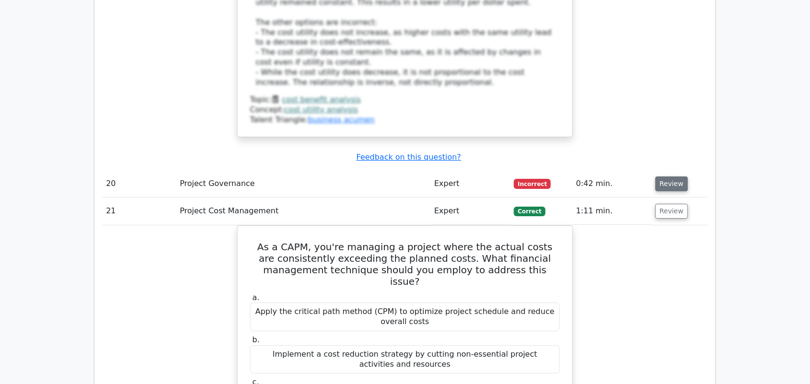
click at [670, 177] on button "Review" at bounding box center [672, 184] width 33 height 15
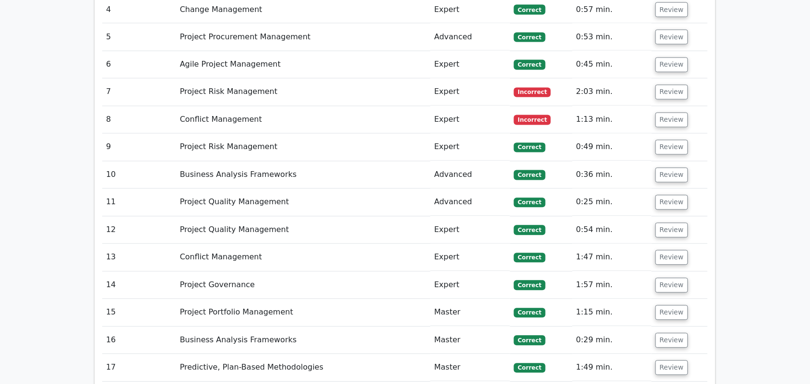
scroll to position [1674, 0]
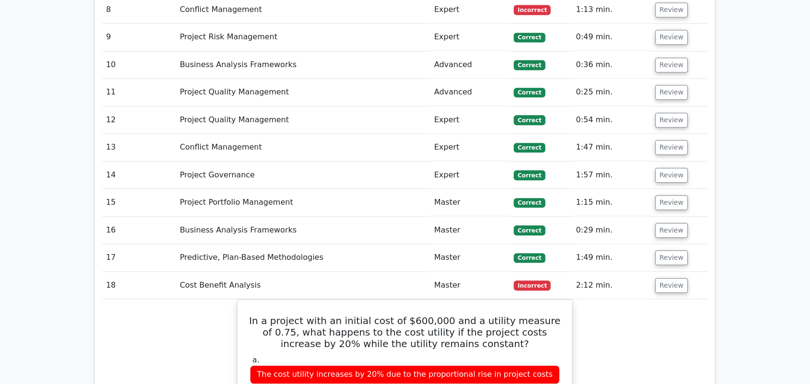
drag, startPoint x: 671, startPoint y: 228, endPoint x: 671, endPoint y: 207, distance: 20.6
click at [671, 251] on button "Review" at bounding box center [672, 258] width 33 height 15
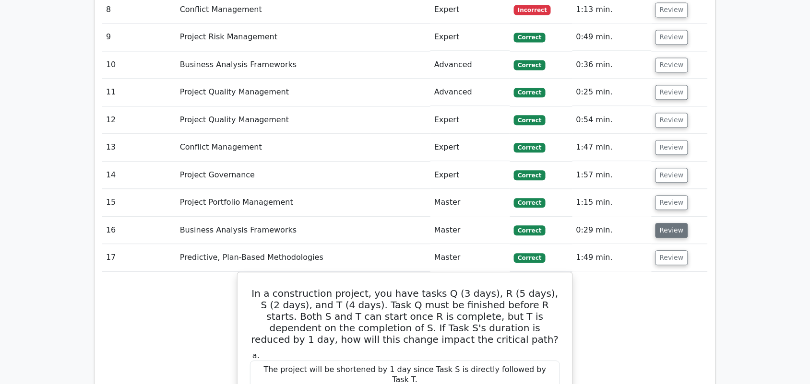
click at [671, 223] on button "Review" at bounding box center [672, 230] width 33 height 15
click at [670, 195] on button "Review" at bounding box center [672, 202] width 33 height 15
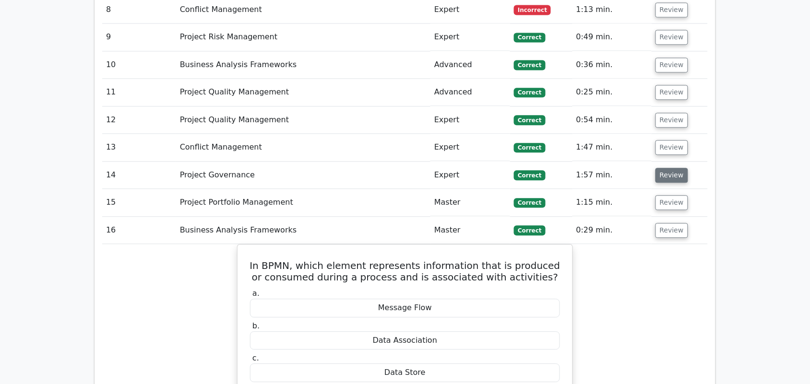
click at [670, 168] on button "Review" at bounding box center [672, 175] width 33 height 15
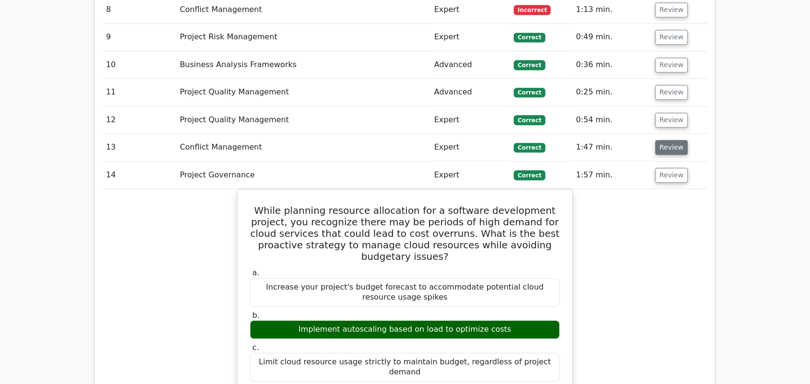
click at [670, 140] on button "Review" at bounding box center [672, 147] width 33 height 15
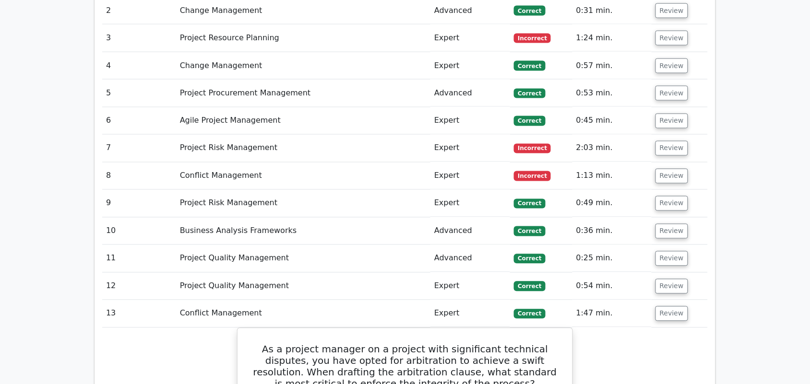
scroll to position [1494, 0]
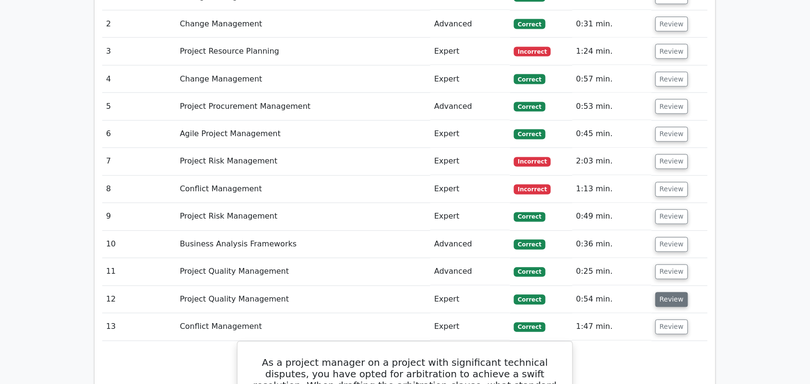
click at [666, 293] on button "Review" at bounding box center [672, 300] width 33 height 15
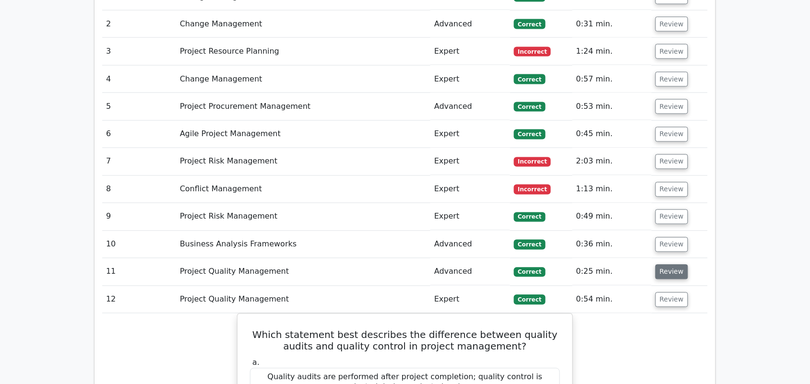
click at [665, 265] on button "Review" at bounding box center [672, 272] width 33 height 15
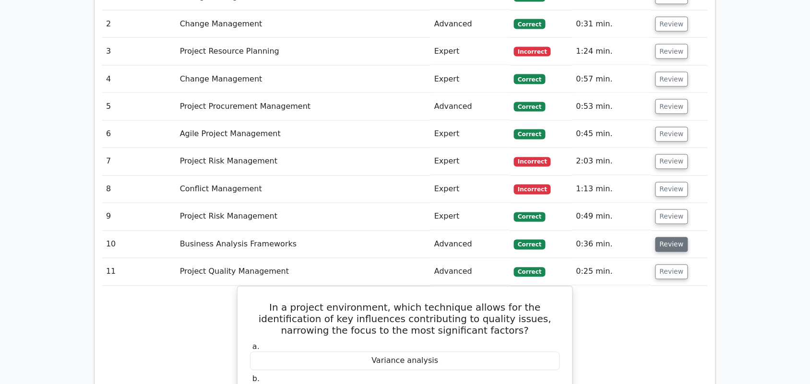
click at [668, 238] on button "Review" at bounding box center [672, 245] width 33 height 15
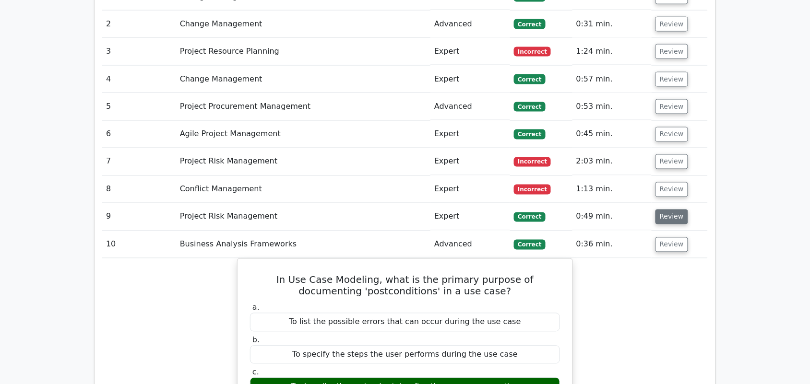
click at [668, 210] on button "Review" at bounding box center [672, 217] width 33 height 15
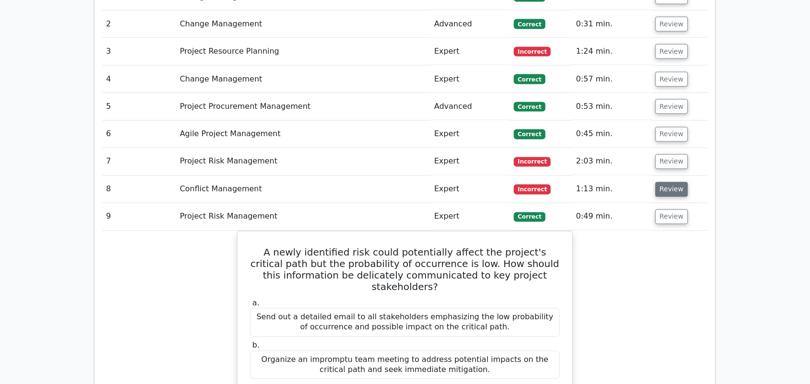
click at [665, 182] on button "Review" at bounding box center [672, 189] width 33 height 15
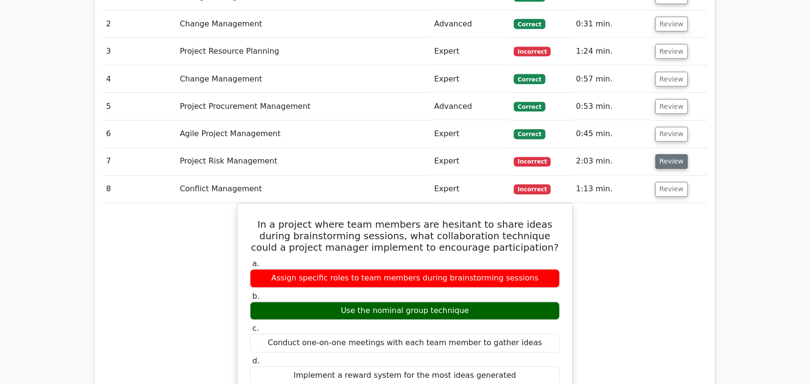
click at [666, 155] on button "Review" at bounding box center [672, 162] width 33 height 15
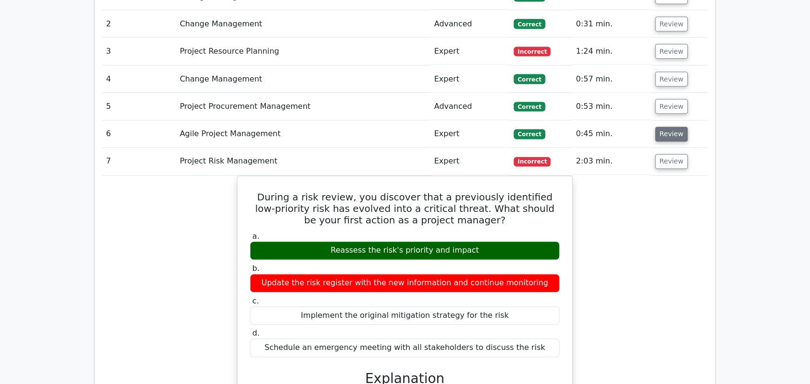
click at [670, 127] on button "Review" at bounding box center [672, 134] width 33 height 15
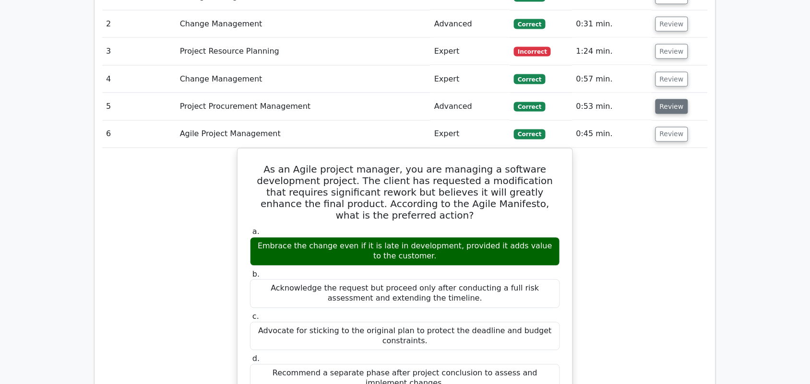
click at [660, 99] on button "Review" at bounding box center [672, 106] width 33 height 15
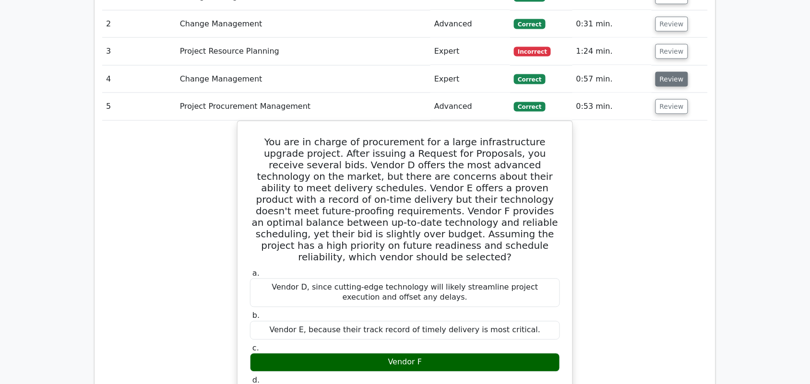
click at [663, 72] on button "Review" at bounding box center [672, 79] width 33 height 15
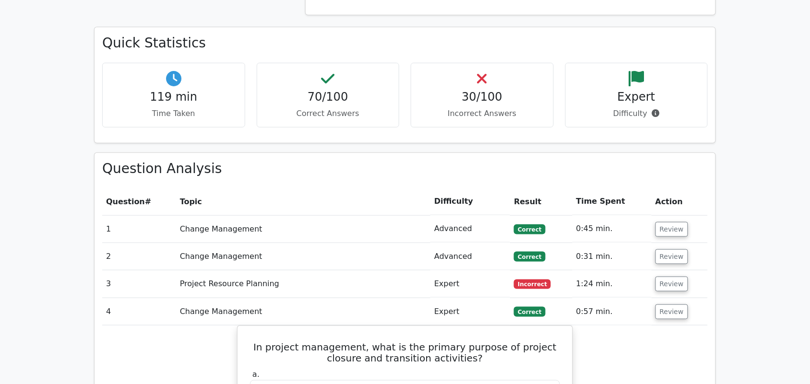
scroll to position [1254, 0]
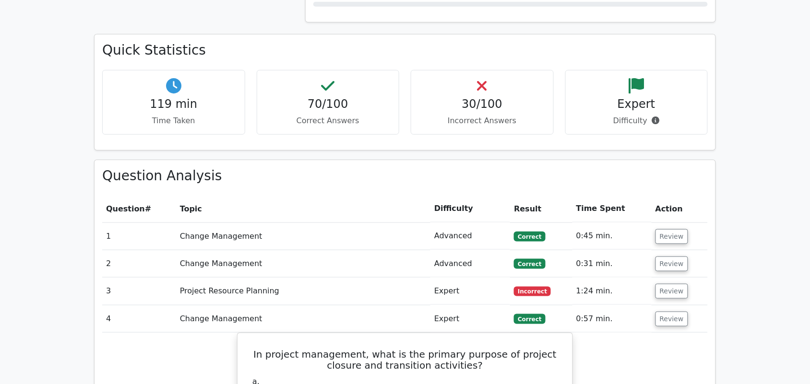
drag, startPoint x: 669, startPoint y: 255, endPoint x: 666, endPoint y: 245, distance: 10.4
click at [669, 284] on button "Review" at bounding box center [672, 291] width 33 height 15
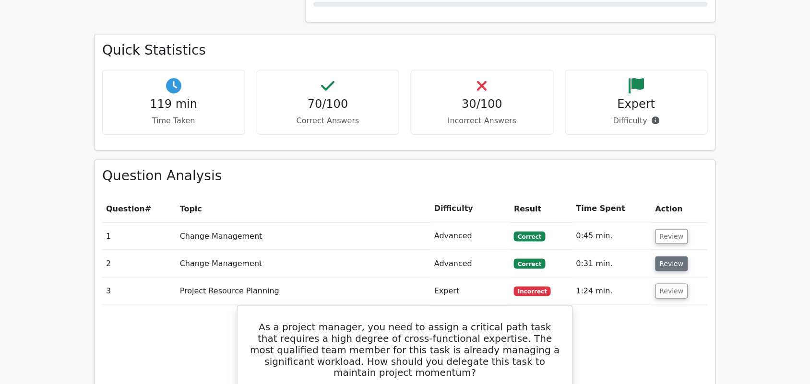
click at [661, 257] on button "Review" at bounding box center [672, 264] width 33 height 15
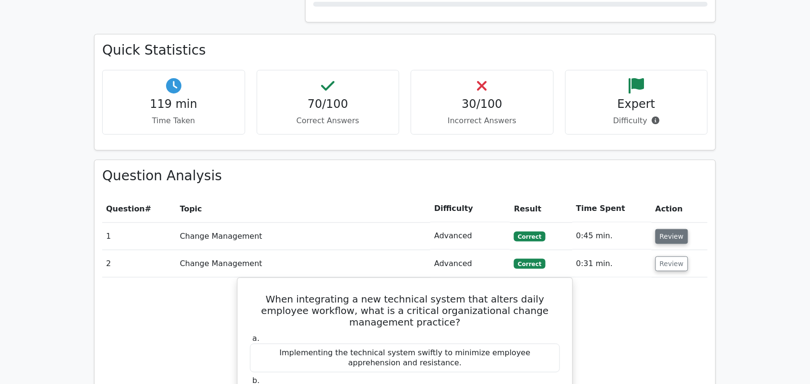
click at [659, 229] on button "Review" at bounding box center [672, 236] width 33 height 15
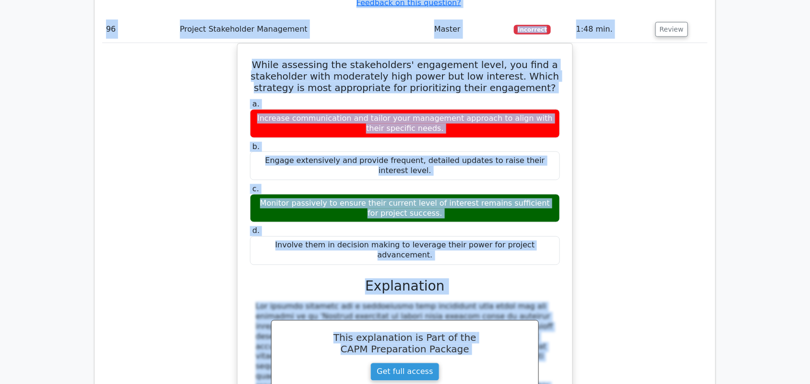
scroll to position [53222, 0]
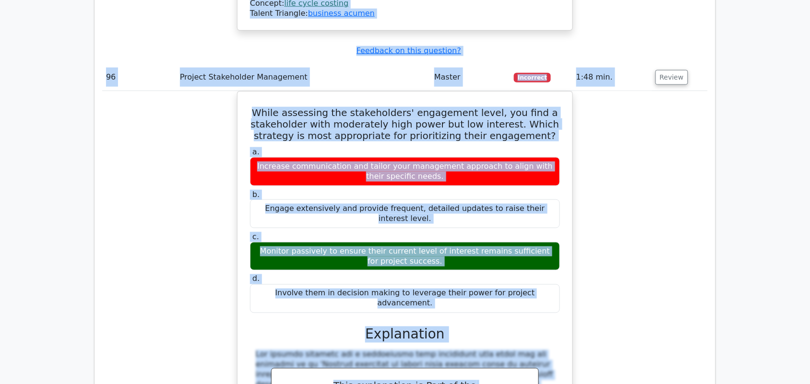
drag, startPoint x: 104, startPoint y: 140, endPoint x: 653, endPoint y: 187, distance: 551.1
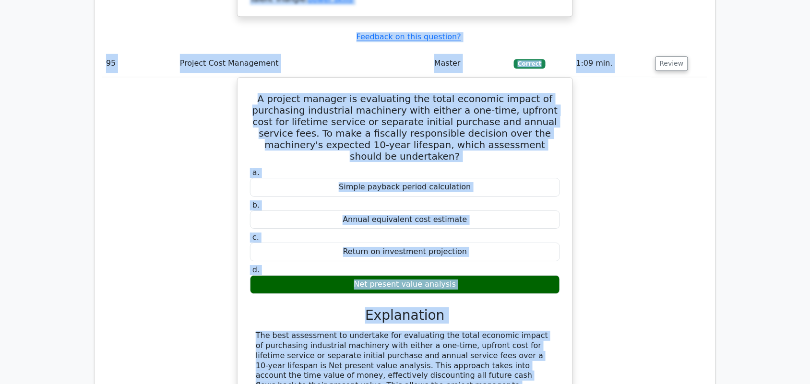
scroll to position [52502, 0]
